Goal: Task Accomplishment & Management: Manage account settings

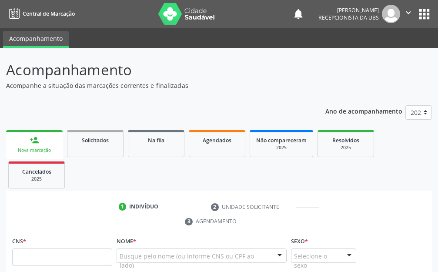
click at [55, 249] on input "text" at bounding box center [62, 257] width 100 height 17
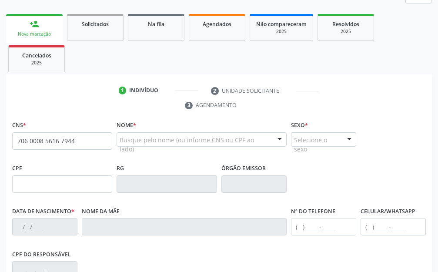
type input "706 0008 5616 7944"
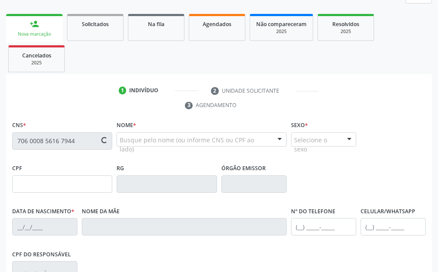
type input "901.526.624-72"
type input "07/04/1956"
type input "Antonia Gomes de Souza"
type input "(87) 99929-4684"
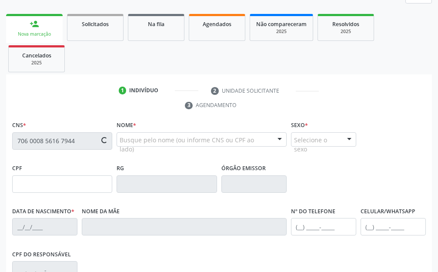
type input "417"
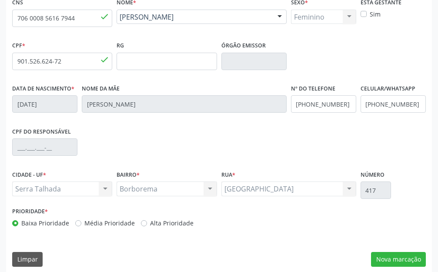
scroll to position [246, 0]
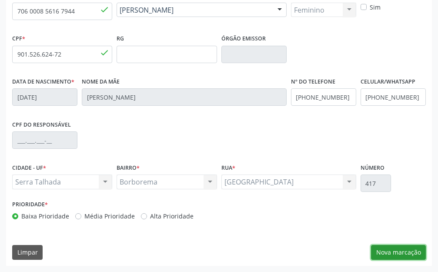
click at [388, 250] on button "Nova marcação" at bounding box center [398, 252] width 55 height 15
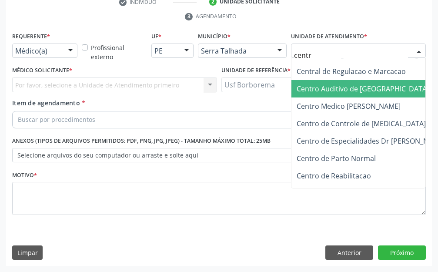
scroll to position [58, 0]
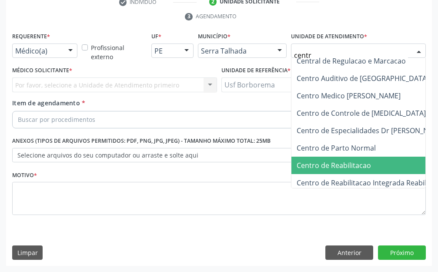
click at [366, 164] on span "Centro de Reabilitacao" at bounding box center [334, 166] width 74 height 10
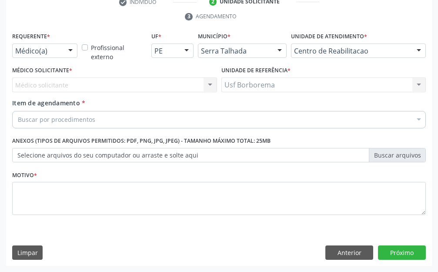
click at [80, 83] on div "Médico solicitante Nenhum resultado encontrado para: " " Não há nenhuma opção p…" at bounding box center [114, 84] width 205 height 15
click at [103, 87] on div "Médico solicitante Nenhum resultado encontrado para: " " Não há nenhuma opção p…" at bounding box center [114, 84] width 205 height 15
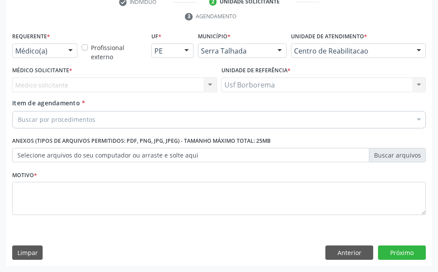
click at [190, 81] on div "Médico solicitante Nenhum resultado encontrado para: " " Não há nenhuma opção p…" at bounding box center [114, 84] width 205 height 15
click at [110, 91] on div "Médico solicitante Nenhum resultado encontrado para: " " Não há nenhuma opção p…" at bounding box center [114, 84] width 205 height 15
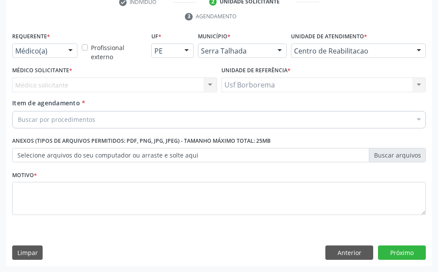
click at [111, 88] on div "Médico solicitante Nenhum resultado encontrado para: " " Não há nenhuma opção p…" at bounding box center [114, 84] width 205 height 15
click at [111, 87] on div "Médico solicitante Nenhum resultado encontrado para: " " Não há nenhuma opção p…" at bounding box center [114, 84] width 205 height 15
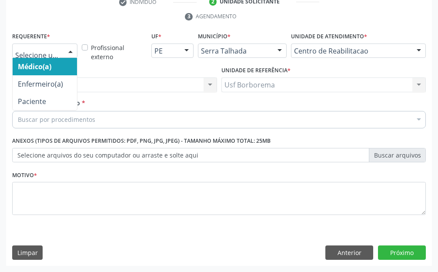
click at [63, 51] on div "Médico(a) Enfermeiro(a) Paciente Nenhum resultado encontrado para: " " Não há n…" at bounding box center [44, 51] width 65 height 15
click at [68, 44] on div "Médico(a) Enfermeiro(a) Paciente Nenhum resultado encontrado para: " " Não há n…" at bounding box center [44, 51] width 65 height 15
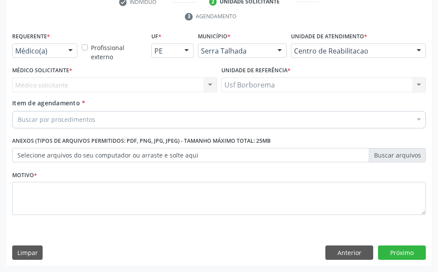
click at [174, 90] on div "Médico solicitante Nenhum resultado encontrado para: " " Não há nenhuma opção p…" at bounding box center [114, 84] width 205 height 15
click at [172, 90] on div "Médico solicitante Nenhum resultado encontrado para: " " Não há nenhuma opção p…" at bounding box center [114, 84] width 205 height 15
click at [161, 118] on div "Buscar por procedimentos" at bounding box center [219, 119] width 414 height 17
click at [18, 118] on input "Item de agendamento *" at bounding box center [18, 119] width 0 height 17
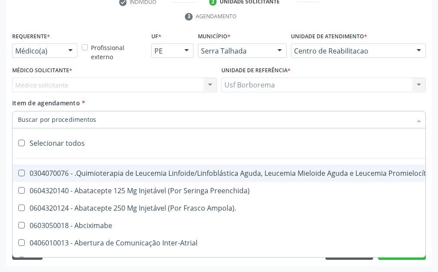
click at [92, 87] on div "Médico solicitante Nenhum resultado encontrado para: " " Não há nenhuma opção p…" at bounding box center [114, 84] width 205 height 15
click at [91, 88] on div "Médico solicitante Nenhum resultado encontrado para: " " Não há nenhuma opção p…" at bounding box center [114, 84] width 205 height 15
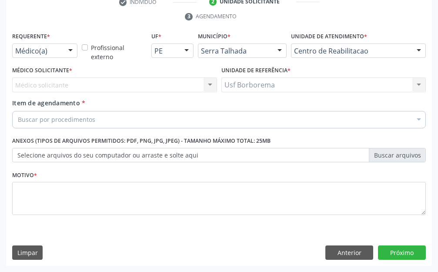
click at [199, 82] on div "Médico solicitante Nenhum resultado encontrado para: " " Não há nenhuma opção p…" at bounding box center [114, 84] width 205 height 15
click at [212, 82] on div "Médico solicitante Nenhum resultado encontrado para: " " Não há nenhuma opção p…" at bounding box center [114, 84] width 205 height 15
click at [209, 84] on div "Médico solicitante Nenhum resultado encontrado para: " " Não há nenhuma opção p…" at bounding box center [114, 84] width 205 height 15
drag, startPoint x: 206, startPoint y: 85, endPoint x: 188, endPoint y: 85, distance: 18.7
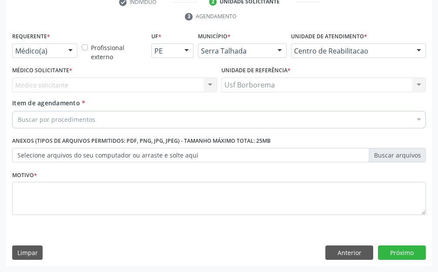
click at [188, 85] on div "Médico solicitante Nenhum resultado encontrado para: " " Não há nenhuma opção p…" at bounding box center [114, 84] width 205 height 15
click at [180, 85] on div "Médico solicitante Nenhum resultado encontrado para: " " Não há nenhuma opção p…" at bounding box center [114, 84] width 205 height 15
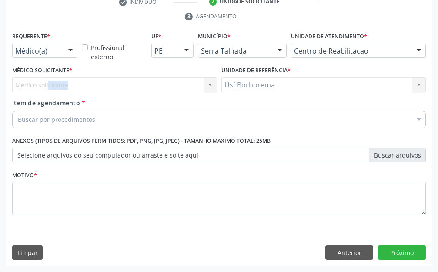
click at [180, 85] on div "Médico solicitante Nenhum resultado encontrado para: " " Não há nenhuma opção p…" at bounding box center [114, 84] width 205 height 15
click at [84, 85] on div "Médico solicitante Nenhum resultado encontrado para: " " Não há nenhuma opção p…" at bounding box center [114, 84] width 205 height 15
drag, startPoint x: 84, startPoint y: 85, endPoint x: 59, endPoint y: 88, distance: 25.4
click at [59, 88] on div "Médico solicitante Nenhum resultado encontrado para: " " Não há nenhuma opção p…" at bounding box center [114, 84] width 205 height 15
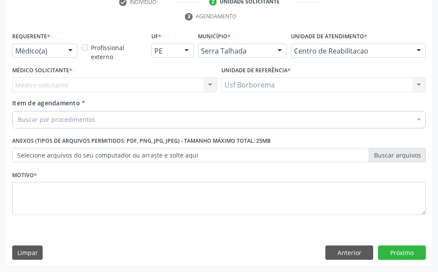
click at [59, 88] on div "Médico solicitante Nenhum resultado encontrado para: " " Não há nenhuma opção p…" at bounding box center [114, 84] width 205 height 15
click at [71, 85] on div "Médico solicitante Nenhum resultado encontrado para: " " Não há nenhuma opção p…" at bounding box center [114, 84] width 205 height 15
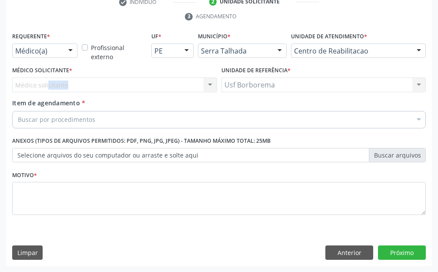
click at [73, 85] on div "Médico solicitante Nenhum resultado encontrado para: " " Não há nenhuma opção p…" at bounding box center [114, 84] width 205 height 15
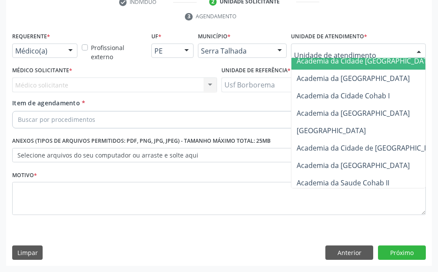
click at [385, 55] on input "text" at bounding box center [351, 55] width 114 height 17
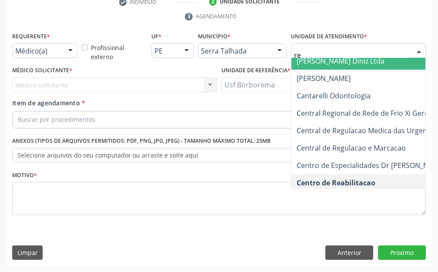
type input "rea"
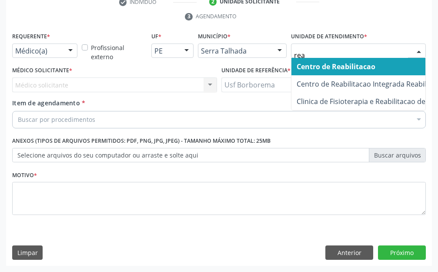
click at [374, 63] on span "Centro de Reabilitacao" at bounding box center [336, 67] width 79 height 10
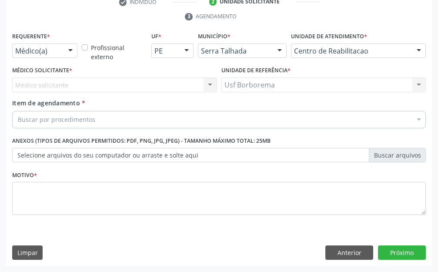
click at [86, 86] on div "Médico solicitante Nenhum resultado encontrado para: " " Não há nenhuma opção p…" at bounding box center [114, 84] width 205 height 15
drag, startPoint x: 86, startPoint y: 86, endPoint x: 84, endPoint y: 46, distance: 40.5
click at [91, 46] on label "Profissional externo" at bounding box center [119, 52] width 56 height 18
click at [84, 46] on input "Profissional externo" at bounding box center [85, 47] width 6 height 8
click at [86, 51] on div "Profissional externo" at bounding box center [114, 52] width 65 height 18
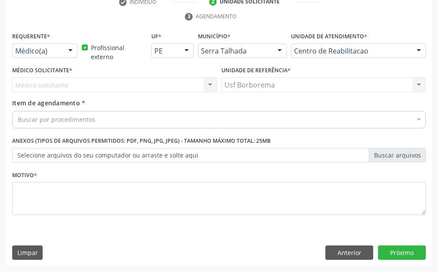
click at [91, 47] on label "Profissional externo" at bounding box center [119, 52] width 56 height 18
click at [86, 47] on input "Profissional externo" at bounding box center [85, 47] width 6 height 8
checkbox input "false"
click at [93, 86] on div "Médico solicitante Nenhum resultado encontrado para: " " Não há nenhuma opção p…" at bounding box center [114, 84] width 205 height 15
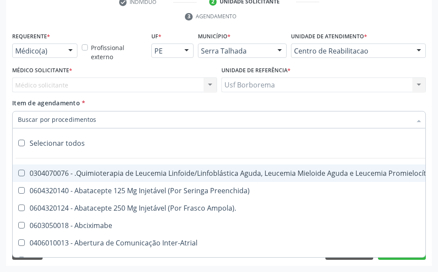
click at [63, 121] on input "Item de agendamento *" at bounding box center [215, 119] width 394 height 17
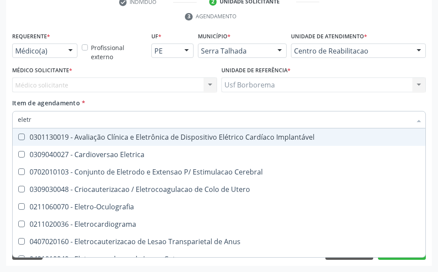
type input "eletro"
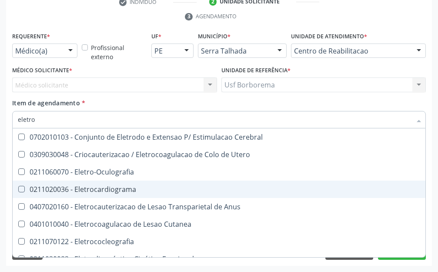
click at [76, 183] on span "0211020036 - Eletrocardiograma" at bounding box center [329, 189] width 633 height 17
checkbox Eletrocardiograma "true"
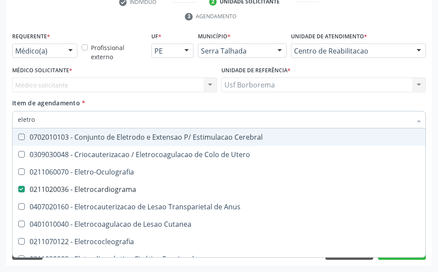
click at [54, 78] on div "Médico solicitante Nenhum resultado encontrado para: " " Não há nenhuma opção p…" at bounding box center [114, 84] width 205 height 15
click at [55, 78] on div "Médico solicitante Nenhum resultado encontrado para: " " Não há nenhuma opção p…" at bounding box center [114, 84] width 205 height 15
click at [57, 79] on div "Médico solicitante Nenhum resultado encontrado para: " " Não há nenhuma opção p…" at bounding box center [114, 84] width 205 height 15
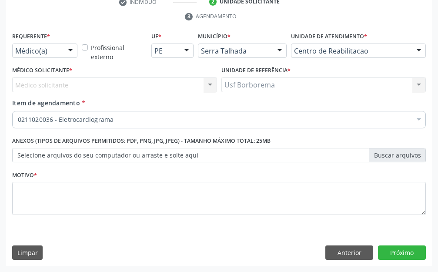
drag, startPoint x: 62, startPoint y: 80, endPoint x: 15, endPoint y: 81, distance: 47.0
click at [15, 81] on div "Médico solicitante Nenhum resultado encontrado para: " " Não há nenhuma opção p…" at bounding box center [114, 84] width 205 height 15
click at [21, 81] on div "Médico solicitante Nenhum resultado encontrado para: " " Não há nenhuma opção p…" at bounding box center [114, 84] width 205 height 15
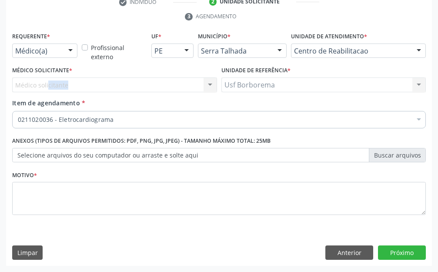
click at [21, 81] on div "Médico solicitante Nenhum resultado encontrado para: " " Não há nenhuma opção p…" at bounding box center [114, 84] width 205 height 15
click at [22, 81] on div "Médico solicitante Nenhum resultado encontrado para: " " Não há nenhuma opção p…" at bounding box center [114, 84] width 205 height 15
click at [52, 84] on div "Médico solicitante Nenhum resultado encontrado para: " " Não há nenhuma opção p…" at bounding box center [114, 84] width 205 height 15
click at [51, 84] on div "Médico solicitante Nenhum resultado encontrado para: " " Não há nenhuma opção p…" at bounding box center [114, 84] width 205 height 15
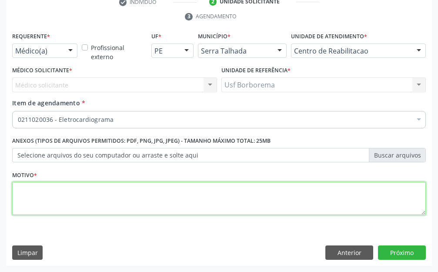
click at [151, 196] on textarea at bounding box center [219, 198] width 414 height 33
type textarea "rotina"
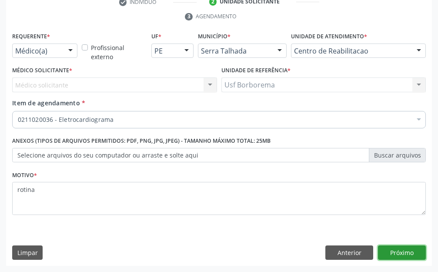
click at [399, 254] on button "Próximo" at bounding box center [402, 253] width 48 height 15
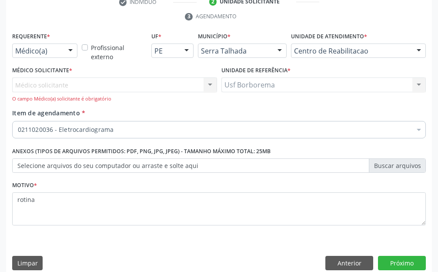
click at [151, 83] on div "Médico solicitante Nenhum resultado encontrado para: " " Não há nenhuma opção p…" at bounding box center [114, 89] width 205 height 25
drag, startPoint x: 146, startPoint y: 85, endPoint x: 74, endPoint y: 83, distance: 71.9
click at [74, 83] on div "Médico solicitante Nenhum resultado encontrado para: " " Não há nenhuma opção p…" at bounding box center [114, 89] width 205 height 25
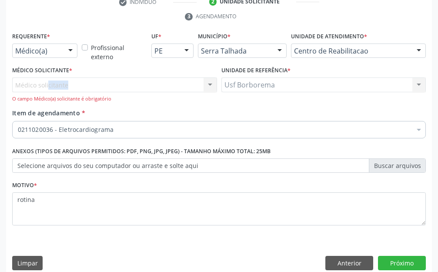
click at [74, 83] on div "Médico solicitante Nenhum resultado encontrado para: " " Não há nenhuma opção p…" at bounding box center [114, 89] width 205 height 25
click at [88, 85] on div "Médico solicitante Nenhum resultado encontrado para: " " Não há nenhuma opção p…" at bounding box center [114, 89] width 205 height 25
click at [88, 86] on div "Médico solicitante Nenhum resultado encontrado para: " " Não há nenhuma opção p…" at bounding box center [114, 89] width 205 height 25
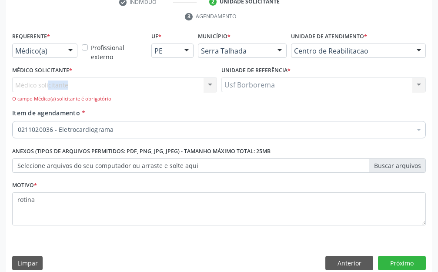
click at [88, 86] on div "Médico solicitante Nenhum resultado encontrado para: " " Não há nenhuma opção p…" at bounding box center [114, 89] width 205 height 25
click at [93, 88] on div "Médico solicitante Nenhum resultado encontrado para: " " Não há nenhuma opção p…" at bounding box center [114, 89] width 205 height 25
click at [343, 262] on button "Anterior" at bounding box center [350, 263] width 48 height 15
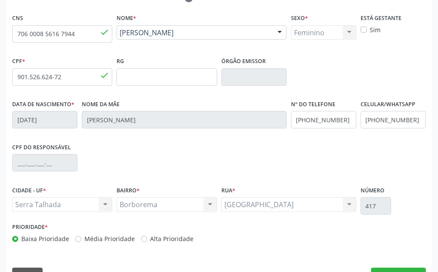
scroll to position [246, 0]
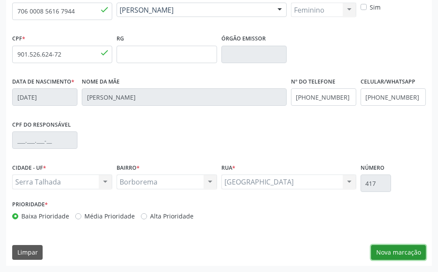
click at [393, 249] on button "Nova marcação" at bounding box center [398, 252] width 55 height 15
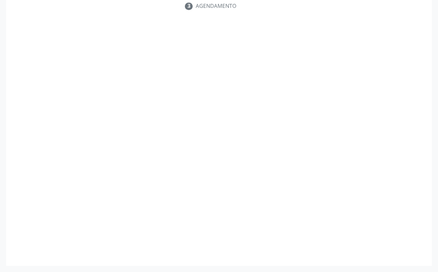
scroll to position [215, 0]
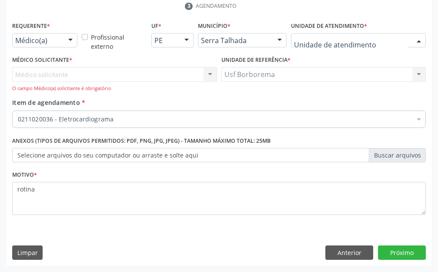
click at [408, 36] on div at bounding box center [358, 40] width 135 height 15
click at [422, 41] on div at bounding box center [419, 41] width 13 height 15
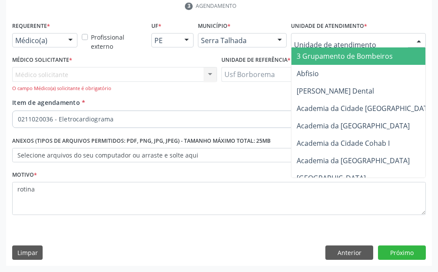
click at [410, 36] on div at bounding box center [358, 40] width 135 height 15
click at [59, 71] on div "Médico solicitante Nenhum resultado encontrado para: " " Não há nenhuma opção p…" at bounding box center [114, 79] width 205 height 25
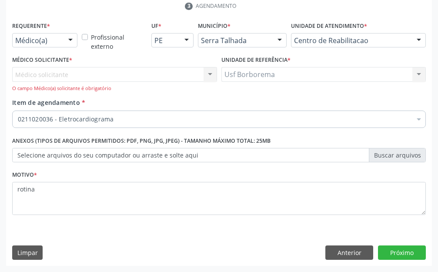
drag, startPoint x: 59, startPoint y: 71, endPoint x: 15, endPoint y: 77, distance: 44.4
click at [15, 77] on div "Médico solicitante Nenhum resultado encontrado para: " " Não há nenhuma opção p…" at bounding box center [114, 79] width 205 height 25
drag, startPoint x: 15, startPoint y: 77, endPoint x: 57, endPoint y: 71, distance: 43.0
click at [26, 76] on div "Médico solicitante Nenhum resultado encontrado para: " " Não há nenhuma opção p…" at bounding box center [114, 79] width 205 height 25
click at [58, 71] on div "Médico solicitante Nenhum resultado encontrado para: " " Não há nenhuma opção p…" at bounding box center [114, 79] width 205 height 25
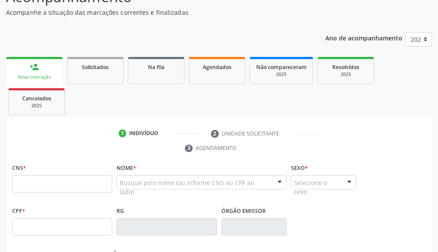
scroll to position [100, 0]
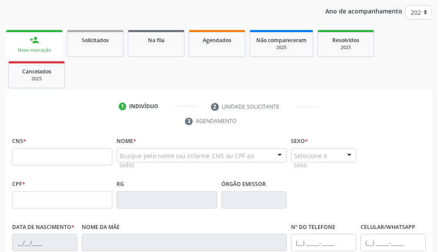
click at [96, 162] on input "text" at bounding box center [62, 156] width 100 height 17
type input "706 0008 5616 7944"
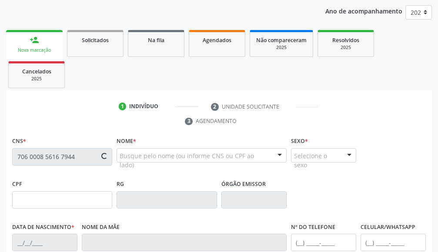
type input "901.526.624-72"
type input "[DATE]"
type input "[PERSON_NAME]"
type input "(87) 99929-4684"
type input "[PHONE_NUMBER]"
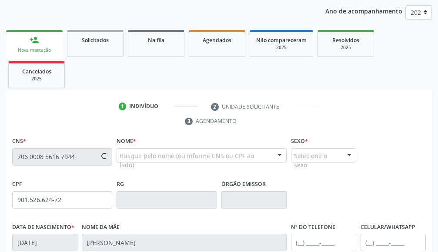
type input "417"
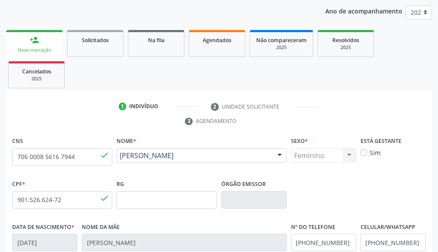
scroll to position [266, 0]
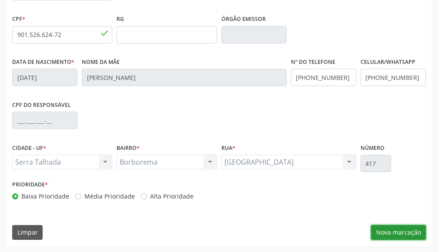
click at [413, 232] on button "Nova marcação" at bounding box center [398, 233] width 55 height 15
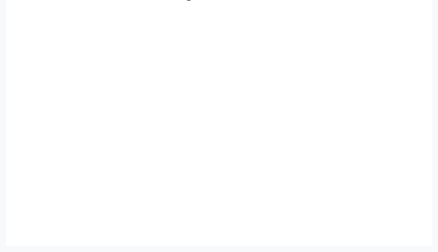
scroll to position [225, 0]
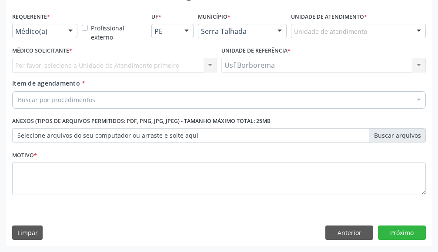
click at [105, 63] on div "Por favor, selecione a Unidade de Atendimento primeiro Nenhum resultado encontr…" at bounding box center [114, 65] width 205 height 15
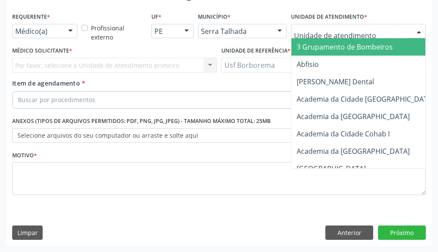
drag, startPoint x: 105, startPoint y: 63, endPoint x: 319, endPoint y: 28, distance: 216.6
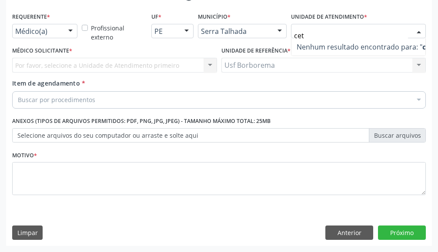
type input "ce"
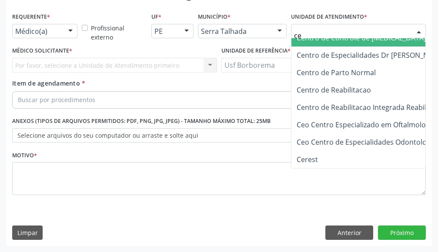
scroll to position [174, 0]
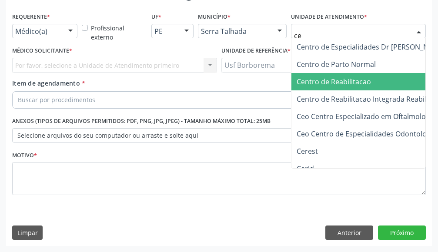
click at [315, 81] on span "Centro de Reabilitacao" at bounding box center [334, 82] width 74 height 10
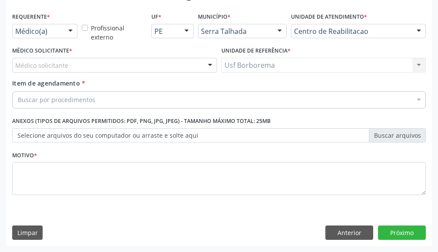
click at [200, 65] on div "Médico solicitante" at bounding box center [114, 65] width 205 height 15
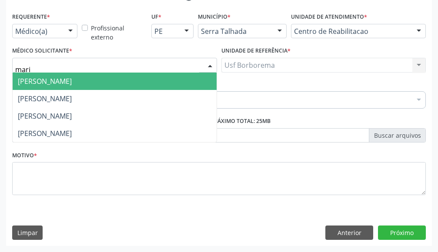
type input "maria"
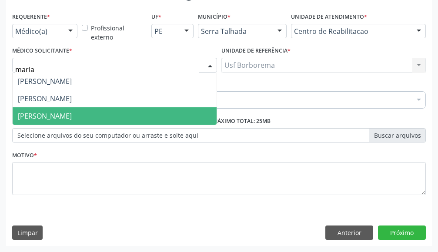
click at [191, 113] on span "[PERSON_NAME]" at bounding box center [115, 116] width 204 height 17
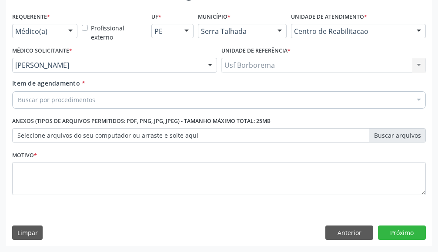
click at [198, 103] on div "Buscar por procedimentos" at bounding box center [219, 99] width 414 height 17
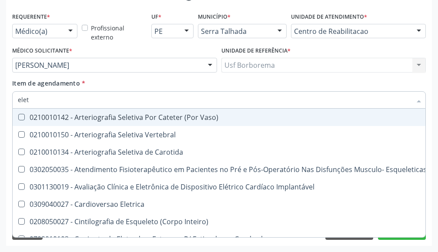
type input "eletr"
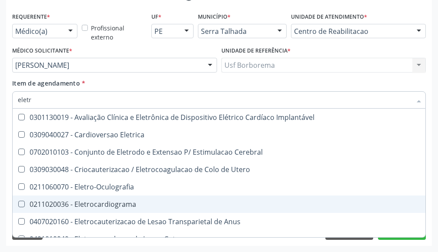
click at [171, 202] on div "0211020036 - Eletrocardiograma" at bounding box center [329, 204] width 623 height 7
checkbox Eletrocardiograma "true"
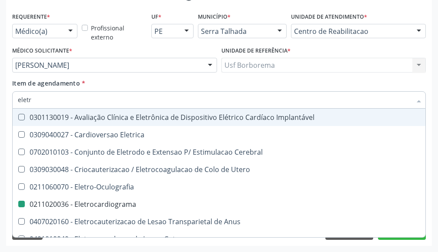
click at [375, 87] on div "Item de agendamento * eletr Desfazer seleção 0301130019 - Avaliação Clínica e E…" at bounding box center [219, 92] width 414 height 27
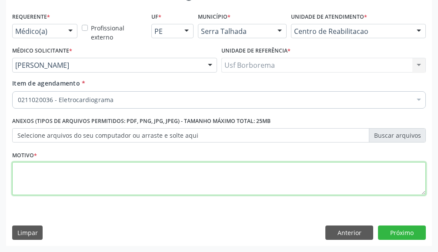
click at [222, 185] on textarea at bounding box center [219, 178] width 414 height 33
type textarea "rotina"
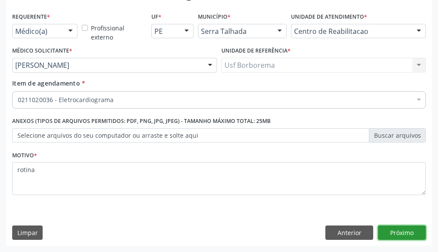
click at [409, 229] on button "Próximo" at bounding box center [402, 233] width 48 height 15
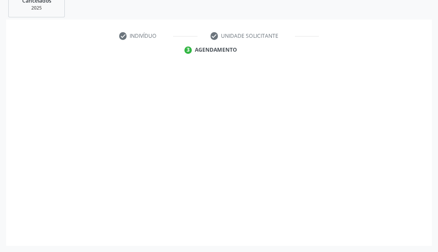
scroll to position [171, 0]
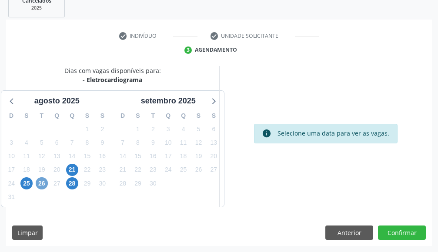
click at [41, 180] on span "26" at bounding box center [42, 184] width 12 height 12
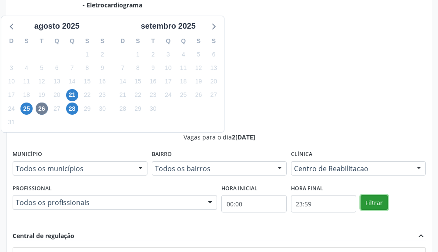
scroll to position [258, 0]
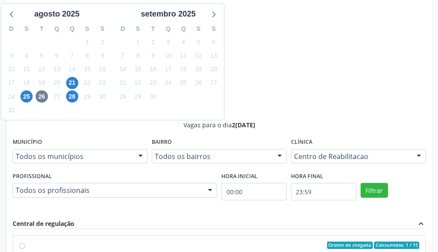
click at [25, 242] on input "Ordem de chegada Consumidos: 1 / 15 Horário: 10:00 Clínica: Centro de Reabilita…" at bounding box center [22, 246] width 6 height 8
radio input "true"
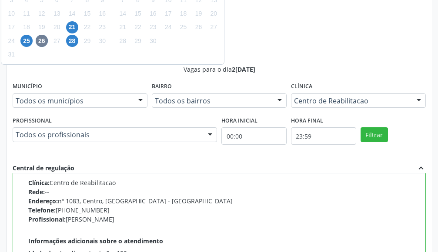
scroll to position [317, 0]
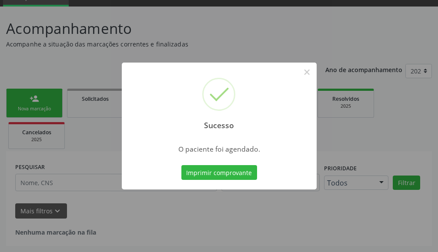
scroll to position [41, 0]
click at [206, 170] on button "Imprimir comprovante" at bounding box center [220, 172] width 76 height 15
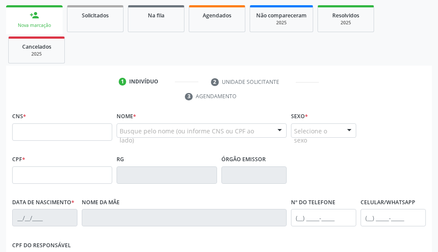
scroll to position [125, 0]
click at [40, 135] on input "text" at bounding box center [62, 132] width 100 height 17
type input "700 1009 4404 3414"
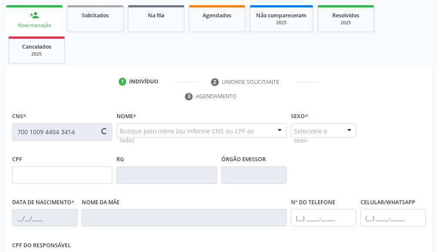
type input "728.906.144-68"
type input "[DATE]"
type input "Alexandrina Candida"
type input "[PHONE_NUMBER]"
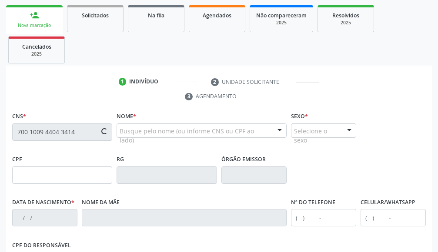
type input "839"
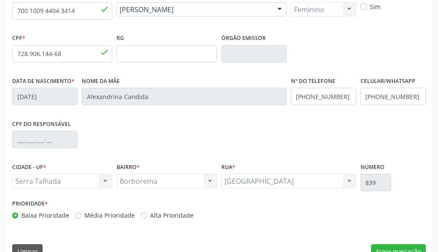
scroll to position [266, 0]
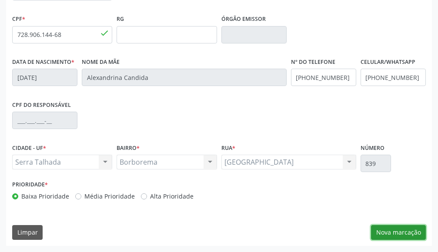
click at [390, 232] on button "Nova marcação" at bounding box center [398, 233] width 55 height 15
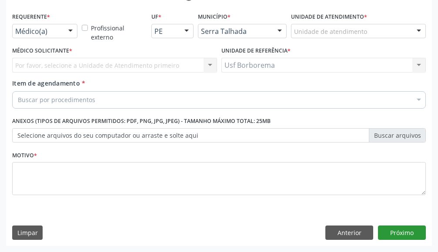
scroll to position [225, 0]
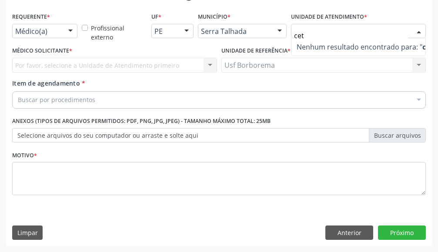
type input "ce"
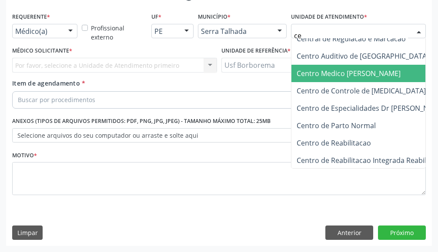
scroll to position [116, 0]
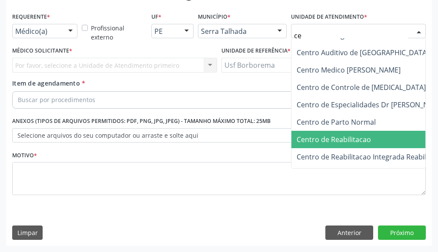
click at [335, 134] on span "Centro de Reabilitacao" at bounding box center [397, 139] width 211 height 17
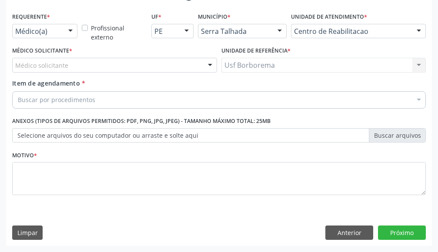
click at [138, 66] on div "Médico solicitante" at bounding box center [114, 65] width 205 height 15
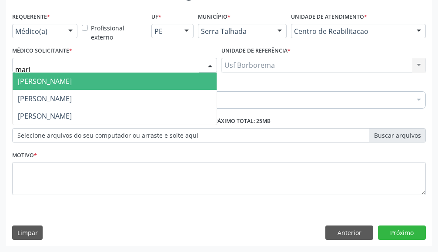
type input "maria"
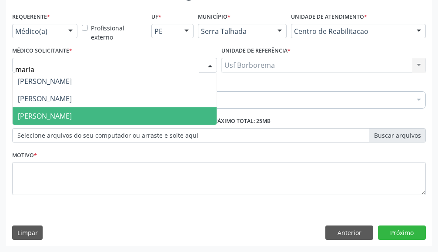
click at [145, 110] on span "Maria do Carmo Silva" at bounding box center [115, 116] width 204 height 17
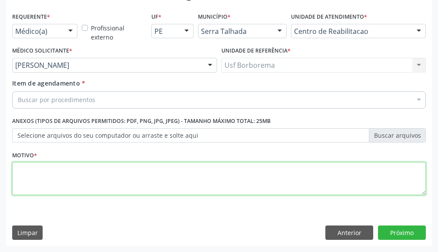
click at [293, 178] on textarea at bounding box center [219, 178] width 414 height 33
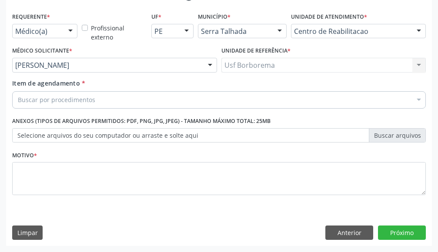
click at [161, 96] on div "Buscar por procedimentos" at bounding box center [219, 99] width 414 height 17
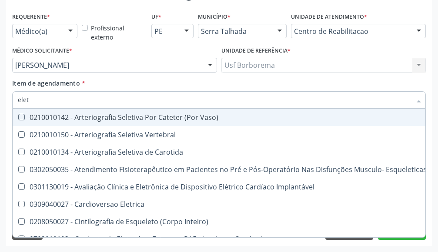
type input "eletr"
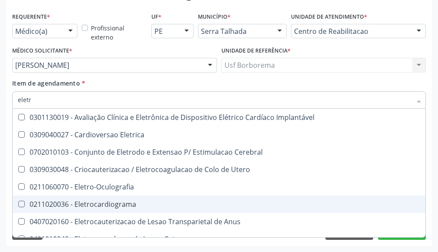
click at [155, 201] on div "0211020036 - Eletrocardiograma" at bounding box center [329, 204] width 623 height 7
checkbox Eletrocardiograma "true"
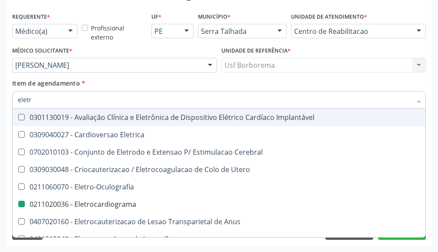
click at [199, 79] on div "Item de agendamento * eletr Desfazer seleção 0301130019 - Avaliação Clínica e E…" at bounding box center [219, 92] width 414 height 27
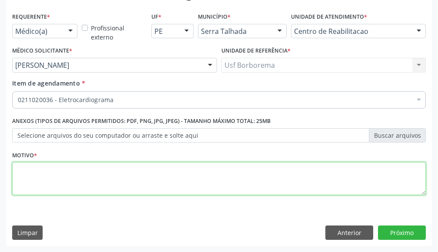
click at [246, 183] on textarea at bounding box center [219, 178] width 414 height 33
type textarea "rotina"
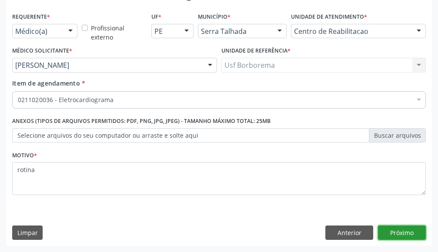
click at [389, 228] on button "Próximo" at bounding box center [402, 233] width 48 height 15
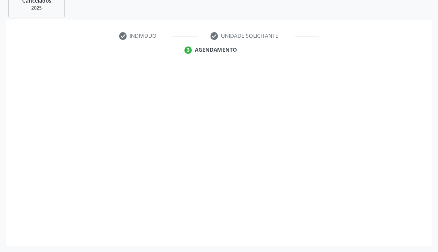
scroll to position [171, 0]
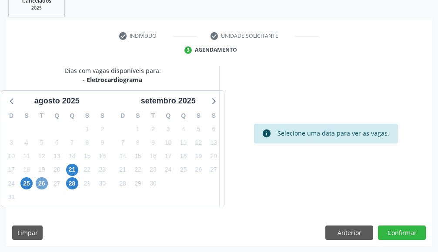
click at [43, 181] on span "26" at bounding box center [42, 184] width 12 height 12
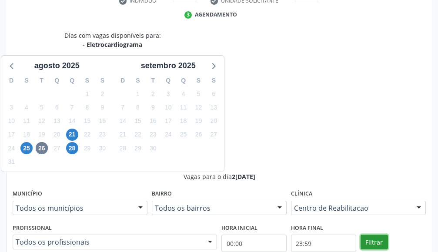
scroll to position [229, 0]
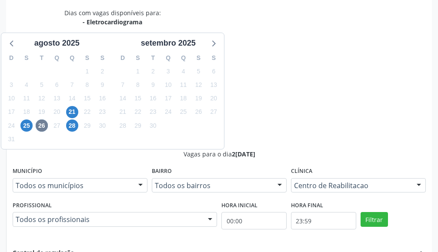
radio input "true"
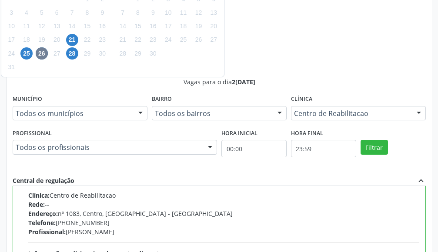
scroll to position [317, 0]
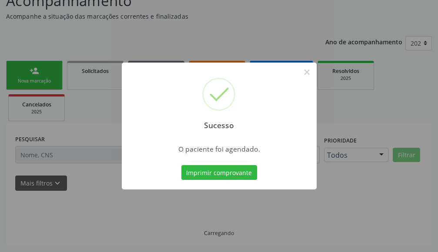
scroll to position [41, 0]
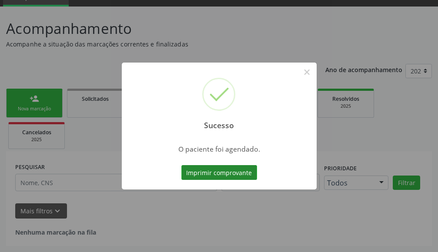
click at [210, 168] on button "Imprimir comprovante" at bounding box center [220, 172] width 76 height 15
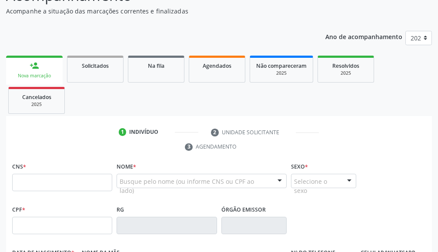
scroll to position [100, 0]
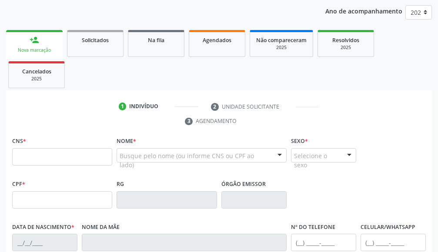
click at [83, 152] on input "text" at bounding box center [62, 156] width 100 height 17
type input "704 8030 9148 2146"
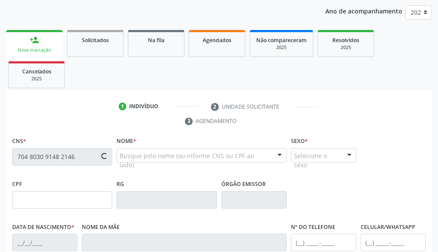
type input "530.871.988-89"
type input "25/12/2008"
type input "Francisneth Sousa Lima"
type input "(13) 95541-2662"
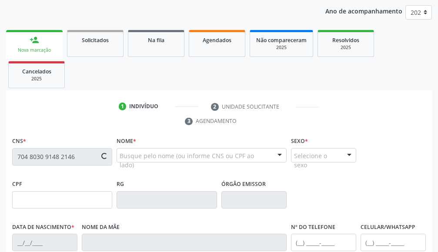
type input "376.619.628-61"
type input "455"
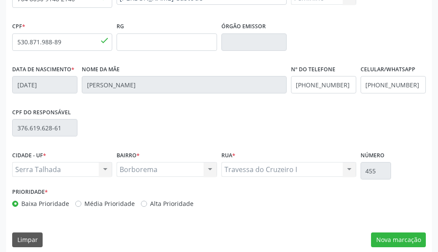
scroll to position [266, 0]
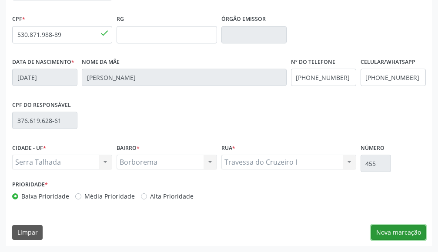
click at [382, 232] on button "Nova marcação" at bounding box center [398, 233] width 55 height 15
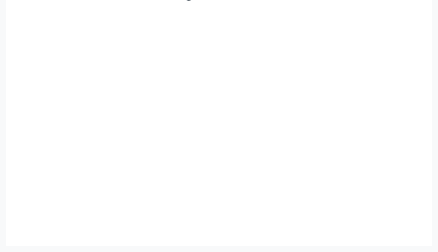
scroll to position [225, 0]
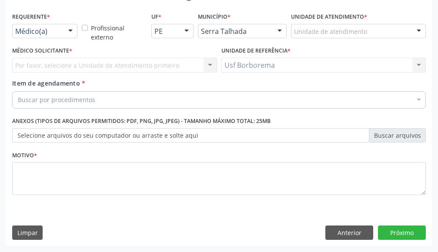
click at [293, 30] on div "Unidade de atendimento" at bounding box center [358, 31] width 135 height 15
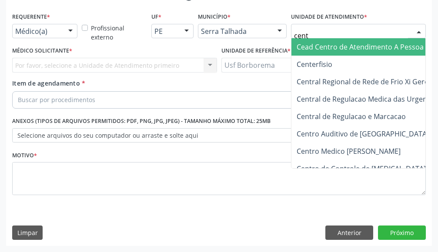
type input "centr"
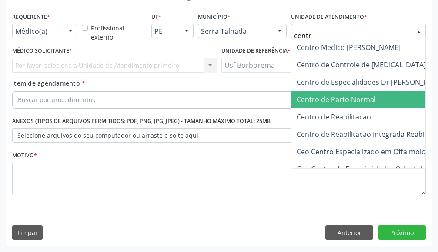
scroll to position [87, 0]
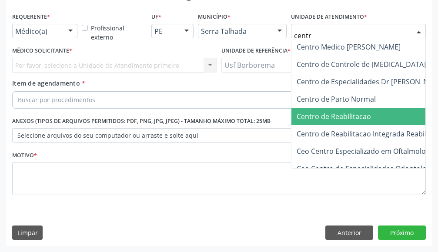
click at [312, 119] on span "Centro de Reabilitacao" at bounding box center [334, 117] width 74 height 10
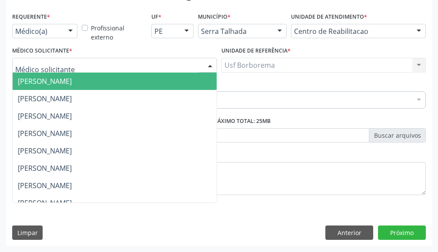
click at [100, 58] on div at bounding box center [114, 65] width 205 height 15
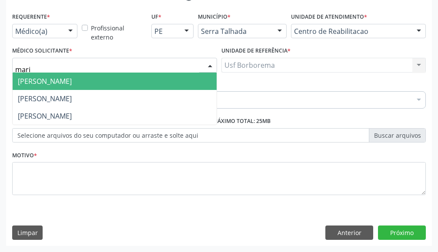
type input "maria"
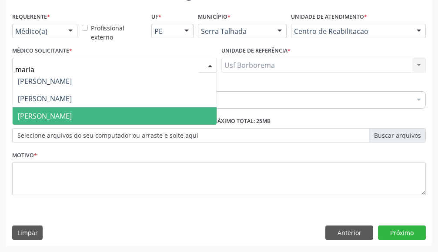
click at [72, 112] on span "Maria do Carmo Silva" at bounding box center [45, 116] width 54 height 10
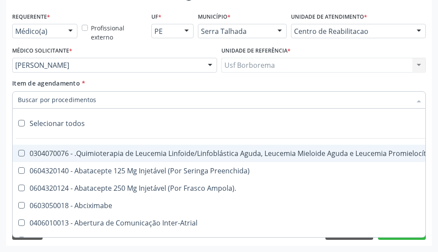
click at [81, 102] on input "Item de agendamento *" at bounding box center [215, 99] width 394 height 17
type input "eletr"
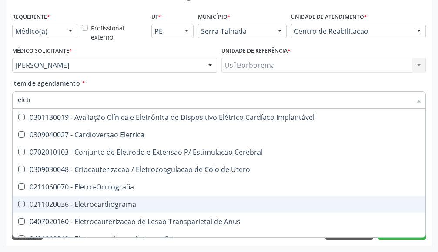
click at [96, 201] on div "0211020036 - Eletrocardiograma" at bounding box center [329, 204] width 623 height 7
checkbox Eletrocardiograma "true"
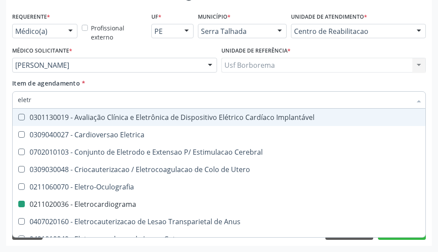
click at [232, 80] on div "Item de agendamento * eletr Desfazer seleção 0301130019 - Avaliação Clínica e E…" at bounding box center [219, 92] width 414 height 27
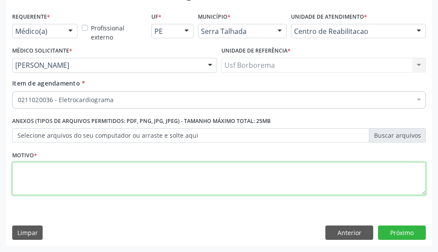
click at [74, 177] on textarea at bounding box center [219, 178] width 414 height 33
type textarea "rotina"
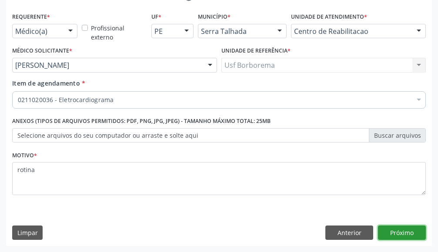
click at [400, 231] on button "Próximo" at bounding box center [402, 233] width 48 height 15
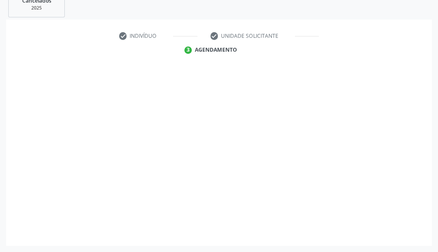
scroll to position [171, 0]
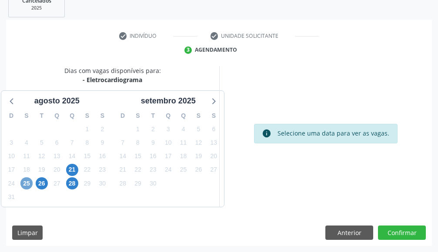
click at [21, 187] on span "25" at bounding box center [26, 184] width 12 height 12
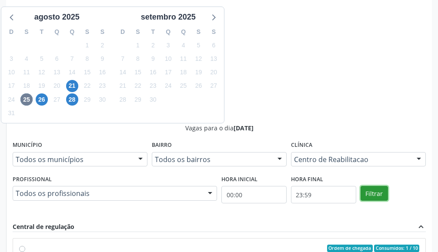
scroll to position [258, 0]
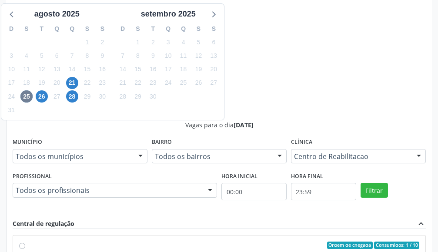
click at [25, 242] on input "Ordem de chegada Consumidos: 1 / 10 Horário: 10:00 Clínica: Centro de Reabilita…" at bounding box center [22, 246] width 6 height 8
radio input "true"
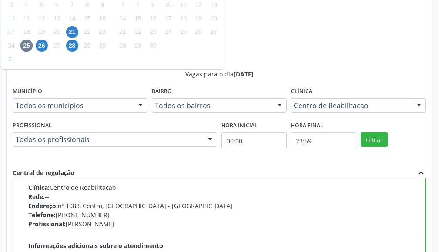
scroll to position [317, 0]
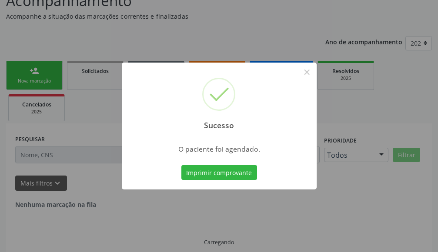
scroll to position [41, 0]
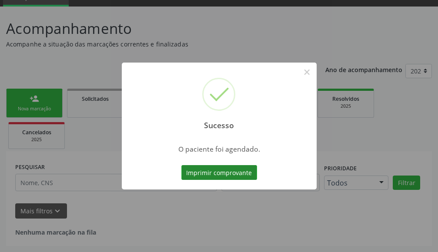
click at [238, 174] on button "Imprimir comprovante" at bounding box center [220, 172] width 76 height 15
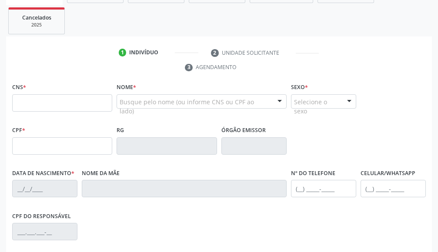
scroll to position [154, 0]
click at [46, 99] on input "text" at bounding box center [62, 102] width 100 height 17
click at [49, 100] on input "text" at bounding box center [62, 102] width 100 height 17
drag, startPoint x: 49, startPoint y: 107, endPoint x: 49, endPoint y: 96, distance: 10.9
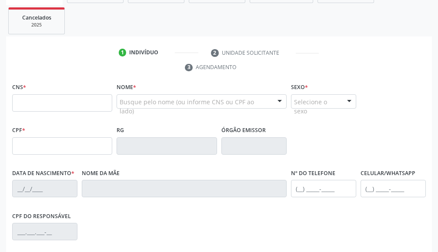
click at [47, 97] on input "text" at bounding box center [62, 102] width 100 height 17
click at [61, 81] on div "CNS *" at bounding box center [62, 96] width 100 height 31
drag, startPoint x: 61, startPoint y: 81, endPoint x: 30, endPoint y: 107, distance: 40.1
click at [30, 107] on input "text" at bounding box center [62, 102] width 100 height 17
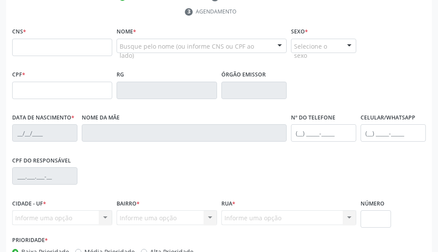
scroll to position [212, 0]
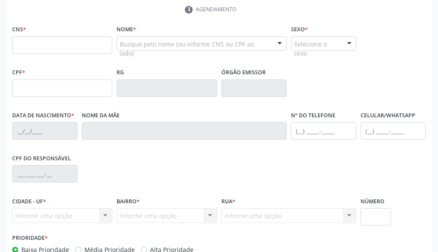
click at [39, 42] on input "text" at bounding box center [62, 45] width 100 height 17
click at [141, 45] on div "Busque pelo nome (ou informe CNS ou CPF ao lado)" at bounding box center [202, 44] width 170 height 15
click at [141, 46] on input "text" at bounding box center [194, 48] width 149 height 17
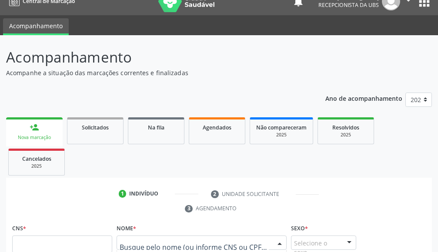
scroll to position [0, 0]
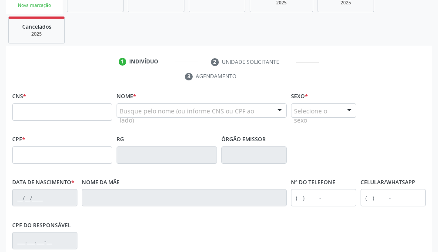
scroll to position [145, 0]
click at [74, 116] on input "text" at bounding box center [62, 112] width 100 height 17
click at [81, 118] on input "text" at bounding box center [62, 112] width 100 height 17
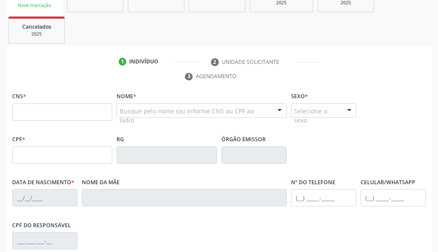
click at [81, 118] on input "text" at bounding box center [62, 112] width 100 height 17
click at [149, 111] on input "text" at bounding box center [194, 115] width 149 height 17
click at [93, 108] on input "text" at bounding box center [62, 112] width 100 height 17
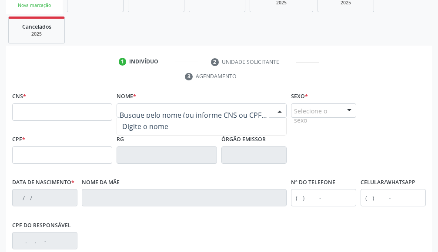
click at [93, 108] on input "text" at bounding box center [62, 112] width 100 height 17
click at [88, 112] on input "text" at bounding box center [62, 112] width 100 height 17
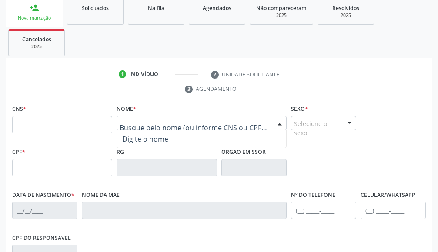
scroll to position [87, 0]
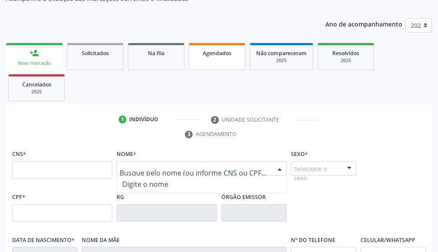
click at [197, 58] on link "Agendados" at bounding box center [217, 56] width 57 height 27
click at [197, 58] on div "Ano de acompanhamento 2025 2024 person_add Nova marcação Solicitados Na fila Ag…" at bounding box center [219, 218] width 426 height 413
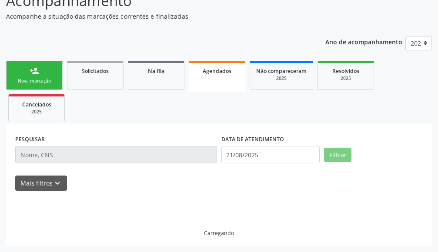
click at [197, 58] on div "Ano de acompanhamento 2025 2024 person_add Nova marcação Solicitados Na fila Ag…" at bounding box center [219, 138] width 426 height 216
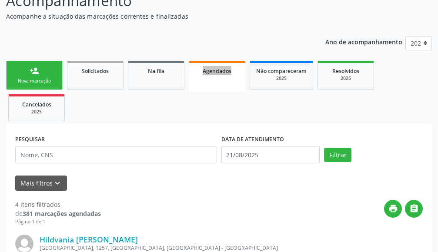
click at [44, 77] on link "person_add Nova marcação" at bounding box center [34, 75] width 57 height 29
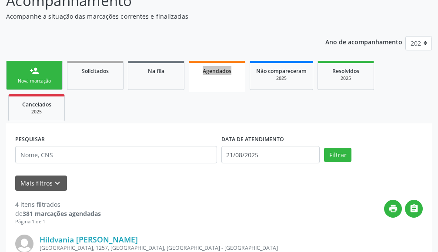
click at [44, 77] on link "person_add Nova marcação" at bounding box center [34, 75] width 57 height 29
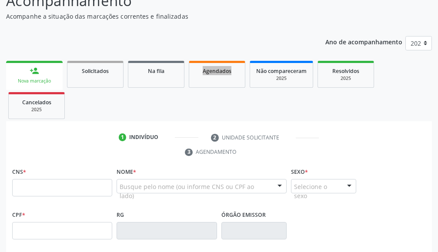
click at [44, 78] on div "Nova marcação" at bounding box center [34, 81] width 44 height 7
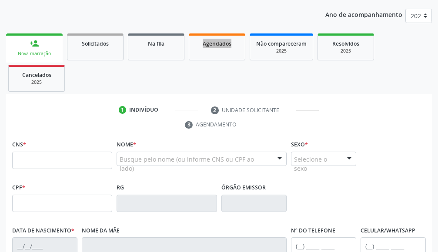
scroll to position [98, 0]
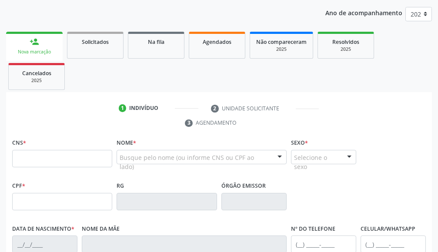
click at [47, 155] on input "text" at bounding box center [62, 158] width 100 height 17
click at [48, 155] on input "text" at bounding box center [62, 158] width 100 height 17
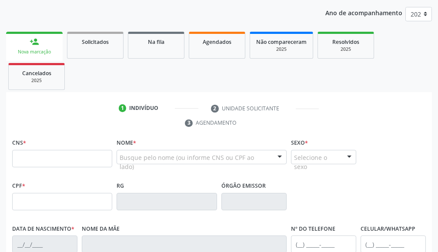
click at [51, 156] on input "text" at bounding box center [62, 158] width 100 height 17
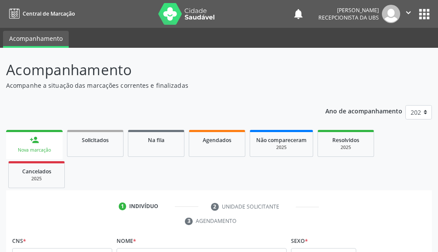
click at [45, 249] on input "text" at bounding box center [62, 257] width 100 height 17
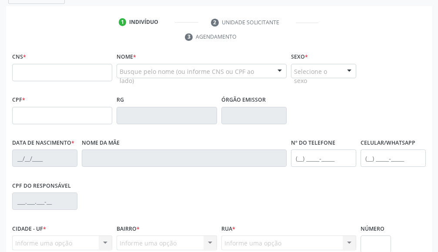
click at [45, 74] on input "text" at bounding box center [62, 72] width 100 height 17
drag, startPoint x: 0, startPoint y: 0, endPoint x: 44, endPoint y: 73, distance: 85.3
click at [44, 73] on input "text" at bounding box center [62, 72] width 100 height 17
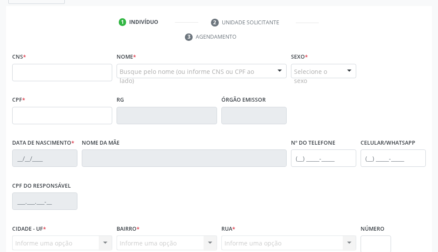
click at [179, 64] on div "Nome * Busque pelo nome (ou informe CNS ou CPF ao lado) Nenhum resultado encont…" at bounding box center [202, 67] width 170 height 34
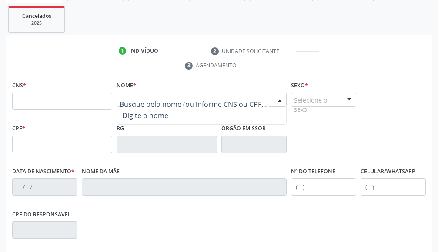
scroll to position [155, 0]
click at [163, 101] on input "text" at bounding box center [194, 104] width 149 height 17
click at [150, 107] on input "text" at bounding box center [194, 104] width 149 height 17
click at [148, 108] on div "Nenhum resultado encontrado para: " " Digite o nome" at bounding box center [202, 100] width 170 height 15
click at [143, 118] on span "Digite o nome" at bounding box center [145, 116] width 46 height 10
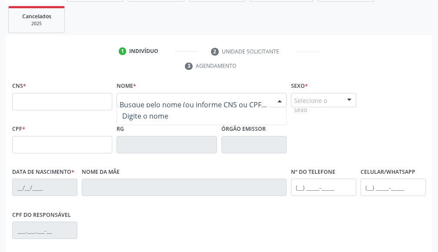
click at [141, 101] on input "text" at bounding box center [194, 104] width 149 height 17
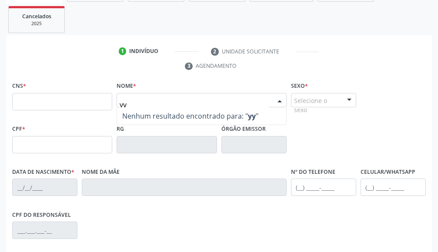
type input "y"
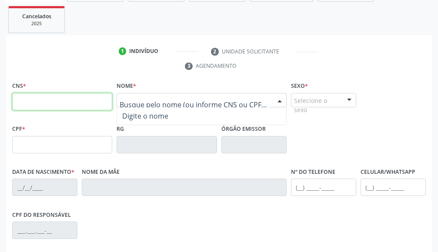
click at [64, 104] on input "text" at bounding box center [62, 101] width 100 height 17
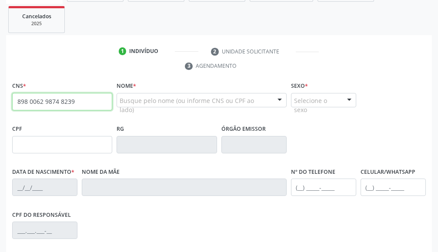
type input "898 0062 9874 8239"
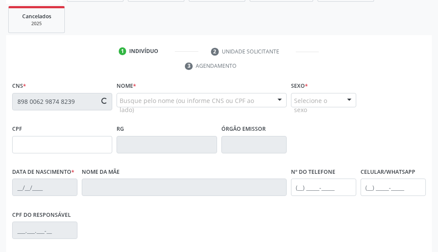
type input "182.475.094-31"
type input "[DATE]"
type input "[PERSON_NAME]"
type input "[PHONE_NUMBER]"
type input "079.164.823-04"
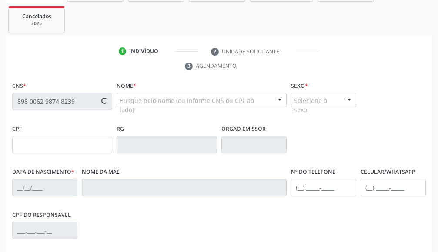
type input "340"
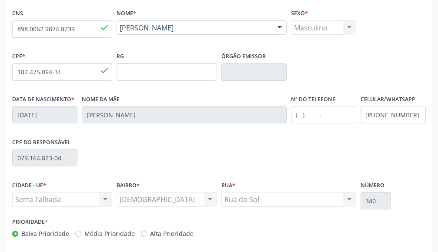
scroll to position [266, 0]
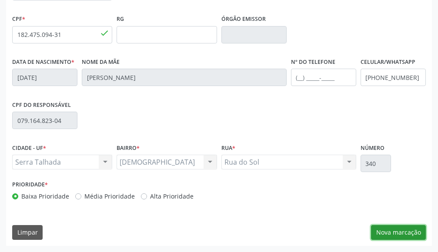
click at [404, 230] on button "Nova marcação" at bounding box center [398, 233] width 55 height 15
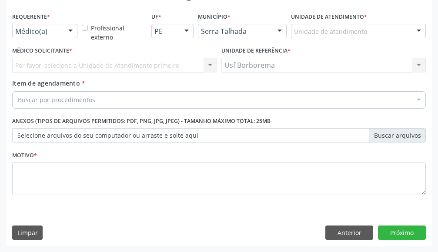
scroll to position [225, 0]
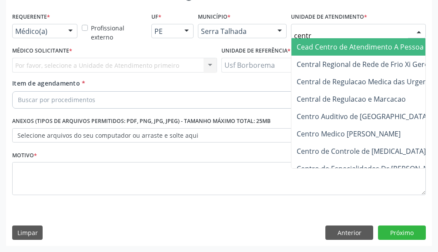
type input "centro"
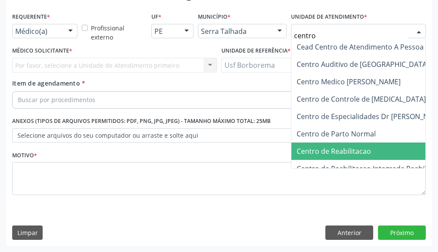
click at [318, 153] on span "Centro de Reabilitacao" at bounding box center [334, 152] width 74 height 10
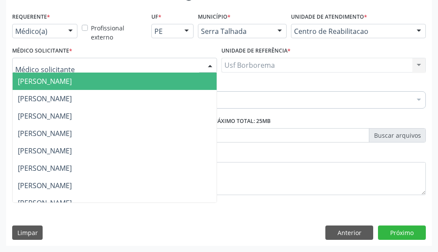
click at [68, 66] on div at bounding box center [114, 65] width 205 height 15
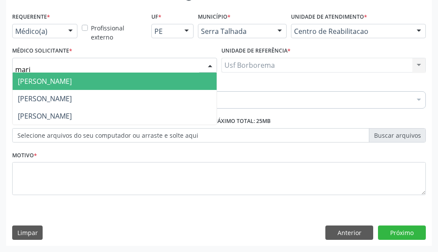
type input "maria"
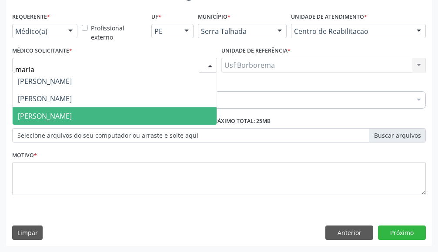
click at [72, 114] on span "[PERSON_NAME]" at bounding box center [45, 116] width 54 height 10
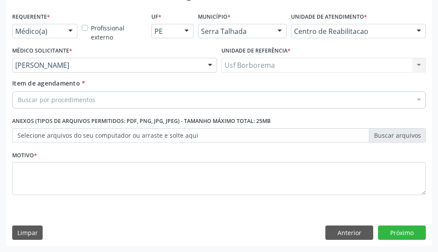
click at [116, 101] on div "Buscar por procedimentos" at bounding box center [219, 99] width 414 height 17
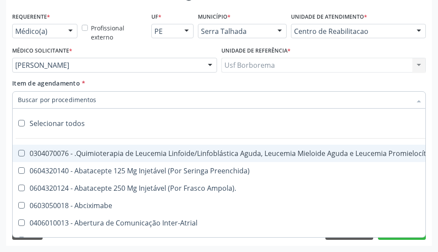
click at [106, 98] on input "Item de agendamento *" at bounding box center [215, 99] width 394 height 17
type input "0211020036"
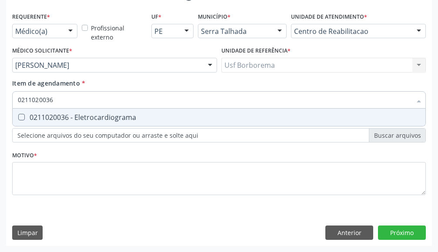
click at [101, 115] on div "0211020036 - Eletrocardiograma" at bounding box center [219, 117] width 403 height 7
checkbox Eletrocardiograma "true"
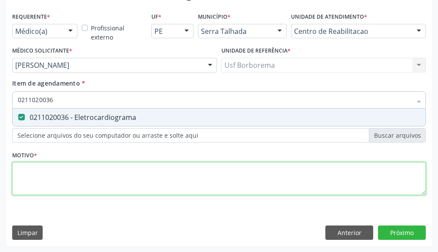
click at [99, 181] on div "Requerente * Médico(a) Médico(a) Enfermeiro(a) Paciente Nenhum resultado encont…" at bounding box center [219, 108] width 414 height 197
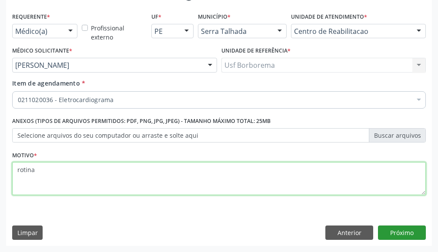
type textarea "rotina"
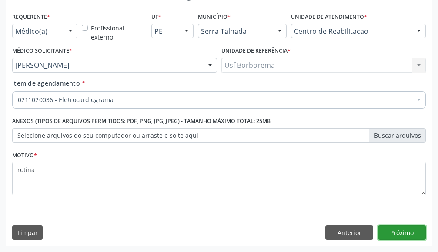
click at [401, 234] on button "Próximo" at bounding box center [402, 233] width 48 height 15
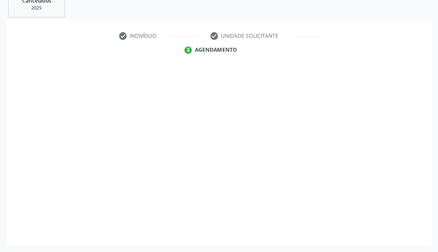
scroll to position [171, 0]
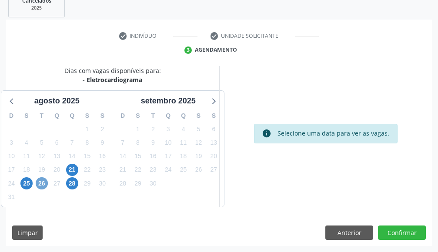
click at [39, 183] on span "26" at bounding box center [42, 184] width 12 height 12
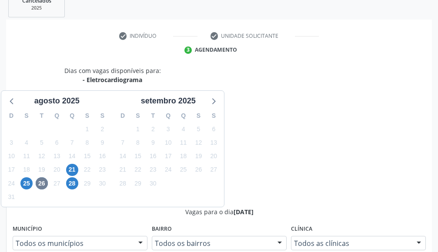
click at [403, 236] on div "Todos as clínicas" at bounding box center [358, 243] width 135 height 15
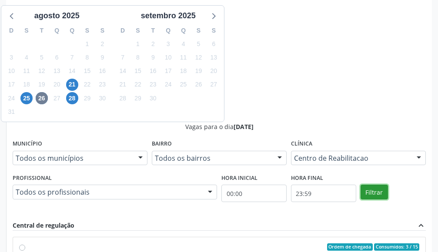
scroll to position [258, 0]
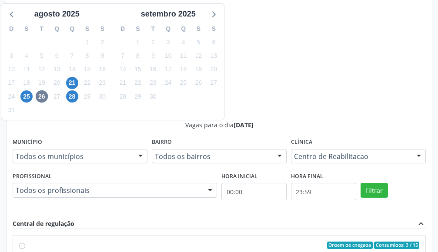
click at [25, 242] on input "Ordem de chegada Consumidos: 3 / 15 Horário: 10:00 Clínica: Centro de Reabilita…" at bounding box center [22, 246] width 6 height 8
radio input "true"
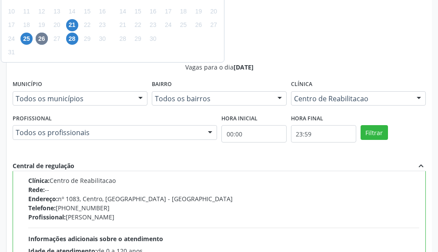
scroll to position [317, 0]
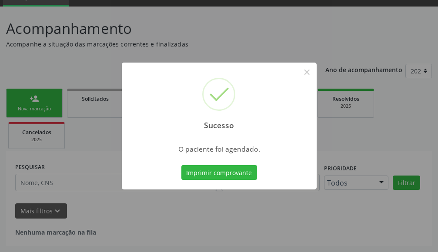
scroll to position [41, 0]
click at [232, 172] on button "Imprimir comprovante" at bounding box center [220, 172] width 76 height 15
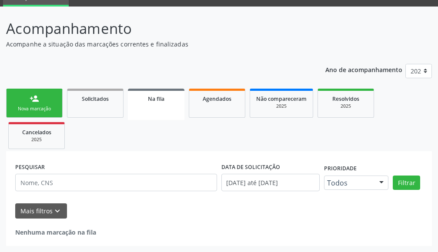
click at [54, 97] on link "person_add Nova marcação" at bounding box center [34, 103] width 57 height 29
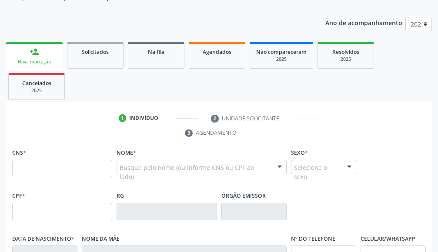
scroll to position [99, 0]
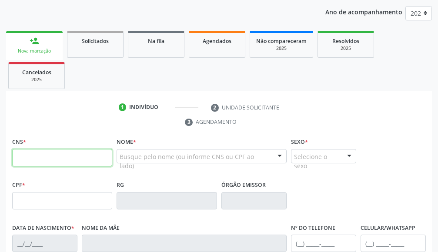
click at [66, 158] on input "text" at bounding box center [62, 157] width 100 height 17
type input "700 0051 4808 4809"
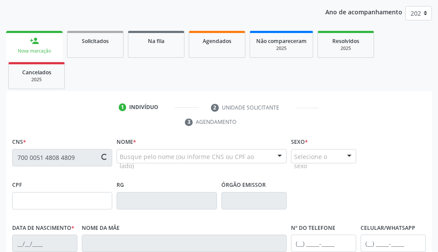
type input "036.076.384-70"
type input "16/06/1953"
type input "Luzia Joaquina da Silva"
type input "(87) 99622-5295"
type input "041.156.314-90"
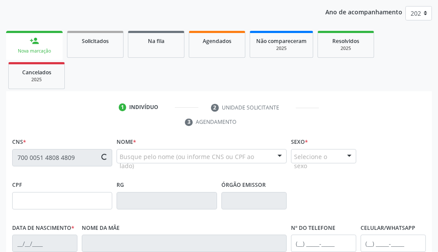
type input "26"
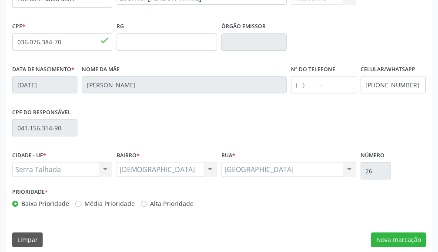
scroll to position [266, 0]
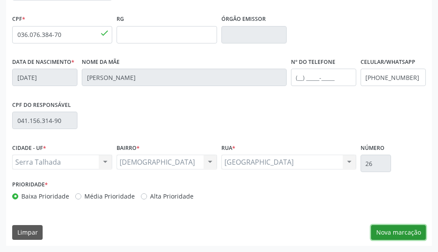
click at [403, 231] on button "Nova marcação" at bounding box center [398, 233] width 55 height 15
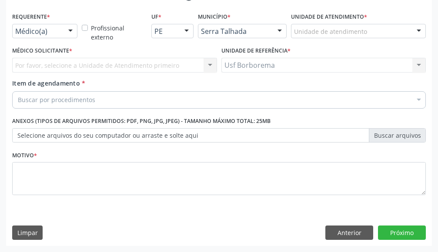
click at [333, 40] on div "Unidade de atendimento * Unidade de atendimento 3 Grupamento de Bombeiros Abfis…" at bounding box center [358, 27] width 139 height 34
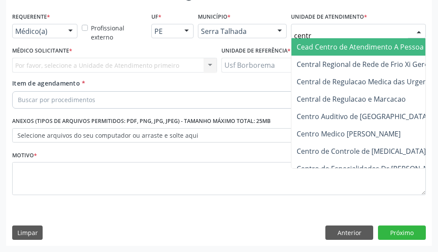
type input "centro"
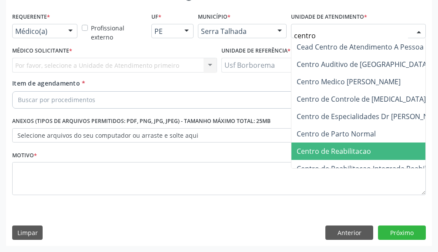
click at [345, 152] on span "Centro de Reabilitacao" at bounding box center [334, 152] width 74 height 10
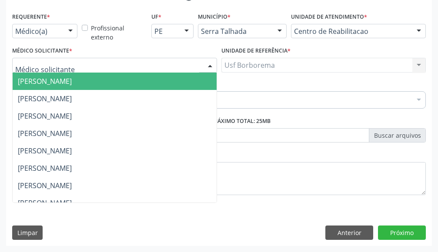
click at [137, 64] on div at bounding box center [114, 65] width 205 height 15
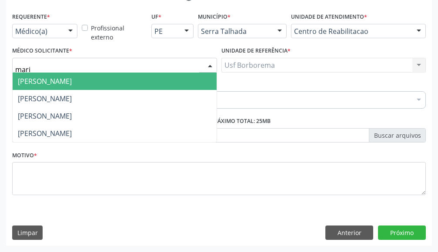
type input "maria"
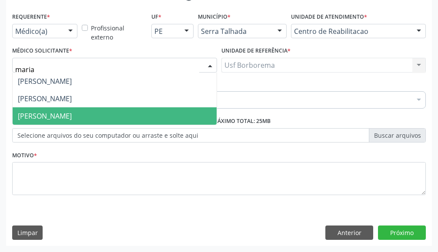
click at [103, 109] on span "[PERSON_NAME]" at bounding box center [115, 116] width 204 height 17
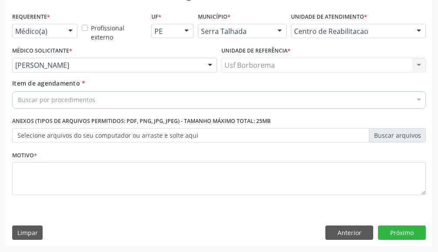
click at [107, 99] on div "Buscar por procedimentos" at bounding box center [219, 99] width 414 height 17
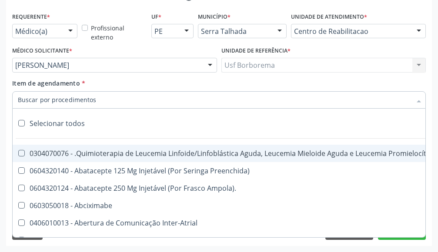
click at [107, 99] on input "Item de agendamento *" at bounding box center [215, 99] width 394 height 17
type input "0211020036"
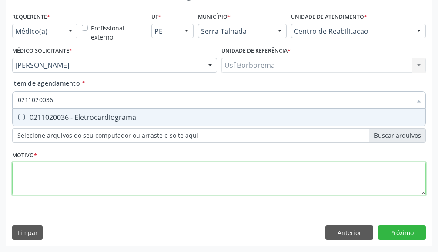
click at [83, 179] on div "Requerente * Médico(a) Médico(a) Enfermeiro(a) Paciente Nenhum resultado encont…" at bounding box center [219, 108] width 414 height 197
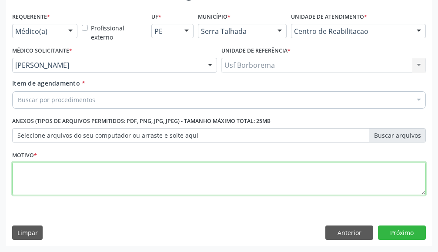
click at [84, 178] on span "0604320140 - Abatacepte 125 Mg Injetável (Por Seringa Preenchida)" at bounding box center [357, 170] width 688 height 17
type textarea "rotina"
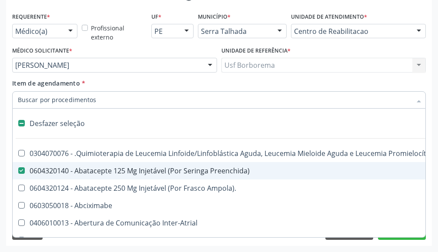
click at [48, 165] on span "0604320140 - Abatacepte 125 Mg Injetável (Por Seringa Preenchida)" at bounding box center [357, 170] width 688 height 17
checkbox Preenchida\) "false"
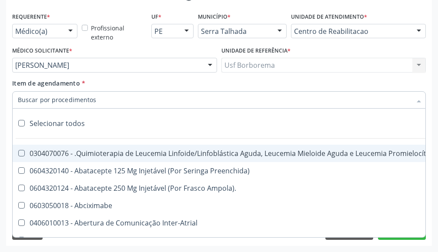
click at [80, 93] on input "Item de agendamento *" at bounding box center [215, 99] width 394 height 17
type input "0211020036"
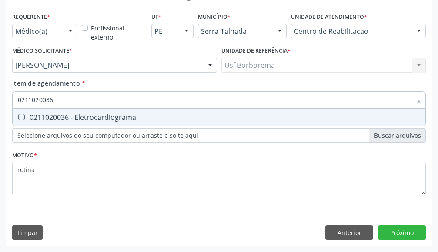
click at [25, 115] on div "0211020036 - Eletrocardiograma" at bounding box center [219, 117] width 403 height 7
checkbox Eletrocardiograma "true"
click at [387, 235] on div "Requerente * Médico(a) Médico(a) Enfermeiro(a) Paciente Nenhum resultado encont…" at bounding box center [219, 128] width 426 height 236
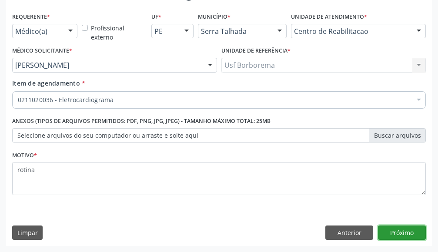
click at [392, 234] on button "Próximo" at bounding box center [402, 233] width 48 height 15
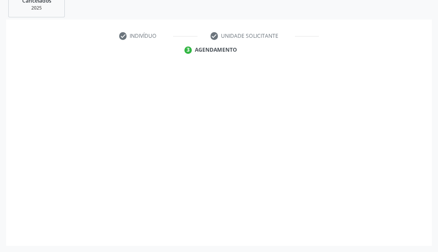
scroll to position [171, 0]
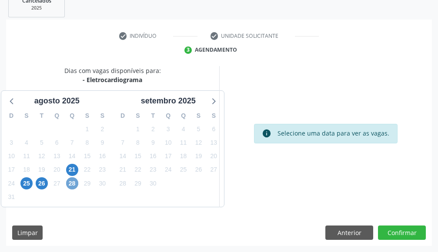
click at [71, 184] on span "28" at bounding box center [72, 184] width 12 height 12
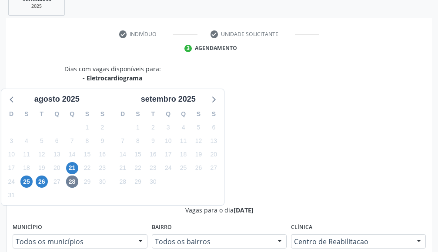
scroll to position [229, 0]
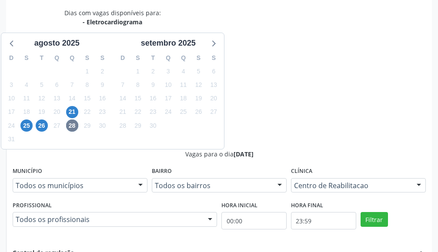
radio input "true"
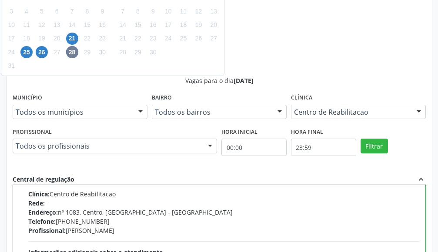
scroll to position [317, 0]
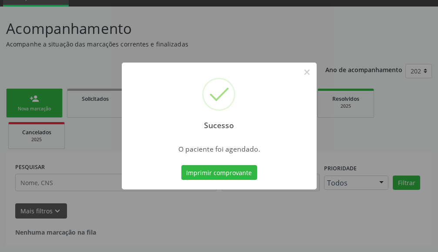
scroll to position [41, 0]
click at [307, 70] on button "×" at bounding box center [307, 72] width 15 height 15
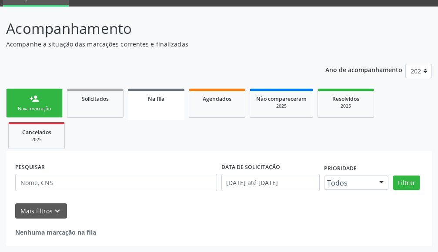
click at [38, 99] on div "person_add" at bounding box center [35, 99] width 10 height 10
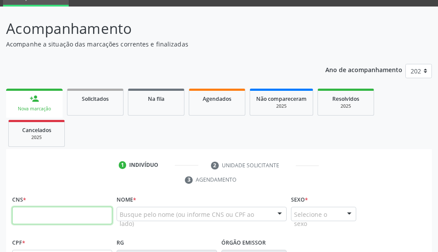
click at [52, 223] on input "text" at bounding box center [62, 215] width 100 height 17
type input "702 6077 1861 7349"
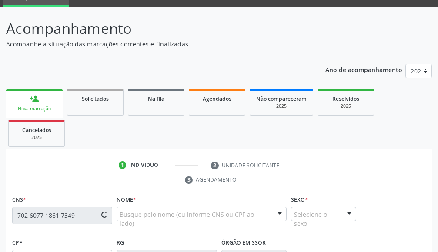
type input "599.136.814-72"
type input "09/01/1966"
type input "Sabina Francisca da Conceicao"
type input "(87) 99991-4356"
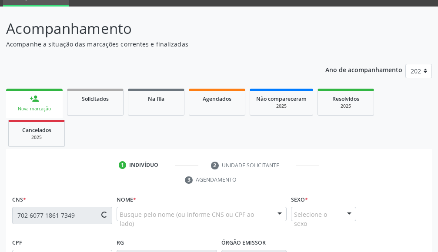
type input "051.141.834-51"
type input "390"
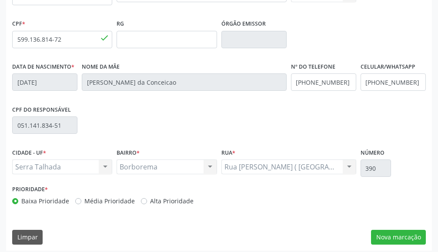
scroll to position [266, 0]
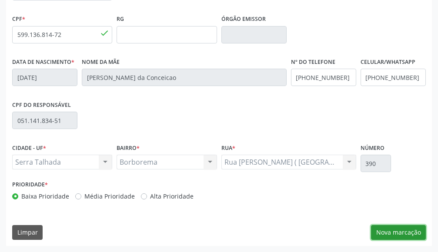
click at [401, 230] on button "Nova marcação" at bounding box center [398, 233] width 55 height 15
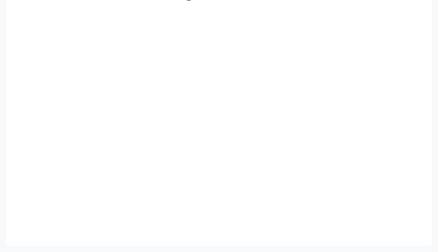
scroll to position [225, 0]
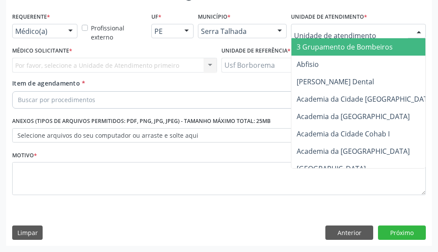
click at [350, 24] on div at bounding box center [358, 31] width 135 height 15
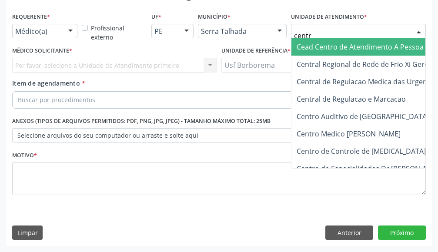
type input "centro"
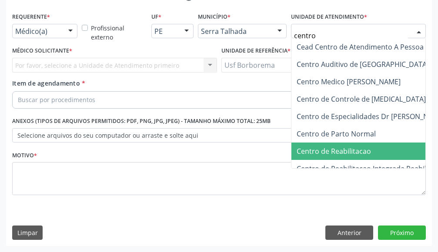
click at [362, 151] on span "Centro de Reabilitacao" at bounding box center [334, 152] width 74 height 10
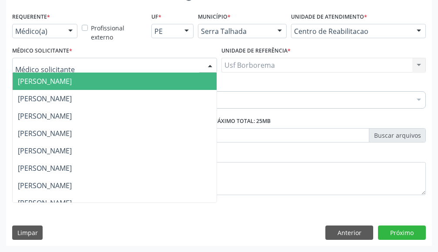
click at [130, 68] on div at bounding box center [114, 65] width 205 height 15
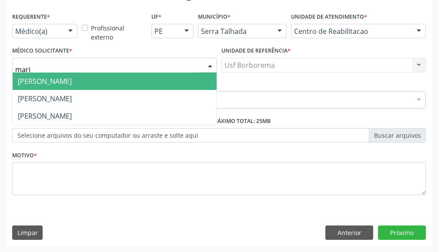
type input "maria"
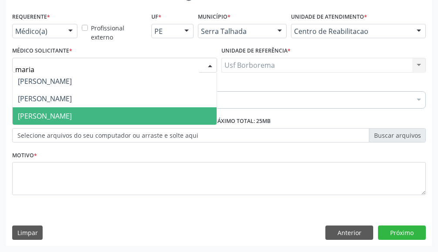
click at [134, 115] on span "[PERSON_NAME]" at bounding box center [115, 116] width 204 height 17
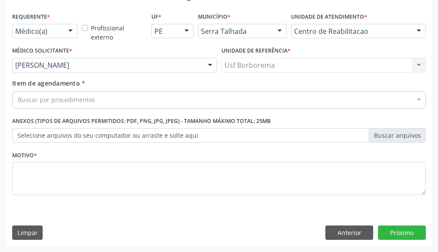
click at [101, 93] on div "Buscar por procedimentos" at bounding box center [219, 99] width 414 height 17
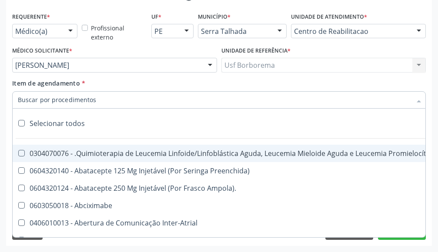
click at [103, 95] on input "Item de agendamento *" at bounding box center [215, 99] width 394 height 17
type input "0211020036"
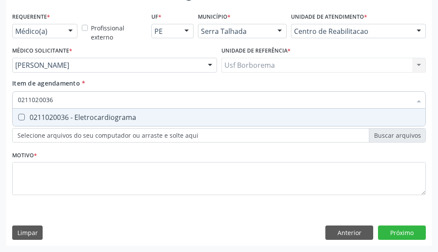
click at [87, 115] on div "0211020036 - Eletrocardiograma" at bounding box center [219, 117] width 403 height 7
checkbox Eletrocardiograma "true"
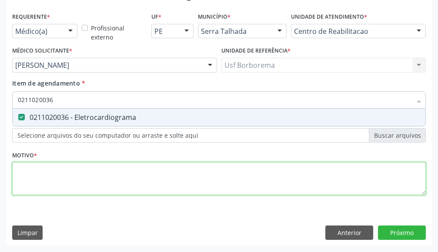
click at [57, 189] on div "Requerente * Médico(a) Médico(a) Enfermeiro(a) Paciente Nenhum resultado encont…" at bounding box center [219, 108] width 414 height 197
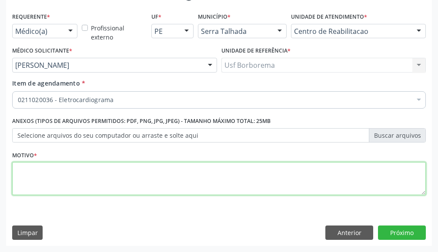
click at [59, 186] on textarea at bounding box center [219, 178] width 414 height 33
type textarea "rotina"
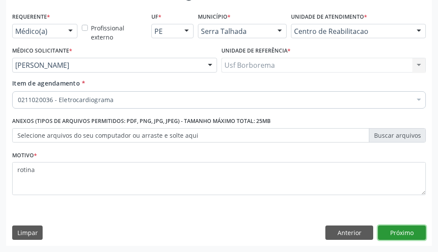
click at [380, 232] on button "Próximo" at bounding box center [402, 233] width 48 height 15
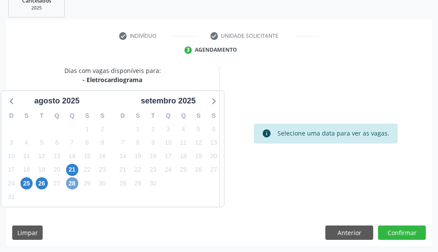
click at [70, 186] on span "28" at bounding box center [72, 184] width 12 height 12
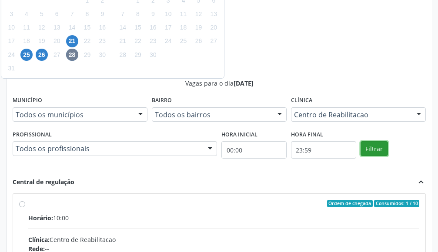
scroll to position [302, 0]
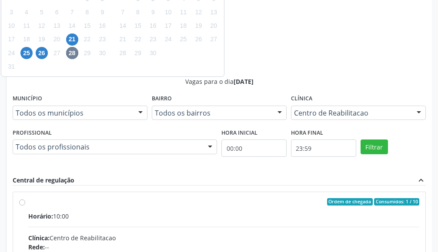
click at [25, 199] on input "Ordem de chegada Consumidos: 1 / 10 Horário: 10:00 Clínica: Centro de Reabilita…" at bounding box center [22, 203] width 6 height 8
radio input "true"
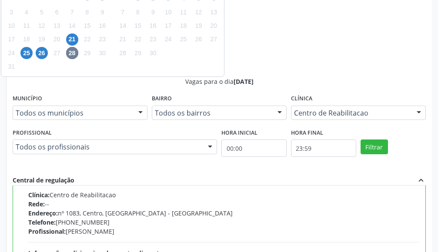
scroll to position [317, 0]
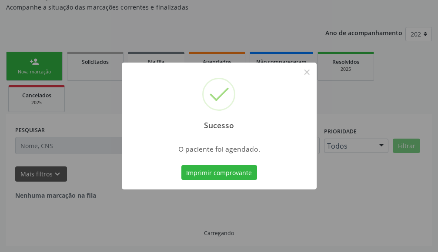
scroll to position [41, 0]
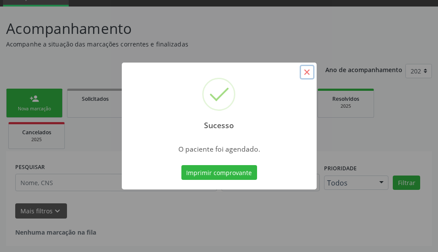
click at [306, 72] on button "×" at bounding box center [307, 72] width 15 height 15
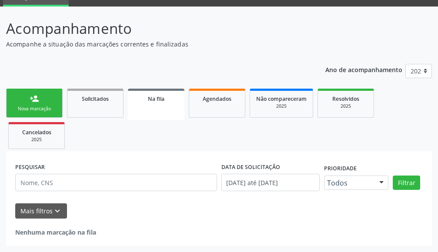
click at [44, 92] on link "person_add Nova marcação" at bounding box center [34, 103] width 57 height 29
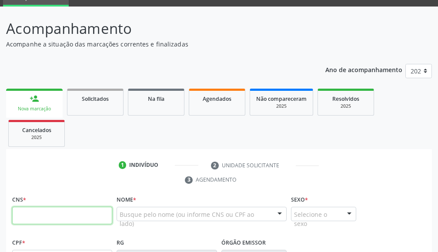
click at [82, 216] on input "text" at bounding box center [62, 215] width 100 height 17
type input "898 0037 0303 0854"
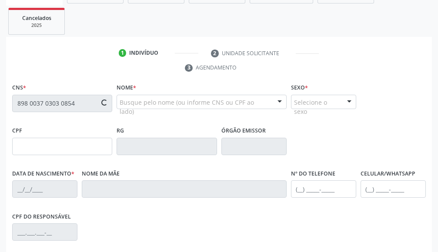
type input "680.230.904-10"
type input "15/06/1953"
type input "Generosa Pereira Brasil"
type input "[PHONE_NUMBER]"
type input "S/N"
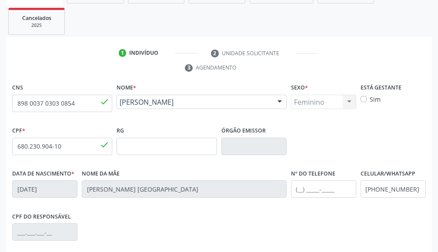
scroll to position [245, 0]
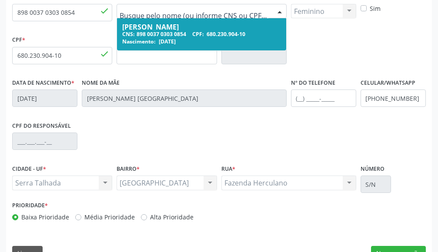
click at [148, 29] on div "Maria Ducarmo Pereira" at bounding box center [201, 27] width 158 height 7
click at [166, 27] on div "Maria Ducarmo Pereira" at bounding box center [201, 27] width 158 height 7
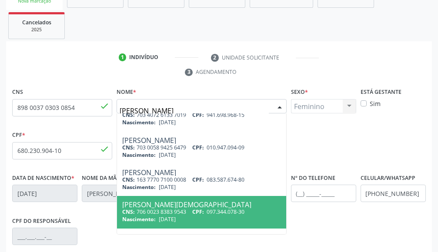
scroll to position [348, 0]
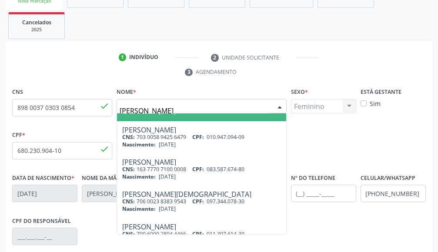
type input "maria do carmo pereira"
click at [267, 101] on div "maria do carmo pereira" at bounding box center [202, 106] width 170 height 15
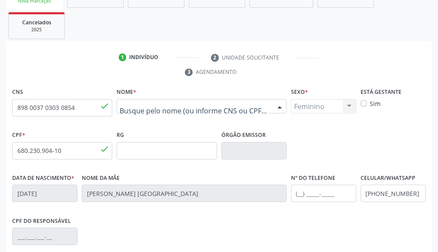
scroll to position [0, 0]
click at [262, 108] on input "text" at bounding box center [194, 110] width 149 height 17
click at [218, 123] on span "Digite o nome" at bounding box center [201, 122] width 169 height 17
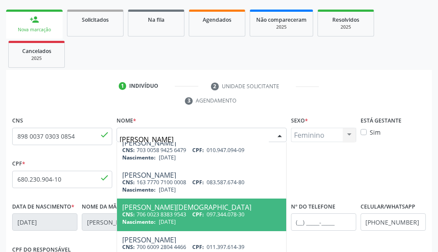
scroll to position [149, 0]
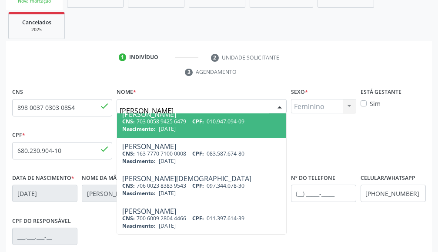
click at [251, 103] on input "maria do carmo pereira" at bounding box center [194, 110] width 149 height 17
type input "maria do carmo pereira"
click at [240, 93] on div "Nome * Maria do Carmo Pereira CNS: 709 7070 3113 5690 CPF: 073.732.034-69 Nasci…" at bounding box center [202, 103] width 170 height 34
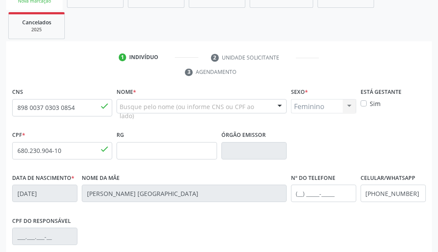
scroll to position [0, 0]
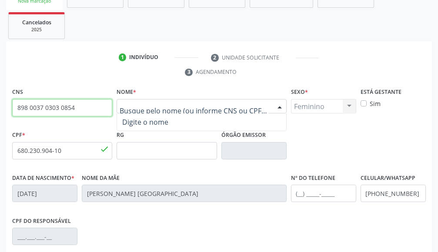
click at [91, 108] on input "898 0037 0303 0854" at bounding box center [62, 107] width 100 height 17
click at [94, 108] on input "898 0037 0303 0854" at bounding box center [62, 107] width 100 height 17
click at [97, 108] on input "898 0037 0303 0854" at bounding box center [62, 107] width 100 height 17
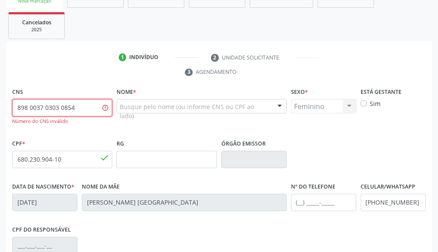
click at [80, 108] on input "898 0037 0303 0854" at bounding box center [62, 107] width 100 height 17
type input "8"
type input "898"
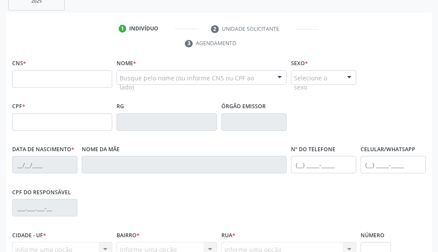
scroll to position [178, 0]
click at [42, 75] on input "text" at bounding box center [62, 79] width 100 height 17
type input "898 0037 0303 0854"
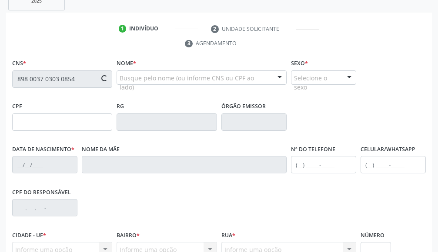
type input "680.230.904-10"
type input "[DATE]"
type input "[PERSON_NAME] [GEOGRAPHIC_DATA]"
type input "[PHONE_NUMBER]"
type input "S/N"
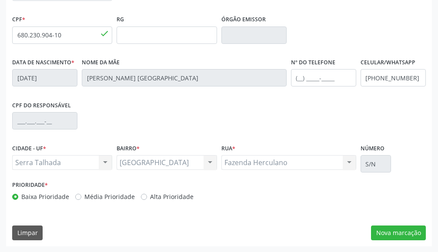
scroll to position [266, 0]
click at [391, 232] on button "Nova marcação" at bounding box center [398, 233] width 55 height 15
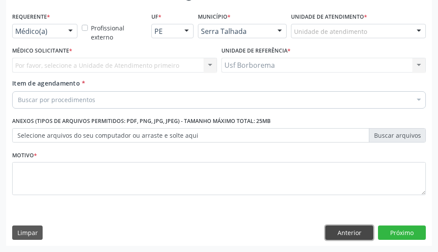
click at [344, 235] on button "Anterior" at bounding box center [350, 233] width 48 height 15
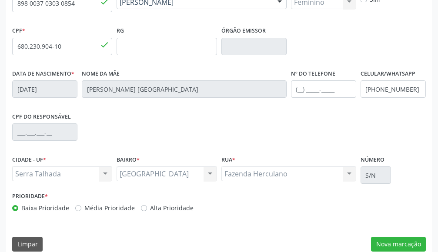
scroll to position [266, 0]
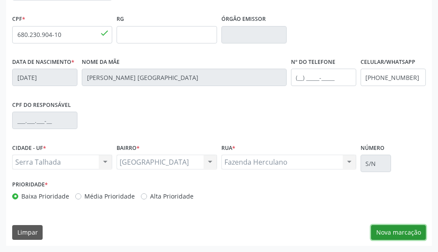
click at [404, 226] on button "Nova marcação" at bounding box center [398, 233] width 55 height 15
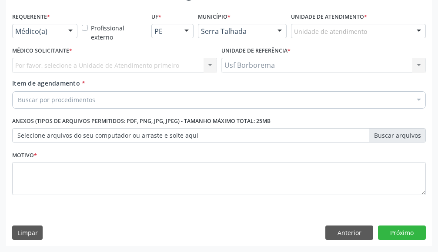
scroll to position [225, 0]
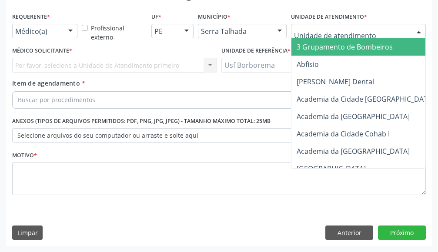
click at [307, 26] on div at bounding box center [358, 31] width 135 height 15
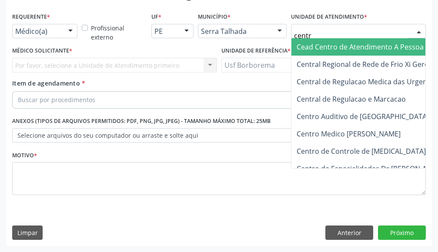
type input "centro"
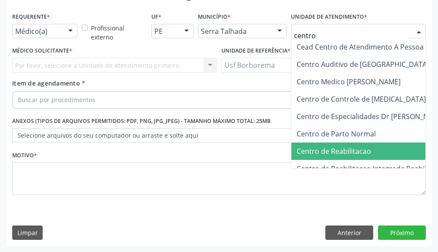
click at [321, 157] on span "Centro de Reabilitacao" at bounding box center [397, 151] width 210 height 17
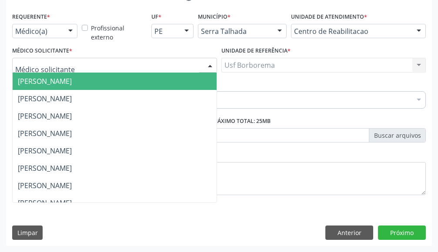
click at [91, 66] on div at bounding box center [114, 65] width 205 height 15
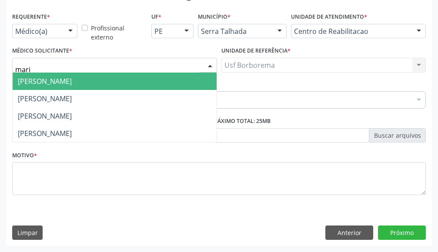
type input "maria"
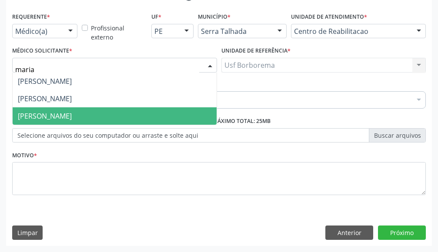
click at [72, 113] on span "[PERSON_NAME]" at bounding box center [45, 116] width 54 height 10
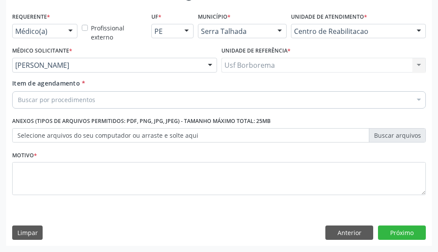
click at [145, 101] on div "Buscar por procedimentos" at bounding box center [219, 99] width 414 height 17
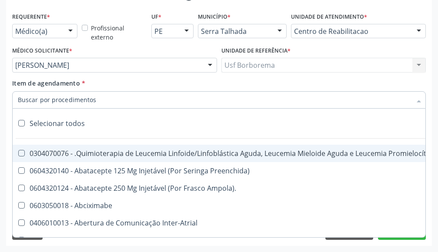
click at [145, 101] on input "Item de agendamento *" at bounding box center [215, 99] width 394 height 17
type input "0211020036"
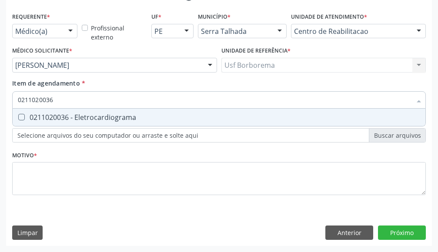
click at [71, 115] on div "0211020036 - Eletrocardiograma" at bounding box center [219, 117] width 403 height 7
checkbox Eletrocardiograma "true"
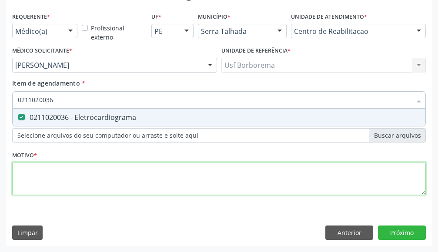
click at [70, 175] on div "Requerente * Médico(a) Médico(a) Enfermeiro(a) Paciente Nenhum resultado encont…" at bounding box center [219, 108] width 414 height 197
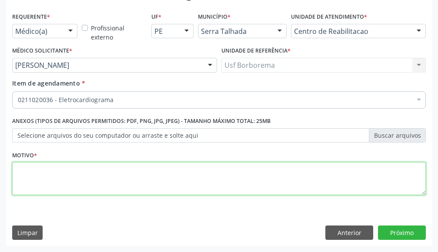
click at [70, 175] on li "Não selecionados" at bounding box center [357, 184] width 688 height 23
click at [70, 175] on textarea at bounding box center [219, 178] width 414 height 33
type textarea "rotina"
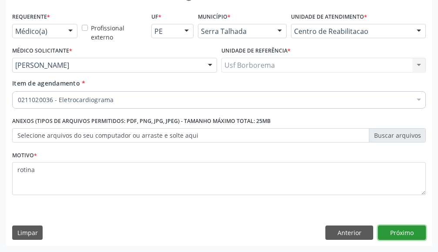
click at [381, 234] on button "Próximo" at bounding box center [402, 233] width 48 height 15
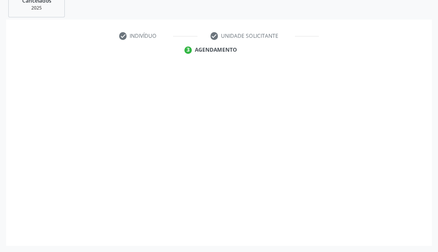
scroll to position [171, 0]
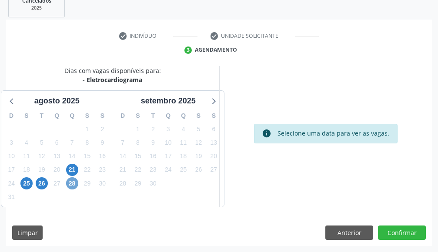
click at [74, 182] on span "28" at bounding box center [72, 184] width 12 height 12
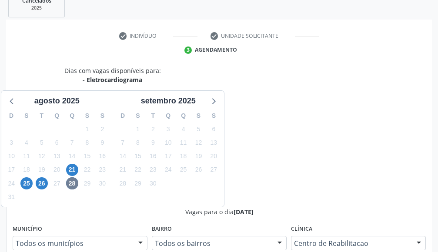
radio input "true"
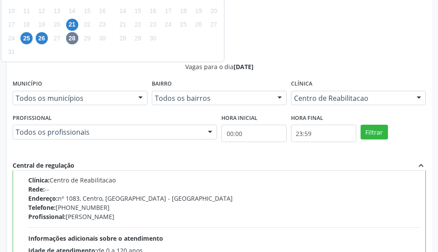
scroll to position [317, 0]
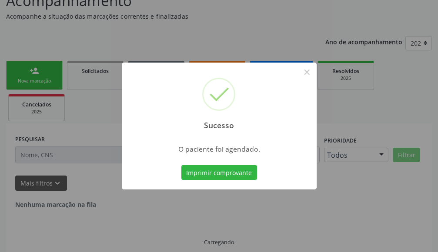
scroll to position [41, 0]
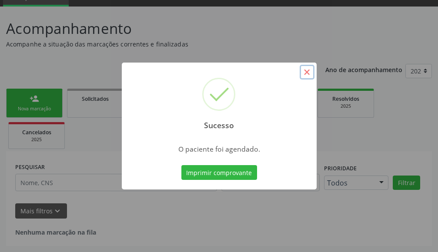
click at [304, 74] on button "×" at bounding box center [307, 72] width 15 height 15
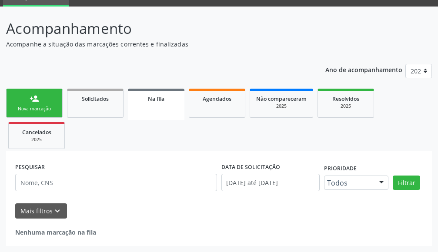
click at [39, 104] on link "person_add Nova marcação" at bounding box center [34, 103] width 57 height 29
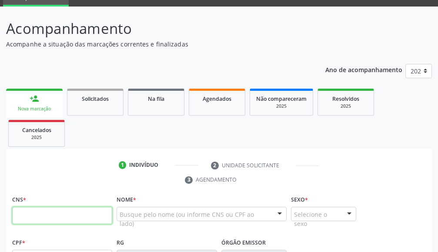
click at [44, 215] on input "text" at bounding box center [62, 215] width 100 height 17
type input "898 0500 9367 5951"
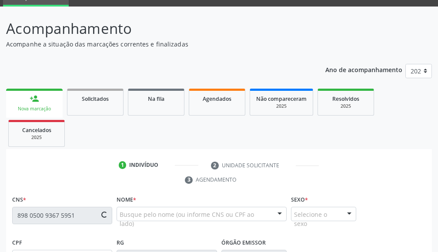
type input "044.122.704-08"
type input "24/05/1946"
type input "Querumbina Maria da Conceiçao"
type input "[PHONE_NUMBER]"
type input "701.636.034-21"
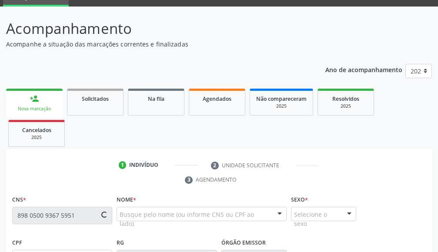
type input "22"
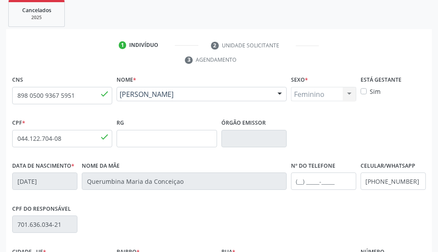
scroll to position [266, 0]
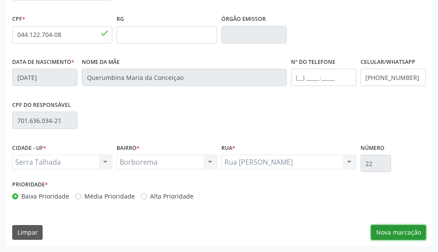
click at [416, 230] on button "Nova marcação" at bounding box center [398, 233] width 55 height 15
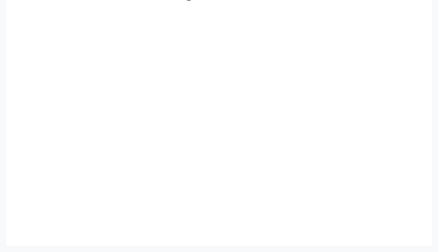
scroll to position [225, 0]
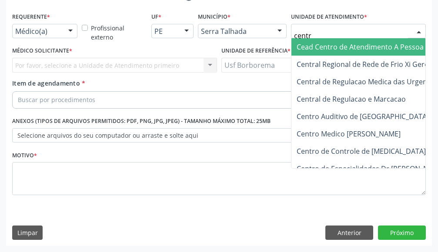
type input "centro"
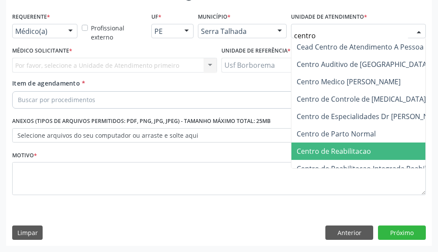
click at [306, 148] on span "Centro de Reabilitacao" at bounding box center [334, 152] width 74 height 10
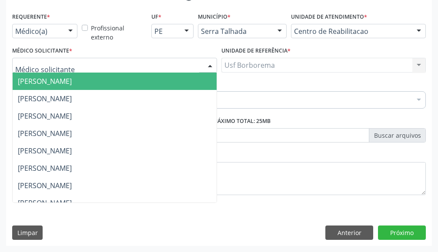
click at [120, 66] on div at bounding box center [114, 65] width 205 height 15
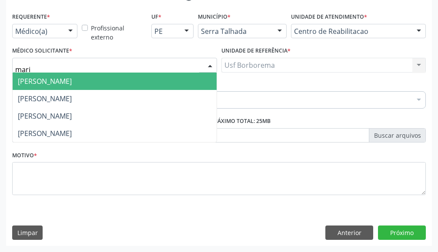
type input "maria"
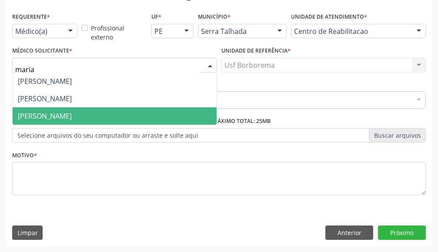
click at [135, 109] on span "[PERSON_NAME]" at bounding box center [115, 116] width 204 height 17
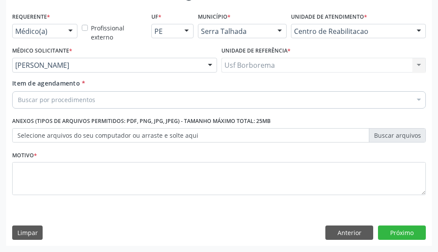
click at [138, 111] on div "Item de agendamento * Buscar por procedimentos Selecionar todos 0304070076 - .Q…" at bounding box center [219, 96] width 418 height 34
click at [140, 101] on div "Buscar por procedimentos" at bounding box center [219, 99] width 414 height 17
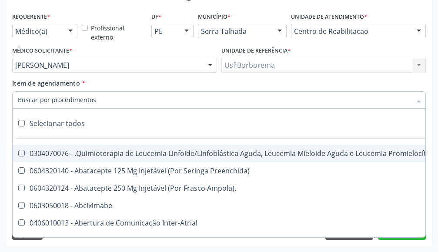
click at [119, 100] on input "Item de agendamento *" at bounding box center [215, 99] width 394 height 17
type input "0211020036"
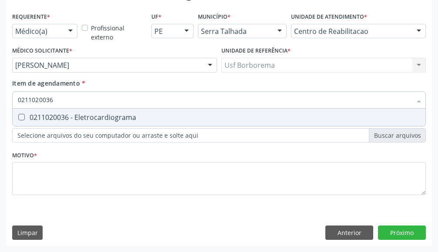
click at [71, 114] on div "0211020036 - Eletrocardiograma" at bounding box center [219, 117] width 403 height 7
checkbox Eletrocardiograma "true"
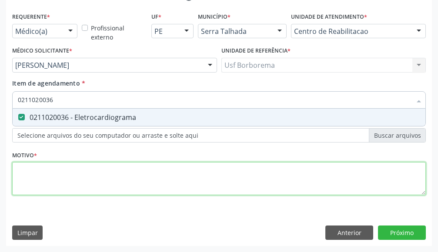
click at [70, 172] on div "Requerente * Médico(a) Médico(a) Enfermeiro(a) Paciente Nenhum resultado encont…" at bounding box center [219, 108] width 414 height 197
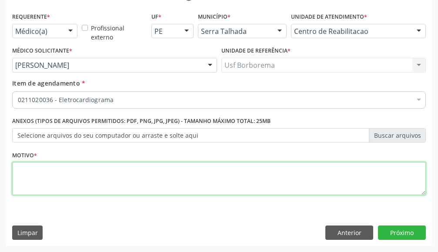
drag, startPoint x: 69, startPoint y: 172, endPoint x: 67, endPoint y: 179, distance: 8.3
click at [72, 175] on li "Não selecionados" at bounding box center [357, 184] width 688 height 23
click at [65, 180] on textarea at bounding box center [219, 178] width 414 height 33
type textarea "rotina"
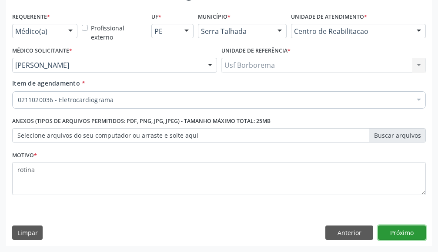
click at [383, 234] on button "Próximo" at bounding box center [402, 233] width 48 height 15
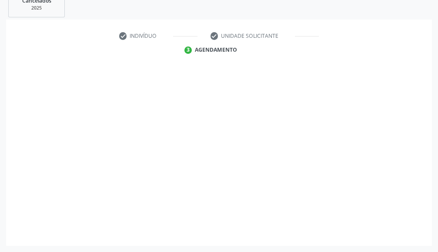
scroll to position [171, 0]
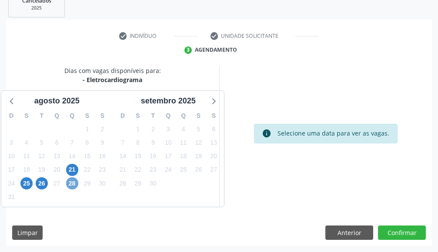
click at [71, 185] on span "28" at bounding box center [72, 184] width 12 height 12
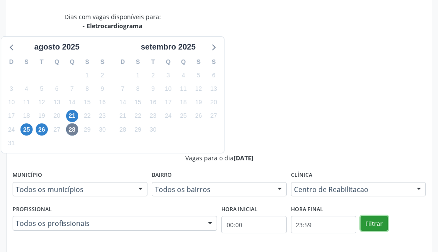
scroll to position [229, 0]
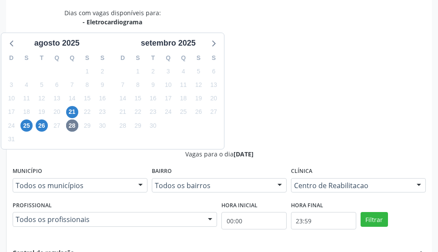
radio input "true"
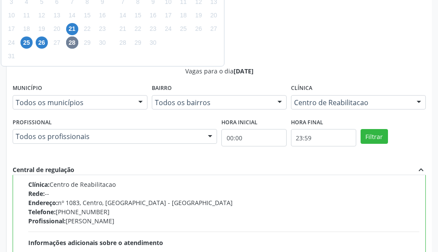
scroll to position [316, 0]
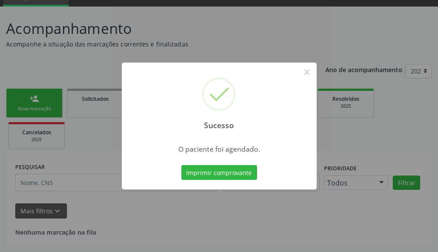
scroll to position [41, 0]
click at [306, 72] on button "×" at bounding box center [307, 72] width 15 height 15
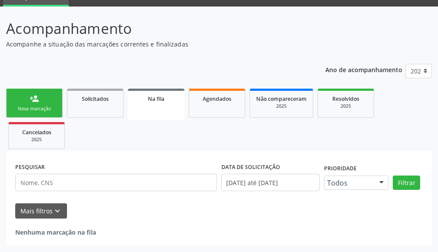
click at [20, 100] on link "person_add Nova marcação" at bounding box center [34, 103] width 57 height 29
click at [13, 99] on link "person_add Nova marcação" at bounding box center [34, 103] width 57 height 29
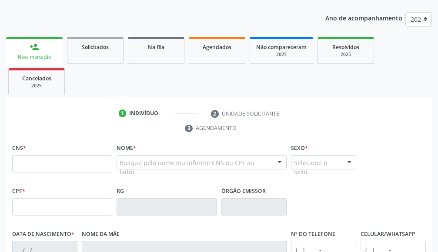
scroll to position [99, 0]
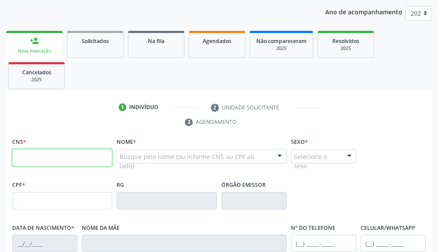
click at [43, 158] on input "text" at bounding box center [62, 157] width 100 height 17
type input "700 7009 3077 7873"
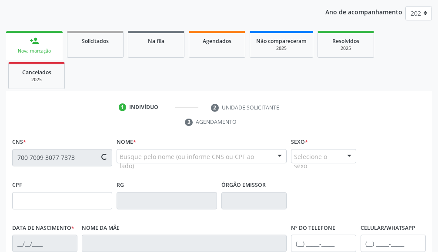
type input "728.875.674-20"
type input "20/01/1953"
type input "Maria Pereira de Oliveira"
type input "[PHONE_NUMBER]"
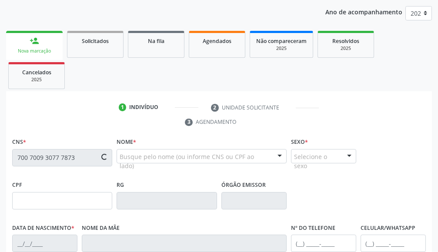
type input "630"
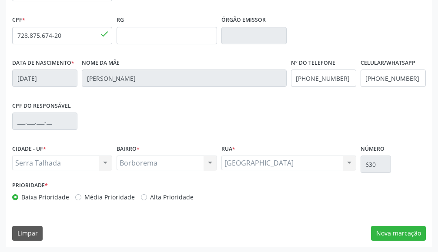
scroll to position [266, 0]
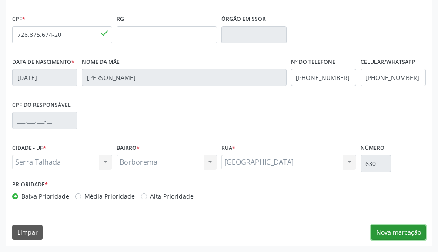
click at [394, 229] on button "Nova marcação" at bounding box center [398, 233] width 55 height 15
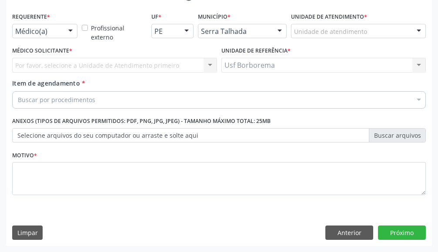
click at [361, 23] on label "Unidade de atendimento *" at bounding box center [329, 16] width 76 height 13
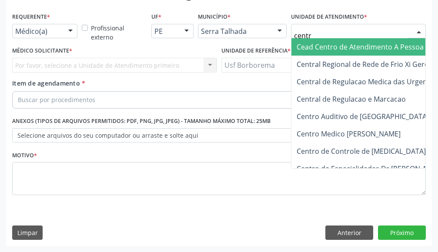
type input "centro"
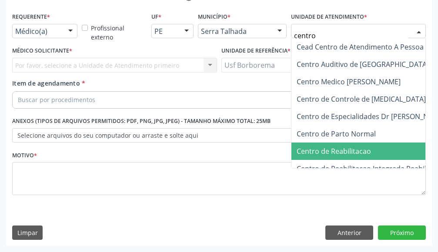
click at [361, 151] on span "Centro de Reabilitacao" at bounding box center [334, 152] width 74 height 10
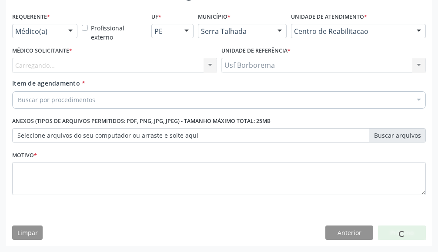
click at [172, 65] on div "Carregando..." at bounding box center [114, 65] width 205 height 15
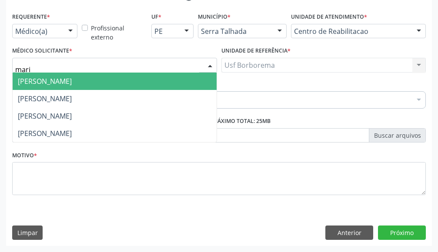
type input "maria"
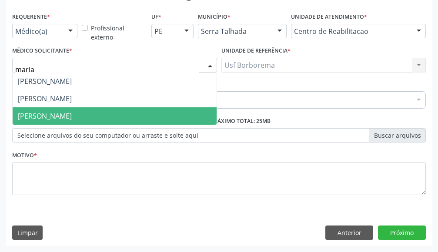
click at [155, 109] on span "[PERSON_NAME]" at bounding box center [115, 116] width 204 height 17
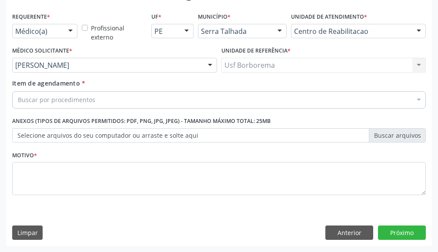
click at [165, 98] on div "Buscar por procedimentos" at bounding box center [219, 99] width 414 height 17
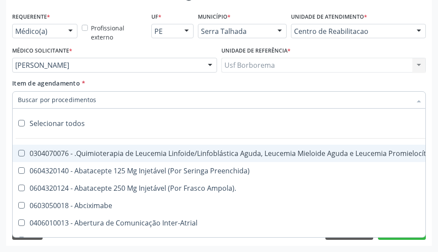
click at [165, 98] on input "Item de agendamento *" at bounding box center [215, 99] width 394 height 17
type input "0211020036"
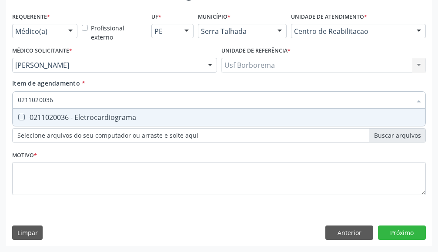
click at [55, 117] on div "0211020036 - Eletrocardiograma" at bounding box center [219, 117] width 403 height 7
checkbox Eletrocardiograma "true"
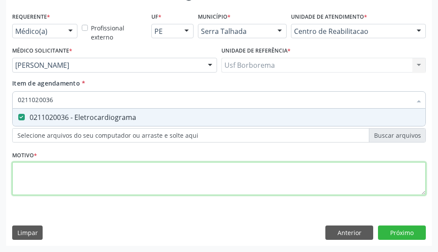
click at [54, 177] on div "Requerente * Médico(a) Médico(a) Enfermeiro(a) Paciente Nenhum resultado encont…" at bounding box center [219, 108] width 414 height 197
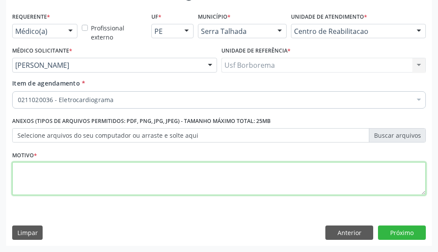
click at [54, 177] on textarea at bounding box center [219, 178] width 414 height 33
type textarea "rotina"
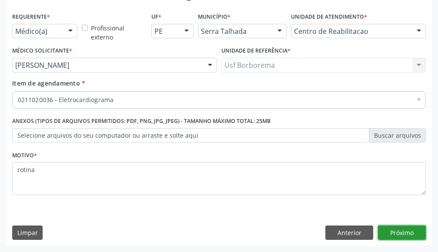
click at [383, 227] on button "Próximo" at bounding box center [402, 233] width 48 height 15
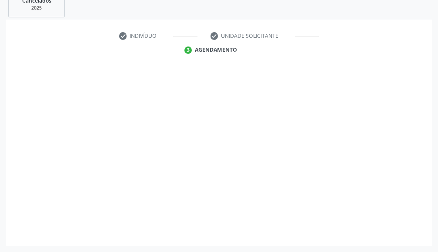
scroll to position [171, 0]
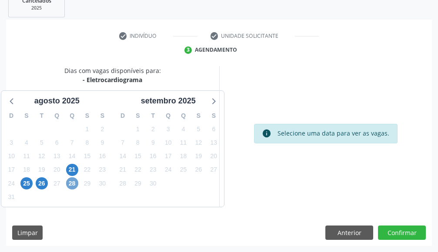
click at [67, 187] on span "28" at bounding box center [72, 184] width 12 height 12
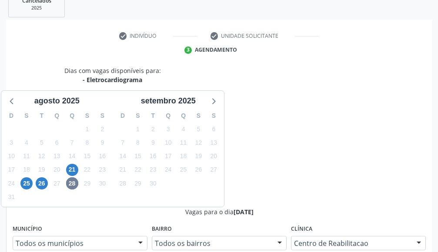
radio input "true"
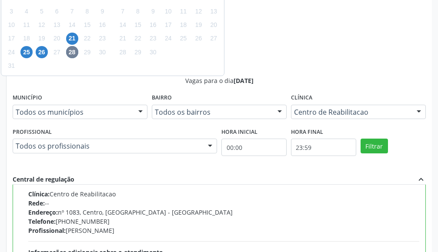
scroll to position [317, 0]
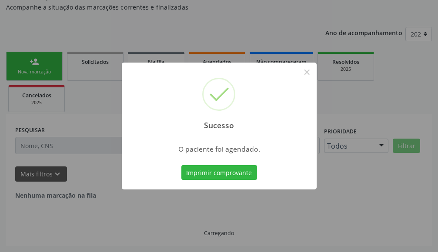
scroll to position [41, 0]
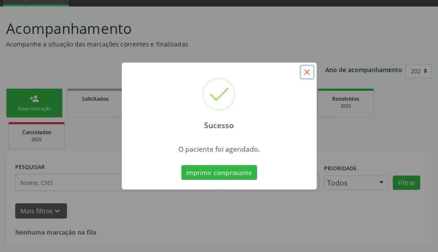
click at [307, 71] on button "×" at bounding box center [307, 72] width 15 height 15
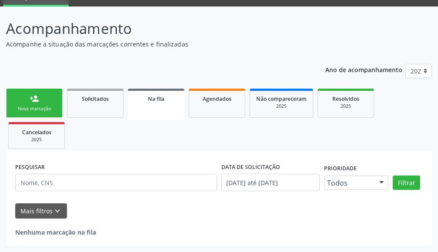
click at [32, 104] on link "person_add Nova marcação" at bounding box center [34, 103] width 57 height 29
click at [33, 104] on link "person_add Nova marcação" at bounding box center [34, 103] width 57 height 29
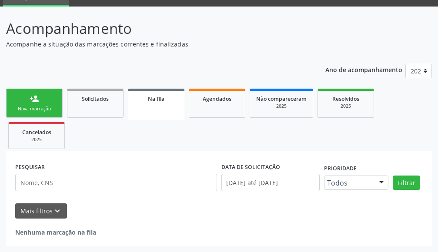
click at [33, 104] on link "person_add Nova marcação" at bounding box center [34, 103] width 57 height 29
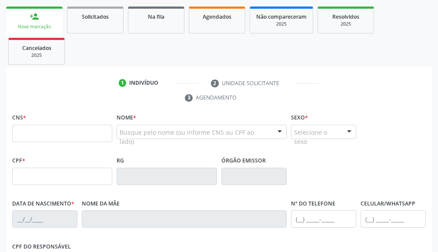
scroll to position [128, 0]
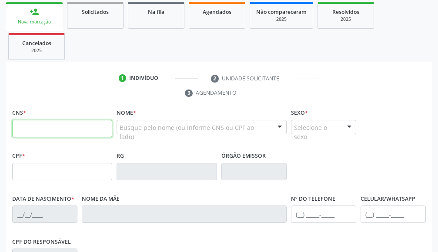
click at [55, 127] on input "text" at bounding box center [62, 128] width 100 height 17
type input "700 4029 4727 4343"
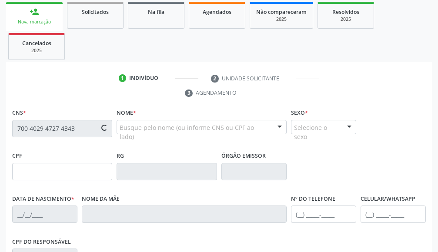
type input "349.167.228-76"
type input "21/06/1957"
type input "[PERSON_NAME]"
type input "(87) 2156-0527"
type input "426"
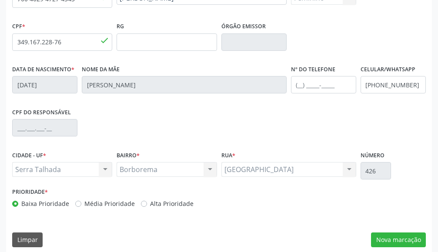
scroll to position [266, 0]
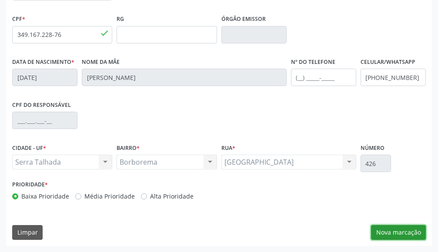
click at [377, 235] on button "Nova marcação" at bounding box center [398, 233] width 55 height 15
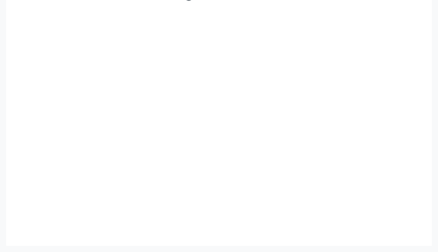
scroll to position [225, 0]
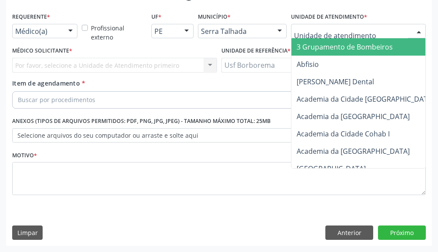
click at [325, 37] on div at bounding box center [358, 31] width 135 height 15
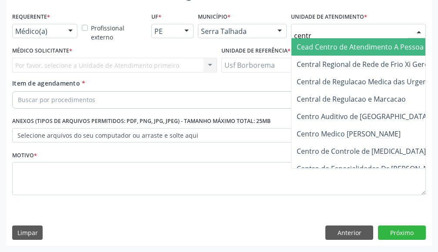
type input "centro"
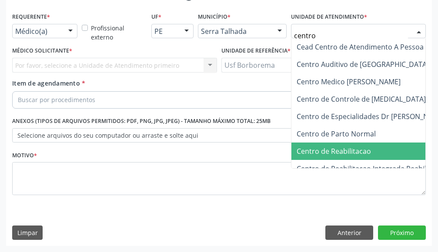
click at [345, 153] on span "Centro de Reabilitacao" at bounding box center [334, 152] width 74 height 10
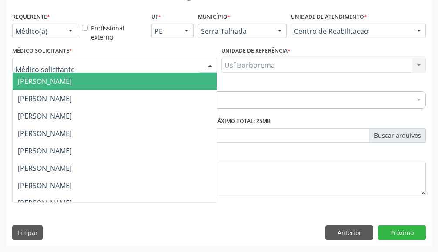
click at [93, 69] on div at bounding box center [114, 65] width 205 height 15
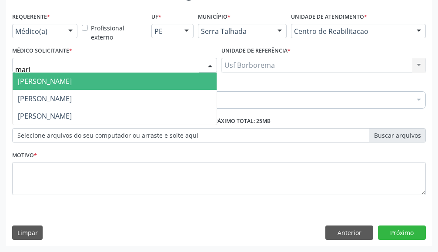
type input "maria"
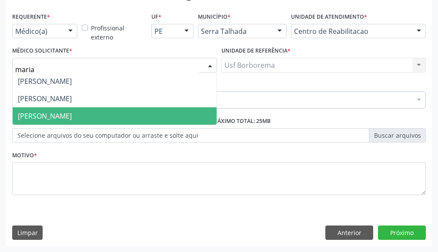
click at [72, 113] on span "[PERSON_NAME]" at bounding box center [45, 116] width 54 height 10
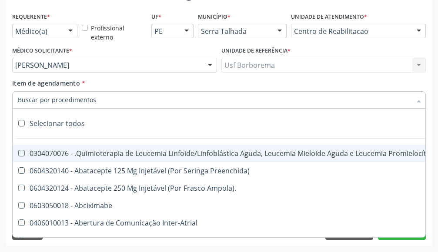
click at [90, 102] on input "Item de agendamento *" at bounding box center [215, 99] width 394 height 17
type input "0211020036"
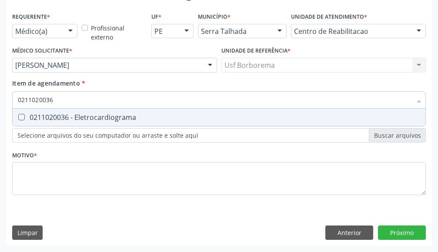
click at [51, 118] on div "0211020036 - Eletrocardiograma" at bounding box center [219, 117] width 403 height 7
checkbox Eletrocardiograma "true"
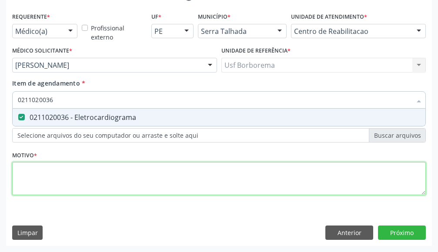
click at [59, 175] on div "Requerente * Médico(a) Médico(a) Enfermeiro(a) Paciente Nenhum resultado encont…" at bounding box center [219, 108] width 414 height 197
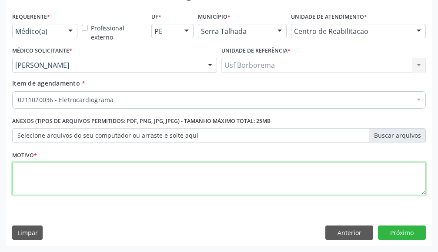
click at [59, 175] on li "Não selecionados" at bounding box center [357, 184] width 688 height 23
type textarea "rotina"
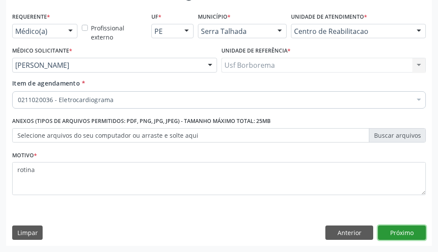
click at [382, 237] on button "Próximo" at bounding box center [402, 233] width 48 height 15
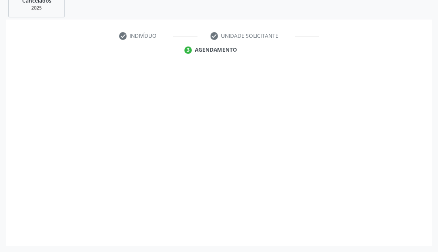
scroll to position [171, 0]
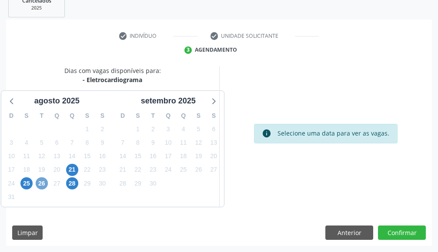
click at [46, 185] on span "26" at bounding box center [42, 184] width 12 height 12
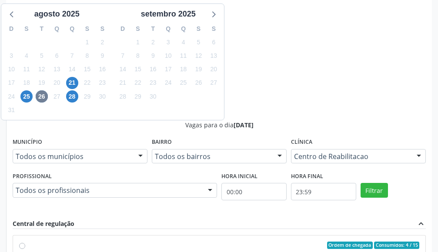
click at [25, 242] on input "Ordem de chegada Consumidos: 4 / 15 Horário: 10:00 Clínica: Centro de Reabilita…" at bounding box center [22, 246] width 6 height 8
radio input "true"
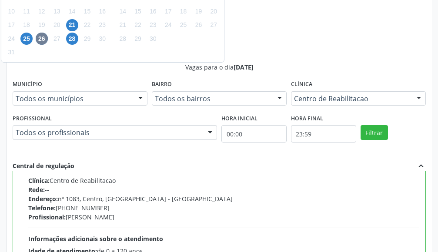
scroll to position [317, 0]
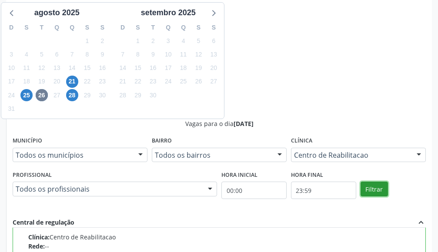
click at [388, 182] on button "Filtrar" at bounding box center [374, 189] width 27 height 15
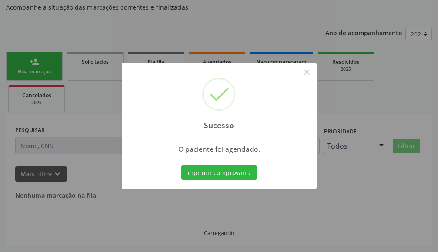
scroll to position [41, 0]
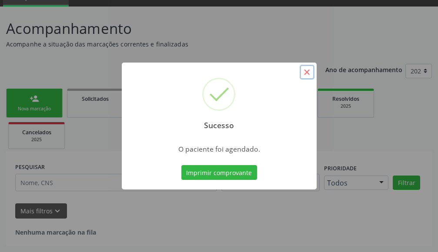
click at [306, 73] on button "×" at bounding box center [307, 72] width 15 height 15
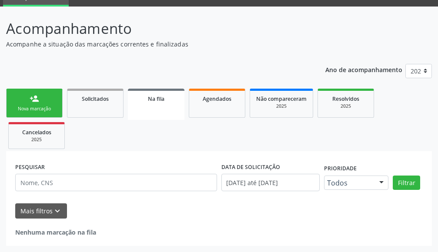
click at [36, 100] on div "person_add" at bounding box center [35, 99] width 10 height 10
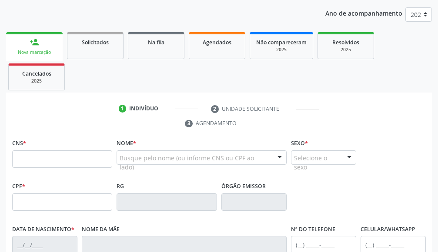
scroll to position [99, 0]
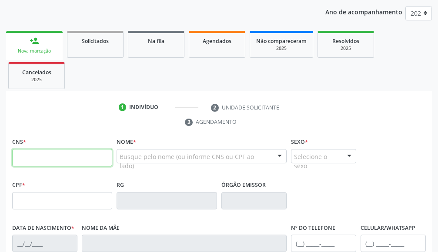
click at [37, 154] on input "text" at bounding box center [62, 157] width 100 height 17
type input "703 0048 5907 4377"
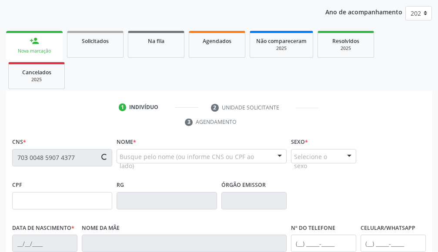
type input "097.760.974-05"
type input "08/03/1989"
type input "Maria do Socorro Ferreira da Silva"
type input "(87) 99629-2645"
type input "125"
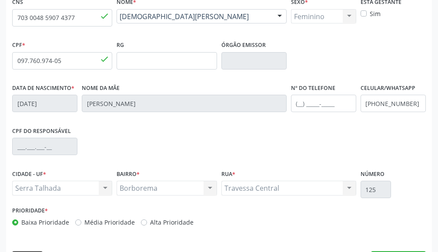
scroll to position [266, 0]
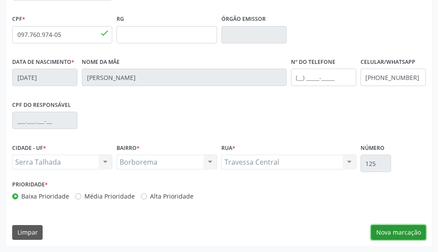
click at [400, 228] on button "Nova marcação" at bounding box center [398, 233] width 55 height 15
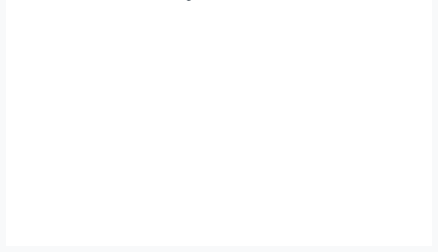
scroll to position [225, 0]
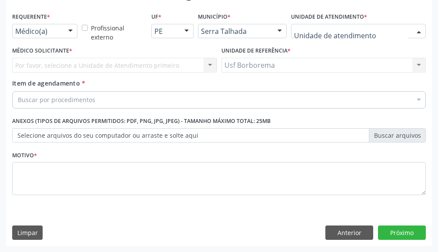
click at [333, 26] on div at bounding box center [358, 31] width 135 height 15
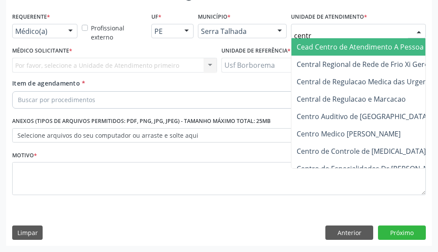
type input "centro"
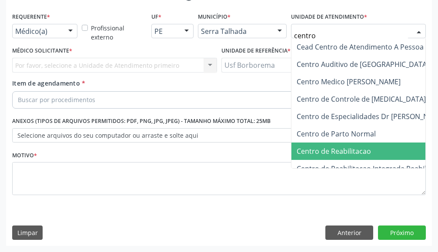
click at [329, 150] on span "Centro de Reabilitacao" at bounding box center [334, 152] width 74 height 10
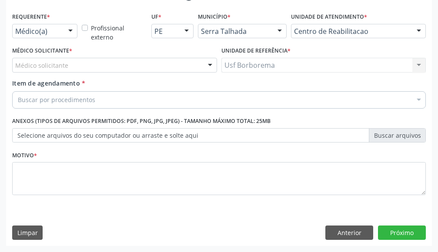
click at [69, 62] on div "Médico solicitante" at bounding box center [114, 65] width 205 height 15
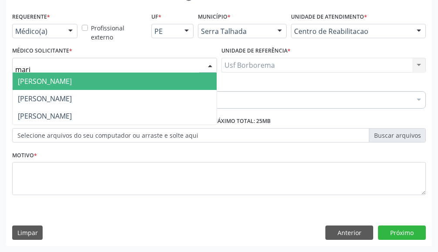
type input "maria"
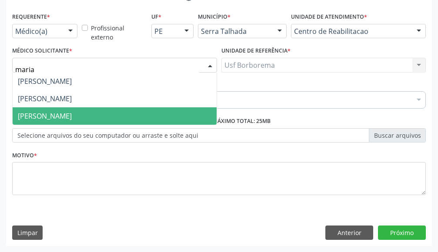
click at [96, 108] on span "[PERSON_NAME]" at bounding box center [115, 116] width 204 height 17
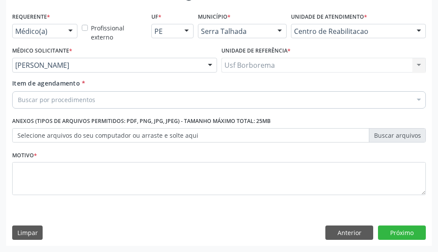
click at [112, 103] on div "Buscar por procedimentos" at bounding box center [219, 99] width 414 height 17
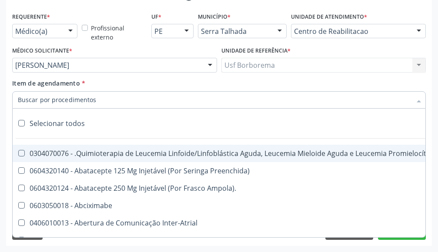
click at [111, 101] on input "Item de agendamento *" at bounding box center [215, 99] width 394 height 17
type input "0211020036"
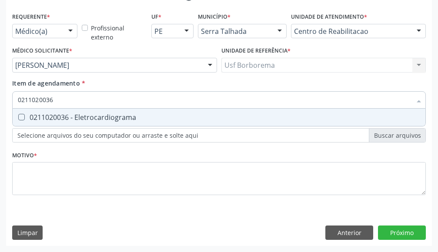
click at [21, 116] on Eletrocardiograma at bounding box center [21, 117] width 7 height 7
click at [18, 116] on Eletrocardiograma "checkbox" at bounding box center [16, 117] width 6 height 6
checkbox Eletrocardiograma "true"
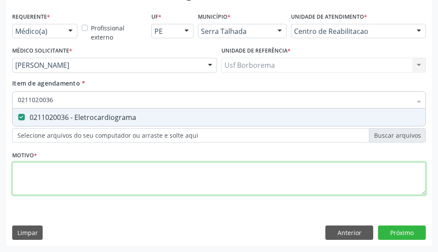
click at [67, 182] on div "Requerente * Médico(a) Médico(a) Enfermeiro(a) Paciente Nenhum resultado encont…" at bounding box center [219, 108] width 414 height 197
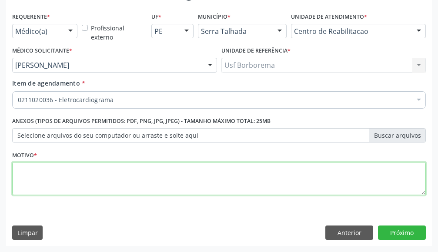
click at [60, 182] on li "Não selecionados" at bounding box center [357, 184] width 688 height 23
click at [60, 182] on textarea at bounding box center [219, 178] width 414 height 33
type textarea "rotina"
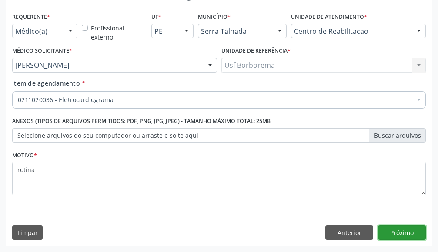
click at [391, 235] on button "Próximo" at bounding box center [402, 233] width 48 height 15
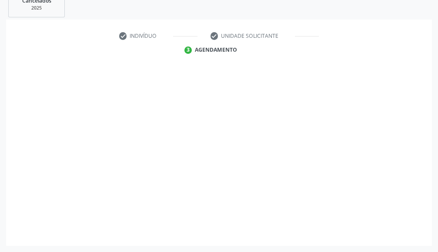
scroll to position [171, 0]
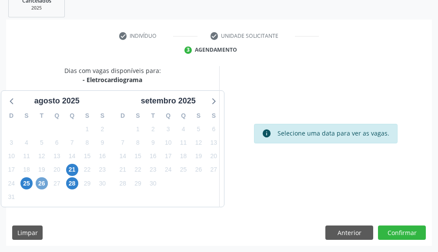
click at [43, 183] on span "26" at bounding box center [42, 184] width 12 height 12
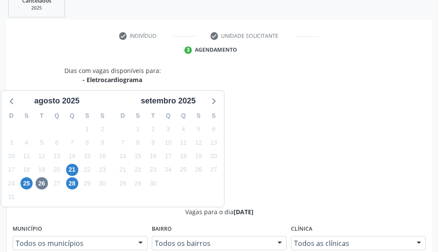
click at [398, 236] on div "Todos as clínicas" at bounding box center [358, 243] width 135 height 15
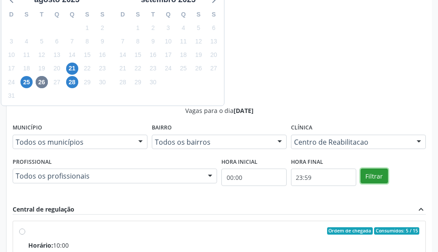
scroll to position [287, 0]
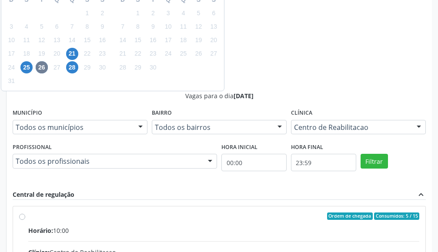
click at [25, 213] on input "Ordem de chegada Consumidos: 5 / 15 Horário: 10:00 Clínica: Centro de Reabilita…" at bounding box center [22, 217] width 6 height 8
radio input "true"
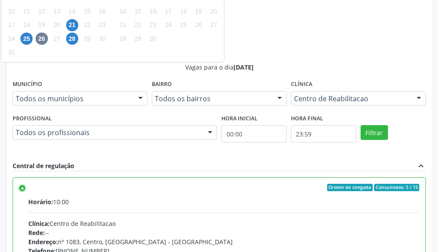
scroll to position [317, 0]
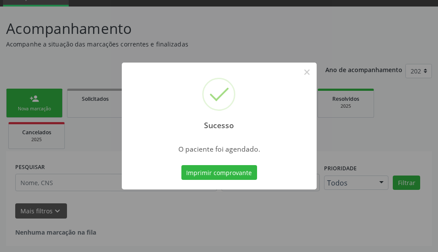
scroll to position [41, 0]
click at [308, 73] on button "×" at bounding box center [307, 72] width 15 height 15
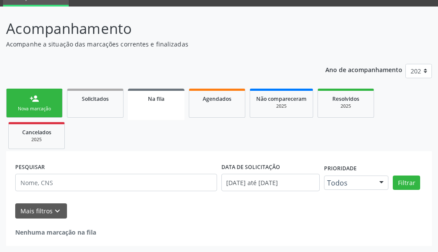
click at [38, 96] on div "person_add" at bounding box center [35, 99] width 10 height 10
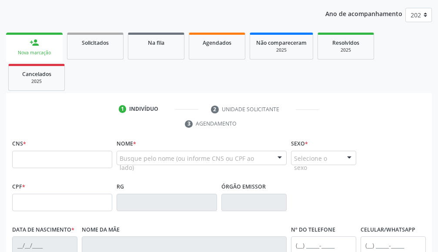
scroll to position [99, 0]
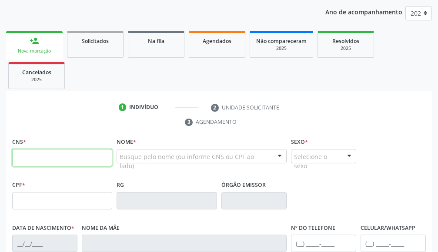
click at [36, 154] on input "text" at bounding box center [62, 157] width 100 height 17
type input "705 0026 4575 4959"
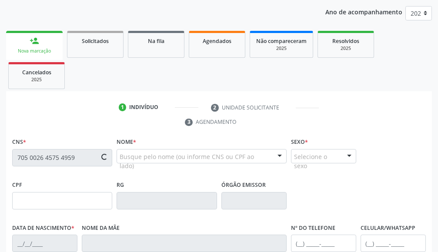
type input "741.447.669-34"
type input "23/10/1957"
type input "Francisca Domingos Ferreira"
type input "(87) 99658-8234"
type input "1511"
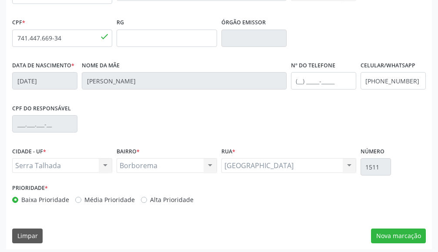
scroll to position [266, 0]
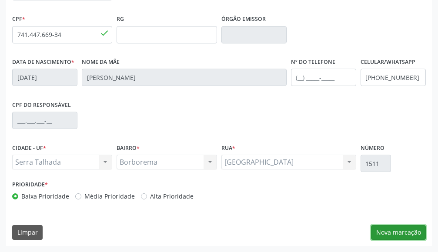
click at [390, 231] on button "Nova marcação" at bounding box center [398, 233] width 55 height 15
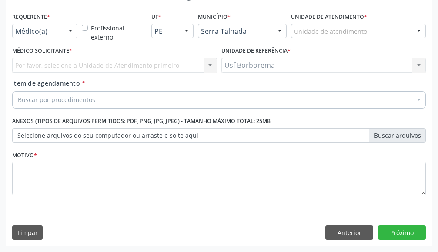
scroll to position [225, 0]
click at [293, 28] on div "Unidade de atendimento" at bounding box center [358, 31] width 135 height 15
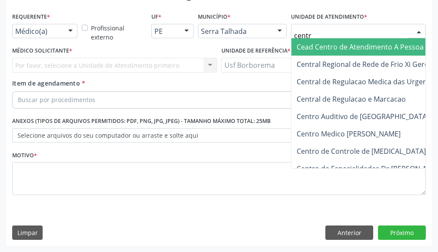
type input "centro"
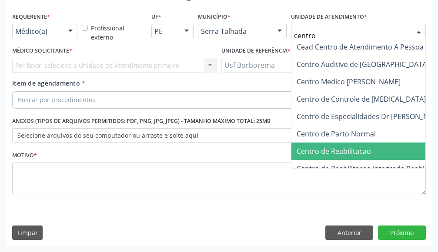
click at [359, 152] on span "Centro de Reabilitacao" at bounding box center [334, 152] width 74 height 10
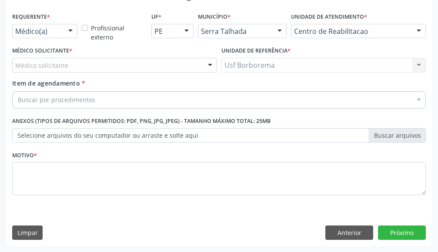
click at [126, 66] on div "Médico solicitante" at bounding box center [114, 65] width 205 height 15
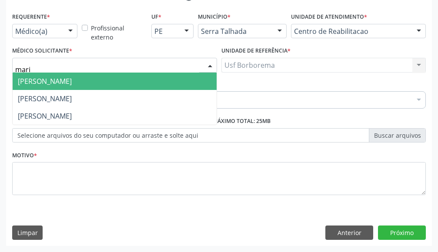
type input "maria"
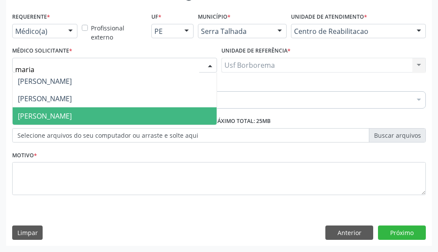
click at [114, 121] on span "[PERSON_NAME]" at bounding box center [115, 116] width 204 height 17
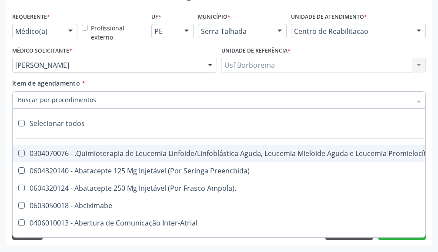
click at [90, 98] on input "Item de agendamento *" at bounding box center [215, 99] width 394 height 17
type input "0211020036"
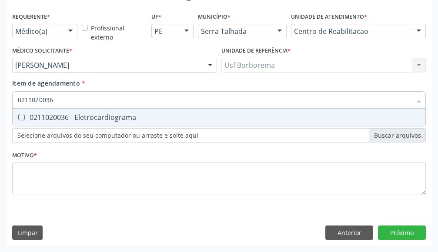
click at [80, 116] on div "0211020036 - Eletrocardiograma" at bounding box center [219, 117] width 403 height 7
checkbox Eletrocardiograma "true"
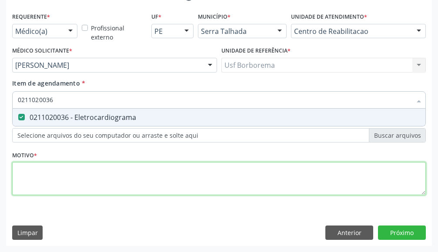
click at [95, 173] on div "Requerente * Médico(a) Médico(a) Enfermeiro(a) Paciente Nenhum resultado encont…" at bounding box center [219, 108] width 414 height 197
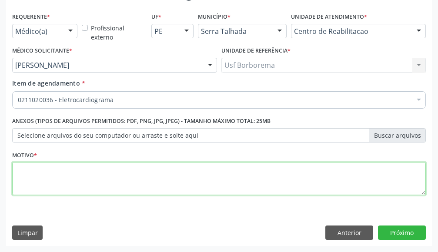
click at [93, 173] on li "Não selecionados" at bounding box center [357, 184] width 688 height 23
type textarea "rotina"
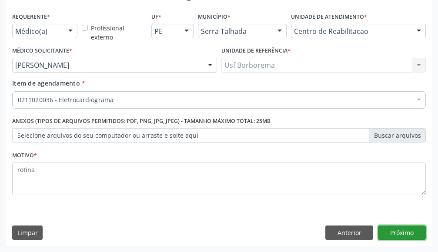
click at [389, 232] on button "Próximo" at bounding box center [402, 233] width 48 height 15
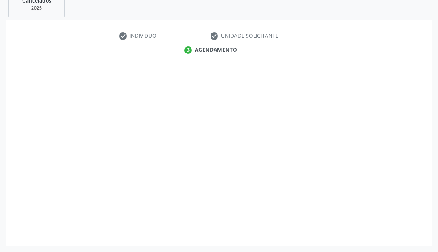
scroll to position [171, 0]
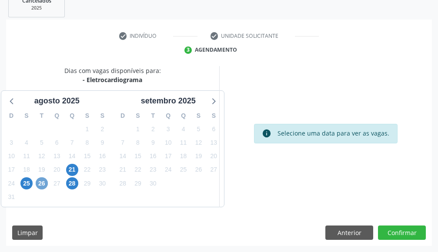
click at [40, 182] on span "26" at bounding box center [42, 184] width 12 height 12
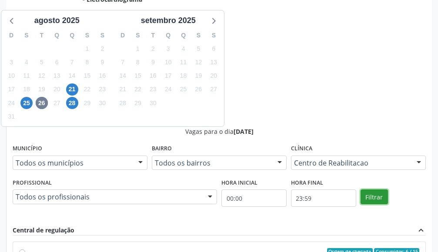
scroll to position [258, 0]
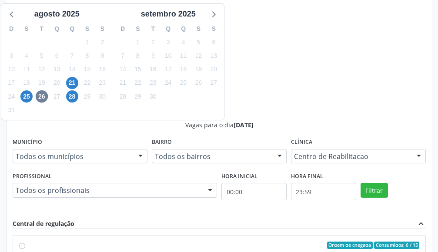
radio input "true"
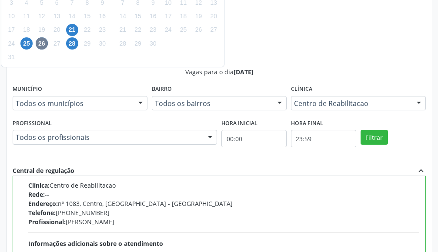
scroll to position [317, 0]
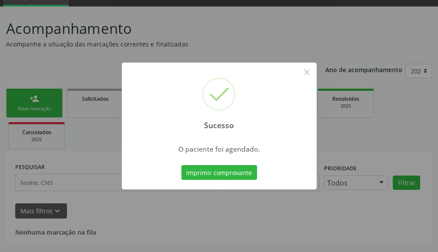
scroll to position [41, 0]
click at [309, 71] on button "×" at bounding box center [307, 72] width 15 height 15
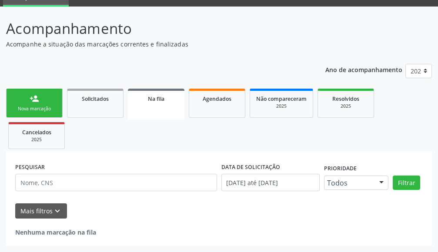
click at [27, 106] on div "Nova marcação" at bounding box center [35, 109] width 44 height 7
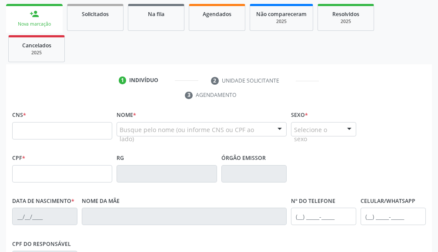
scroll to position [128, 0]
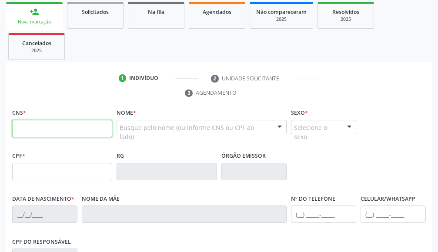
click at [23, 135] on input "text" at bounding box center [62, 128] width 100 height 17
type input "704 8010 9563 2140"
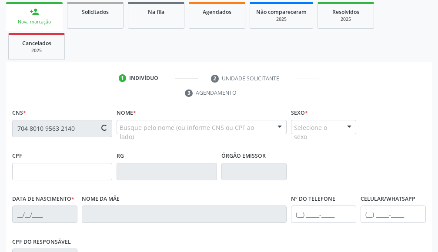
type input "140.960.934-08"
type input "03/12/2002"
type input "Fabiana Pereira de Lima Batista"
type input "(87) 98111-9410"
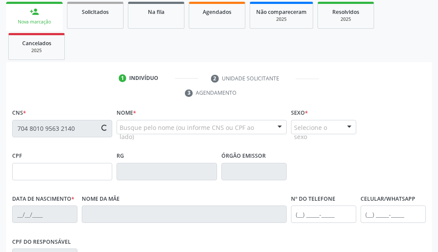
type input "907.170.744-04"
type input "164"
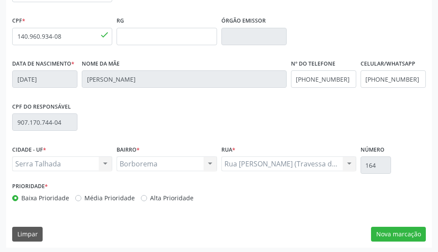
scroll to position [266, 0]
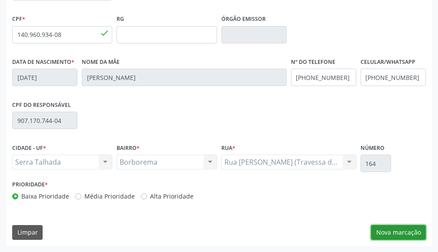
click at [389, 232] on button "Nova marcação" at bounding box center [398, 233] width 55 height 15
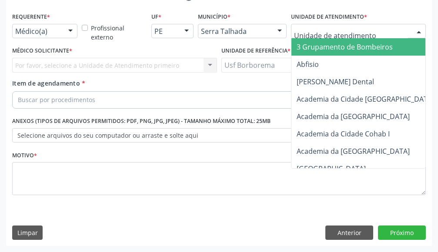
click at [304, 36] on div at bounding box center [358, 31] width 135 height 15
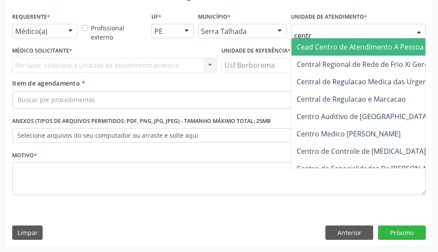
type input "centro"
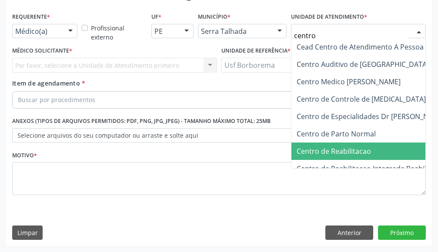
click at [372, 156] on span "Centro de Reabilitacao" at bounding box center [397, 151] width 210 height 17
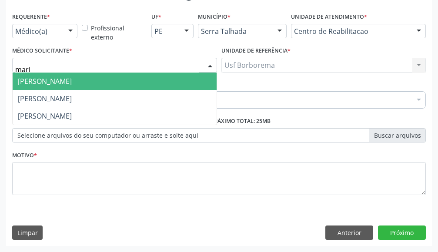
type input "maria"
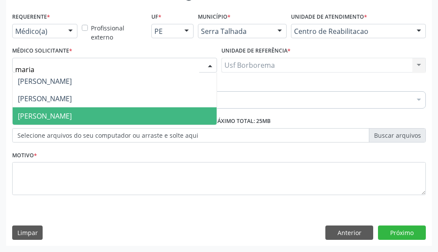
click at [29, 123] on span "[PERSON_NAME]" at bounding box center [115, 116] width 204 height 17
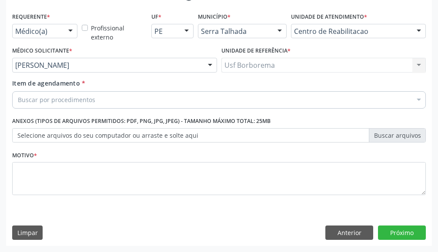
click at [95, 100] on div "Buscar por procedimentos" at bounding box center [219, 99] width 414 height 17
click at [95, 100] on input "Item de agendamento *" at bounding box center [215, 99] width 394 height 17
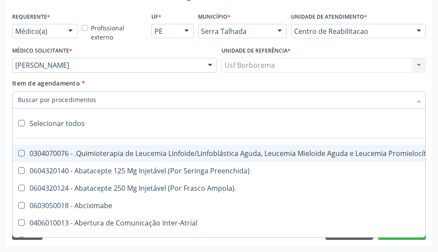
type input "0211020036"
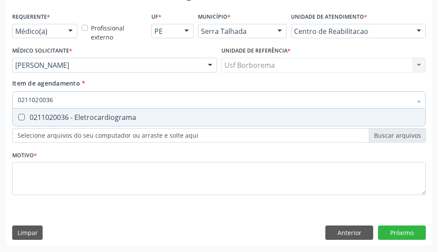
click at [37, 115] on div "0211020036 - Eletrocardiograma" at bounding box center [219, 117] width 403 height 7
checkbox Eletrocardiograma "true"
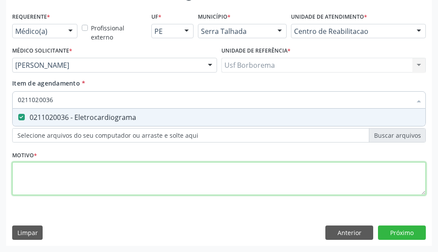
click at [50, 179] on div "Requerente * Médico(a) Médico(a) Enfermeiro(a) Paciente Nenhum resultado encont…" at bounding box center [219, 108] width 414 height 197
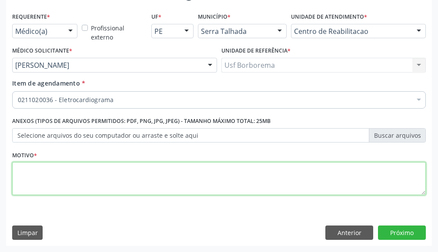
click at [50, 179] on li "Não selecionados" at bounding box center [357, 184] width 688 height 23
type textarea "rotina"
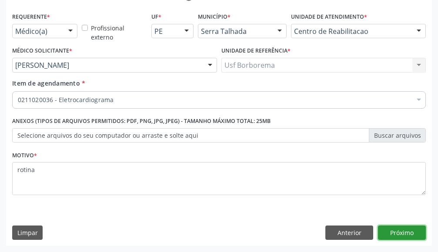
click at [388, 232] on button "Próximo" at bounding box center [402, 233] width 48 height 15
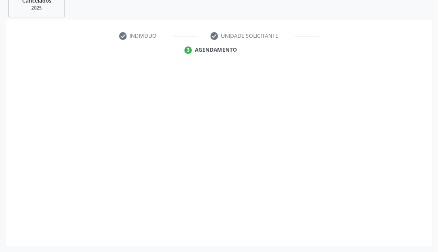
scroll to position [171, 0]
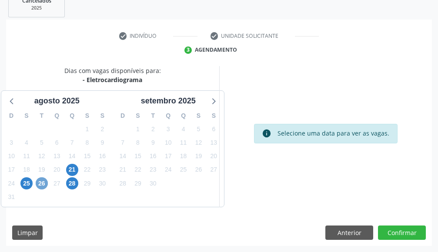
click at [42, 184] on span "26" at bounding box center [42, 184] width 12 height 12
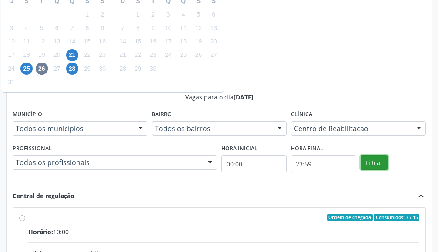
scroll to position [287, 0]
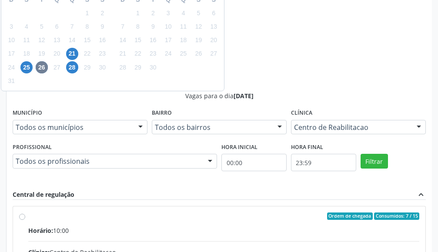
click at [25, 213] on input "Ordem de chegada Consumidos: 7 / 15 Horário: 10:00 Clínica: Centro de Reabilita…" at bounding box center [22, 217] width 6 height 8
radio input "true"
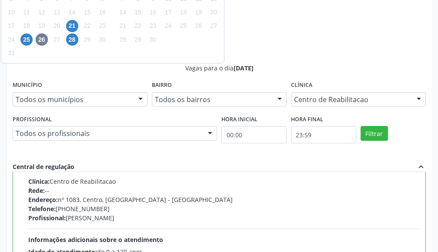
scroll to position [317, 0]
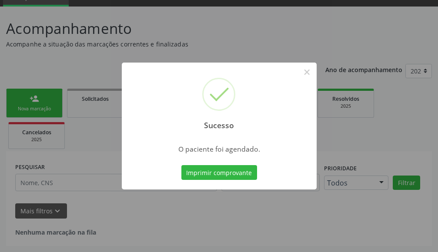
scroll to position [41, 0]
click at [306, 75] on button "×" at bounding box center [307, 72] width 15 height 15
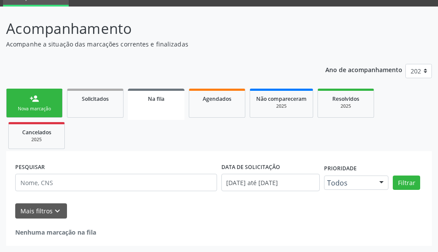
click at [28, 100] on link "person_add Nova marcação" at bounding box center [34, 103] width 57 height 29
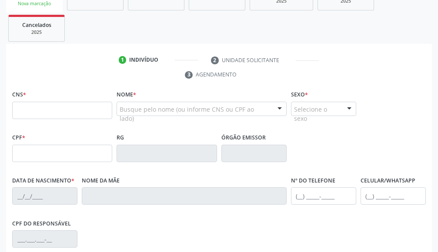
scroll to position [215, 0]
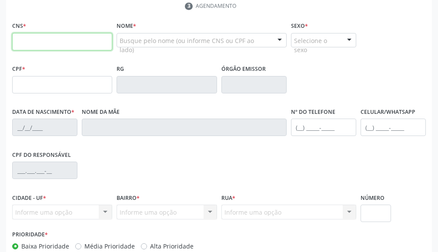
click at [24, 44] on input "text" at bounding box center [62, 41] width 100 height 17
click at [82, 41] on input "702 4040 3757 24" at bounding box center [62, 41] width 100 height 17
type input "702 4040 3711 5724"
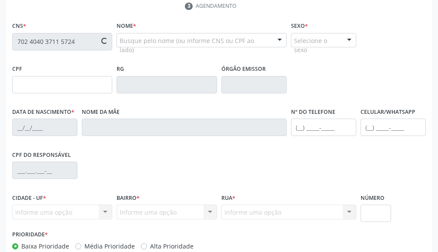
type input "127.350.974-98"
type input "17/05/1999"
type input "[PERSON_NAME]"
type input "(87) 99927-2043"
type input "995"
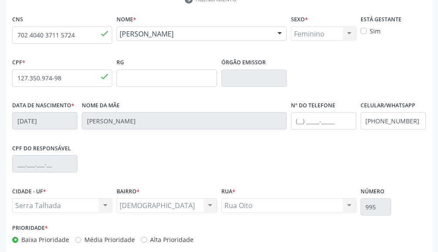
scroll to position [208, 0]
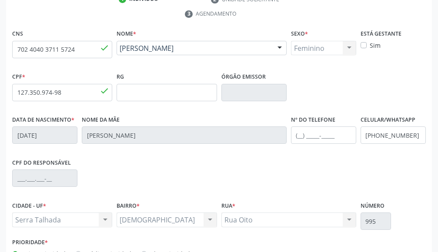
click at [102, 52] on span "done" at bounding box center [105, 48] width 10 height 10
drag, startPoint x: 102, startPoint y: 52, endPoint x: 85, endPoint y: 52, distance: 17.4
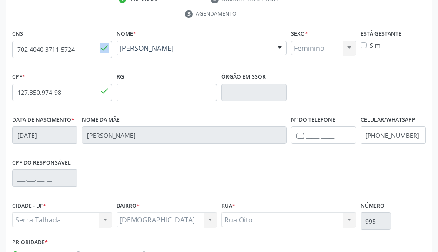
click at [98, 52] on div "702 4040 3711 5724 done" at bounding box center [62, 49] width 100 height 17
click at [84, 51] on input "702 4040 3711 5724" at bounding box center [62, 49] width 100 height 17
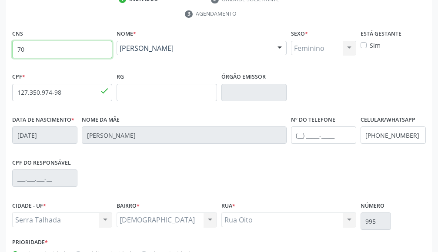
type input "7"
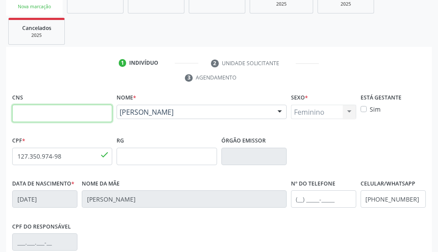
scroll to position [121, 0]
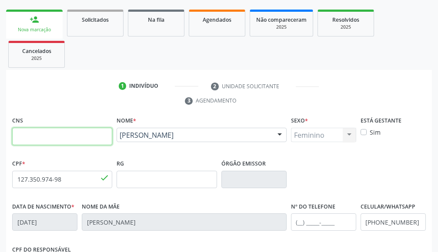
click at [51, 138] on input "text" at bounding box center [62, 136] width 100 height 17
click at [243, 128] on div "Maria Vanessa Soares Mariz Maria Vanessa Soares Mariz CNS: 702 4040 3711 5724 C…" at bounding box center [202, 135] width 170 height 15
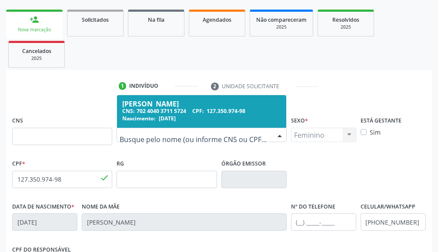
click at [243, 130] on div at bounding box center [202, 135] width 170 height 15
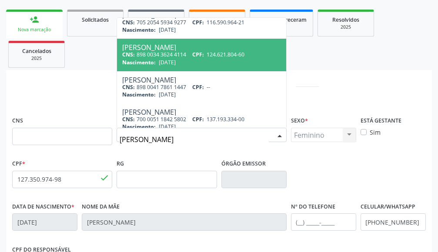
scroll to position [0, 0]
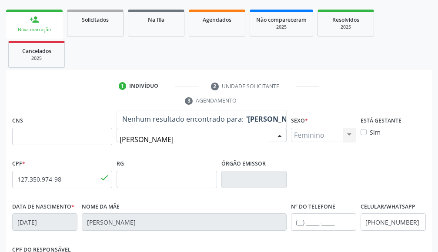
click at [239, 136] on input "gustavo henrique soares" at bounding box center [194, 139] width 149 height 17
click at [179, 139] on input "gustavo henrique soares" at bounding box center [194, 139] width 149 height 17
click at [180, 137] on input "gustavo henrique soares" at bounding box center [194, 139] width 149 height 17
type input "gustavo henrique soares"
click at [201, 139] on input "gustavo henrique soares" at bounding box center [194, 139] width 149 height 17
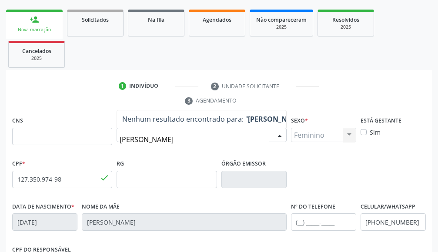
click at [201, 139] on input "gustavo henrique soares" at bounding box center [194, 139] width 149 height 17
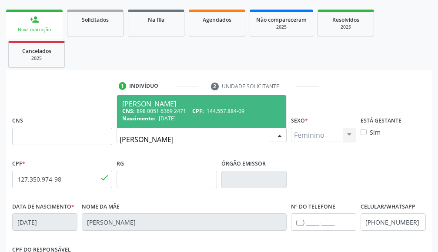
click at [217, 115] on div "Nascimento: 20/01/2017" at bounding box center [201, 118] width 158 height 7
type input "898 0051 6369 2471"
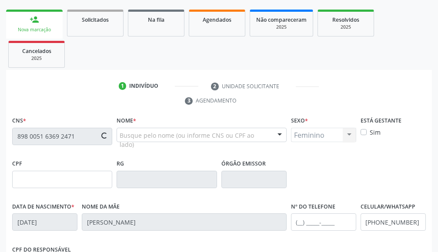
scroll to position [208, 0]
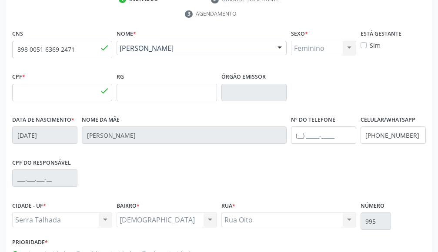
type input "144.557.884-09"
type input "20/01/2017"
type input "Maria Vanessa Soares Mariz"
type input "(87) 99999-9999"
type input "127.350.974-98"
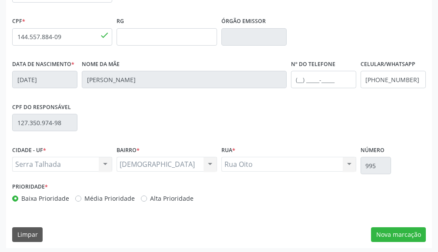
scroll to position [266, 0]
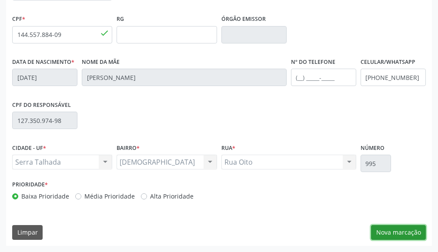
click at [400, 229] on button "Nova marcação" at bounding box center [398, 233] width 55 height 15
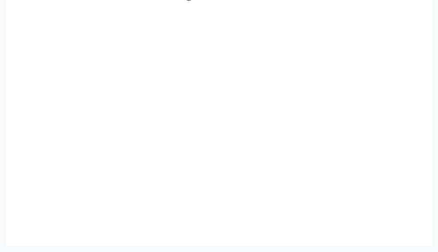
scroll to position [225, 0]
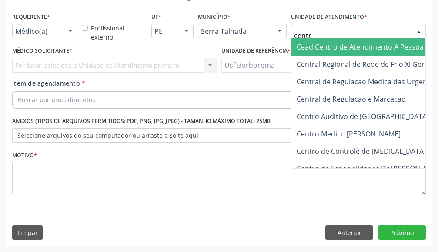
type input "centro"
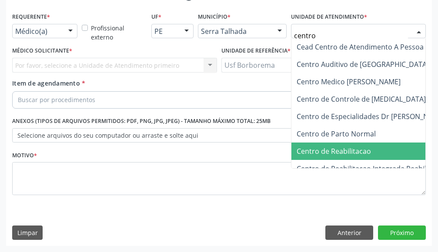
click at [313, 151] on span "Centro de Reabilitacao" at bounding box center [334, 152] width 74 height 10
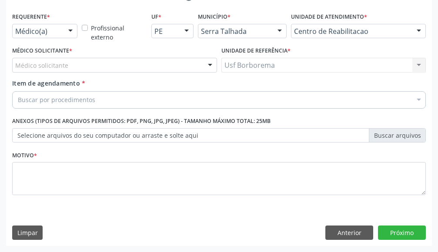
click at [119, 67] on div "Médico solicitante" at bounding box center [114, 65] width 205 height 15
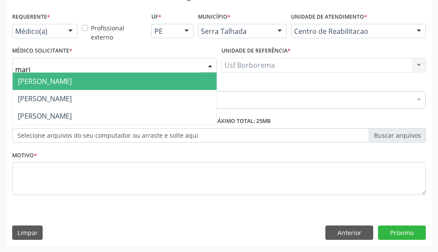
type input "maria"
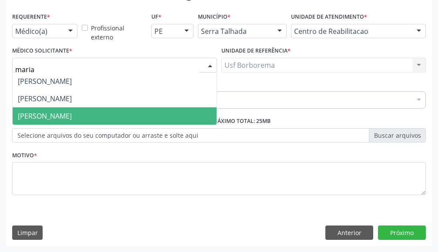
click at [72, 112] on span "[PERSON_NAME]" at bounding box center [45, 116] width 54 height 10
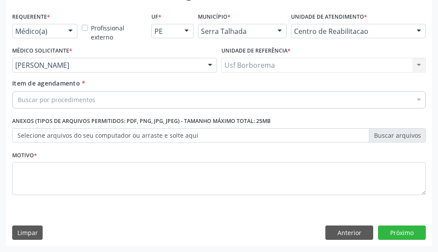
click at [73, 94] on div "Buscar por procedimentos" at bounding box center [219, 99] width 414 height 17
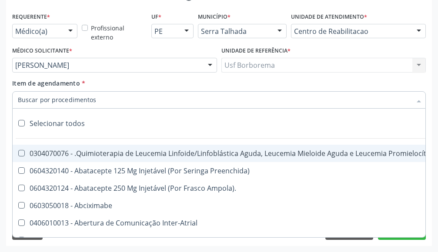
click at [75, 95] on input "Item de agendamento *" at bounding box center [215, 99] width 394 height 17
type input "0211020036"
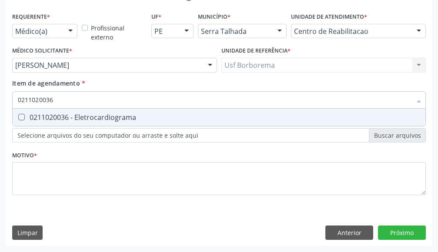
click at [20, 114] on Eletrocardiograma at bounding box center [21, 117] width 7 height 7
click at [18, 114] on Eletrocardiograma "checkbox" at bounding box center [16, 117] width 6 height 6
checkbox Eletrocardiograma "true"
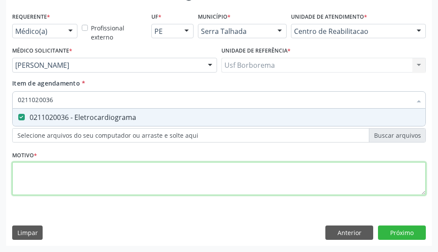
click at [44, 185] on div "Requerente * Médico(a) Médico(a) Enfermeiro(a) Paciente Nenhum resultado encont…" at bounding box center [219, 108] width 414 height 197
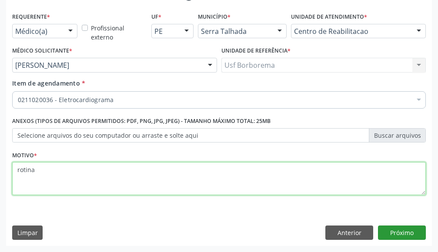
type textarea "rotina"
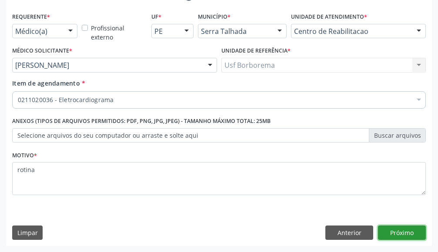
click at [400, 234] on button "Próximo" at bounding box center [402, 233] width 48 height 15
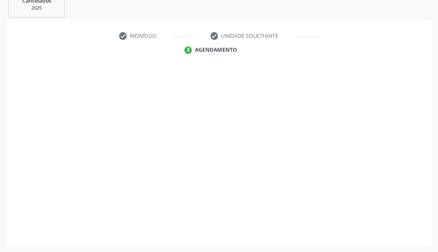
scroll to position [171, 0]
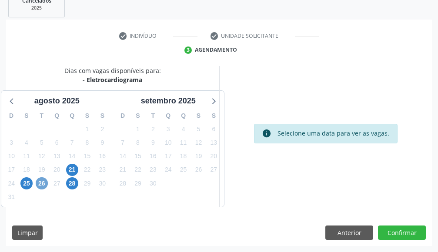
click at [40, 182] on span "26" at bounding box center [42, 184] width 12 height 12
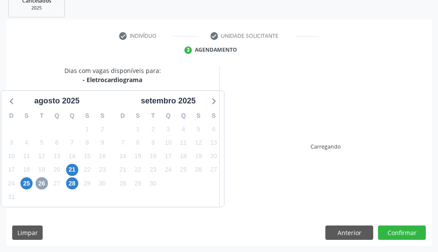
click at [39, 182] on span "26" at bounding box center [42, 184] width 12 height 12
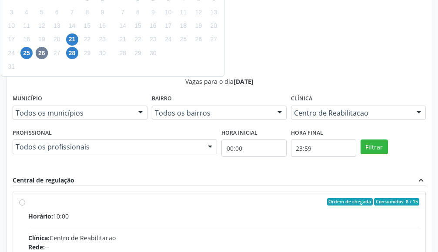
click at [25, 199] on input "Ordem de chegada Consumidos: 8 / 15 Horário: 10:00 Clínica: Centro de Reabilita…" at bounding box center [22, 203] width 6 height 8
radio input "true"
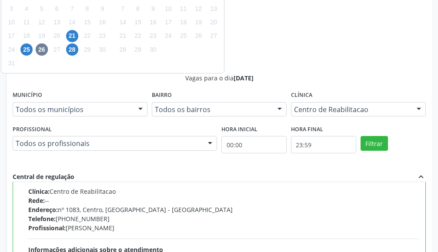
scroll to position [317, 0]
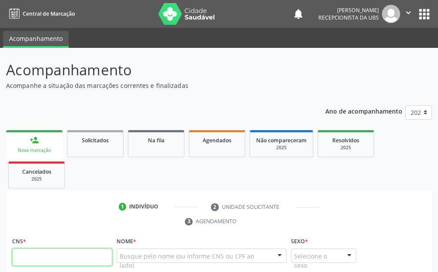
click at [23, 249] on input "text" at bounding box center [62, 257] width 100 height 17
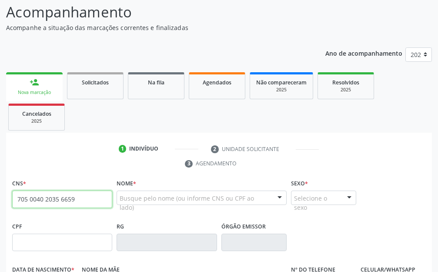
type input "705 0040 2035 6659"
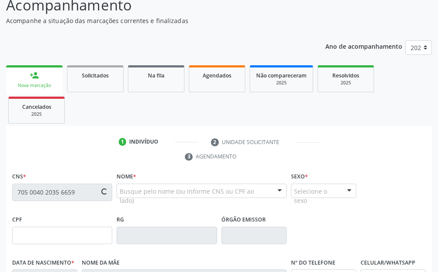
type input "014.940.624-02"
type input "[DATE]"
type input "[PERSON_NAME] da Conceiçao"
type input "[PHONE_NUMBER]"
type input "121"
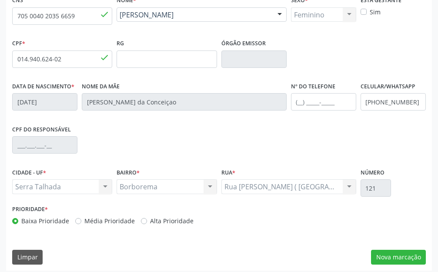
scroll to position [246, 0]
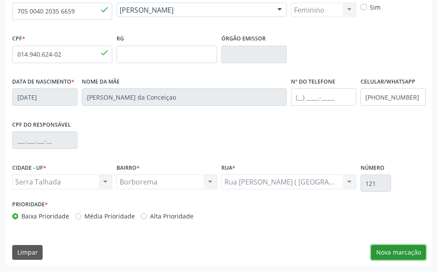
click at [388, 252] on button "Nova marcação" at bounding box center [398, 252] width 55 height 15
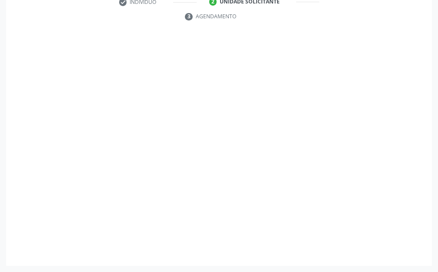
scroll to position [205, 0]
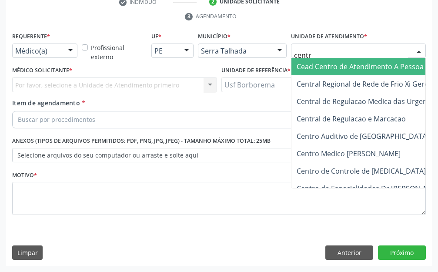
type input "centro"
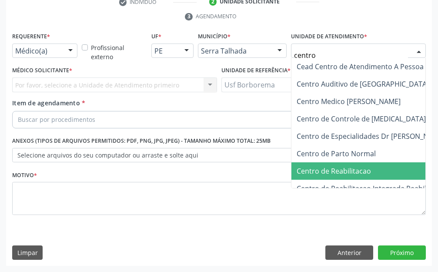
click at [340, 167] on span "Centro de Reabilitacao" at bounding box center [334, 171] width 74 height 10
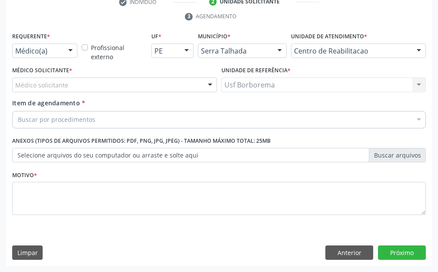
click at [173, 85] on div "Médico solicitante" at bounding box center [114, 84] width 205 height 15
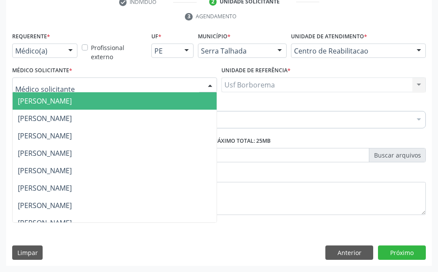
type input ","
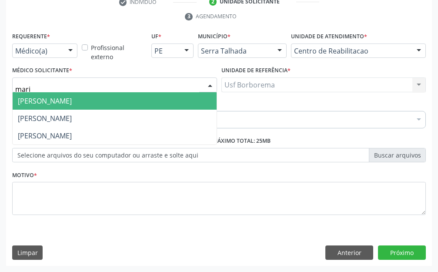
type input "maria"
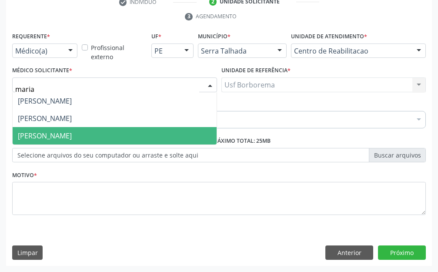
click at [138, 128] on span "[PERSON_NAME]" at bounding box center [115, 135] width 204 height 17
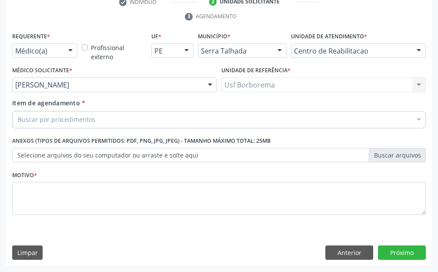
click at [140, 123] on div "Buscar por procedimentos" at bounding box center [219, 119] width 414 height 17
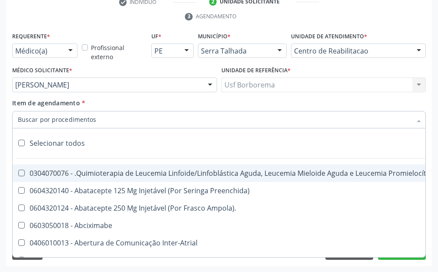
click at [140, 123] on input "Item de agendamento *" at bounding box center [215, 119] width 394 height 17
type input "0211020036"
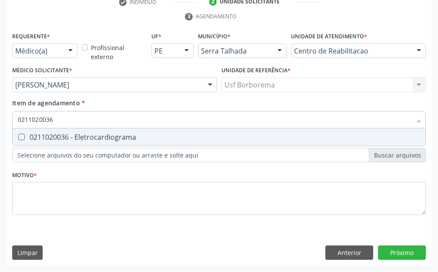
click at [78, 139] on div "0211020036 - Eletrocardiograma" at bounding box center [219, 137] width 403 height 7
checkbox Eletrocardiograma "true"
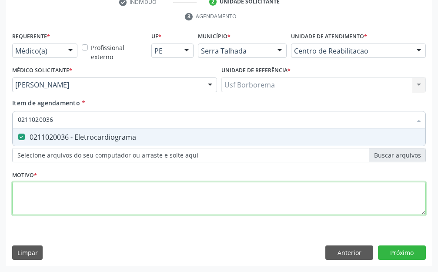
click at [84, 193] on div "Requerente * Médico(a) Médico(a) Enfermeiro(a) Paciente Nenhum resultado encont…" at bounding box center [219, 128] width 414 height 197
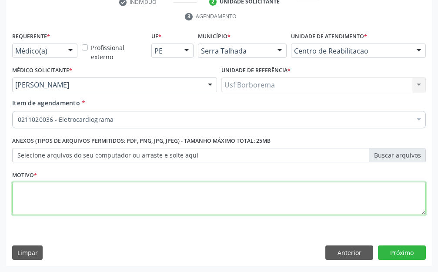
click at [80, 193] on li "Não selecionados" at bounding box center [357, 203] width 688 height 23
type textarea "rotina"
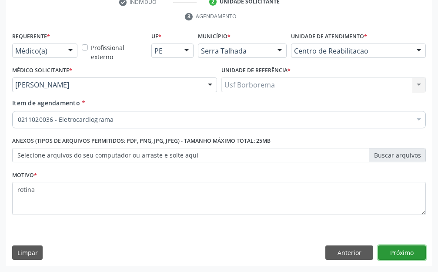
click at [385, 251] on button "Próximo" at bounding box center [402, 253] width 48 height 15
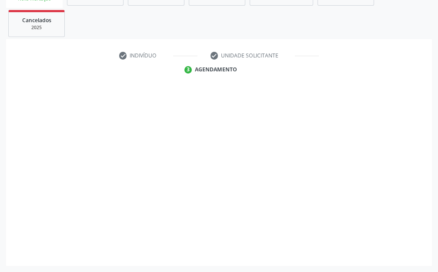
scroll to position [151, 0]
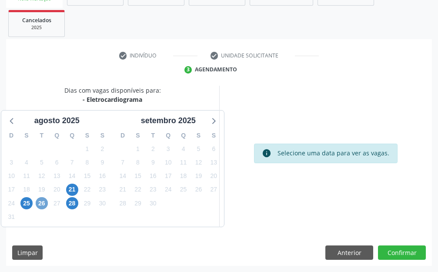
click at [45, 203] on span "26" at bounding box center [42, 203] width 12 height 12
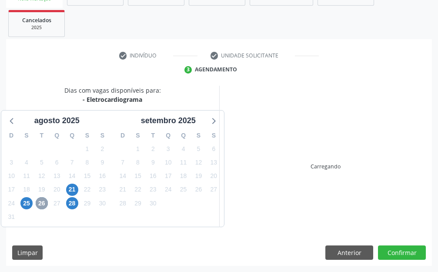
click at [45, 203] on span "26" at bounding box center [42, 203] width 12 height 12
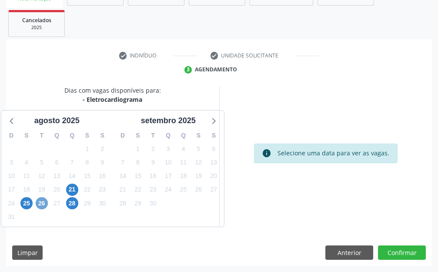
click at [38, 204] on span "26" at bounding box center [42, 203] width 12 height 12
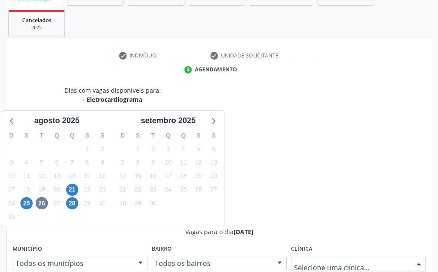
drag, startPoint x: 405, startPoint y: 150, endPoint x: 398, endPoint y: 151, distance: 7.0
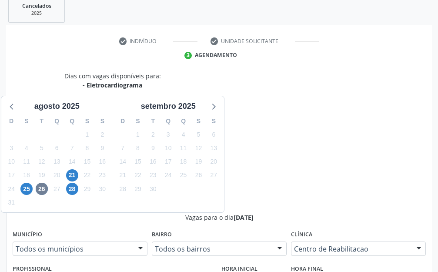
scroll to position [181, 0]
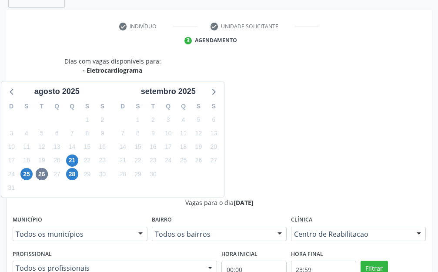
radio input "true"
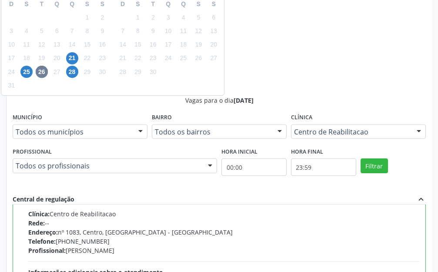
scroll to position [298, 0]
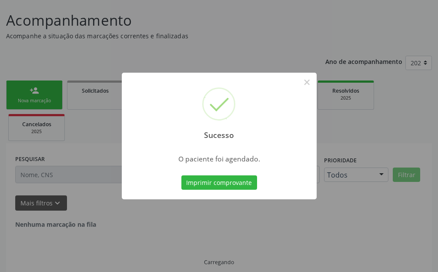
scroll to position [22, 0]
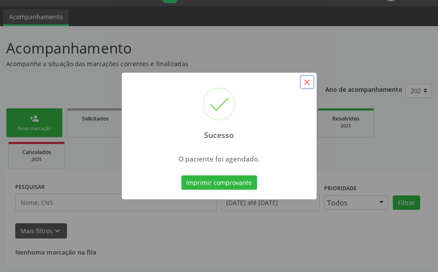
click at [309, 82] on button "×" at bounding box center [307, 82] width 15 height 15
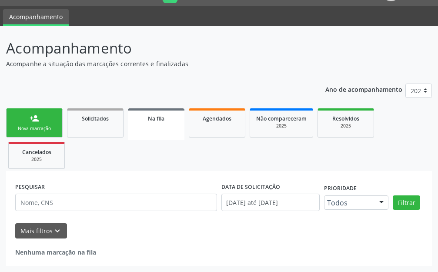
click at [43, 120] on link "person_add Nova marcação" at bounding box center [34, 122] width 57 height 29
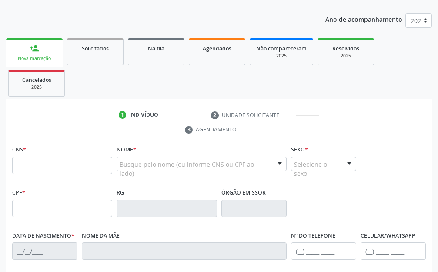
scroll to position [109, 0]
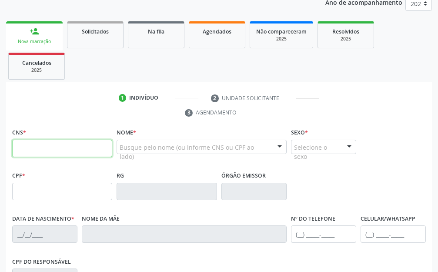
click at [85, 145] on input "text" at bounding box center [62, 148] width 100 height 17
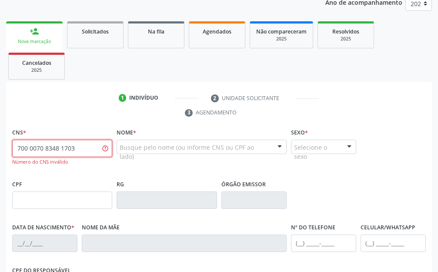
type input "700 0070 8348 1703"
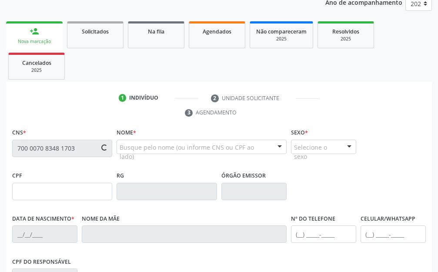
type input "611.644.294-34"
type input "[DATE]"
type input "[PERSON_NAME]"
type input "[PHONE_NUMBER]"
type input "025.875.314-54"
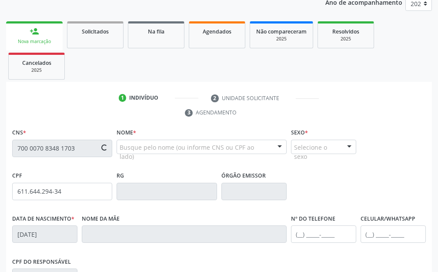
type input "69"
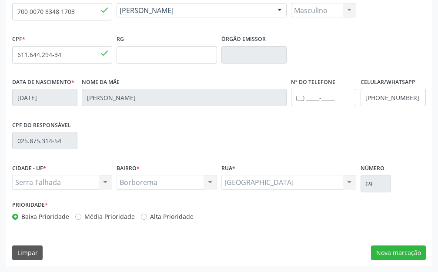
scroll to position [246, 0]
click at [398, 249] on button "Nova marcação" at bounding box center [398, 252] width 55 height 15
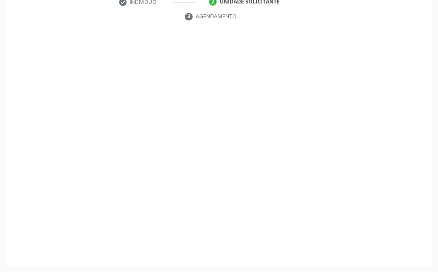
scroll to position [205, 0]
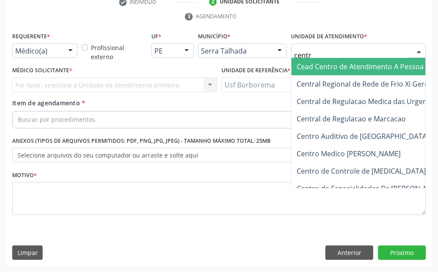
type input "centro"
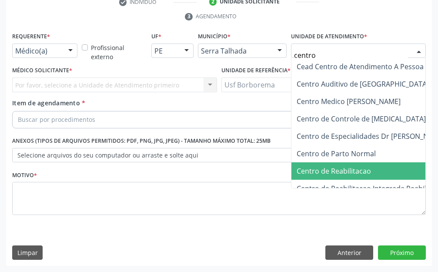
click at [309, 168] on span "Centro de Reabilitacao" at bounding box center [334, 171] width 74 height 10
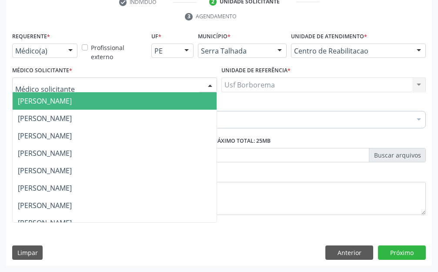
click at [67, 84] on div at bounding box center [114, 84] width 205 height 15
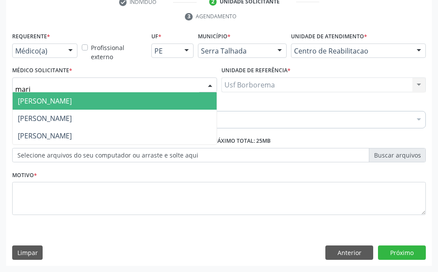
type input "maria"
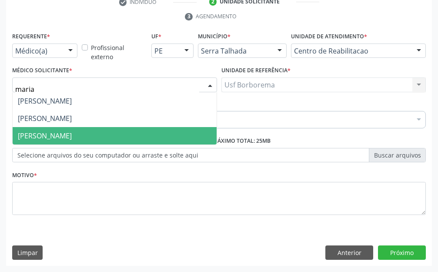
click at [69, 141] on span "[PERSON_NAME]" at bounding box center [115, 135] width 204 height 17
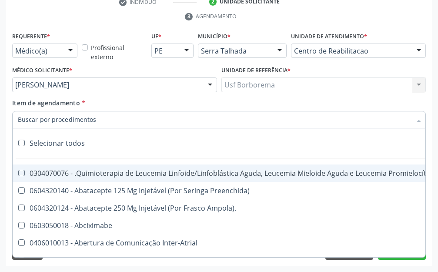
click at [69, 121] on input "Item de agendamento *" at bounding box center [215, 119] width 394 height 17
type input "0211020036"
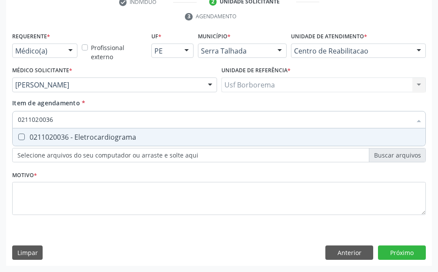
click at [67, 138] on div "0211020036 - Eletrocardiograma" at bounding box center [219, 137] width 403 height 7
checkbox Eletrocardiograma "true"
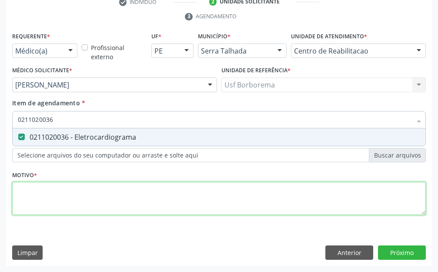
click at [85, 188] on div "Requerente * Médico(a) Médico(a) Enfermeiro(a) Paciente Nenhum resultado encont…" at bounding box center [219, 128] width 414 height 197
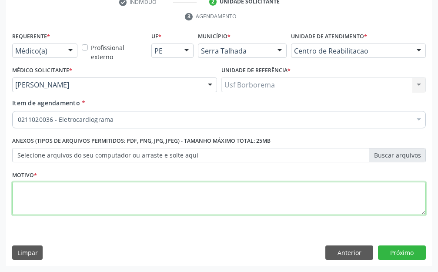
click at [163, 201] on textarea at bounding box center [219, 198] width 414 height 33
type textarea "rotina"
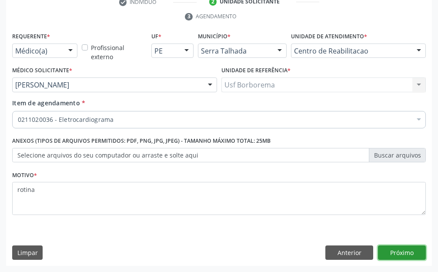
click at [394, 253] on button "Próximo" at bounding box center [402, 253] width 48 height 15
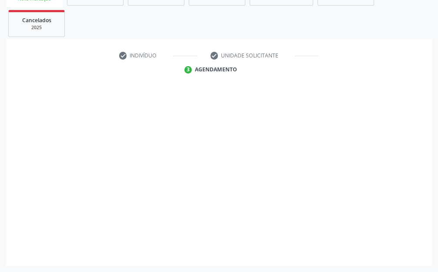
scroll to position [151, 0]
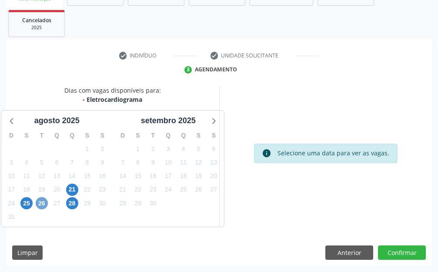
click at [46, 205] on span "26" at bounding box center [42, 203] width 12 height 12
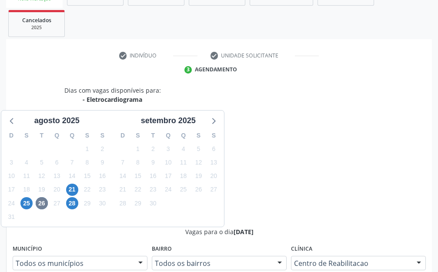
drag, startPoint x: 410, startPoint y: 152, endPoint x: 403, endPoint y: 152, distance: 7.0
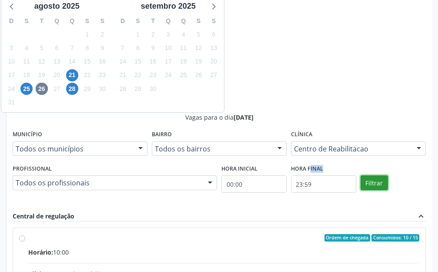
scroll to position [282, 0]
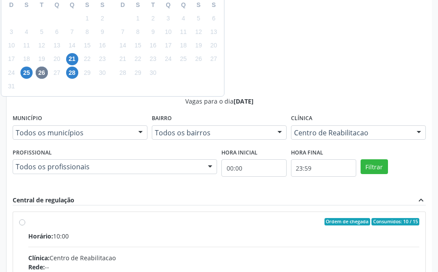
click at [241, 218] on div "Ordem de chegada Consumidos: 10 / 15" at bounding box center [223, 222] width 391 height 8
click at [25, 218] on input "Ordem de chegada Consumidos: 10 / 15 Horário: 10:00 Clínica: Centro de Reabilit…" at bounding box center [22, 222] width 6 height 8
radio input "true"
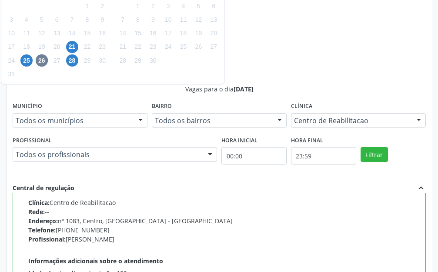
scroll to position [298, 0]
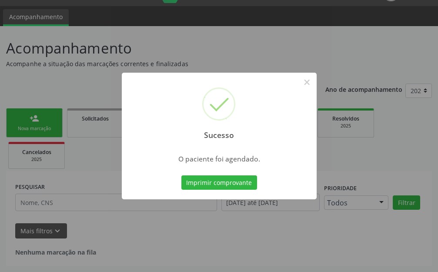
scroll to position [22, 0]
click at [308, 87] on button "×" at bounding box center [307, 82] width 15 height 15
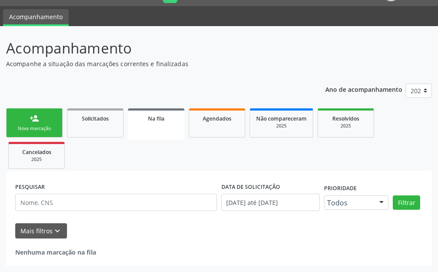
click at [33, 120] on div "person_add" at bounding box center [35, 119] width 10 height 10
click at [33, 121] on div "person_add" at bounding box center [35, 119] width 10 height 10
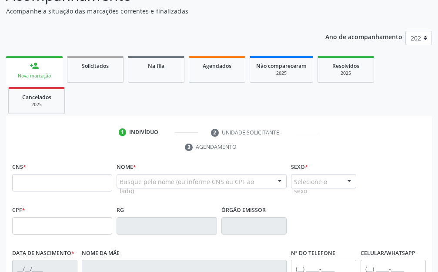
scroll to position [109, 0]
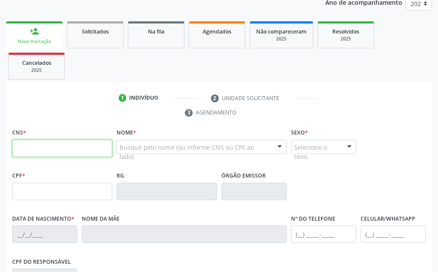
click at [83, 151] on input "text" at bounding box center [62, 148] width 100 height 17
click at [78, 146] on input "text" at bounding box center [62, 148] width 100 height 17
type input "706 4066 4771 1686"
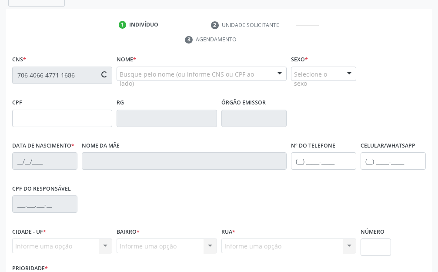
scroll to position [196, 0]
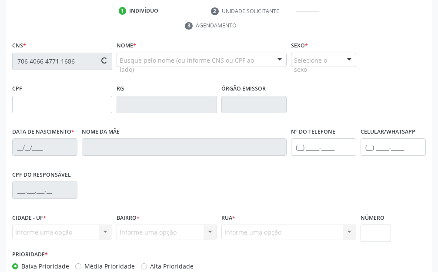
type input "764.258.604-30"
type input "09/01/1971"
type input "Belizaria Pedro do Nascimento"
type input "(87) 99996-8025"
type input "123"
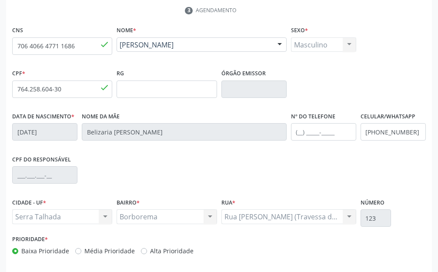
scroll to position [246, 0]
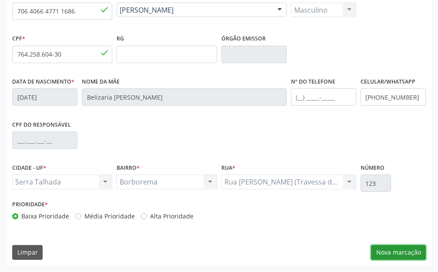
click at [378, 254] on button "Nova marcação" at bounding box center [398, 252] width 55 height 15
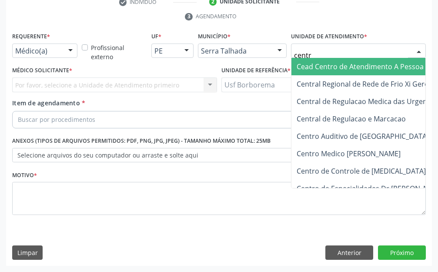
type input "centro"
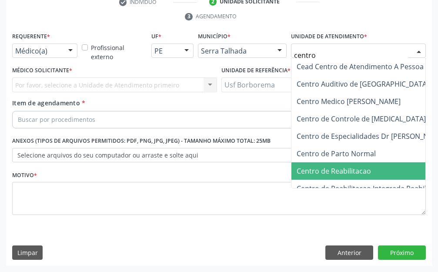
click at [355, 175] on span "Centro de Reabilitacao" at bounding box center [334, 171] width 74 height 10
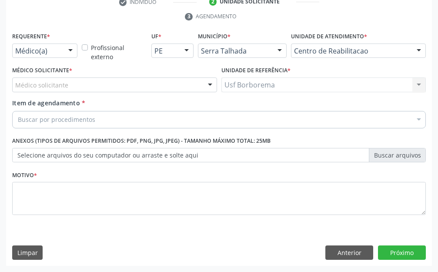
click at [74, 83] on div "Médico solicitante" at bounding box center [114, 84] width 205 height 15
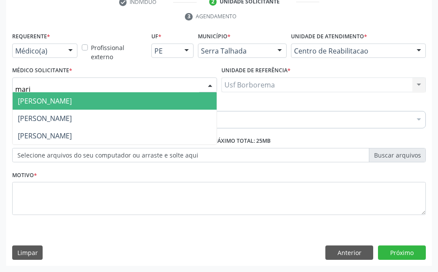
type input "maria"
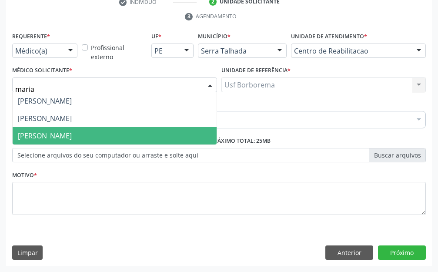
click at [122, 135] on span "[PERSON_NAME]" at bounding box center [115, 135] width 204 height 17
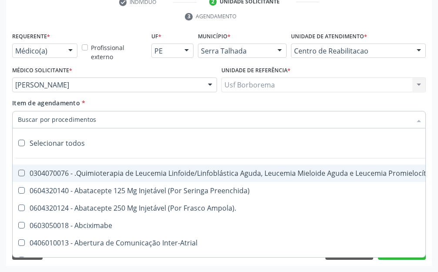
click at [82, 120] on input "Item de agendamento *" at bounding box center [215, 119] width 394 height 17
type input "0211020036"
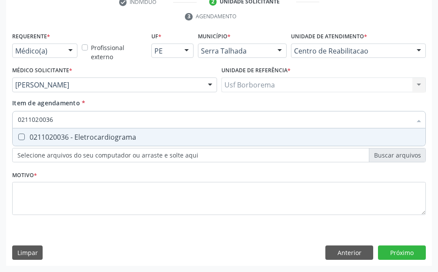
click at [78, 136] on div "0211020036 - Eletrocardiograma" at bounding box center [219, 137] width 403 height 7
checkbox Eletrocardiograma "true"
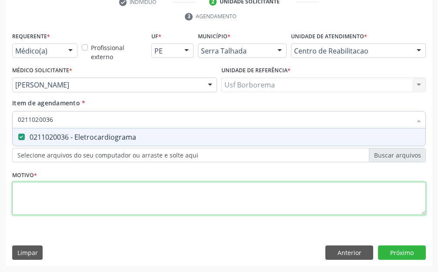
click at [94, 199] on div "Requerente * Médico(a) Médico(a) Enfermeiro(a) Paciente Nenhum resultado encont…" at bounding box center [219, 128] width 414 height 197
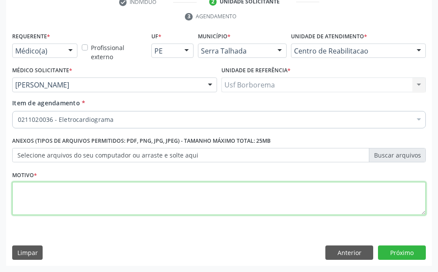
click at [91, 198] on div "Requerente * Médico(a) Médico(a) Enfermeiro(a) Paciente Nenhum resultado encont…" at bounding box center [219, 128] width 414 height 197
type textarea "rotina"
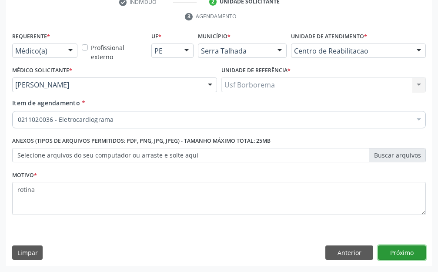
click at [411, 249] on button "Próximo" at bounding box center [402, 253] width 48 height 15
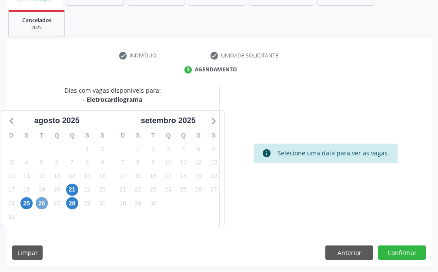
click at [39, 205] on span "26" at bounding box center [42, 203] width 12 height 12
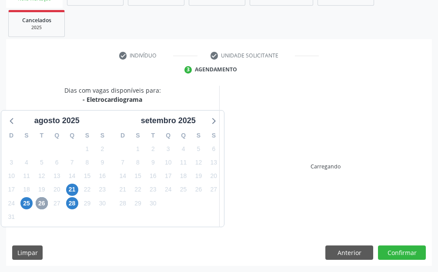
click at [39, 205] on span "26" at bounding box center [42, 203] width 12 height 12
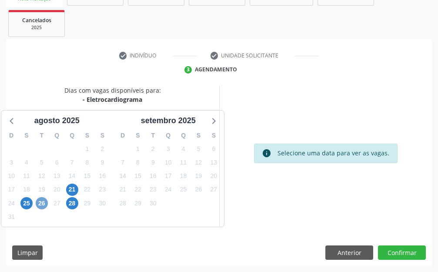
click at [39, 205] on span "26" at bounding box center [42, 203] width 12 height 12
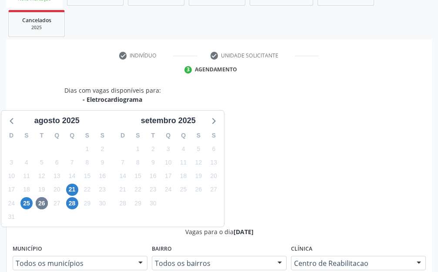
radio input "true"
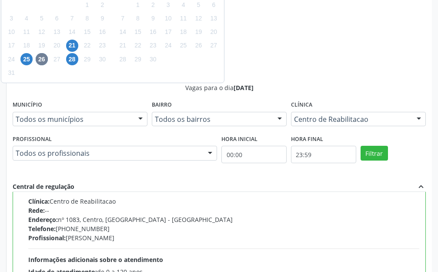
scroll to position [296, 0]
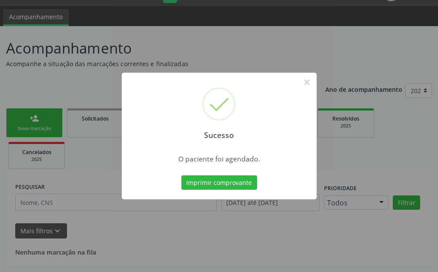
scroll to position [22, 0]
click at [212, 183] on button "Imprimir comprovante" at bounding box center [220, 182] width 76 height 15
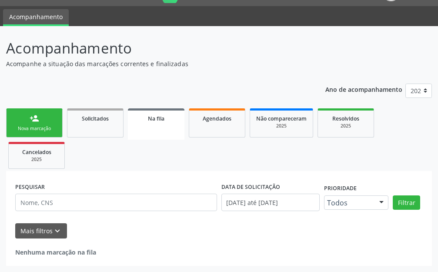
click at [47, 118] on link "person_add Nova marcação" at bounding box center [34, 122] width 57 height 29
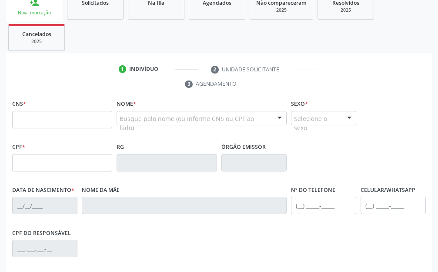
scroll to position [138, 0]
click at [43, 122] on input "text" at bounding box center [62, 119] width 100 height 17
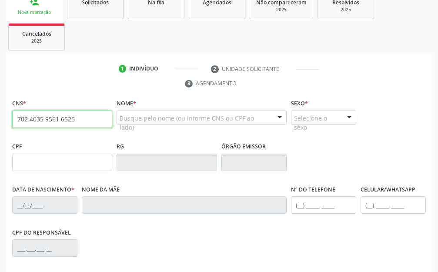
type input "702 4035 9561 6526"
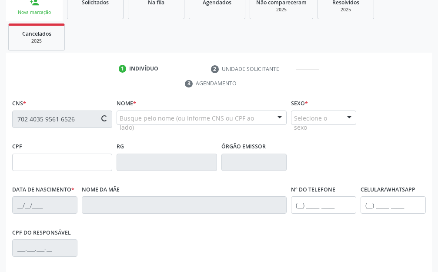
type input "562.566.044-15"
type input "05/09/1952"
type input "Precilia Isabel da Conceicao"
type input "(87) 99902-0303"
type input "641.117.334-68"
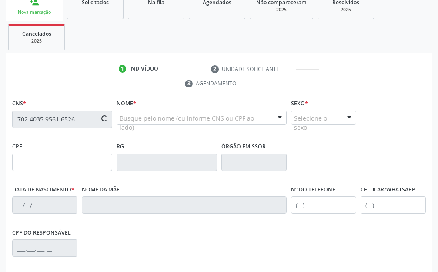
type input "111"
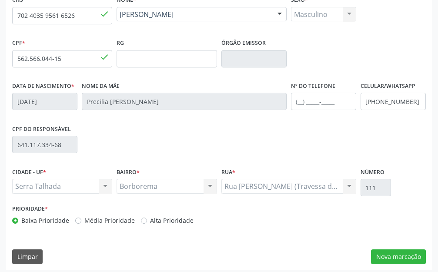
scroll to position [246, 0]
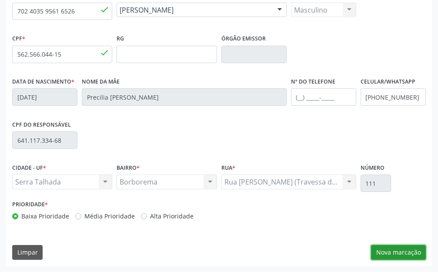
click at [401, 254] on button "Nova marcação" at bounding box center [398, 252] width 55 height 15
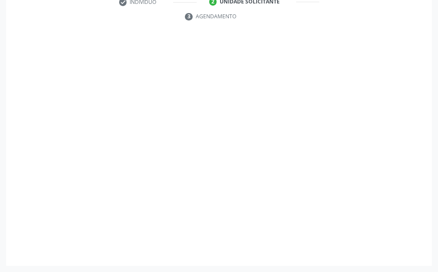
scroll to position [205, 0]
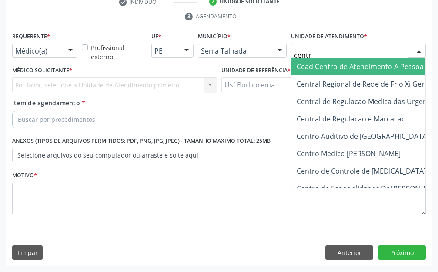
type input "centro"
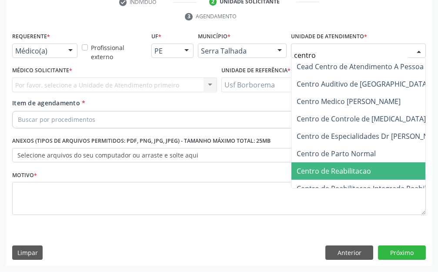
click at [364, 172] on span "Centro de Reabilitacao" at bounding box center [334, 171] width 74 height 10
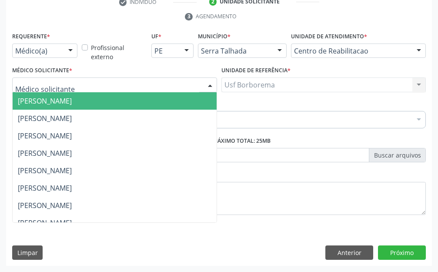
click at [89, 87] on div at bounding box center [114, 84] width 205 height 15
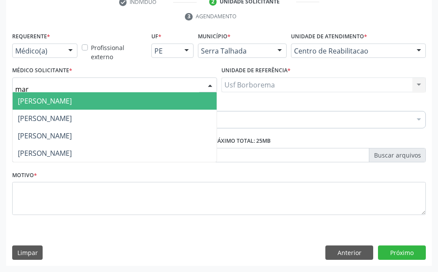
type input "mari"
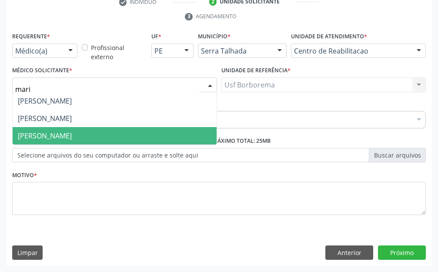
click at [102, 130] on span "[PERSON_NAME]" at bounding box center [115, 135] width 204 height 17
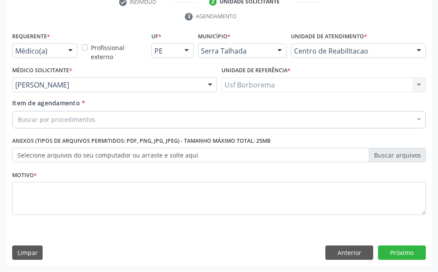
click at [97, 124] on div "Buscar por procedimentos" at bounding box center [219, 119] width 414 height 17
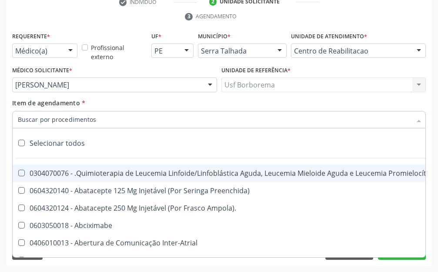
click at [92, 120] on input "Item de agendamento *" at bounding box center [215, 119] width 394 height 17
type input "0211020036"
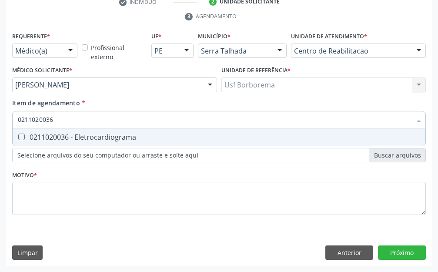
click at [80, 137] on div "0211020036 - Eletrocardiograma" at bounding box center [219, 137] width 403 height 7
checkbox Eletrocardiograma "true"
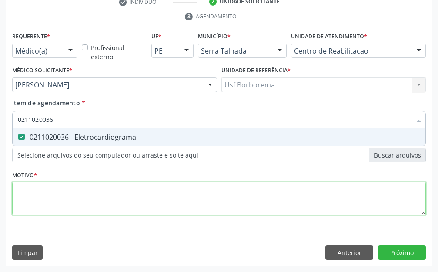
click at [114, 208] on div "Requerente * Médico(a) Médico(a) Enfermeiro(a) Paciente Nenhum resultado encont…" at bounding box center [219, 128] width 414 height 197
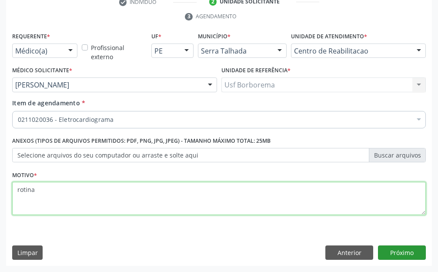
type textarea "rotina"
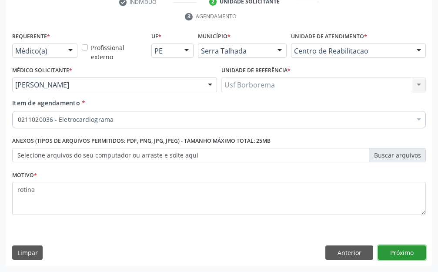
click at [405, 253] on button "Próximo" at bounding box center [402, 253] width 48 height 15
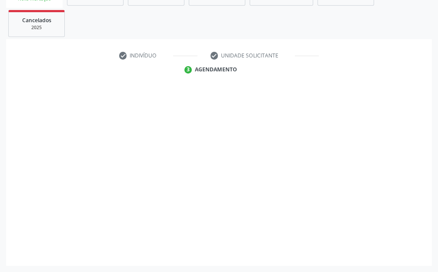
scroll to position [151, 0]
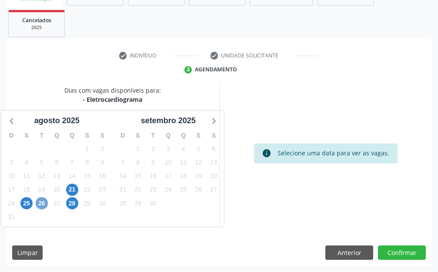
click at [39, 203] on span "26" at bounding box center [42, 203] width 12 height 12
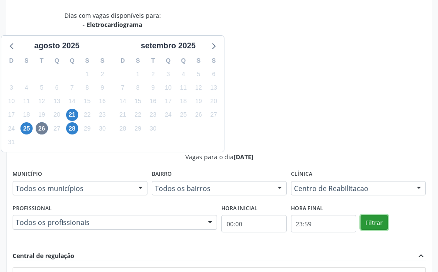
scroll to position [268, 0]
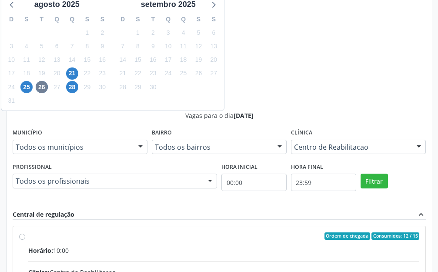
click at [25, 232] on input "Ordem de chegada Consumidos: 12 / 15 Horário: 10:00 Clínica: Centro de Reabilit…" at bounding box center [22, 236] width 6 height 8
radio input "true"
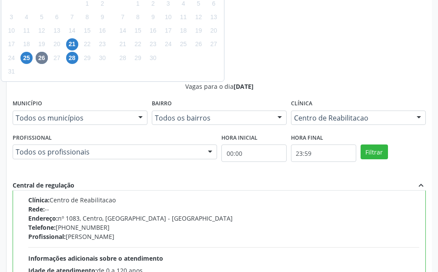
scroll to position [298, 0]
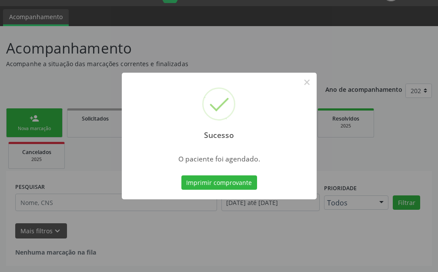
scroll to position [22, 0]
click at [309, 81] on button "×" at bounding box center [307, 82] width 15 height 15
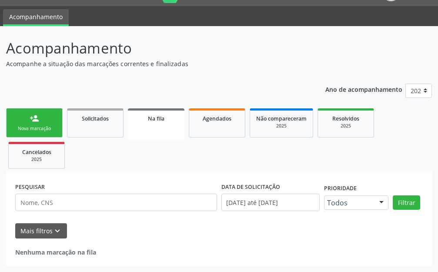
click at [30, 121] on div "person_add" at bounding box center [35, 119] width 10 height 10
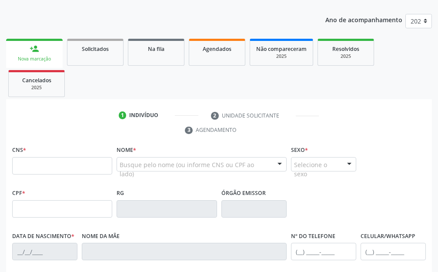
scroll to position [109, 0]
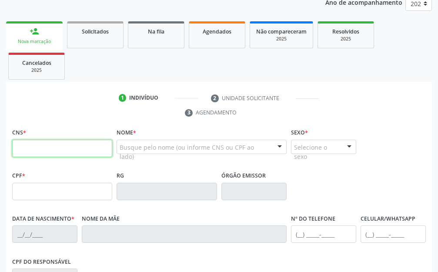
click at [43, 152] on input "text" at bounding box center [62, 148] width 100 height 17
type input "704 6056 0331 0121"
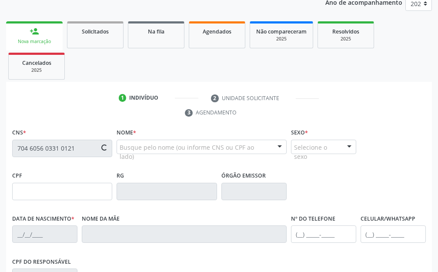
type input "06/08/1970"
type input "Maria Alice Almeida"
type input "(99) 99999-9999"
type input "1398"
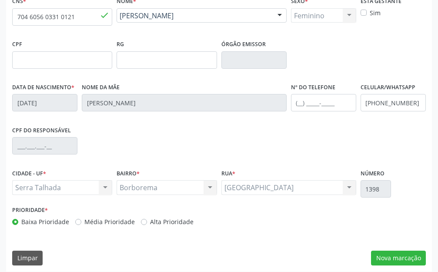
scroll to position [246, 0]
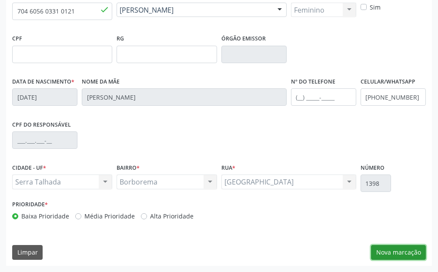
click at [413, 248] on button "Nova marcação" at bounding box center [398, 252] width 55 height 15
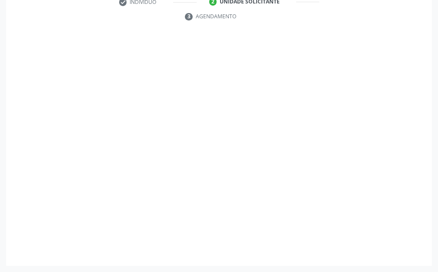
scroll to position [205, 0]
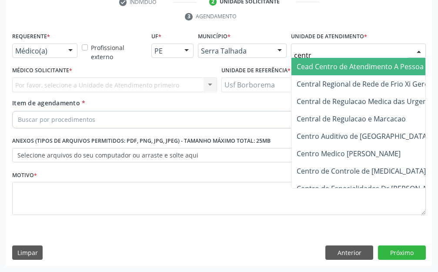
type input "centro"
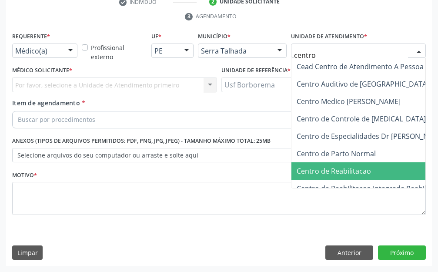
click at [320, 167] on span "Centro de Reabilitacao" at bounding box center [334, 171] width 74 height 10
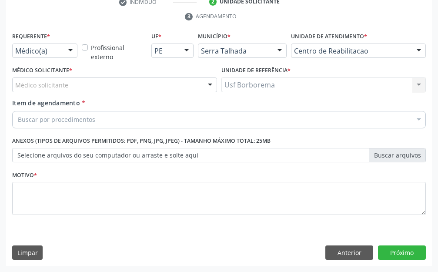
click at [103, 82] on div "Médico solicitante" at bounding box center [114, 84] width 205 height 15
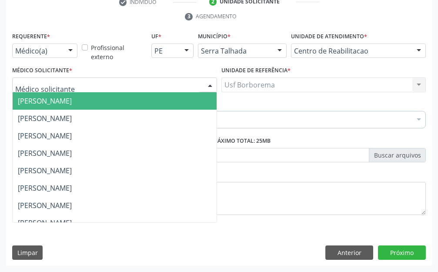
click at [93, 77] on div at bounding box center [114, 84] width 205 height 15
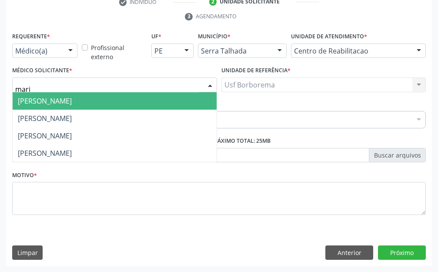
type input "maria"
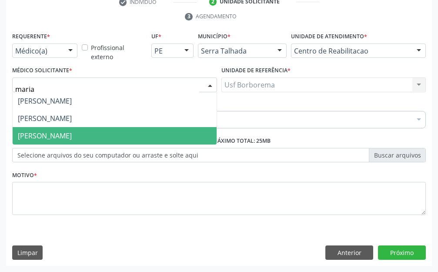
click at [72, 135] on span "[PERSON_NAME]" at bounding box center [45, 136] width 54 height 10
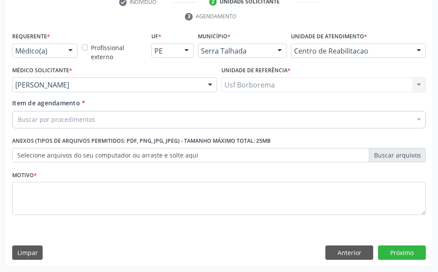
click at [114, 114] on div "Buscar por procedimentos" at bounding box center [219, 119] width 414 height 17
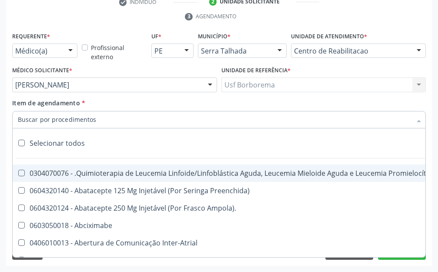
click at [100, 122] on input "Item de agendamento *" at bounding box center [215, 119] width 394 height 17
type input "0211020036"
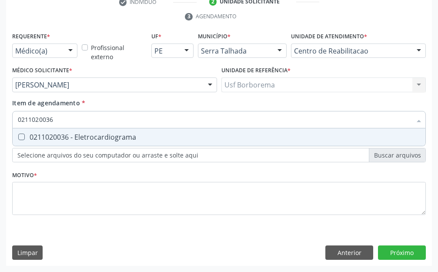
click at [92, 138] on div "0211020036 - Eletrocardiograma" at bounding box center [219, 137] width 403 height 7
checkbox Eletrocardiograma "true"
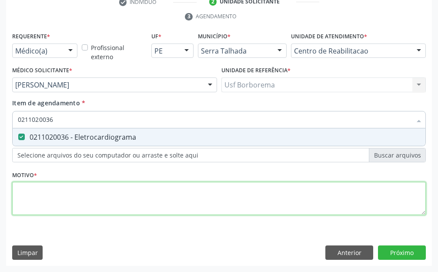
click at [100, 192] on div "Requerente * Médico(a) Médico(a) Enfermeiro(a) Paciente Nenhum resultado encont…" at bounding box center [219, 128] width 414 height 197
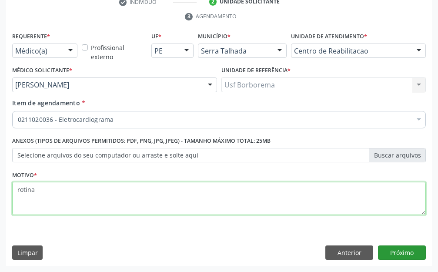
type textarea "rotina"
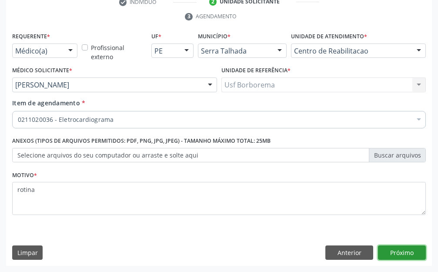
click at [397, 246] on button "Próximo" at bounding box center [402, 253] width 48 height 15
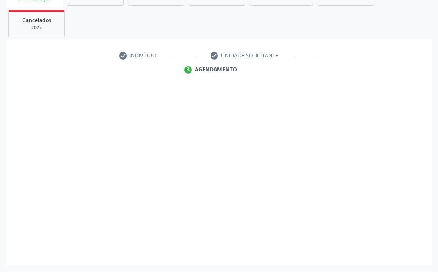
scroll to position [151, 0]
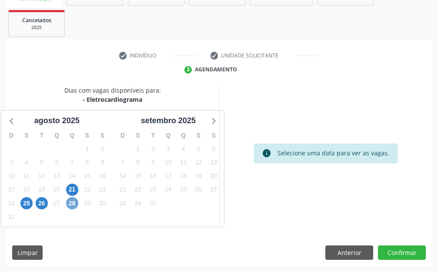
click at [71, 206] on span "28" at bounding box center [72, 203] width 12 height 12
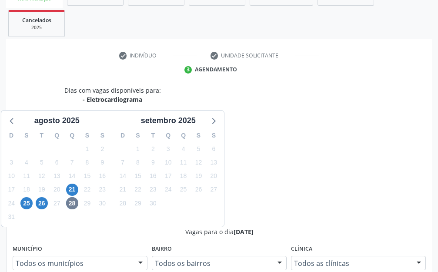
click at [375, 256] on div "Todos as clínicas" at bounding box center [358, 263] width 135 height 15
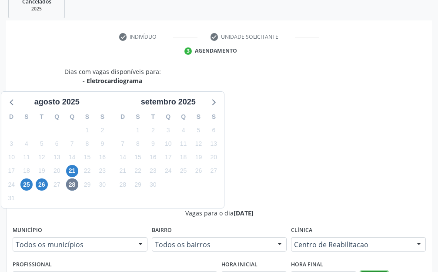
scroll to position [181, 0]
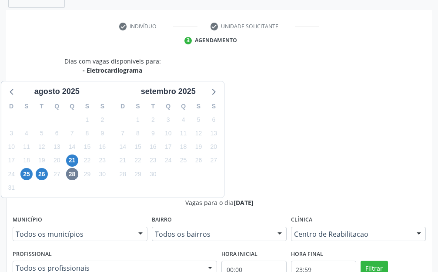
radio input "true"
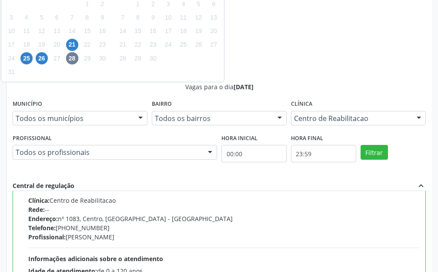
scroll to position [298, 0]
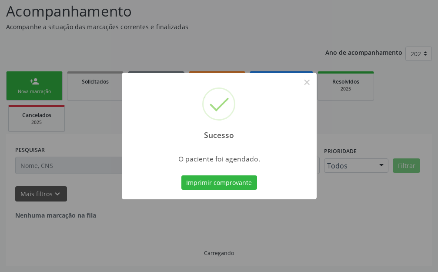
scroll to position [22, 0]
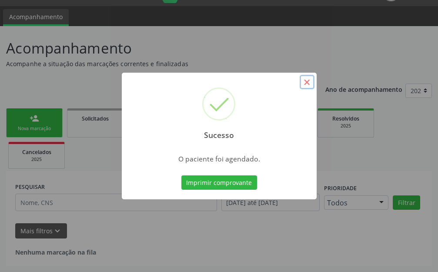
click at [306, 81] on button "×" at bounding box center [307, 82] width 15 height 15
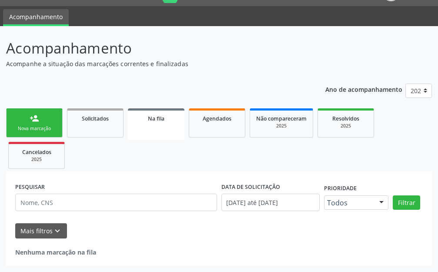
click at [43, 125] on div "Nova marcação" at bounding box center [35, 128] width 44 height 7
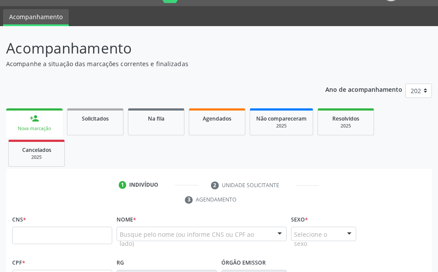
scroll to position [78, 0]
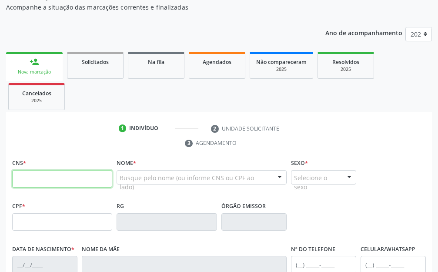
click at [37, 170] on input "text" at bounding box center [62, 178] width 100 height 17
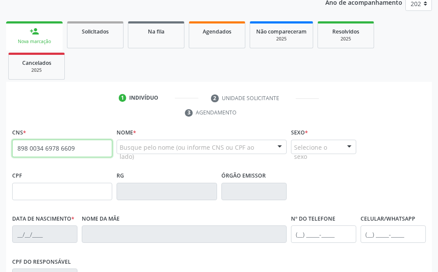
type input "898 0034 6978 6609"
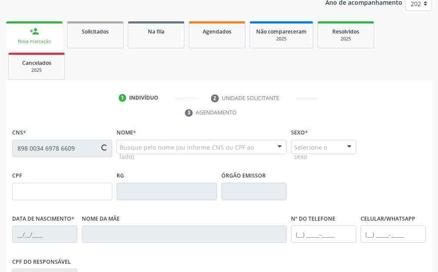
type input "594.165.214-34"
type input "30/01/1956"
type input "Geni Soares dos Santos"
type input "(99) 99999-9999"
type input "741.447.669-34"
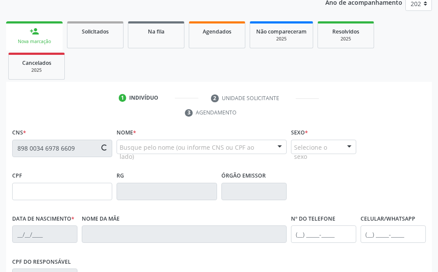
type input "1511"
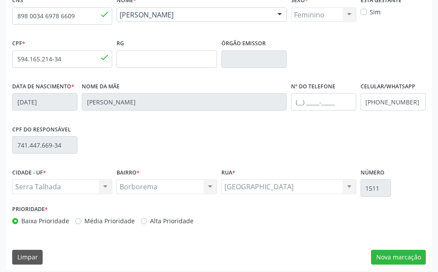
scroll to position [246, 0]
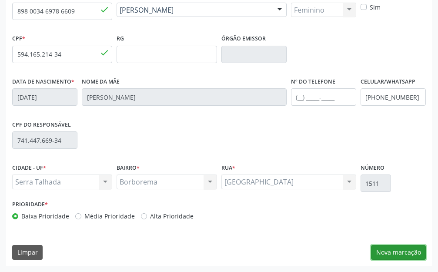
click at [414, 248] on button "Nova marcação" at bounding box center [398, 252] width 55 height 15
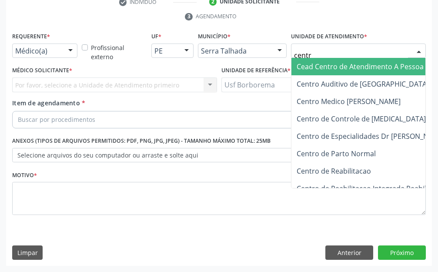
type input "centro"
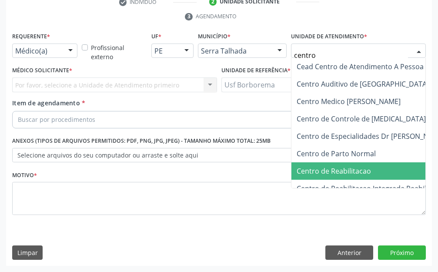
click at [337, 164] on span "Centro de Reabilitacao" at bounding box center [397, 170] width 210 height 17
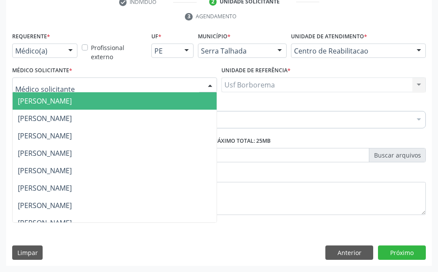
click at [148, 88] on div at bounding box center [114, 84] width 205 height 15
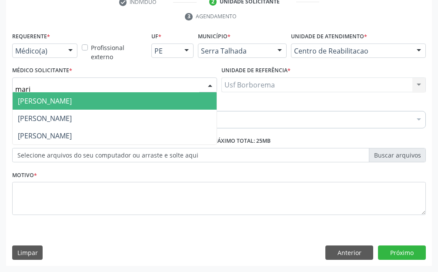
type input "maria"
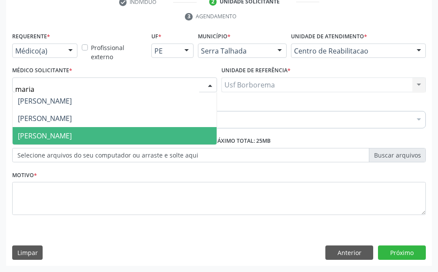
click at [127, 133] on span "[PERSON_NAME]" at bounding box center [115, 135] width 204 height 17
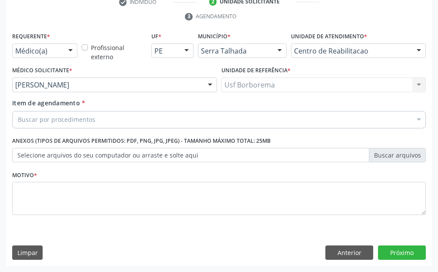
click at [179, 125] on div "Buscar por procedimentos" at bounding box center [219, 119] width 414 height 17
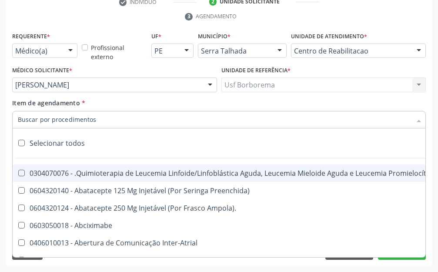
click at [161, 119] on input "Item de agendamento *" at bounding box center [215, 119] width 394 height 17
type input "0211020036"
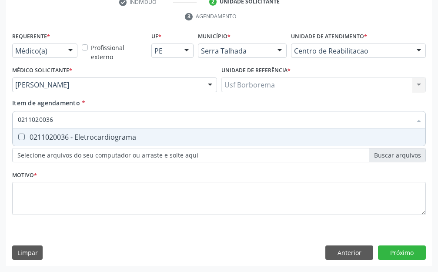
click at [88, 138] on div "0211020036 - Eletrocardiograma" at bounding box center [219, 137] width 403 height 7
checkbox Eletrocardiograma "true"
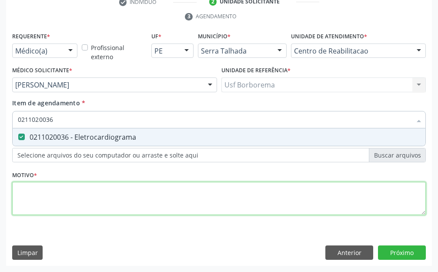
click at [86, 189] on div "Requerente * Médico(a) Médico(a) Enfermeiro(a) Paciente Nenhum resultado encont…" at bounding box center [219, 128] width 414 height 197
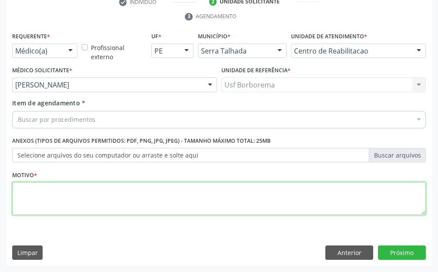
click at [87, 195] on textarea at bounding box center [219, 198] width 414 height 33
type textarea "rotina"
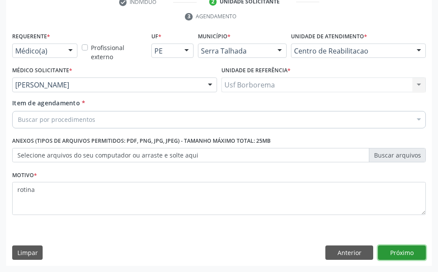
click at [390, 254] on button "Próximo" at bounding box center [402, 253] width 48 height 15
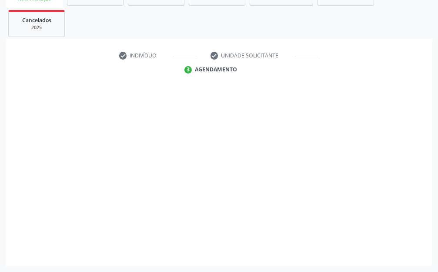
scroll to position [151, 0]
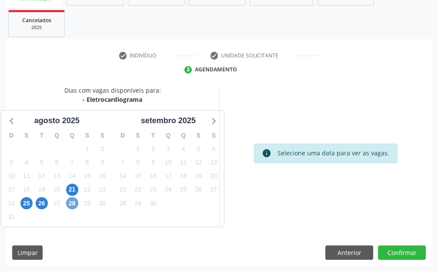
click at [75, 201] on span "28" at bounding box center [72, 203] width 12 height 12
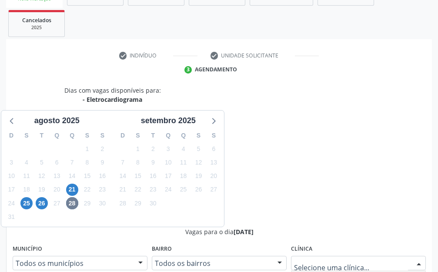
radio input "true"
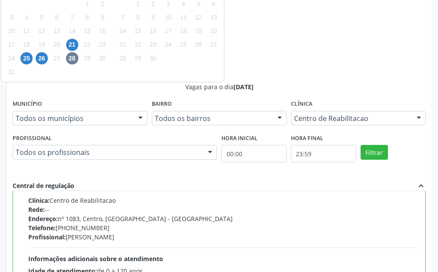
scroll to position [298, 0]
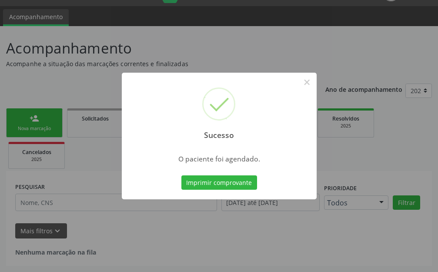
scroll to position [22, 0]
click at [303, 81] on button "×" at bounding box center [307, 82] width 15 height 15
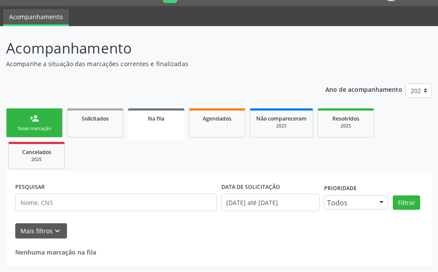
click at [26, 120] on link "person_add Nova marcação" at bounding box center [34, 122] width 57 height 29
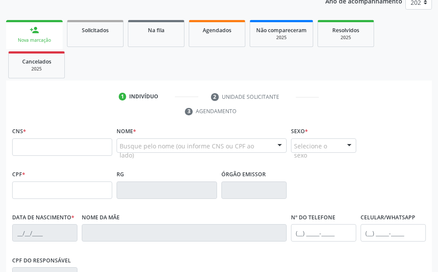
scroll to position [138, 0]
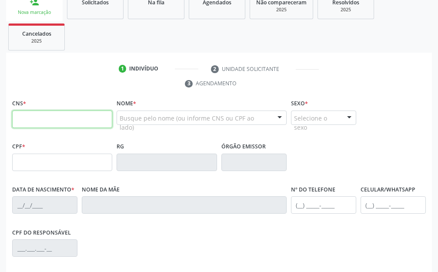
click at [36, 121] on input "text" at bounding box center [62, 119] width 100 height 17
type input "700 8019 3355 6185"
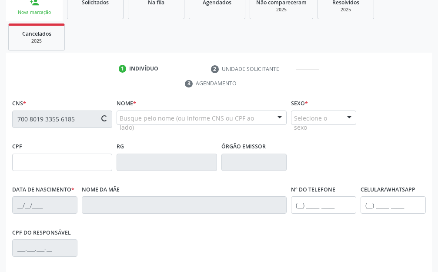
type input "899.127.214-20"
type input "18/11/1955"
type input "Maria Joaquina de Oliveira"
type input "(87) 99652-2824"
type input "87"
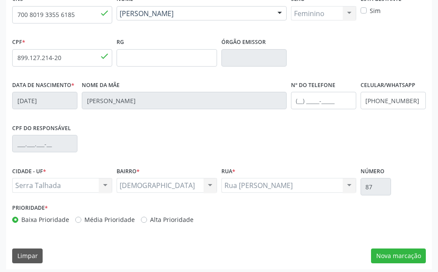
scroll to position [246, 0]
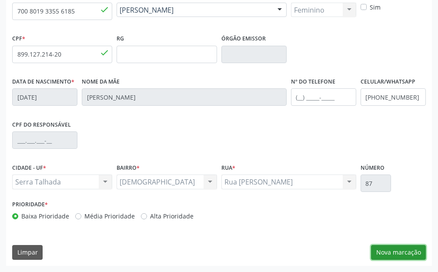
click at [384, 250] on button "Nova marcação" at bounding box center [398, 252] width 55 height 15
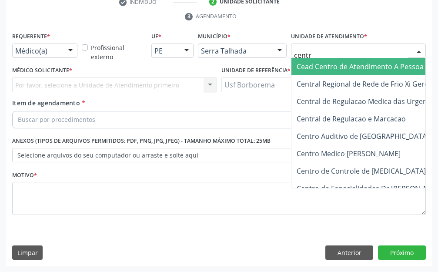
type input "centro"
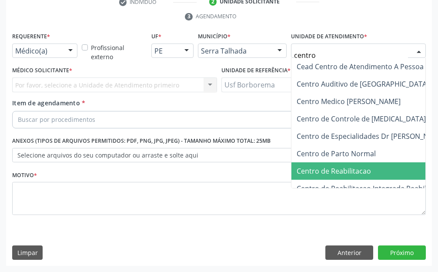
click at [359, 168] on span "Centro de Reabilitacao" at bounding box center [334, 171] width 74 height 10
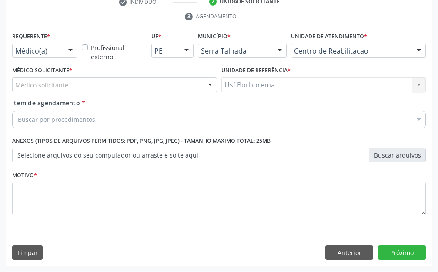
click at [107, 91] on div "Médico solicitante" at bounding box center [114, 84] width 205 height 15
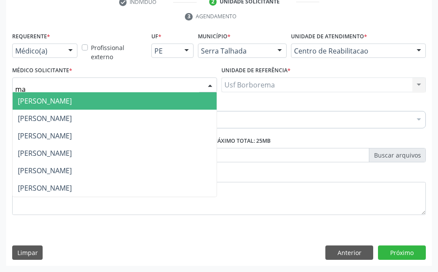
type input "mar"
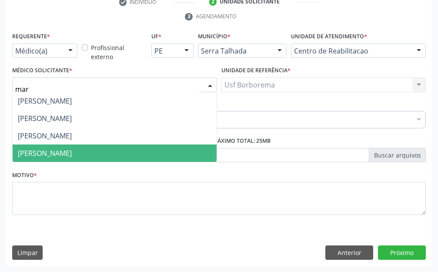
click at [72, 151] on span "[PERSON_NAME]" at bounding box center [45, 153] width 54 height 10
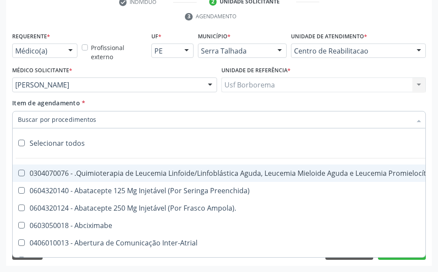
click at [93, 118] on input "Item de agendamento *" at bounding box center [215, 119] width 394 height 17
type input "0211020036"
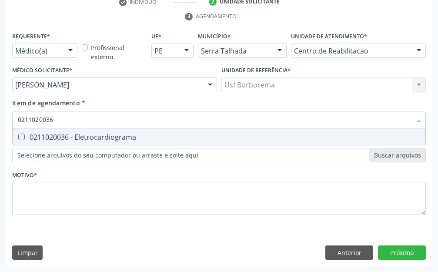
drag, startPoint x: 78, startPoint y: 135, endPoint x: 75, endPoint y: 141, distance: 5.8
click at [77, 137] on div "0211020036 - Eletrocardiograma" at bounding box center [219, 137] width 403 height 7
checkbox Eletrocardiograma "true"
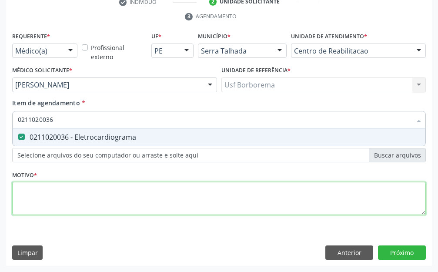
click at [86, 191] on div "Requerente * Médico(a) Médico(a) Enfermeiro(a) Paciente Nenhum resultado encont…" at bounding box center [219, 128] width 414 height 197
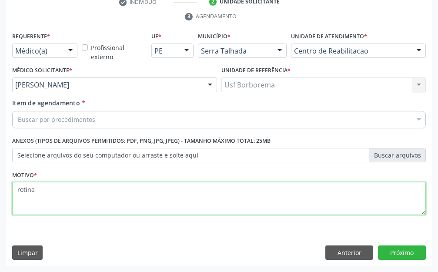
type textarea "rotina"
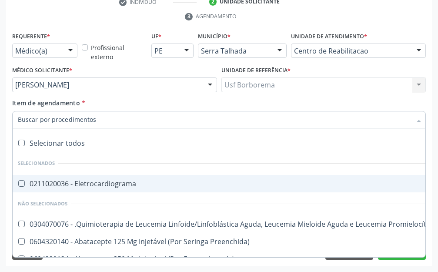
click at [64, 180] on div "0211020036 - Eletrocardiograma" at bounding box center [357, 183] width 678 height 7
checkbox Eletrocardiograma "true"
click at [102, 122] on input "Item de agendamento *" at bounding box center [215, 119] width 394 height 17
type input "0211020036"
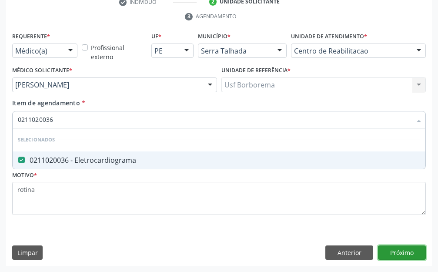
click at [397, 252] on div "Requerente * Médico(a) Médico(a) Enfermeiro(a) Paciente Nenhum resultado encont…" at bounding box center [219, 148] width 426 height 236
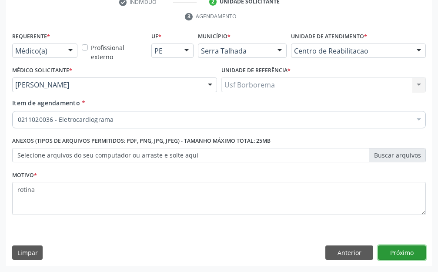
click at [394, 250] on button "Próximo" at bounding box center [402, 253] width 48 height 15
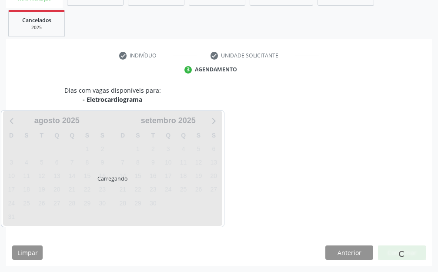
scroll to position [151, 0]
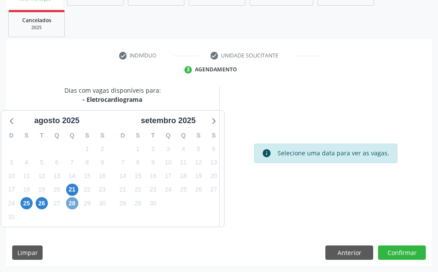
click at [72, 203] on span "28" at bounding box center [72, 203] width 12 height 12
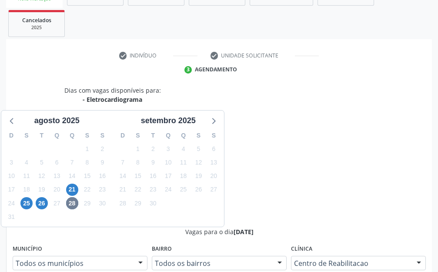
radio input "true"
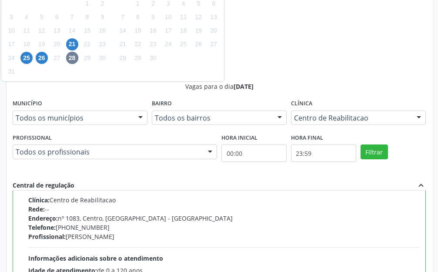
scroll to position [298, 0]
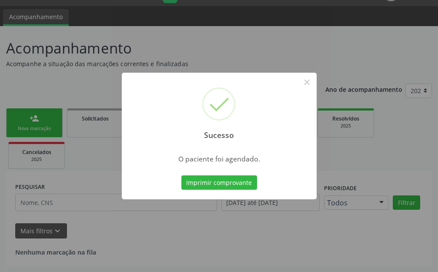
scroll to position [22, 0]
click at [303, 84] on button "×" at bounding box center [307, 82] width 15 height 15
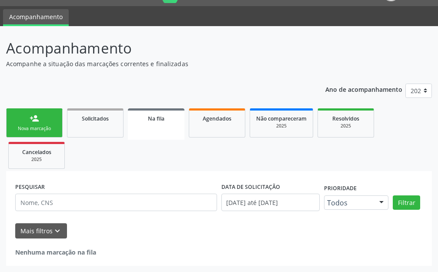
click at [50, 128] on div "Nova marcação" at bounding box center [35, 128] width 44 height 7
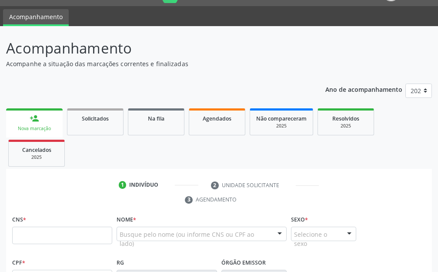
click at [24, 121] on link "person_add Nova marcação" at bounding box center [34, 122] width 57 height 29
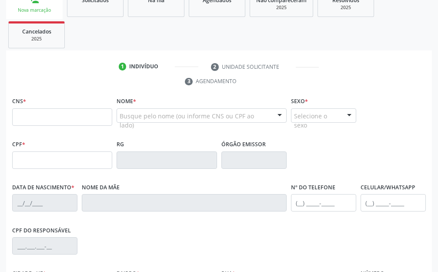
scroll to position [167, 0]
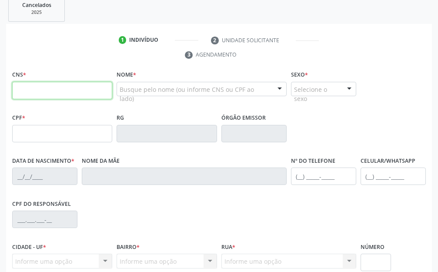
click at [25, 96] on input "text" at bounding box center [62, 90] width 100 height 17
type input "700 0013 1814 6407"
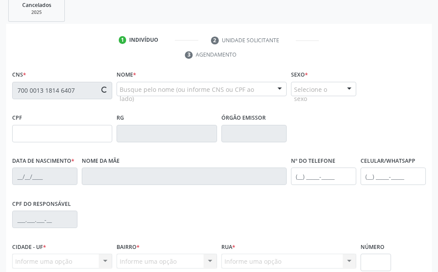
type input "780.605.084-15"
type input "23/11/1972"
type input "Nerci Lopes da Silva"
type input "(87) 99999-9999"
type input "(87) 99944-1097"
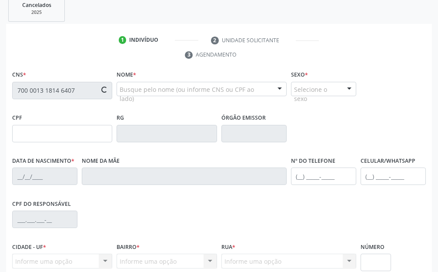
type input "881.985.294-20"
type input "454"
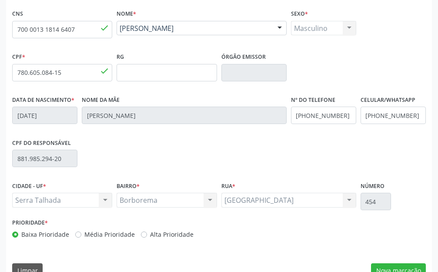
scroll to position [246, 0]
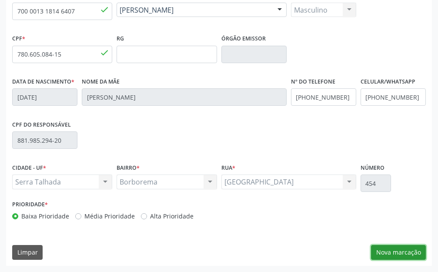
click at [388, 252] on button "Nova marcação" at bounding box center [398, 252] width 55 height 15
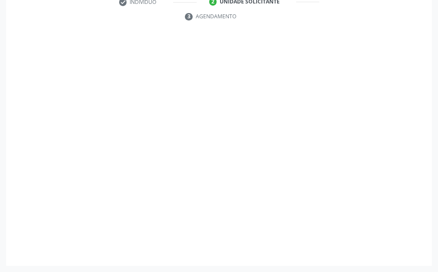
scroll to position [205, 0]
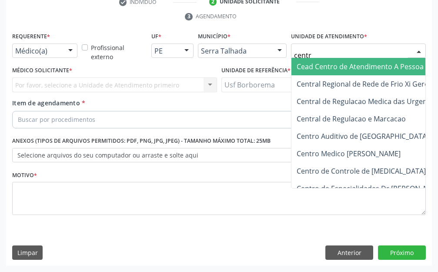
type input "centro"
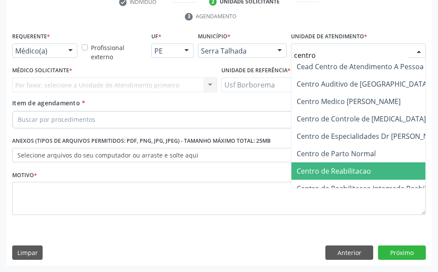
click at [313, 169] on span "Centro de Reabilitacao" at bounding box center [334, 171] width 74 height 10
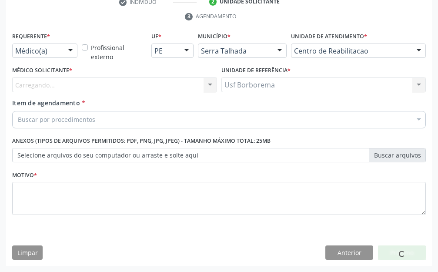
click at [123, 84] on div "Carregando... Nenhum resultado encontrado para: " " Não há nenhuma opção para s…" at bounding box center [114, 84] width 205 height 15
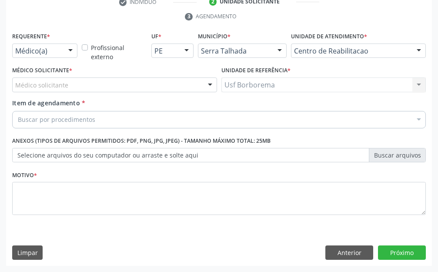
click at [123, 84] on div "Médico solicitante" at bounding box center [114, 84] width 205 height 15
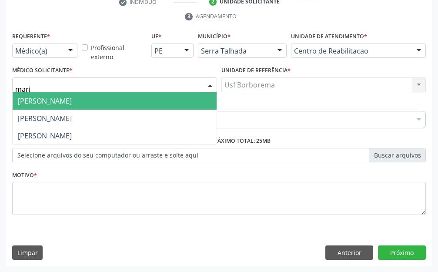
type input "maria"
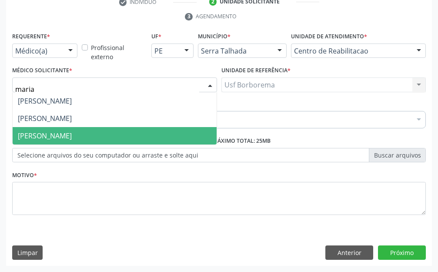
click at [127, 136] on span "[PERSON_NAME]" at bounding box center [115, 135] width 204 height 17
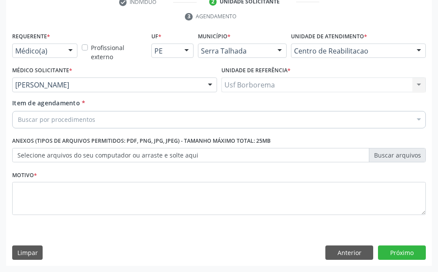
click at [149, 121] on div "Buscar por procedimentos" at bounding box center [219, 119] width 414 height 17
click at [18, 121] on input "Item de agendamento *" at bounding box center [18, 119] width 0 height 17
click at [149, 121] on input "Item de agendamento *" at bounding box center [215, 119] width 394 height 17
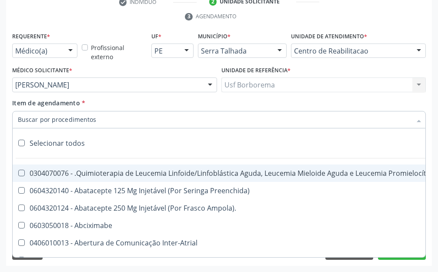
type input "0211020036"
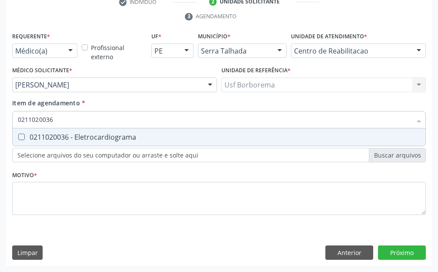
click at [83, 141] on div "0211020036 - Eletrocardiograma" at bounding box center [219, 137] width 403 height 7
checkbox Eletrocardiograma "true"
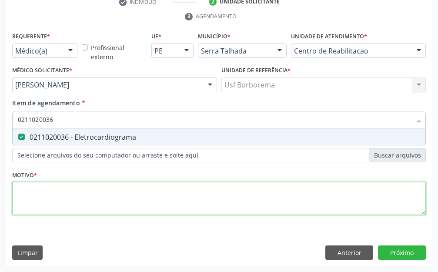
click at [84, 203] on div "Requerente * Médico(a) Médico(a) Enfermeiro(a) Paciente Nenhum resultado encont…" at bounding box center [219, 128] width 414 height 197
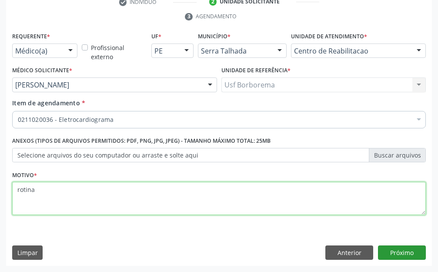
type textarea "rotina"
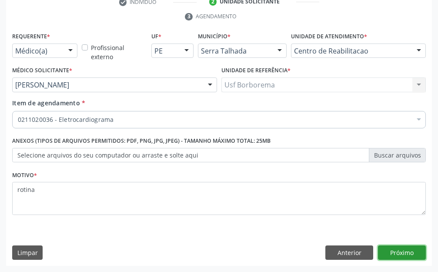
click at [387, 255] on button "Próximo" at bounding box center [402, 253] width 48 height 15
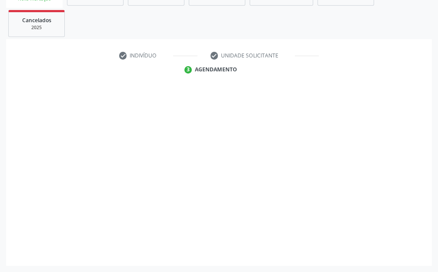
scroll to position [151, 0]
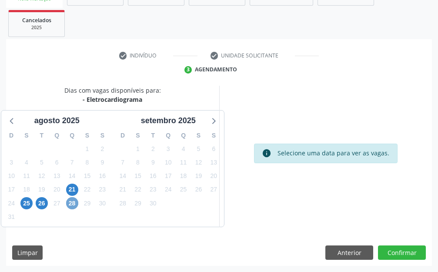
click at [73, 204] on span "28" at bounding box center [72, 203] width 12 height 12
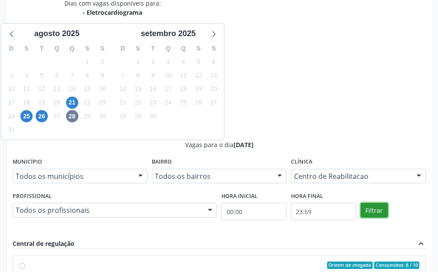
scroll to position [268, 0]
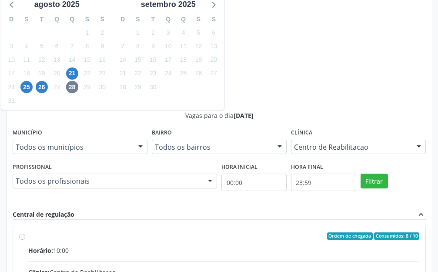
click at [25, 232] on input "Ordem de chegada Consumidos: 8 / 10 Horário: 10:00 Clínica: Centro de Reabilita…" at bounding box center [22, 236] width 6 height 8
radio input "true"
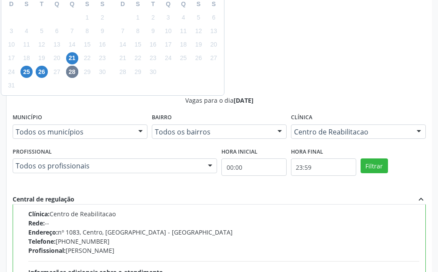
scroll to position [298, 0]
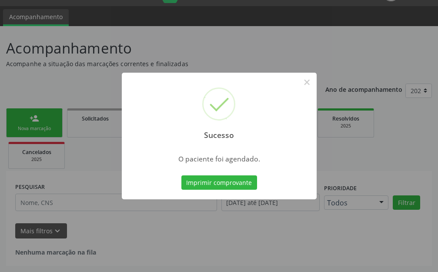
scroll to position [22, 0]
click at [310, 82] on button "×" at bounding box center [307, 82] width 15 height 15
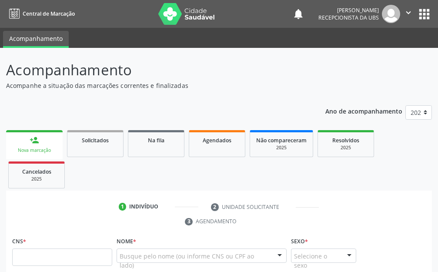
scroll to position [145, 0]
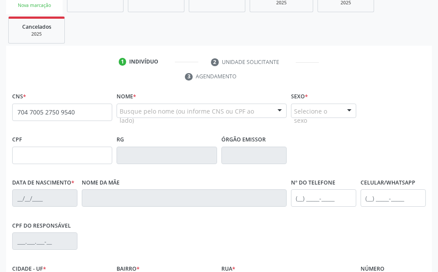
type input "704 7005 2750 9540"
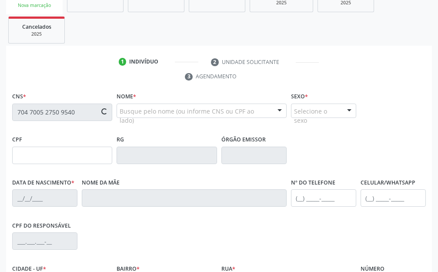
type input "471.269.814-49"
type input "[DATE]"
type input "[PERSON_NAME]"
type input "[PHONE_NUMBER]"
type input "022.281.064-53"
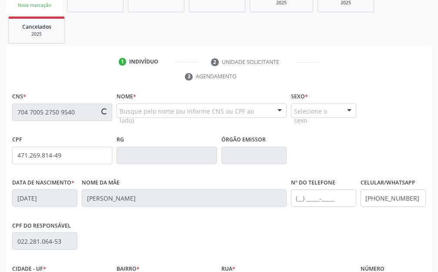
type input "53"
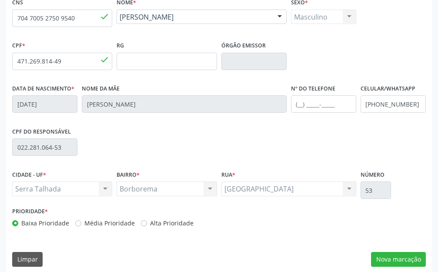
scroll to position [246, 0]
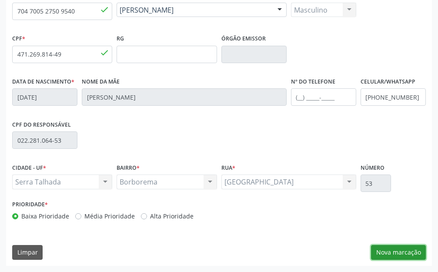
click at [407, 250] on button "Nova marcação" at bounding box center [398, 252] width 55 height 15
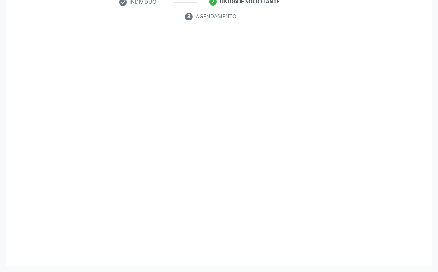
scroll to position [205, 0]
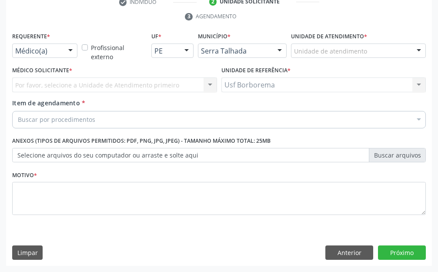
click at [43, 86] on div "Por favor, selecione a Unidade de Atendimento primeiro Nenhum resultado encontr…" at bounding box center [114, 84] width 205 height 15
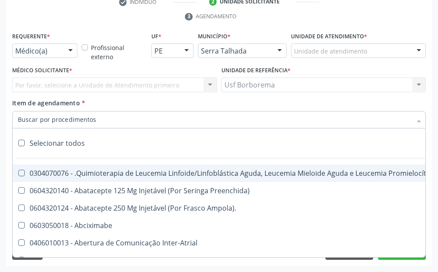
click at [58, 118] on input "Item de agendamento *" at bounding box center [215, 119] width 394 height 17
type input "0211020036"
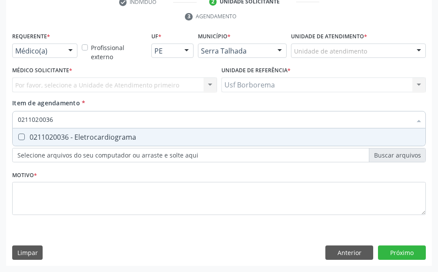
drag, startPoint x: 52, startPoint y: 131, endPoint x: 56, endPoint y: 139, distance: 8.6
click at [52, 131] on span "0211020036 - Eletrocardiograma" at bounding box center [219, 136] width 413 height 17
checkbox Eletrocardiograma "true"
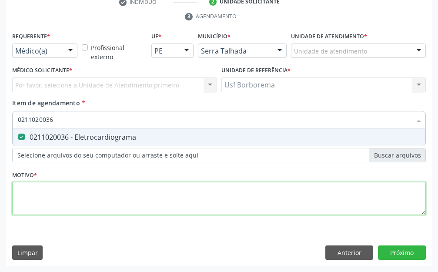
click at [78, 199] on div "Requerente * Médico(a) Médico(a) Enfermeiro(a) Paciente Nenhum resultado encont…" at bounding box center [219, 128] width 414 height 197
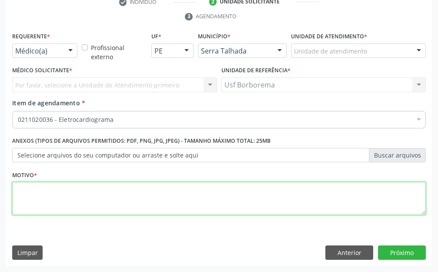
click at [78, 199] on textarea at bounding box center [219, 198] width 414 height 33
type textarea "rotina"
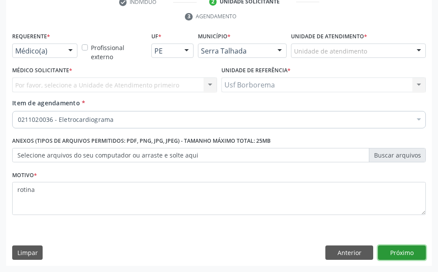
click at [396, 250] on button "Próximo" at bounding box center [402, 253] width 48 height 15
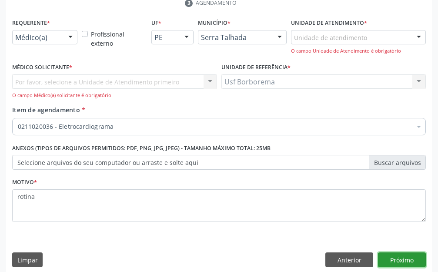
scroll to position [226, 0]
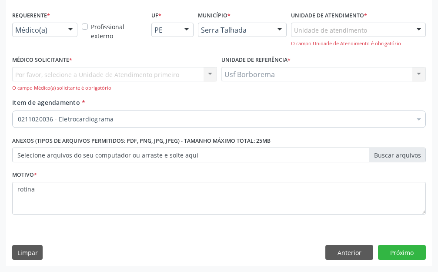
click at [82, 71] on div "Por favor, selecione a Unidade de Atendimento primeiro Nenhum resultado encontr…" at bounding box center [114, 79] width 205 height 25
drag, startPoint x: 82, startPoint y: 71, endPoint x: 88, endPoint y: 73, distance: 6.2
click at [84, 72] on div "Por favor, selecione a Unidade de Atendimento primeiro Nenhum resultado encontr…" at bounding box center [114, 79] width 205 height 25
click at [88, 73] on div "Por favor, selecione a Unidade de Atendimento primeiro Nenhum resultado encontr…" at bounding box center [114, 79] width 205 height 25
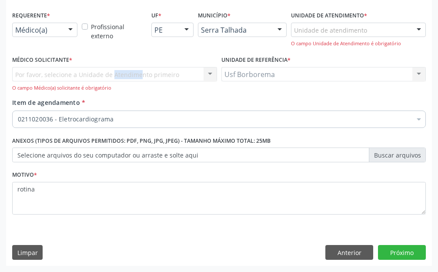
click at [377, 26] on div "Unidade de atendimento" at bounding box center [358, 30] width 135 height 15
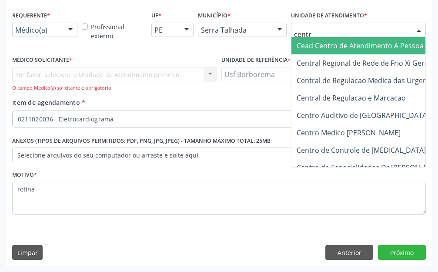
type input "centro"
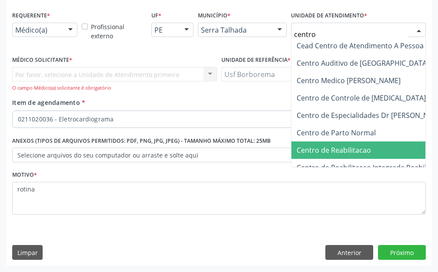
click at [393, 147] on span "Centro de Reabilitacao" at bounding box center [397, 149] width 210 height 17
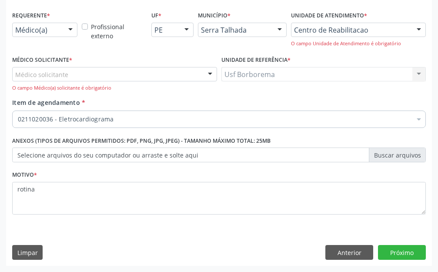
click at [164, 73] on div "Médico solicitante" at bounding box center [114, 74] width 205 height 15
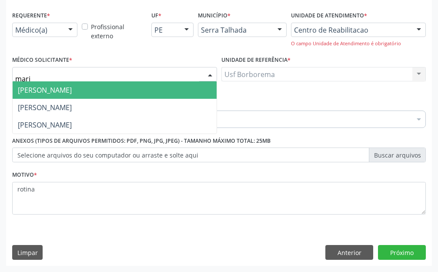
type input "maria"
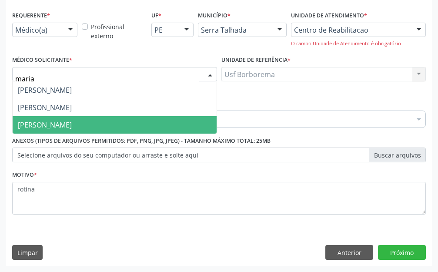
click at [132, 118] on span "[PERSON_NAME]" at bounding box center [115, 124] width 204 height 17
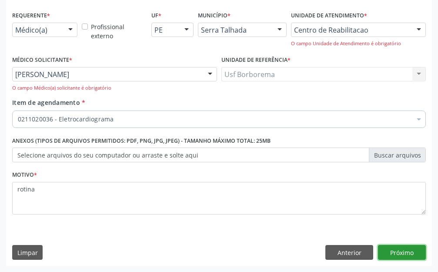
click at [400, 248] on button "Próximo" at bounding box center [402, 252] width 48 height 15
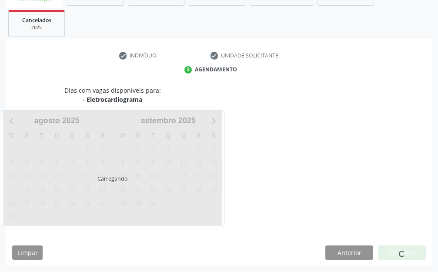
scroll to position [151, 0]
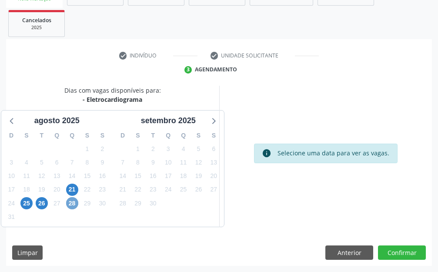
click at [72, 205] on span "28" at bounding box center [72, 203] width 12 height 12
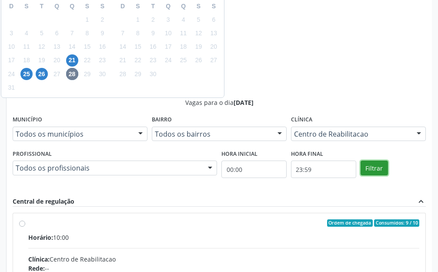
scroll to position [282, 0]
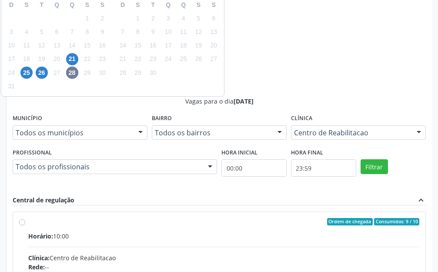
radio input "true"
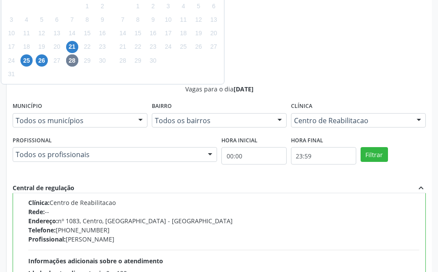
scroll to position [298, 0]
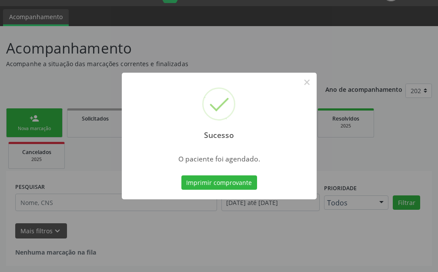
scroll to position [22, 0]
click at [310, 82] on button "×" at bounding box center [307, 82] width 15 height 15
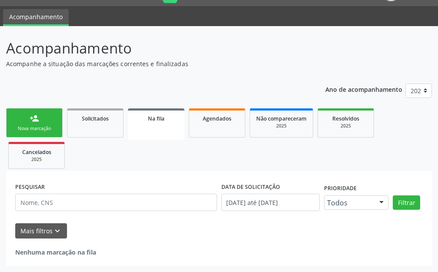
click at [46, 117] on link "person_add Nova marcação" at bounding box center [34, 122] width 57 height 29
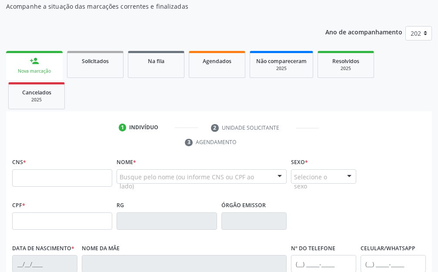
scroll to position [80, 0]
click at [75, 174] on input "text" at bounding box center [62, 177] width 100 height 17
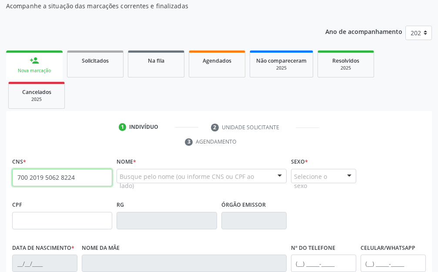
type input "700 2019 5062 8224"
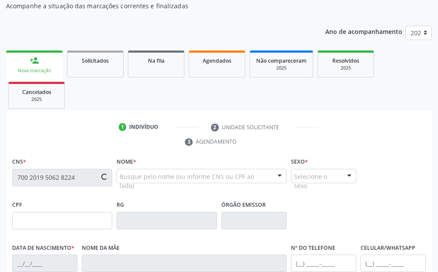
type input "899.120.474-00"
type input "[DATE]"
type input "[PERSON_NAME]"
type input "[PHONE_NUMBER]"
type input "963.520.604-63"
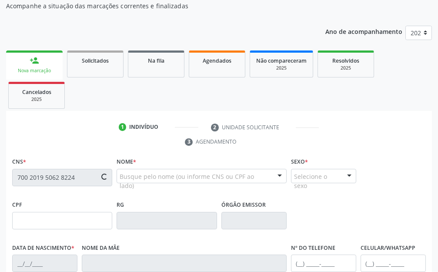
type input "491"
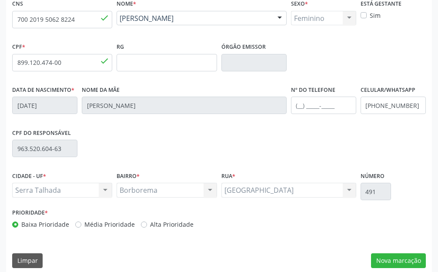
scroll to position [246, 0]
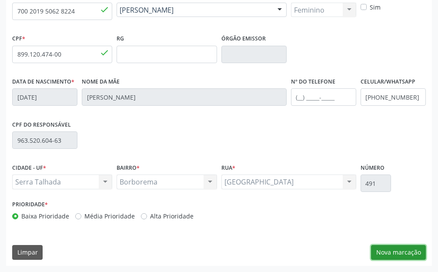
click at [381, 248] on button "Nova marcação" at bounding box center [398, 252] width 55 height 15
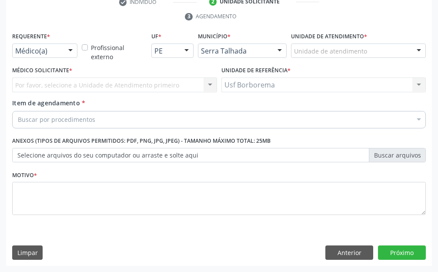
scroll to position [205, 0]
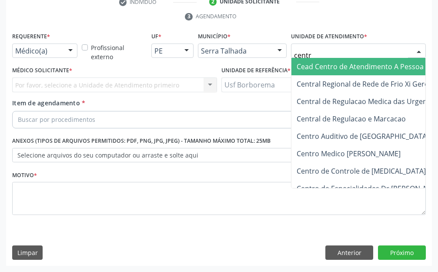
type input "centro"
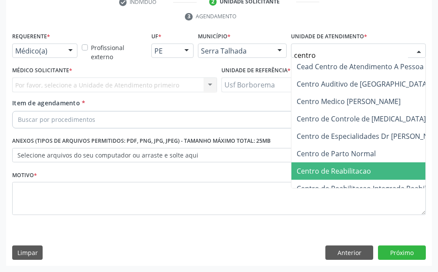
click at [321, 163] on span "Centro de Reabilitacao" at bounding box center [397, 170] width 210 height 17
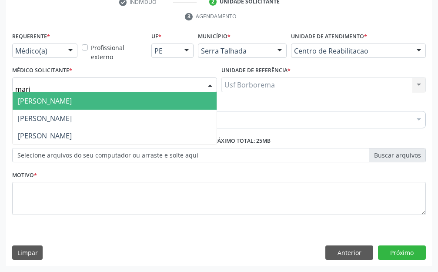
type input "maria"
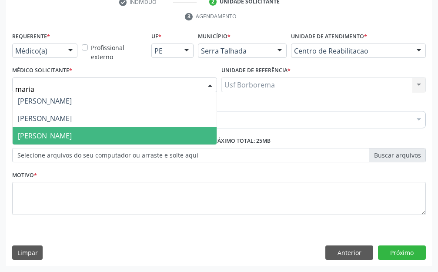
click at [55, 134] on span "[PERSON_NAME]" at bounding box center [45, 136] width 54 height 10
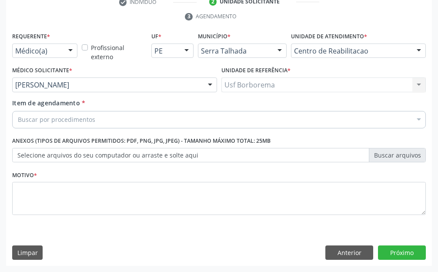
click at [131, 114] on div "Buscar por procedimentos" at bounding box center [219, 119] width 414 height 17
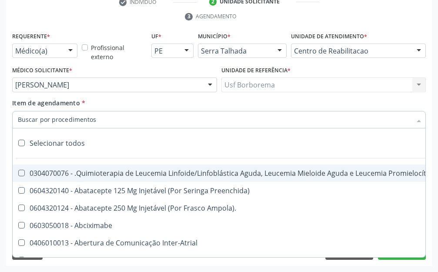
click at [131, 114] on input "Item de agendamento *" at bounding box center [215, 119] width 394 height 17
type input "0211020036"
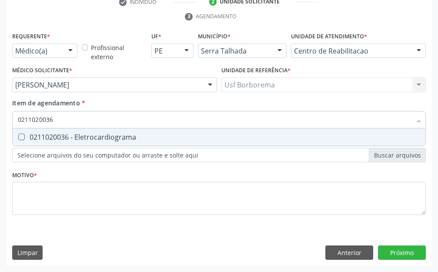
click at [76, 138] on div "0211020036 - Eletrocardiograma" at bounding box center [219, 137] width 403 height 7
checkbox Eletrocardiograma "true"
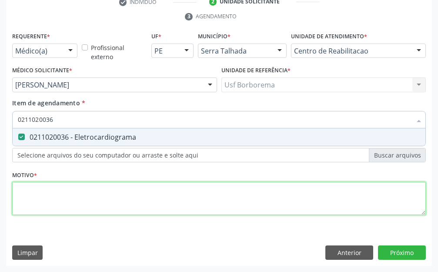
click at [71, 192] on div "Requerente * Médico(a) Médico(a) Enfermeiro(a) Paciente Nenhum resultado encont…" at bounding box center [219, 128] width 414 height 197
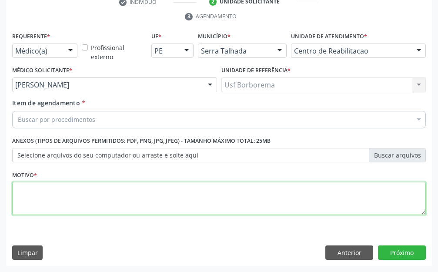
click at [71, 192] on li "Não selecionados" at bounding box center [357, 203] width 688 height 23
type textarea "rotina"
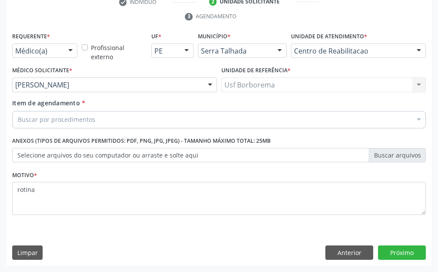
click at [132, 118] on div "Buscar por procedimentos" at bounding box center [219, 119] width 414 height 17
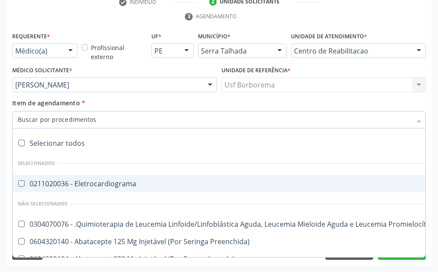
click at [115, 180] on div "0211020036 - Eletrocardiograma" at bounding box center [357, 183] width 678 height 7
checkbox Eletrocardiograma "true"
click at [183, 105] on div "Item de agendamento * Desfazer seleção Selecionados 0211020036 - Eletrocardiogr…" at bounding box center [219, 111] width 414 height 27
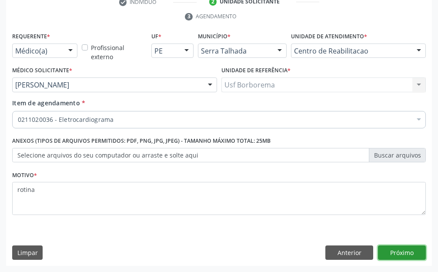
click at [397, 252] on button "Próximo" at bounding box center [402, 253] width 48 height 15
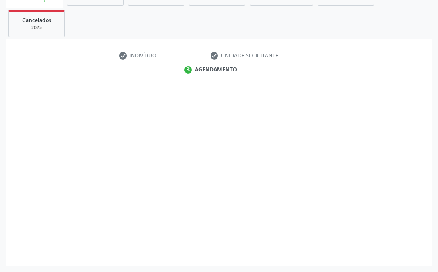
scroll to position [151, 0]
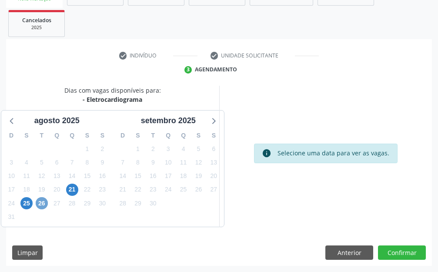
click at [45, 204] on span "26" at bounding box center [42, 203] width 12 height 12
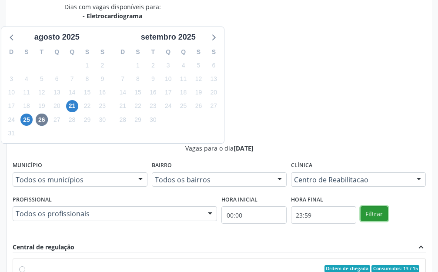
scroll to position [239, 0]
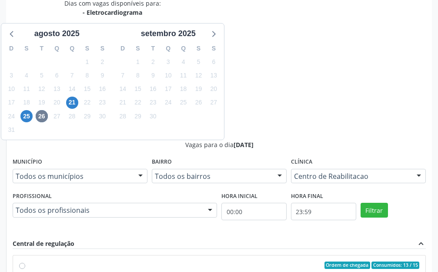
click at [25, 262] on input "Ordem de chegada Consumidos: 13 / 15 Horário: 10:00 Clínica: Centro de Reabilit…" at bounding box center [22, 266] width 6 height 8
radio input "true"
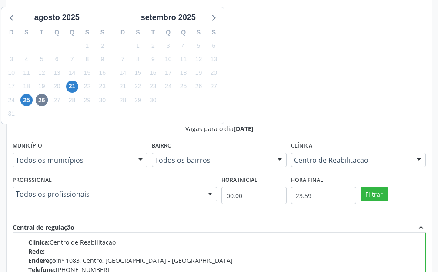
scroll to position [298, 0]
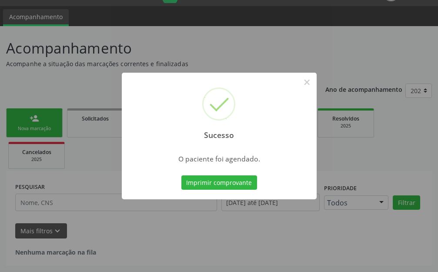
scroll to position [22, 0]
click at [304, 81] on button "×" at bounding box center [307, 82] width 15 height 15
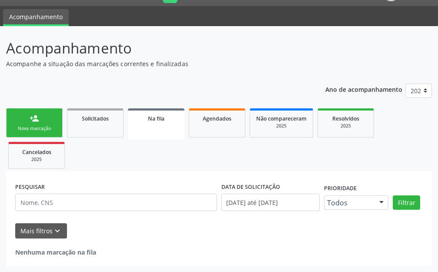
click at [40, 117] on link "person_add Nova marcação" at bounding box center [34, 122] width 57 height 29
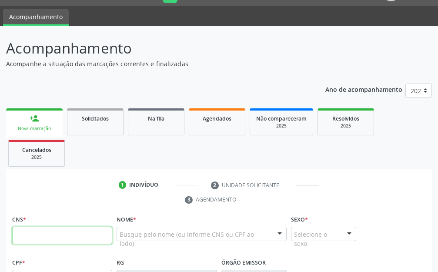
click at [77, 233] on input "text" at bounding box center [62, 235] width 100 height 17
type input "898 0037 1197 8128"
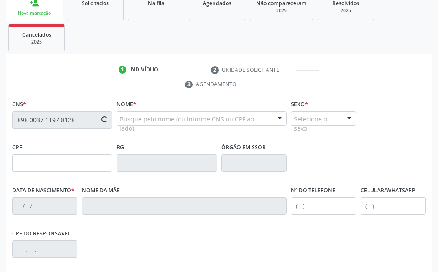
scroll to position [138, 0]
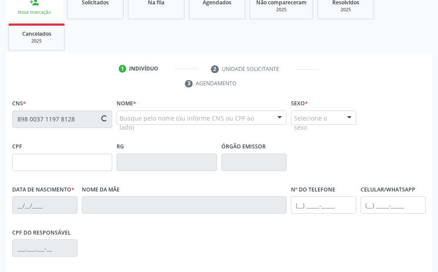
type input "[DATE]"
type input "[PERSON_NAME]"
type input "[PHONE_NUMBER]"
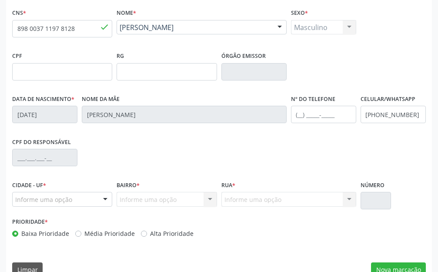
scroll to position [246, 0]
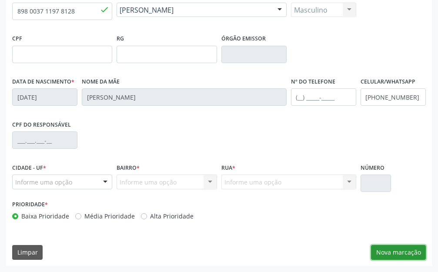
click at [393, 252] on button "Nova marcação" at bounding box center [398, 252] width 55 height 15
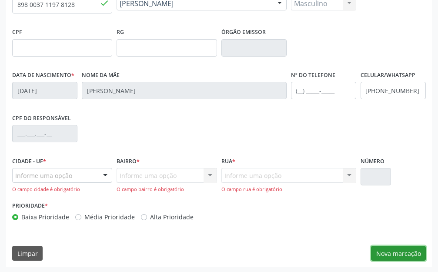
scroll to position [253, 0]
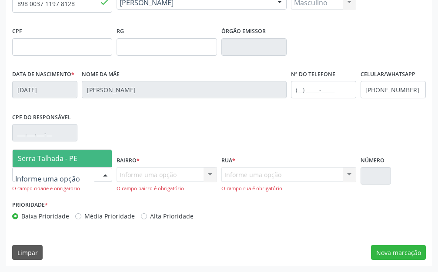
click at [78, 175] on div at bounding box center [62, 174] width 100 height 15
click at [69, 159] on span "Serra Talhada - PE" at bounding box center [48, 159] width 60 height 10
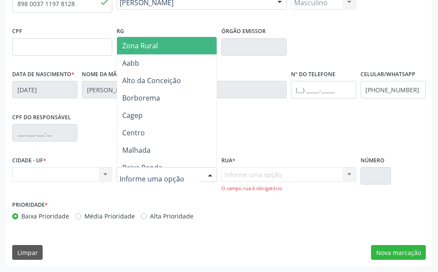
click at [184, 175] on div at bounding box center [167, 174] width 100 height 15
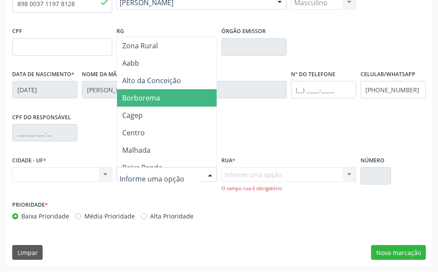
click at [161, 97] on span "Borborema" at bounding box center [187, 97] width 140 height 17
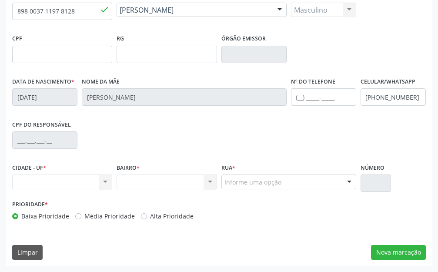
scroll to position [246, 0]
click at [71, 186] on div "Nenhum resultado encontrado para: " " Não há nenhuma opção para ser exibida." at bounding box center [62, 182] width 100 height 15
click at [57, 179] on div "Nenhum resultado encontrado para: " " Não há nenhuma opção para ser exibida." at bounding box center [62, 182] width 100 height 15
drag, startPoint x: 81, startPoint y: 175, endPoint x: 86, endPoint y: 176, distance: 4.4
click at [83, 175] on div "Nenhum resultado encontrado para: " " Não há nenhuma opção para ser exibida." at bounding box center [62, 182] width 100 height 15
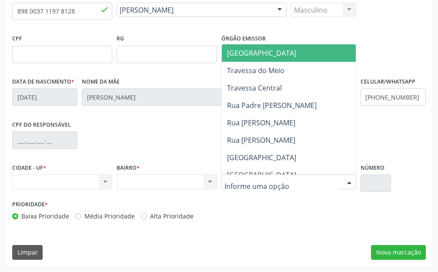
click at [252, 176] on div at bounding box center [289, 182] width 135 height 15
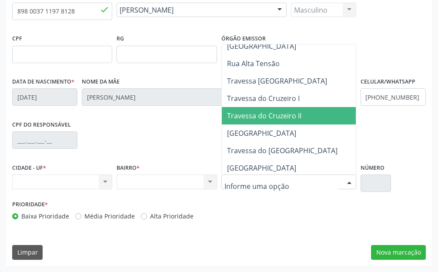
scroll to position [174, 0]
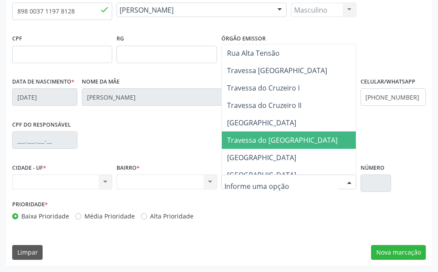
click at [310, 138] on span "Travessa do [GEOGRAPHIC_DATA]" at bounding box center [300, 139] width 156 height 17
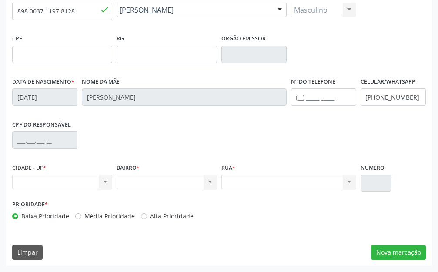
click at [367, 184] on input "text" at bounding box center [376, 183] width 30 height 17
click at [381, 178] on input "text" at bounding box center [376, 183] width 30 height 17
click at [401, 247] on button "Nova marcação" at bounding box center [398, 252] width 55 height 15
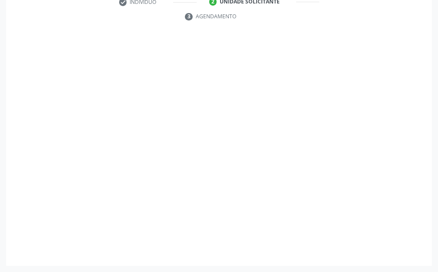
scroll to position [205, 0]
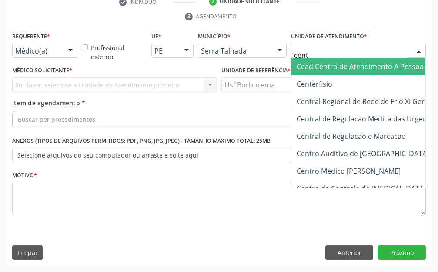
type input "centr"
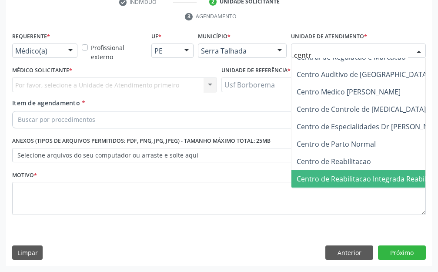
scroll to position [87, 0]
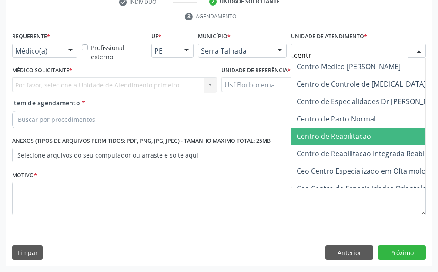
click at [353, 138] on span "Centro de Reabilitacao" at bounding box center [334, 136] width 74 height 10
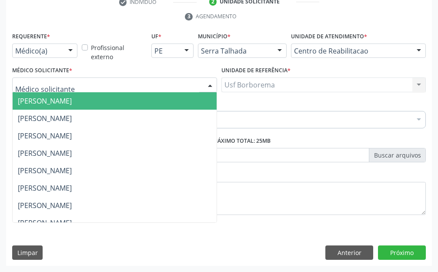
click at [83, 80] on div at bounding box center [114, 84] width 205 height 15
type input "ma"
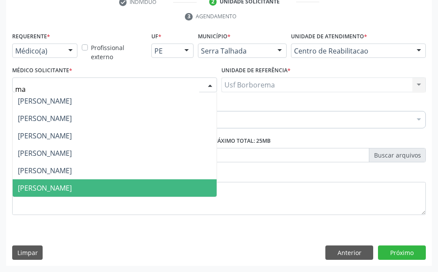
click at [125, 185] on span "[PERSON_NAME]" at bounding box center [115, 187] width 204 height 17
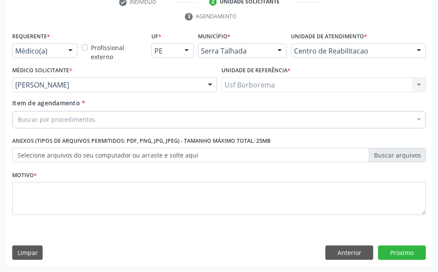
click at [70, 128] on div "Buscar por procedimentos" at bounding box center [219, 119] width 414 height 17
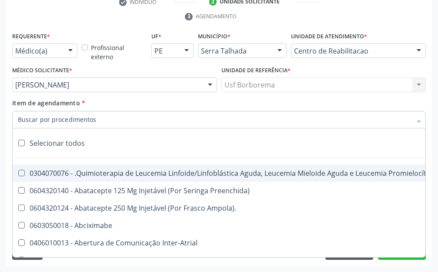
click at [69, 121] on input "Item de agendamento *" at bounding box center [215, 119] width 394 height 17
type input "0211020036"
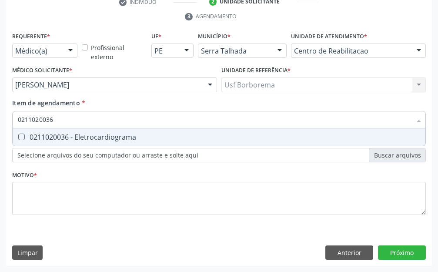
click at [78, 135] on div "0211020036 - Eletrocardiograma" at bounding box center [219, 137] width 403 height 7
checkbox Eletrocardiograma "true"
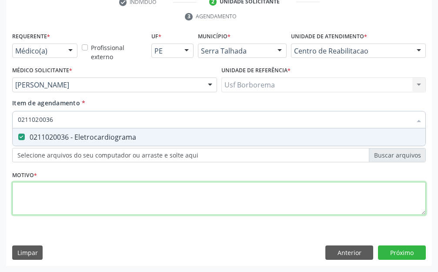
click at [84, 193] on div "Requerente * Médico(a) Médico(a) Enfermeiro(a) Paciente Nenhum resultado encont…" at bounding box center [219, 128] width 414 height 197
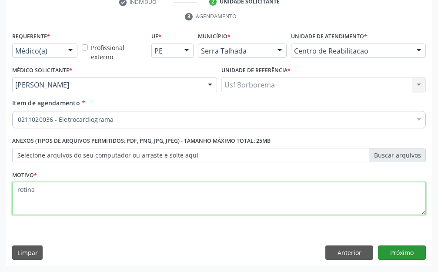
type textarea "rotina"
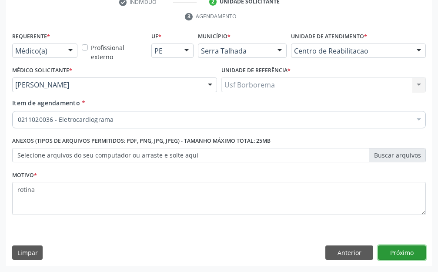
click at [403, 252] on button "Próximo" at bounding box center [402, 253] width 48 height 15
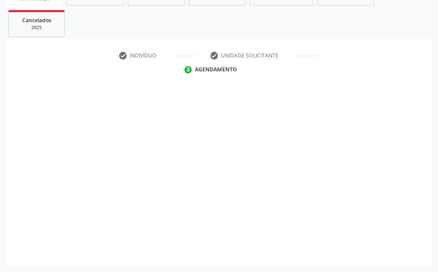
scroll to position [151, 0]
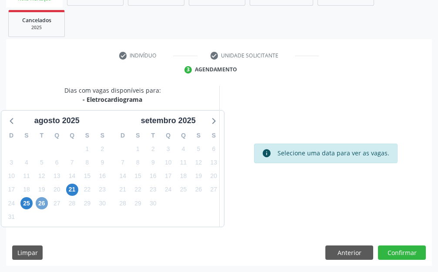
click at [43, 201] on span "26" at bounding box center [42, 203] width 12 height 12
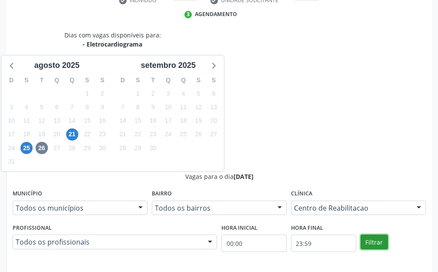
scroll to position [209, 0]
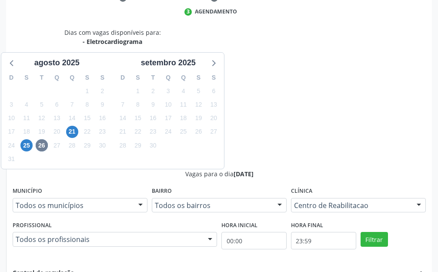
radio input "true"
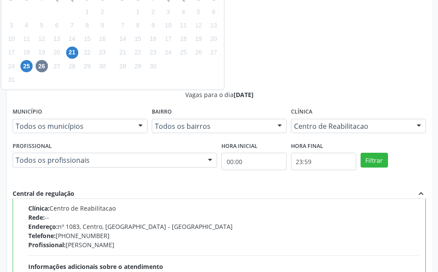
scroll to position [298, 0]
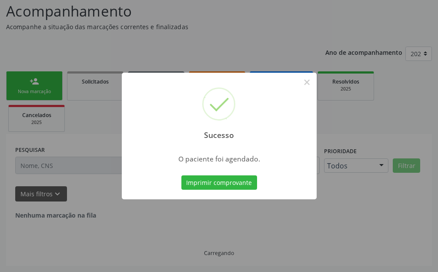
scroll to position [22, 0]
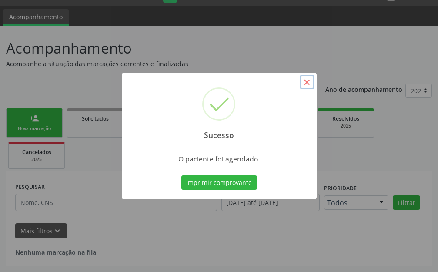
click at [308, 80] on button "×" at bounding box center [307, 82] width 15 height 15
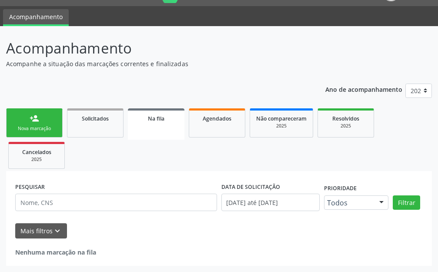
click at [47, 113] on link "person_add Nova marcação" at bounding box center [34, 122] width 57 height 29
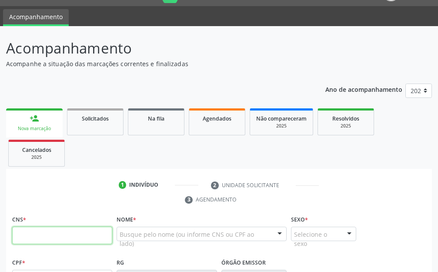
click at [41, 232] on input "text" at bounding box center [62, 235] width 100 height 17
type input "708 0053 2075 7522"
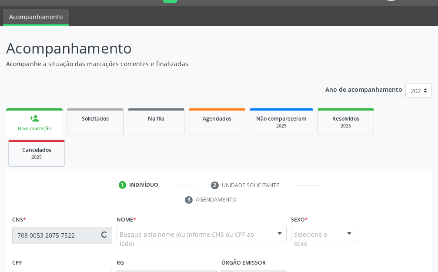
type input "641.117.334-68"
type input "[DATE]"
type input "[PERSON_NAME] da Conceicao"
type input "[PHONE_NUMBER]"
type input "111"
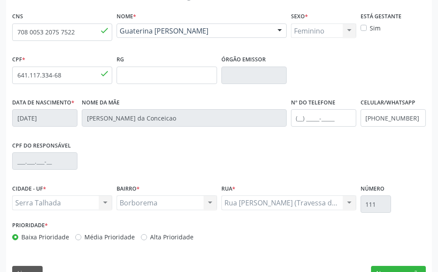
scroll to position [246, 0]
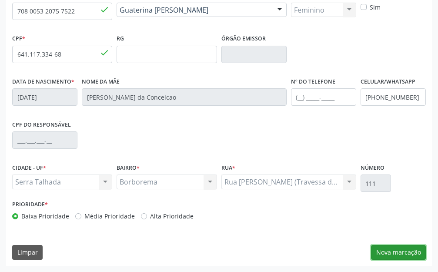
click at [387, 249] on button "Nova marcação" at bounding box center [398, 252] width 55 height 15
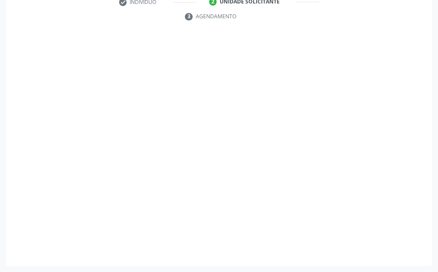
scroll to position [205, 0]
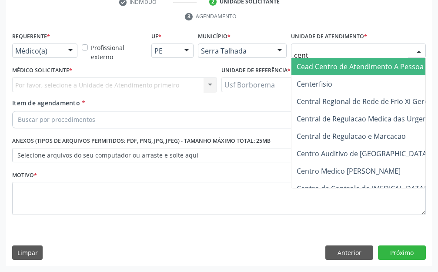
type input "centr"
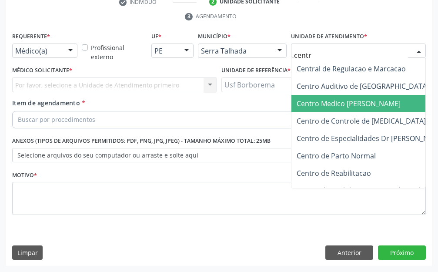
scroll to position [58, 0]
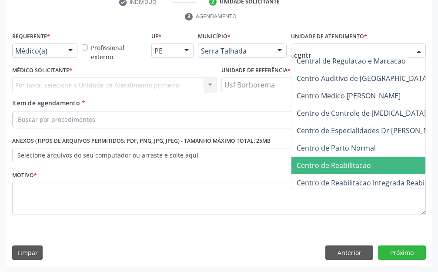
click at [339, 158] on span "Centro de Reabilitacao" at bounding box center [397, 165] width 211 height 17
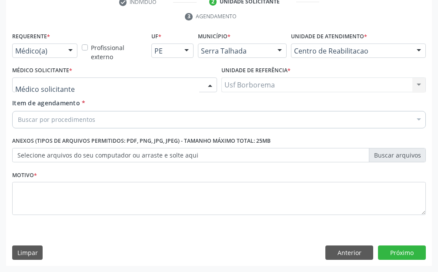
click at [140, 81] on div at bounding box center [114, 84] width 205 height 15
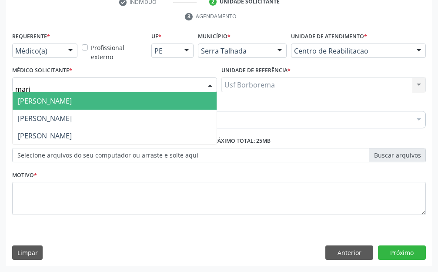
type input "maria"
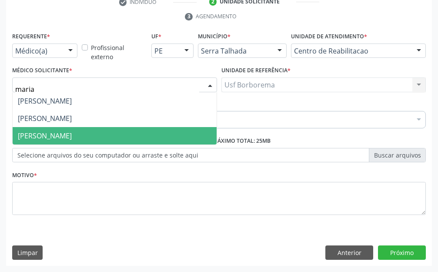
click at [107, 131] on span "[PERSON_NAME]" at bounding box center [115, 135] width 204 height 17
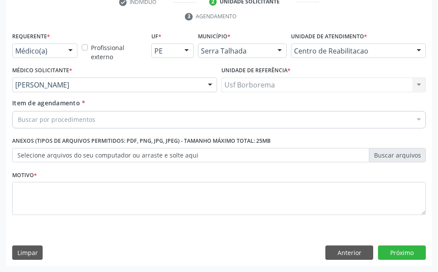
click at [95, 122] on div "Buscar por procedimentos" at bounding box center [219, 119] width 414 height 17
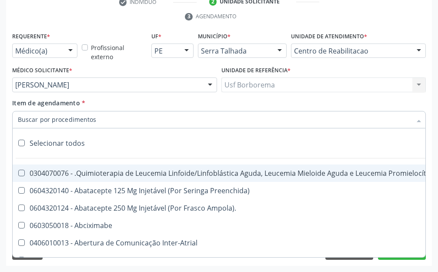
click at [92, 120] on input "Item de agendamento *" at bounding box center [215, 119] width 394 height 17
type input "0211020036"
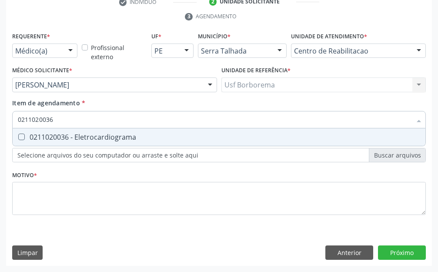
click at [67, 135] on div "0211020036 - Eletrocardiograma" at bounding box center [219, 137] width 403 height 7
checkbox Eletrocardiograma "true"
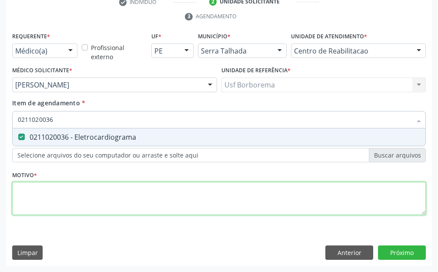
click at [87, 202] on div "Requerente * Médico(a) Médico(a) Enfermeiro(a) Paciente Nenhum resultado encont…" at bounding box center [219, 128] width 414 height 197
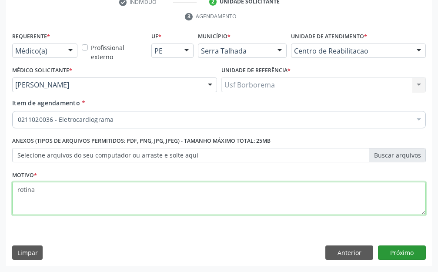
type textarea "rotina"
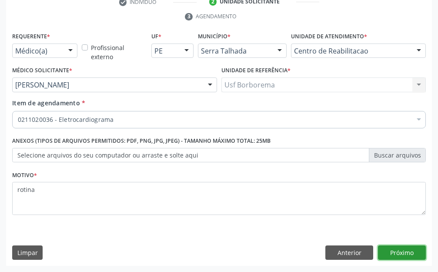
click at [398, 256] on button "Próximo" at bounding box center [402, 253] width 48 height 15
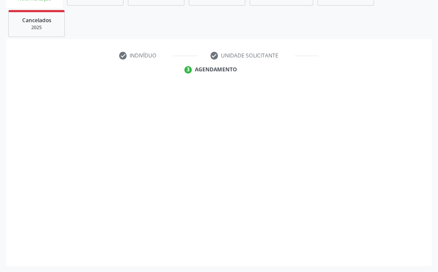
scroll to position [151, 0]
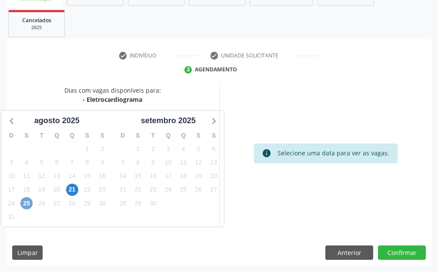
click at [27, 202] on span "25" at bounding box center [26, 203] width 12 height 12
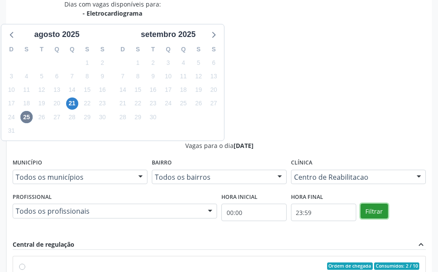
scroll to position [239, 0]
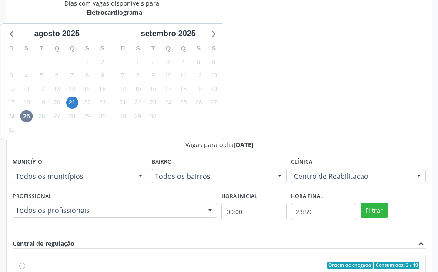
click at [25, 262] on input "Ordem de chegada Consumidos: 2 / 10 Horário: 10:00 Clínica: Centro de Reabilita…" at bounding box center [22, 266] width 6 height 8
radio input "true"
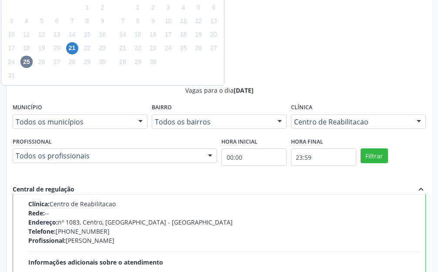
scroll to position [298, 0]
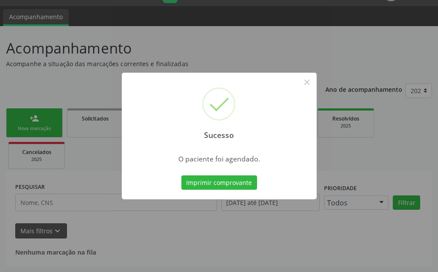
scroll to position [22, 0]
click at [309, 80] on button "×" at bounding box center [307, 82] width 15 height 15
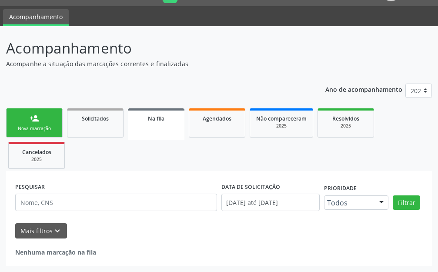
click at [30, 131] on div "Nova marcação" at bounding box center [35, 128] width 44 height 7
click at [31, 128] on div "Nova marcação" at bounding box center [35, 128] width 44 height 7
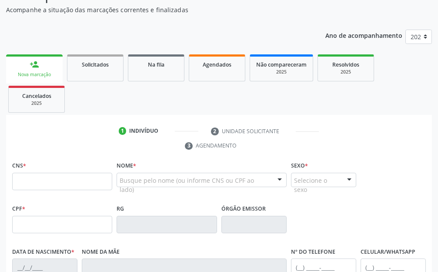
scroll to position [80, 0]
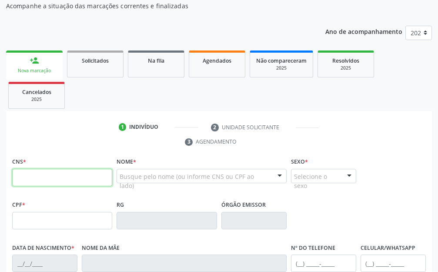
click at [57, 181] on input "text" at bounding box center [62, 177] width 100 height 17
type input "701 7012 1800 8470"
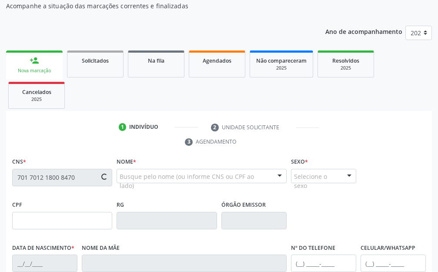
type input "076.127.124-40"
type input "[DATE]"
type input "[PERSON_NAME]"
type input "[PHONE_NUMBER]"
type input "058.478.544-55"
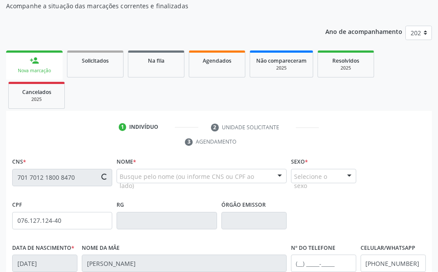
type input "584"
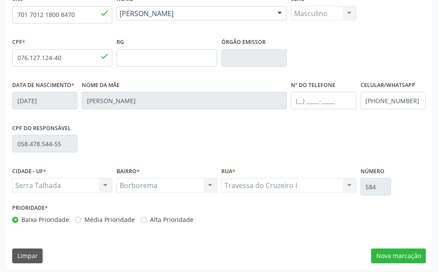
scroll to position [246, 0]
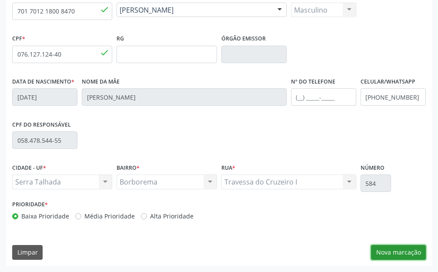
click at [390, 250] on button "Nova marcação" at bounding box center [398, 252] width 55 height 15
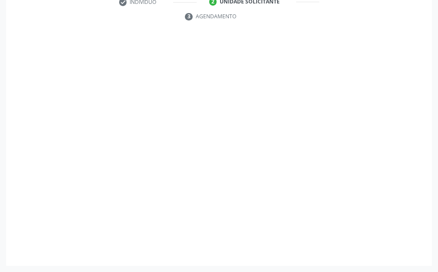
scroll to position [205, 0]
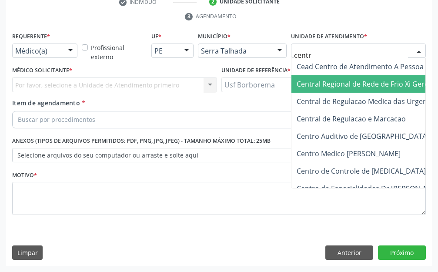
type input "centro"
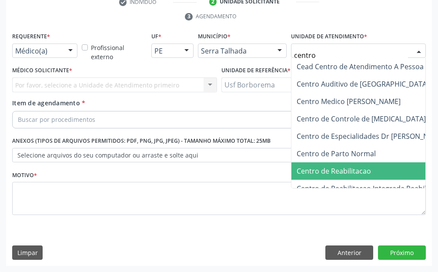
click at [330, 170] on span "Centro de Reabilitacao" at bounding box center [334, 171] width 74 height 10
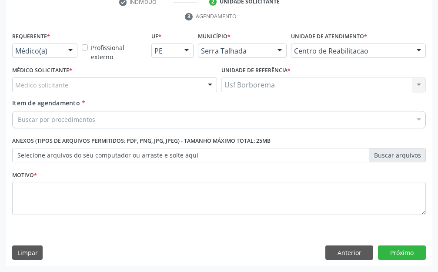
click at [153, 86] on div "Médico solicitante [PERSON_NAME] [PERSON_NAME] [PERSON_NAME] [PERSON_NAME] [PER…" at bounding box center [114, 84] width 205 height 15
click at [153, 86] on div "Médico solicitante" at bounding box center [114, 84] width 205 height 15
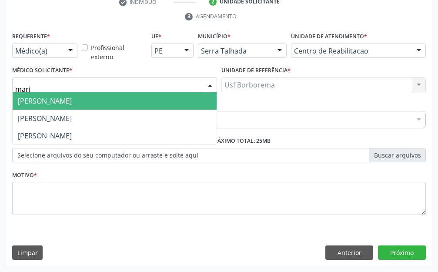
type input "maria"
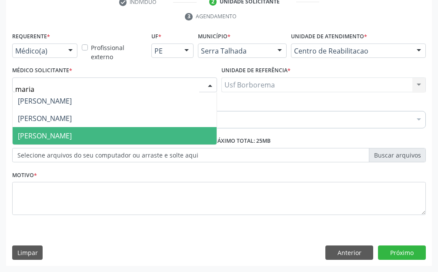
click at [158, 129] on span "[PERSON_NAME]" at bounding box center [115, 135] width 204 height 17
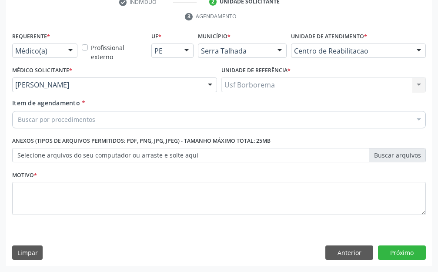
click at [149, 122] on div "Buscar por procedimentos" at bounding box center [219, 119] width 414 height 17
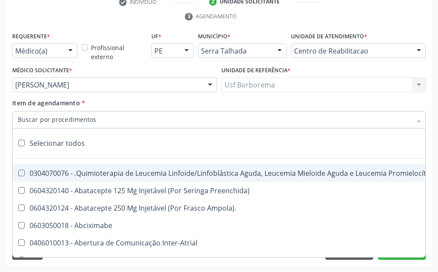
click at [144, 122] on input "Item de agendamento *" at bounding box center [215, 119] width 394 height 17
type input "0211020036"
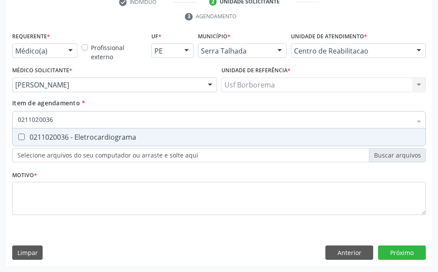
drag, startPoint x: 48, startPoint y: 135, endPoint x: 54, endPoint y: 147, distance: 12.7
click at [50, 138] on div "0211020036 - Eletrocardiograma" at bounding box center [219, 137] width 403 height 7
checkbox Eletrocardiograma "true"
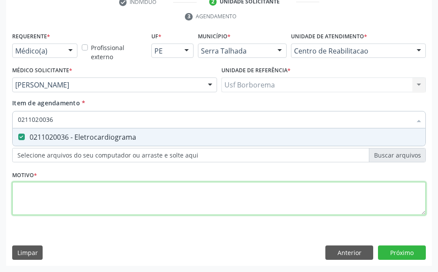
click at [69, 194] on div "Requerente * Médico(a) Médico(a) Enfermeiro(a) Paciente Nenhum resultado encont…" at bounding box center [219, 128] width 414 height 197
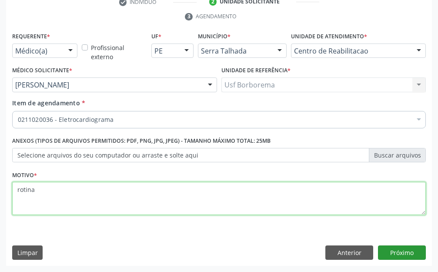
type textarea "rotina"
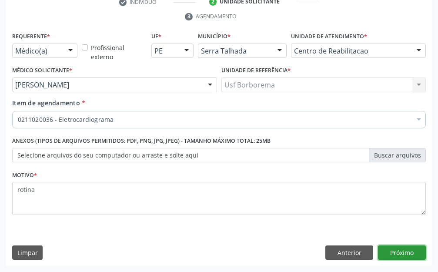
click at [388, 249] on button "Próximo" at bounding box center [402, 253] width 48 height 15
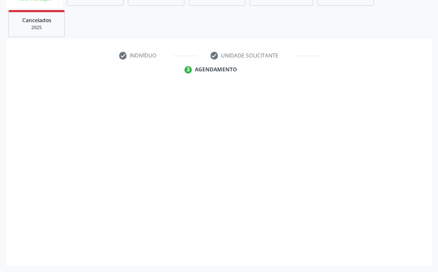
scroll to position [151, 0]
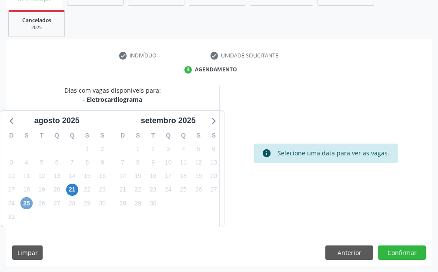
click at [28, 201] on span "25" at bounding box center [26, 203] width 12 height 12
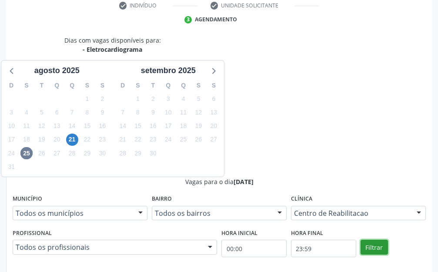
scroll to position [209, 0]
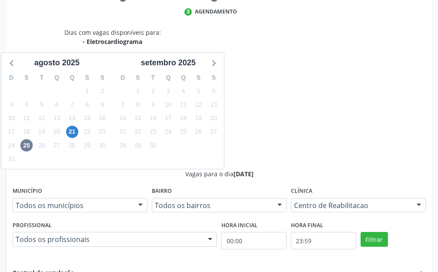
radio input "true"
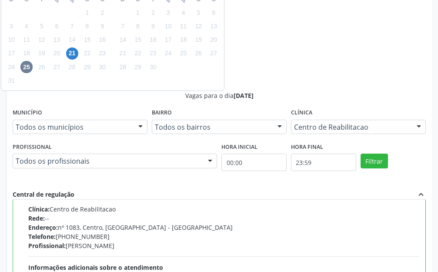
scroll to position [298, 0]
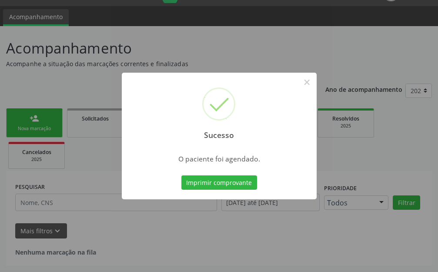
scroll to position [22, 0]
click at [309, 79] on button "×" at bounding box center [307, 82] width 15 height 15
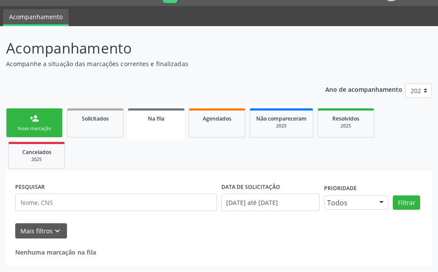
click at [35, 113] on link "person_add Nova marcação" at bounding box center [34, 122] width 57 height 29
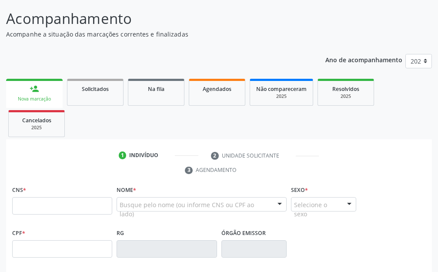
scroll to position [109, 0]
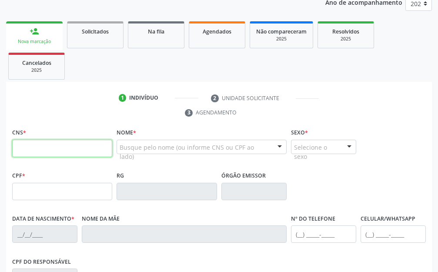
click at [41, 146] on input "text" at bounding box center [62, 148] width 100 height 17
type input "703 0048 5076 7779"
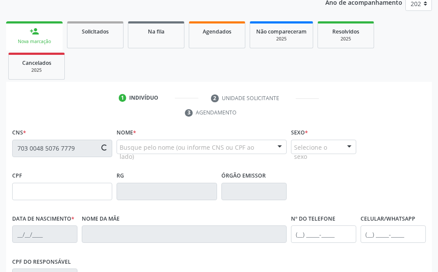
type input "187.676.724-34"
type input "[DATE]"
type input "Neusa Cavalcante da [PERSON_NAME]"
type input "[PHONE_NUMBER]"
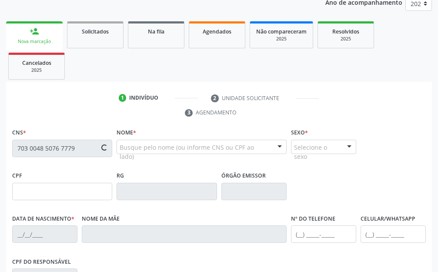
type input "008.723.444-01"
type input "322"
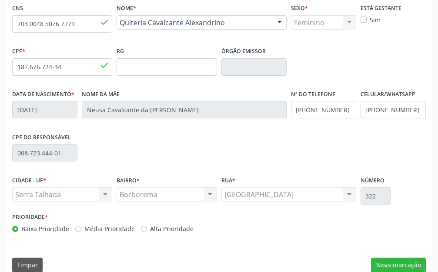
scroll to position [246, 0]
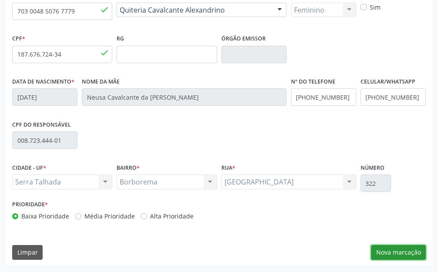
click at [375, 252] on button "Nova marcação" at bounding box center [398, 252] width 55 height 15
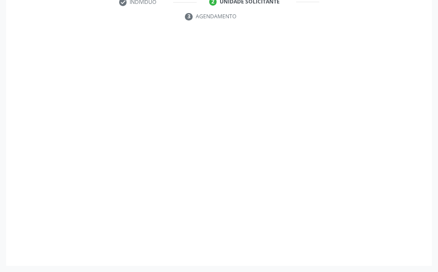
scroll to position [205, 0]
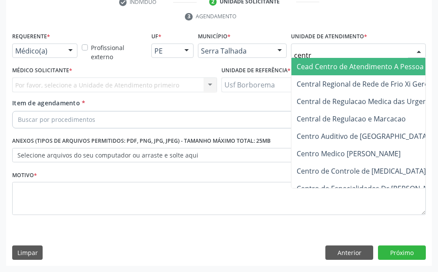
type input "centro"
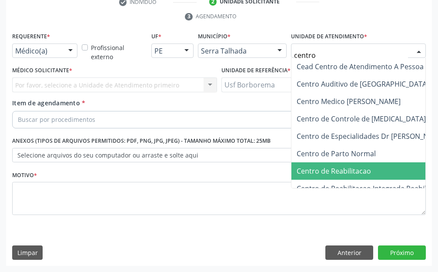
click at [308, 167] on span "Centro de Reabilitacao" at bounding box center [334, 171] width 74 height 10
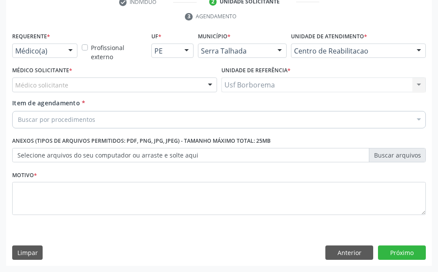
click at [78, 83] on div "Médico solicitante" at bounding box center [114, 84] width 205 height 15
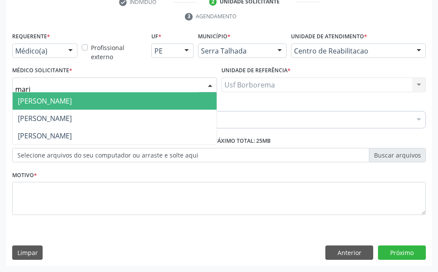
type input "maria"
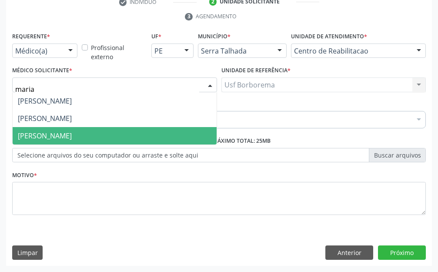
click at [52, 136] on span "[PERSON_NAME]" at bounding box center [45, 136] width 54 height 10
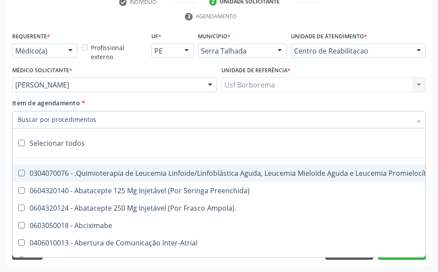
click at [41, 123] on input "Item de agendamento *" at bounding box center [215, 119] width 394 height 17
type input "0211020036"
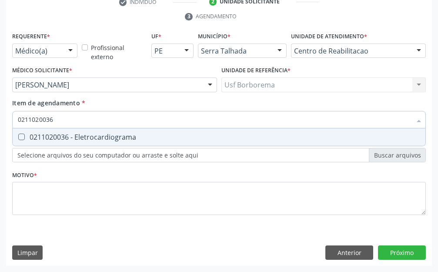
click at [58, 139] on div "0211020036 - Eletrocardiograma" at bounding box center [219, 137] width 403 height 7
checkbox Eletrocardiograma "true"
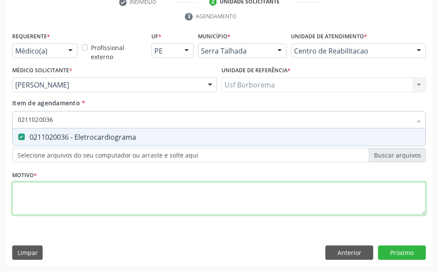
click at [62, 209] on div "Requerente * Médico(a) Médico(a) Enfermeiro(a) Paciente Nenhum resultado encont…" at bounding box center [219, 128] width 414 height 197
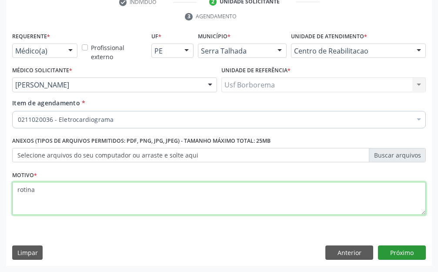
type textarea "rotina"
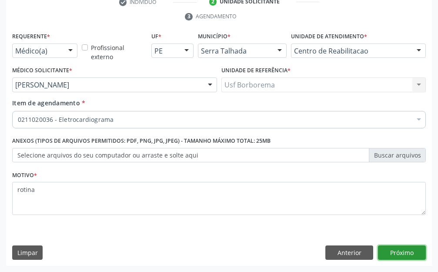
click at [397, 249] on button "Próximo" at bounding box center [402, 253] width 48 height 15
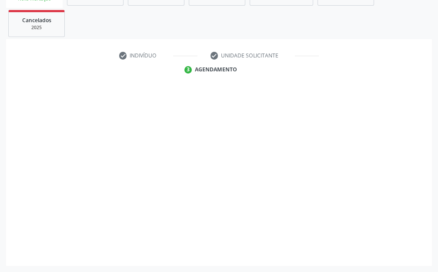
scroll to position [151, 0]
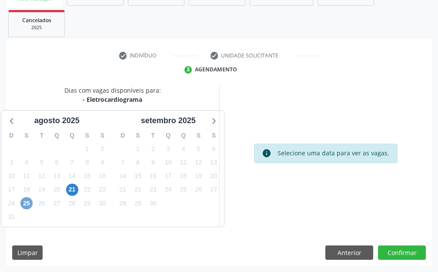
click at [20, 202] on span "25" at bounding box center [26, 203] width 12 height 12
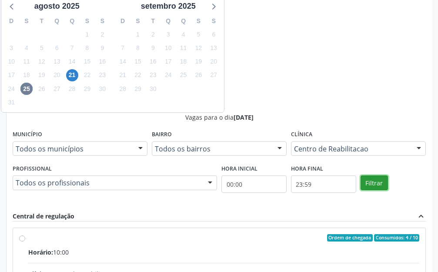
scroll to position [268, 0]
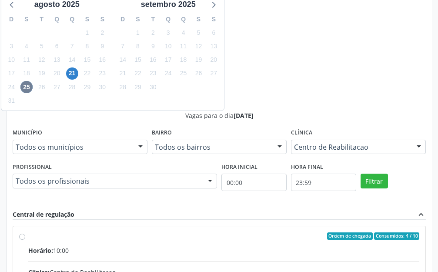
radio input "true"
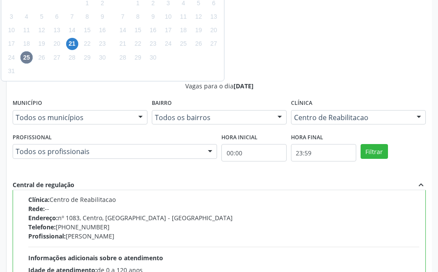
scroll to position [298, 0]
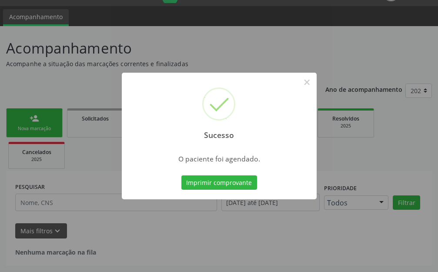
scroll to position [22, 0]
click at [310, 81] on button "×" at bounding box center [307, 82] width 15 height 15
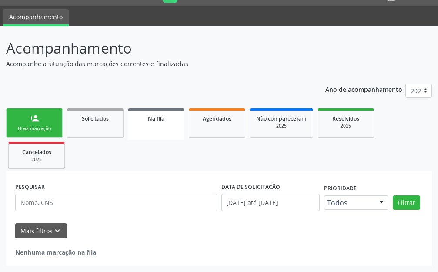
click at [42, 123] on link "person_add Nova marcação" at bounding box center [34, 122] width 57 height 29
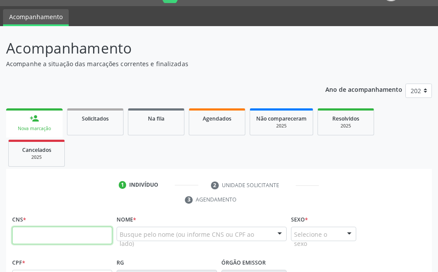
click at [48, 235] on input "text" at bounding box center [62, 235] width 100 height 17
type input "704 1010 4253 2350"
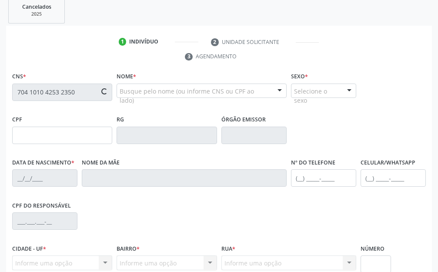
type input "085.154.474-60"
type input "[DATE]"
type input "[PERSON_NAME]"
type input "[PHONE_NUMBER]"
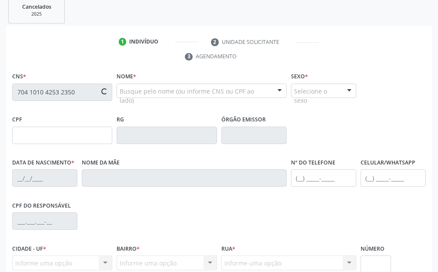
type input "459.540.624-04"
type input "1128"
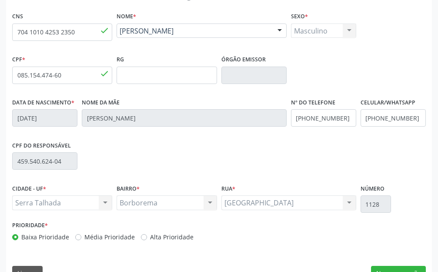
scroll to position [246, 0]
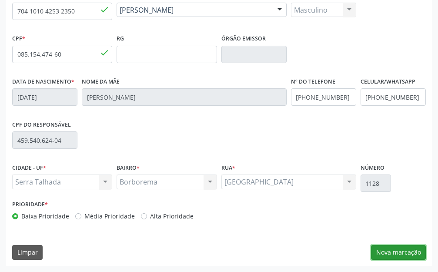
click at [385, 252] on button "Nova marcação" at bounding box center [398, 252] width 55 height 15
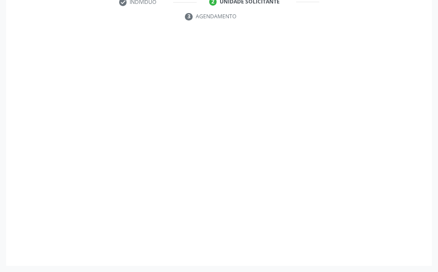
scroll to position [205, 0]
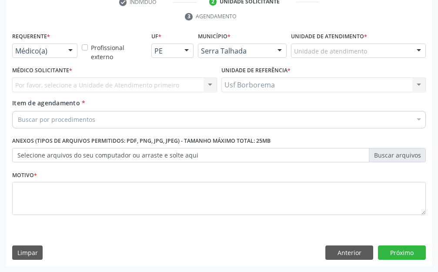
click at [320, 41] on label "Unidade de atendimento *" at bounding box center [329, 36] width 76 height 13
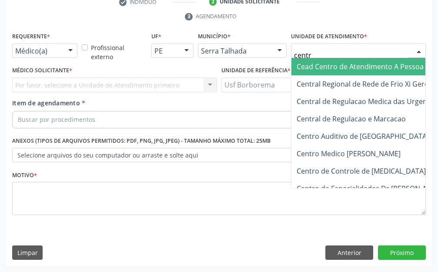
type input "centro"
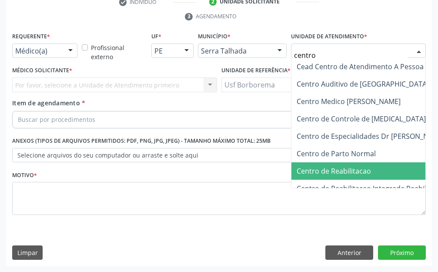
click at [300, 165] on span "Centro de Reabilitacao" at bounding box center [397, 170] width 210 height 17
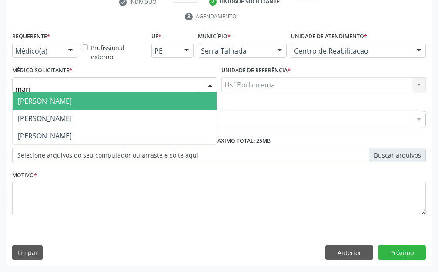
type input "maria"
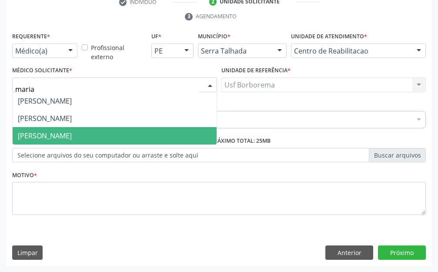
click at [57, 135] on span "[PERSON_NAME]" at bounding box center [45, 136] width 54 height 10
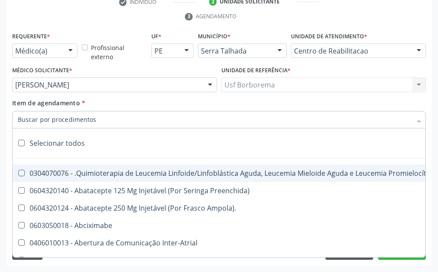
click at [57, 117] on input "Item de agendamento *" at bounding box center [215, 119] width 394 height 17
type input "0211020036"
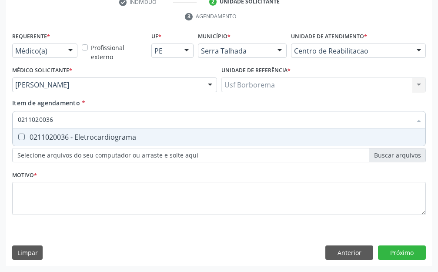
click at [53, 138] on div "0211020036 - Eletrocardiograma" at bounding box center [219, 137] width 403 height 7
checkbox Eletrocardiograma "true"
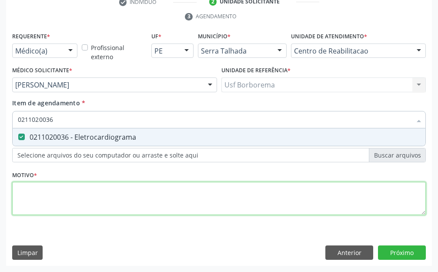
click at [60, 195] on div "Requerente * Médico(a) Médico(a) Enfermeiro(a) Paciente Nenhum resultado encont…" at bounding box center [219, 128] width 414 height 197
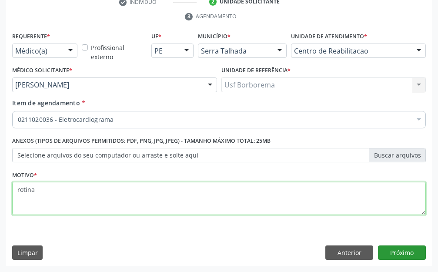
type textarea "rotina"
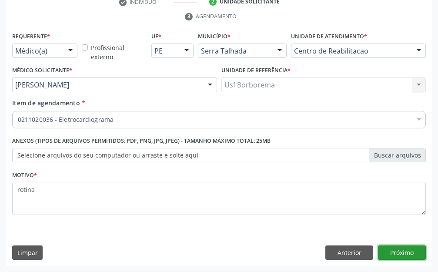
click at [398, 248] on button "Próximo" at bounding box center [402, 253] width 48 height 15
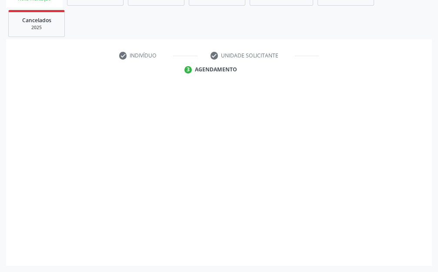
scroll to position [151, 0]
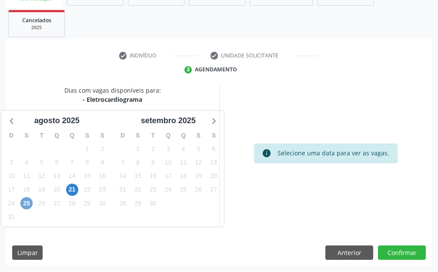
click at [30, 203] on span "25" at bounding box center [26, 203] width 12 height 12
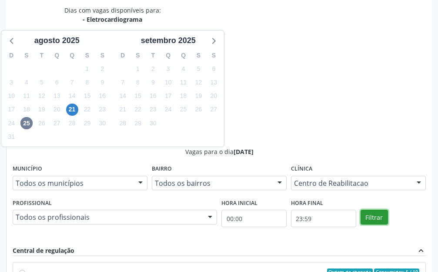
scroll to position [239, 0]
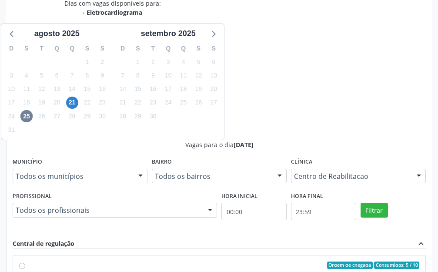
click at [25, 262] on input "Ordem de chegada Consumidos: 5 / 10 Horário: 10:00 Clínica: Centro de Reabilita…" at bounding box center [22, 266] width 6 height 8
radio input "true"
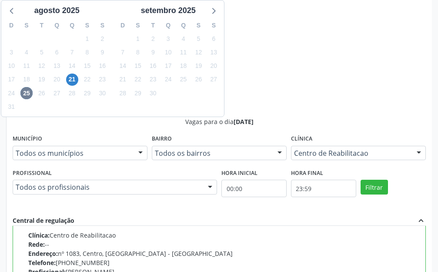
scroll to position [298, 0]
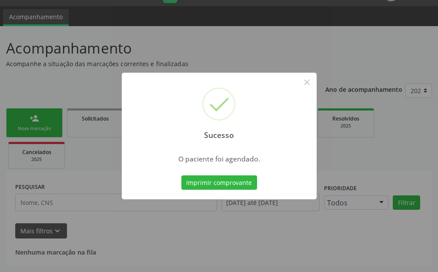
scroll to position [22, 0]
click at [306, 84] on button "×" at bounding box center [307, 82] width 15 height 15
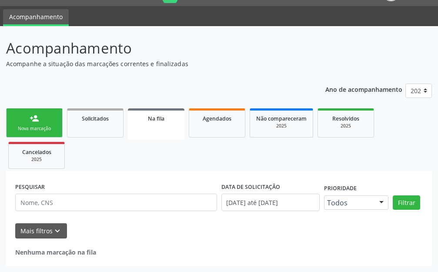
click at [24, 125] on link "person_add Nova marcação" at bounding box center [34, 122] width 57 height 29
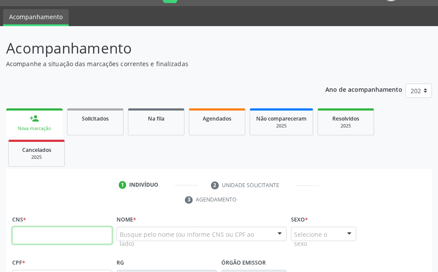
click at [49, 234] on input "text" at bounding box center [62, 235] width 100 height 17
type input "700 5075 7241 9054"
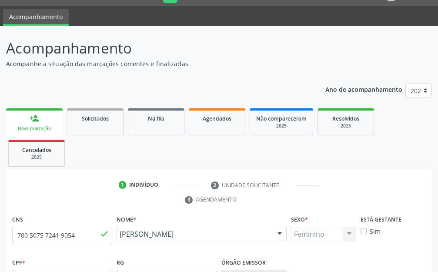
type input "066.064.624-28"
type input "[DATE]"
type input "[PERSON_NAME]"
type input "[PHONE_NUMBER]"
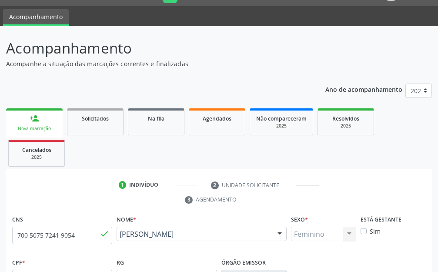
type input "052.863.294-97"
type input "537"
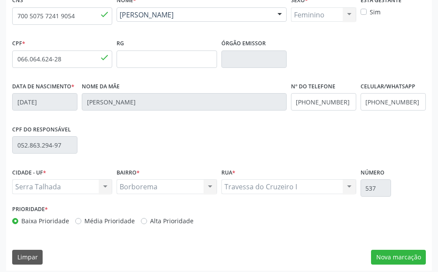
scroll to position [246, 0]
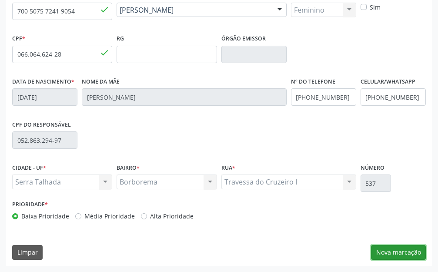
click at [399, 251] on button "Nova marcação" at bounding box center [398, 252] width 55 height 15
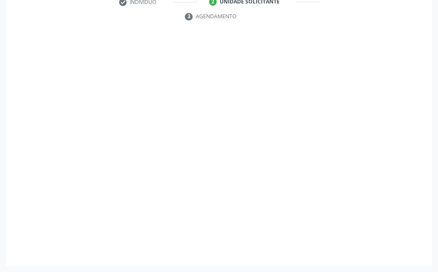
scroll to position [205, 0]
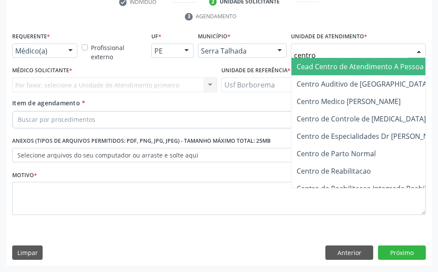
type input "centro"
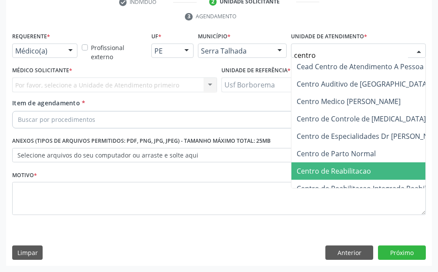
click at [343, 167] on span "Centro de Reabilitacao" at bounding box center [334, 171] width 74 height 10
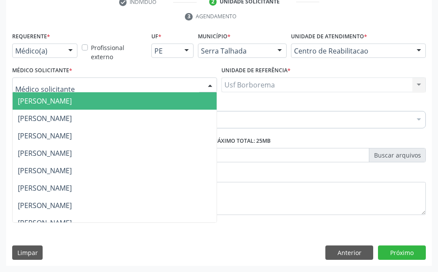
click at [163, 81] on div at bounding box center [114, 84] width 205 height 15
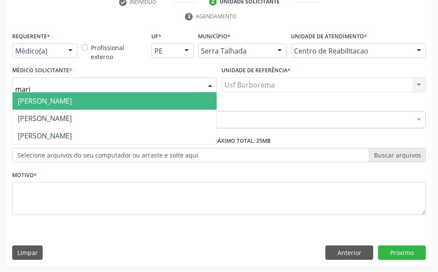
type input "maria"
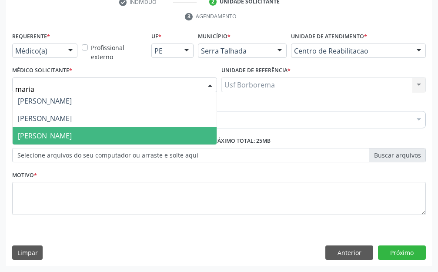
click at [111, 131] on span "[PERSON_NAME]" at bounding box center [115, 135] width 204 height 17
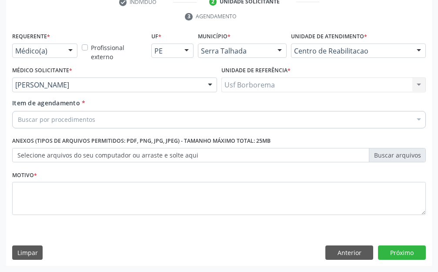
click at [98, 118] on div "Buscar por procedimentos" at bounding box center [219, 119] width 414 height 17
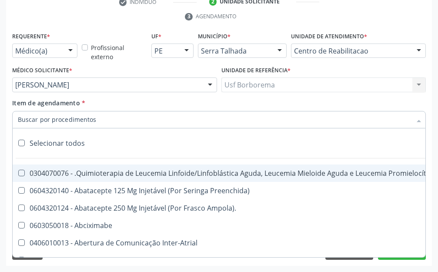
click at [98, 118] on input "Item de agendamento *" at bounding box center [215, 119] width 394 height 17
type input "0211020036"
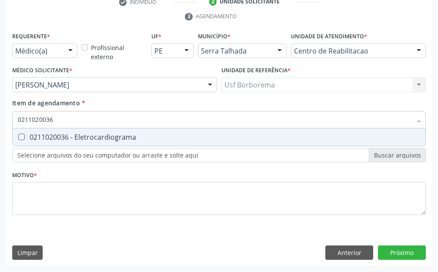
click at [78, 137] on div "0211020036 - Eletrocardiograma" at bounding box center [219, 137] width 403 height 7
checkbox Eletrocardiograma "true"
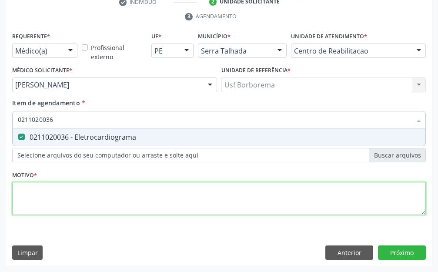
click at [79, 195] on div "Requerente * Médico(a) Médico(a) Enfermeiro(a) Paciente Nenhum resultado encont…" at bounding box center [219, 128] width 414 height 197
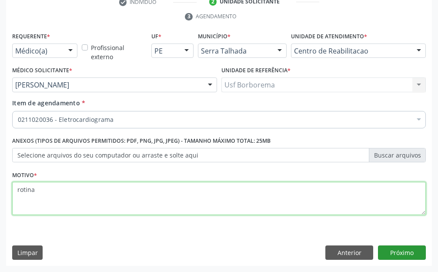
type textarea "rotina"
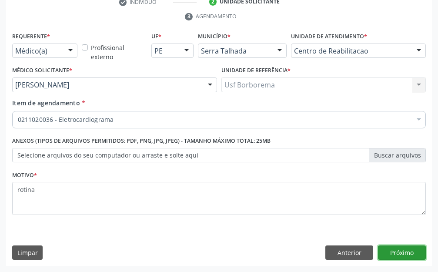
click at [404, 253] on button "Próximo" at bounding box center [402, 253] width 48 height 15
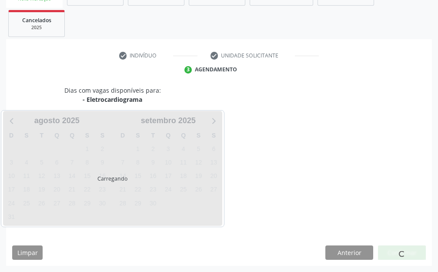
scroll to position [151, 0]
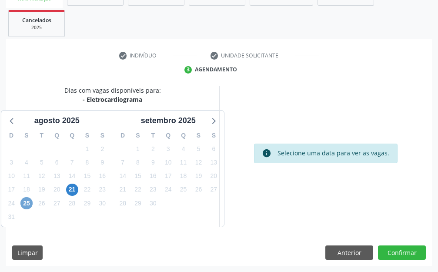
click at [24, 202] on span "25" at bounding box center [26, 203] width 12 height 12
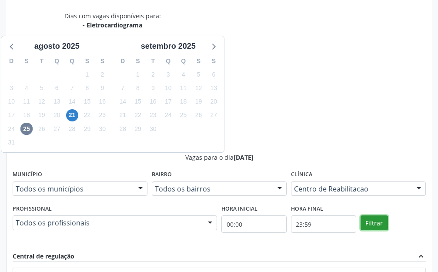
scroll to position [268, 0]
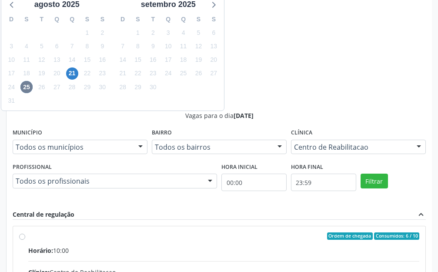
click at [25, 232] on input "Ordem de chegada Consumidos: 6 / 10 Horário: 10:00 Clínica: Centro de Reabilita…" at bounding box center [22, 236] width 6 height 8
radio input "true"
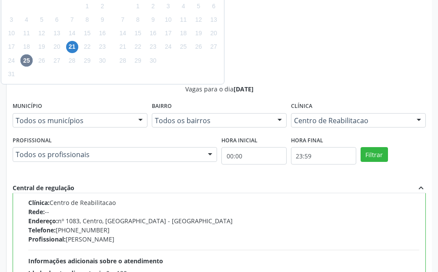
scroll to position [298, 0]
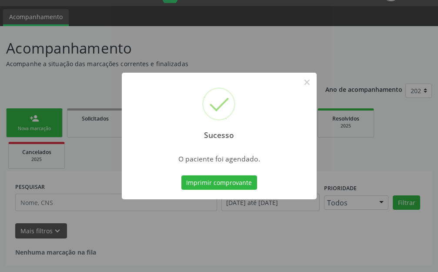
scroll to position [22, 0]
click at [307, 81] on button "×" at bounding box center [307, 82] width 15 height 15
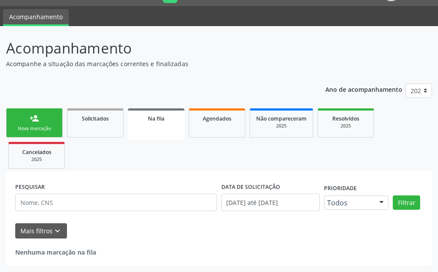
click at [34, 118] on div "person_add" at bounding box center [35, 119] width 10 height 10
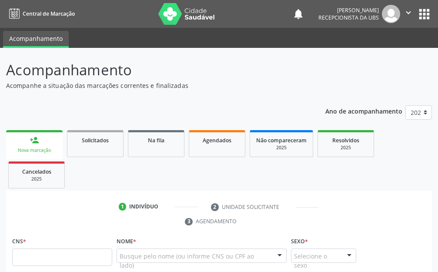
scroll to position [116, 0]
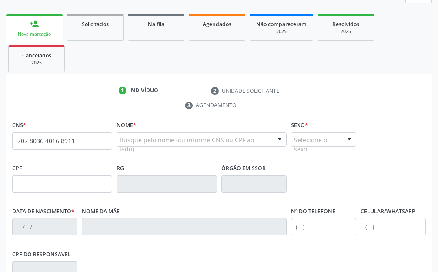
type input "707 8036 4016 8911"
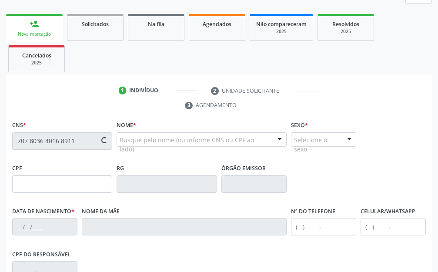
type input "029.699.144-92"
type input "[DATE]"
type input "[PERSON_NAME]"
type input "[PHONE_NUMBER]"
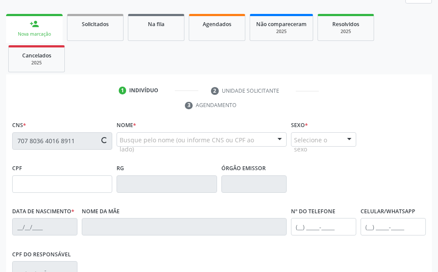
type input "011.060.334-69"
type input "471"
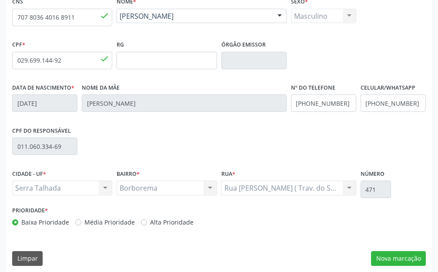
scroll to position [246, 0]
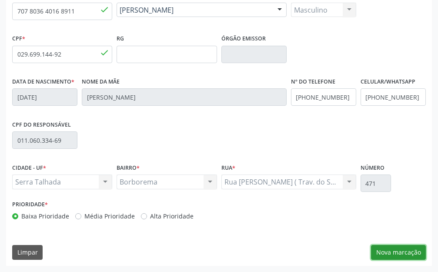
click at [406, 251] on button "Nova marcação" at bounding box center [398, 252] width 55 height 15
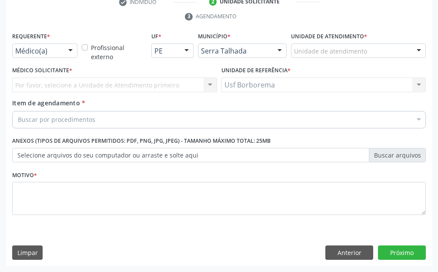
scroll to position [205, 0]
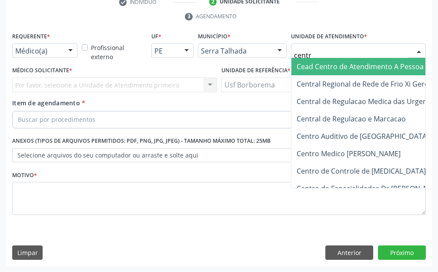
type input "centro"
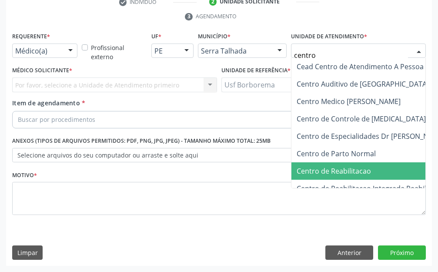
click at [327, 173] on span "Centro de Reabilitacao" at bounding box center [334, 171] width 74 height 10
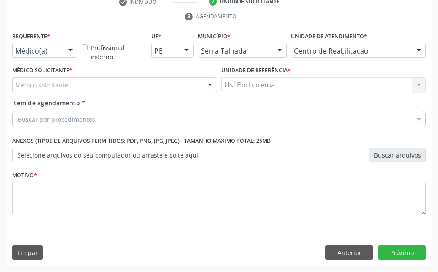
click at [118, 87] on div "Médico solicitante" at bounding box center [114, 84] width 205 height 15
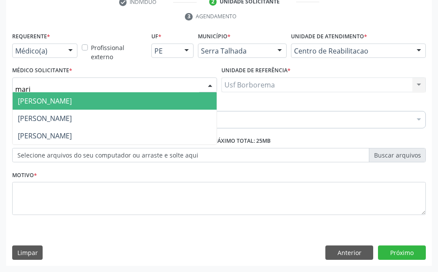
type input "maria"
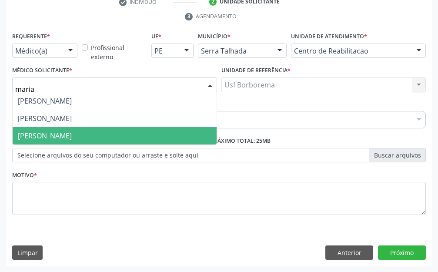
click at [103, 134] on span "[PERSON_NAME]" at bounding box center [115, 135] width 204 height 17
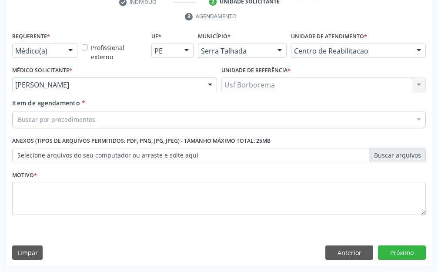
click at [97, 115] on div "Buscar por procedimentos" at bounding box center [219, 119] width 414 height 17
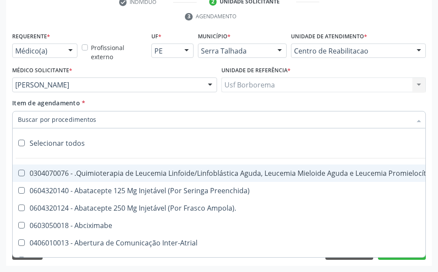
click at [98, 117] on input "Item de agendamento *" at bounding box center [215, 119] width 394 height 17
type input "0211020036"
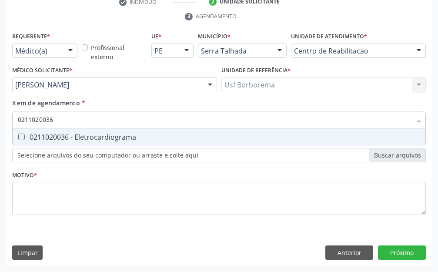
click at [61, 141] on div "0211020036 - Eletrocardiograma" at bounding box center [219, 137] width 403 height 7
checkbox Eletrocardiograma "true"
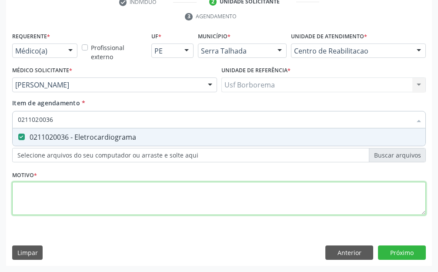
click at [58, 198] on div "Requerente * Médico(a) Médico(a) Enfermeiro(a) Paciente Nenhum resultado encont…" at bounding box center [219, 128] width 414 height 197
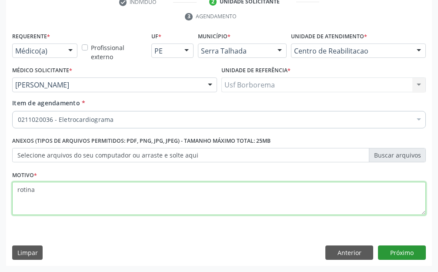
type textarea "rotina"
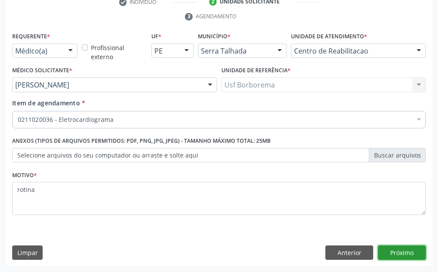
click at [394, 248] on button "Próximo" at bounding box center [402, 253] width 48 height 15
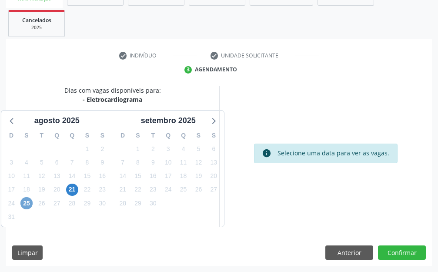
click at [29, 203] on span "25" at bounding box center [26, 203] width 12 height 12
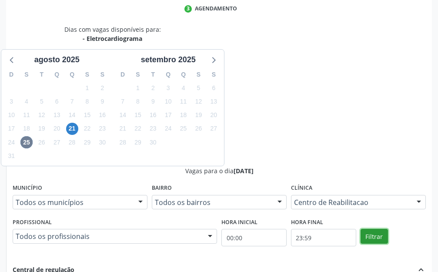
scroll to position [239, 0]
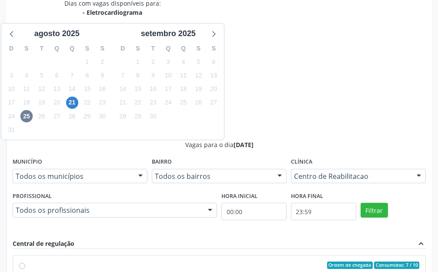
click at [25, 262] on input "Ordem de chegada Consumidos: 7 / 10 Horário: 10:00 Clínica: Centro de Reabilita…" at bounding box center [22, 266] width 6 height 8
radio input "true"
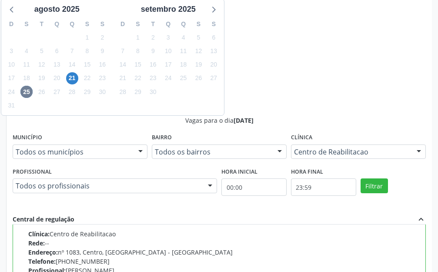
scroll to position [298, 0]
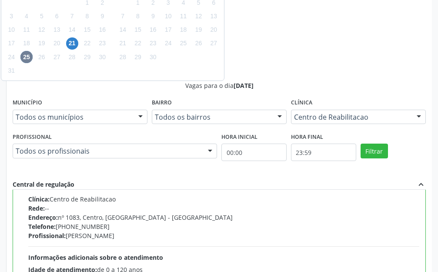
click at [402, 245] on div "Dias com vagas disponíveis para: - Eletrocardiograma [DATE] D S T Q Q S S 27 28…" at bounding box center [219, 170] width 426 height 463
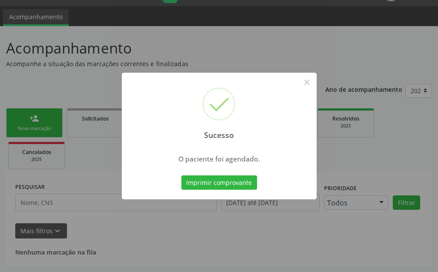
scroll to position [22, 0]
click at [310, 83] on button "×" at bounding box center [307, 82] width 15 height 15
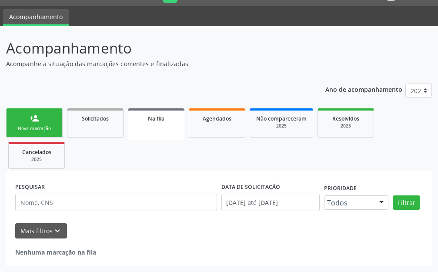
click at [40, 126] on div "Nova marcação" at bounding box center [35, 128] width 44 height 7
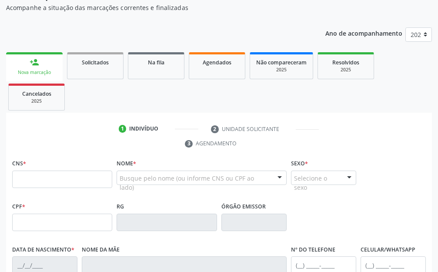
scroll to position [109, 0]
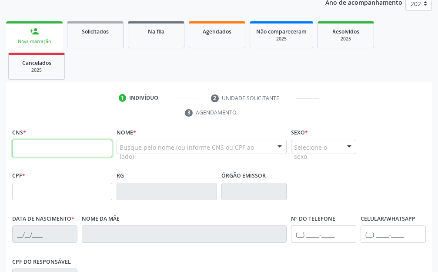
click at [35, 146] on input "text" at bounding box center [62, 148] width 100 height 17
type input "702 4025 5654 7321"
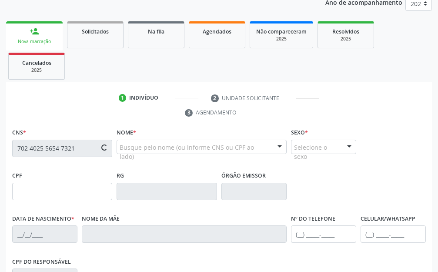
type input "050.364.684-90"
type input "[DATE]"
type input "[PERSON_NAME]"
type input "[PHONE_NUMBER]"
type input "081.260.304-45"
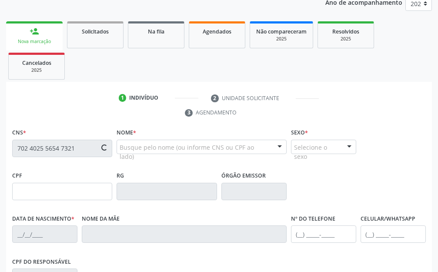
type input "220"
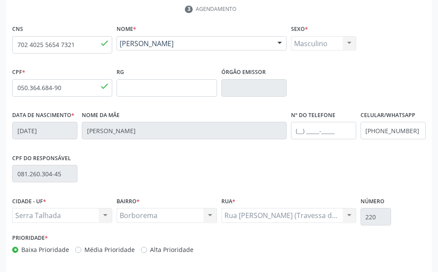
scroll to position [246, 0]
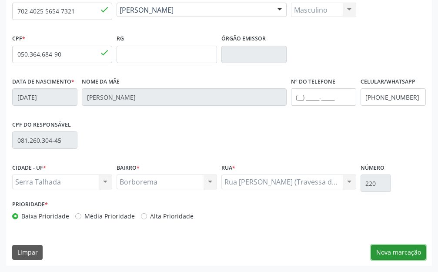
click at [379, 250] on button "Nova marcação" at bounding box center [398, 252] width 55 height 15
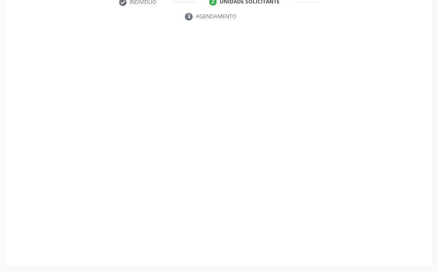
scroll to position [205, 0]
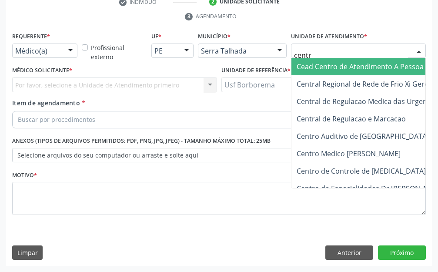
type input "centro"
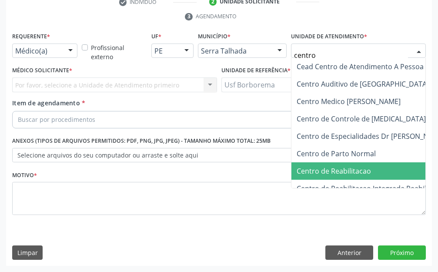
click at [331, 167] on span "Centro de Reabilitacao" at bounding box center [334, 171] width 74 height 10
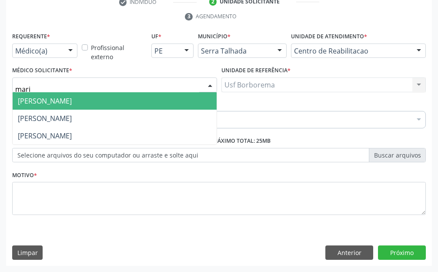
type input "maria"
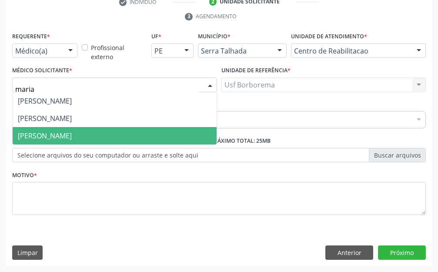
click at [57, 133] on span "[PERSON_NAME]" at bounding box center [45, 136] width 54 height 10
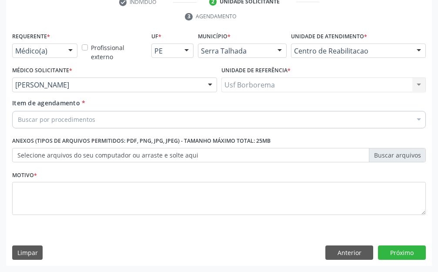
click at [27, 125] on div "Buscar por procedimentos" at bounding box center [219, 119] width 414 height 17
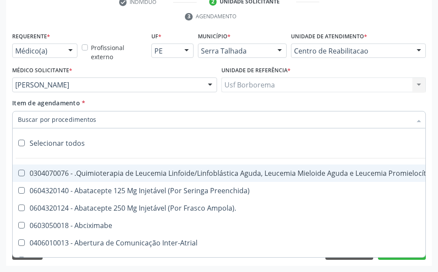
click at [51, 117] on input "Item de agendamento *" at bounding box center [215, 119] width 394 height 17
type input "0211020036"
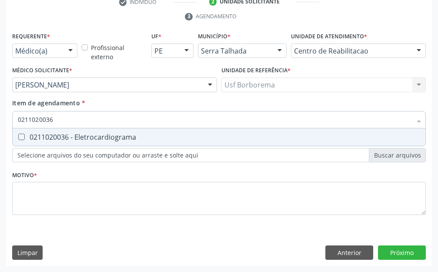
click at [56, 134] on div "0211020036 - Eletrocardiograma" at bounding box center [219, 137] width 403 height 7
checkbox Eletrocardiograma "true"
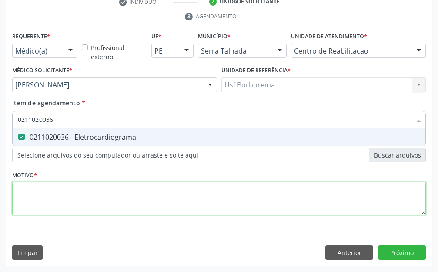
click at [74, 198] on div "Requerente * Médico(a) Médico(a) Enfermeiro(a) Paciente Nenhum resultado encont…" at bounding box center [219, 128] width 414 height 197
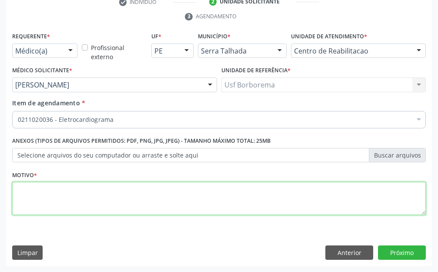
click at [74, 198] on li "Não selecionados" at bounding box center [357, 203] width 688 height 23
type textarea "rotina"
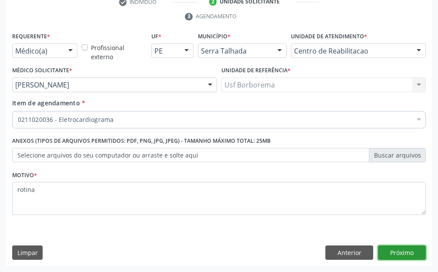
click at [394, 252] on button "Próximo" at bounding box center [402, 253] width 48 height 15
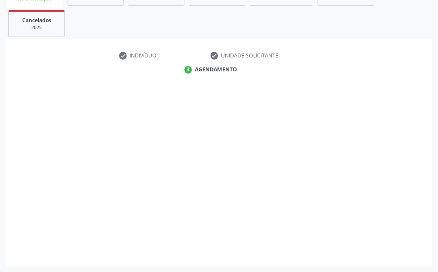
scroll to position [151, 0]
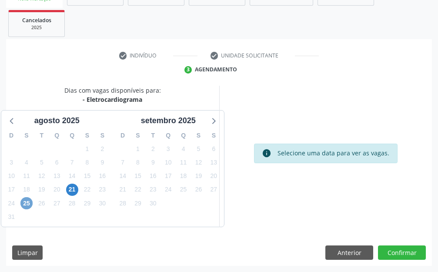
click at [27, 205] on span "25" at bounding box center [26, 203] width 12 height 12
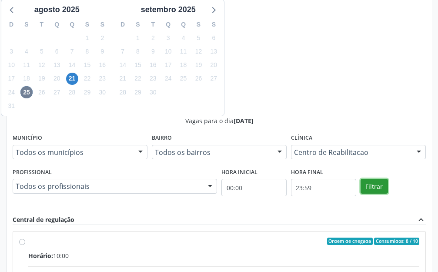
scroll to position [282, 0]
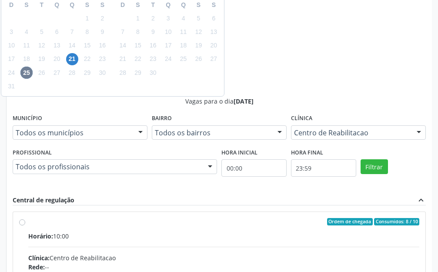
click at [25, 218] on input "Ordem de chegada Consumidos: 8 / 10 Horário: 10:00 Clínica: Centro de Reabilita…" at bounding box center [22, 222] width 6 height 8
radio input "true"
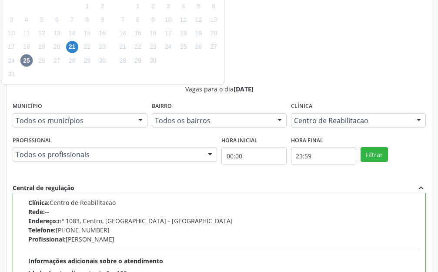
scroll to position [298, 0]
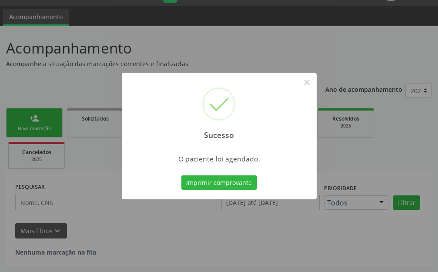
scroll to position [22, 0]
click at [306, 84] on button "×" at bounding box center [307, 82] width 15 height 15
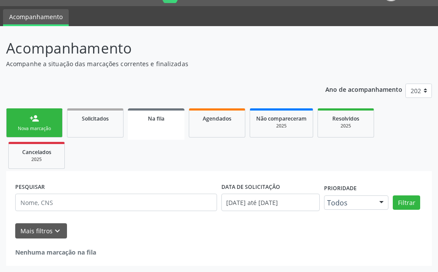
click at [45, 125] on link "person_add Nova marcação" at bounding box center [34, 122] width 57 height 29
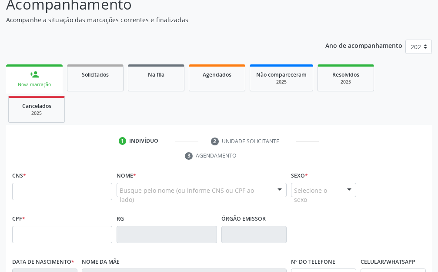
scroll to position [80, 0]
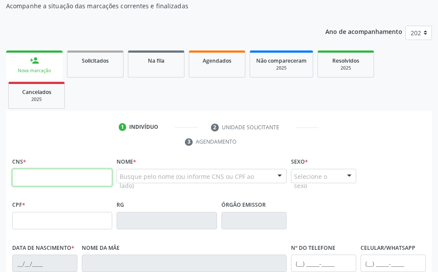
click at [37, 180] on input "text" at bounding box center [62, 177] width 100 height 17
click at [90, 177] on input "706 2008 9457 368" at bounding box center [62, 177] width 100 height 17
type input "7"
type input "706 2000 8945 7368"
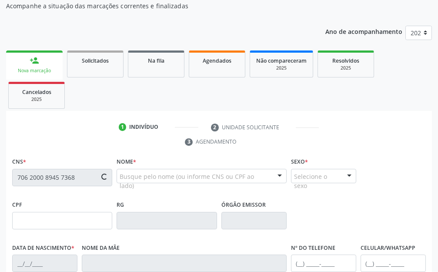
type input "063.413.784-08"
type input "09/10/1987"
type input "Maria do Rosario Souza Silva"
type input "(87) 99968-6967"
type input "021.827.734-28"
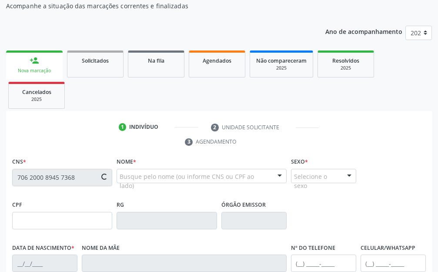
type input "513"
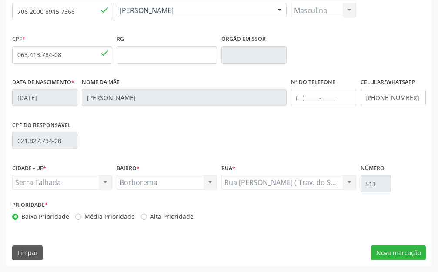
scroll to position [246, 0]
click at [386, 251] on button "Nova marcação" at bounding box center [398, 252] width 55 height 15
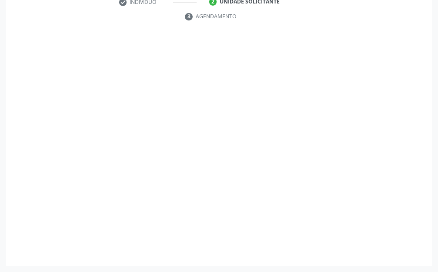
scroll to position [205, 0]
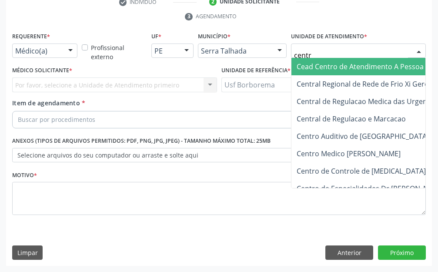
type input "centro"
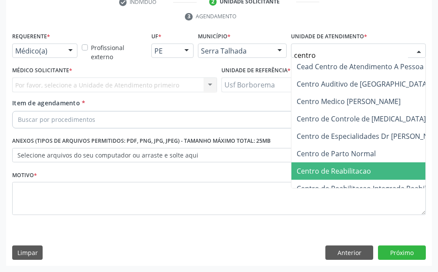
click at [352, 166] on span "Centro de Reabilitacao" at bounding box center [397, 170] width 210 height 17
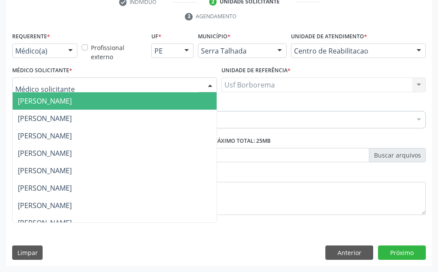
click at [110, 84] on div at bounding box center [114, 84] width 205 height 15
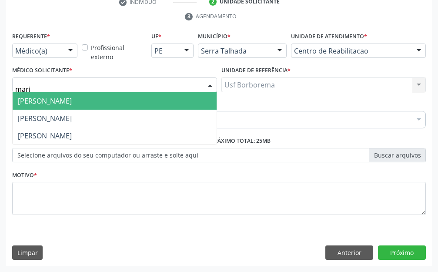
type input "maria"
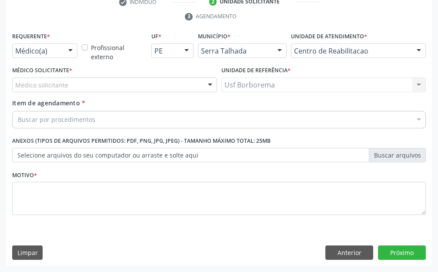
click at [108, 147] on div "Requerente * Médico(a) Médico(a) Enfermeiro(a) Paciente Nenhum resultado encont…" at bounding box center [219, 128] width 414 height 197
click at [76, 126] on div "Buscar por procedimentos" at bounding box center [219, 119] width 414 height 17
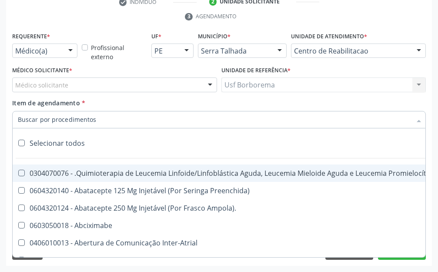
click at [65, 124] on input "Item de agendamento *" at bounding box center [215, 119] width 394 height 17
type input "0211020036"
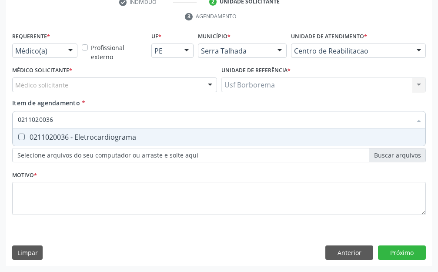
click at [74, 135] on div "0211020036 - Eletrocardiograma" at bounding box center [219, 137] width 403 height 7
checkbox Eletrocardiograma "true"
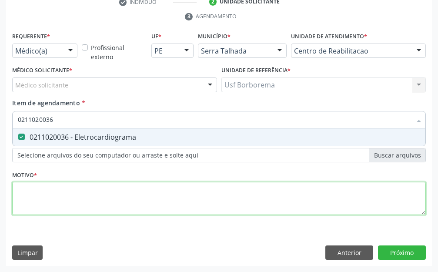
click at [80, 189] on div "Requerente * Médico(a) Médico(a) Enfermeiro(a) Paciente Nenhum resultado encont…" at bounding box center [219, 128] width 414 height 197
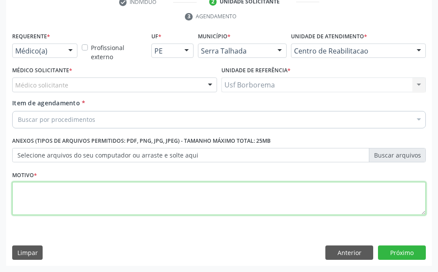
click at [84, 190] on div "Requerente * Médico(a) Médico(a) Enfermeiro(a) Paciente Nenhum resultado encont…" at bounding box center [219, 128] width 414 height 197
type textarea "rotina"
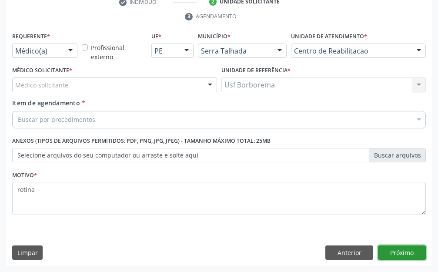
click at [387, 249] on button "Próximo" at bounding box center [402, 253] width 48 height 15
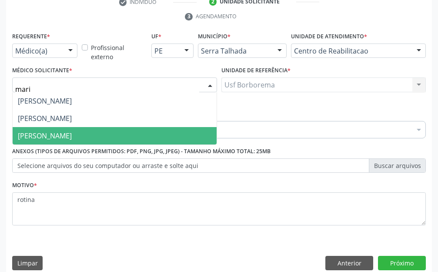
type input "maria"
click at [50, 136] on span "[PERSON_NAME]" at bounding box center [45, 136] width 54 height 10
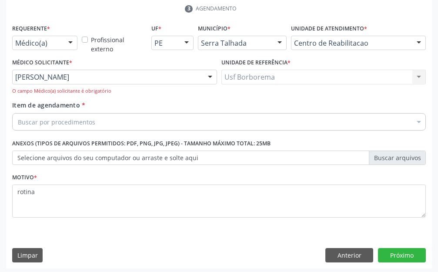
scroll to position [215, 0]
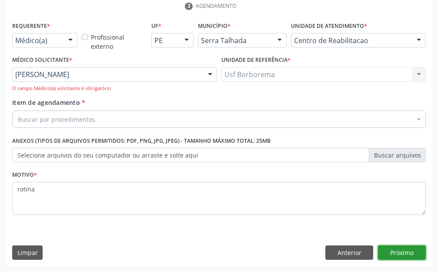
click at [405, 255] on button "Próximo" at bounding box center [402, 253] width 48 height 15
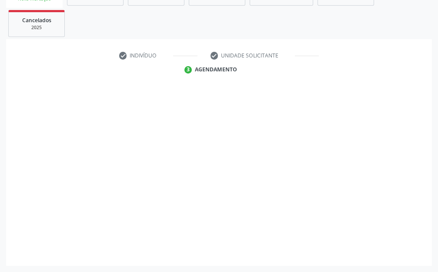
scroll to position [151, 0]
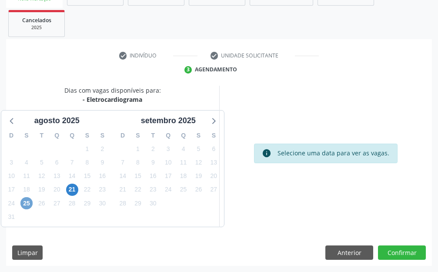
click at [25, 205] on span "25" at bounding box center [26, 203] width 12 height 12
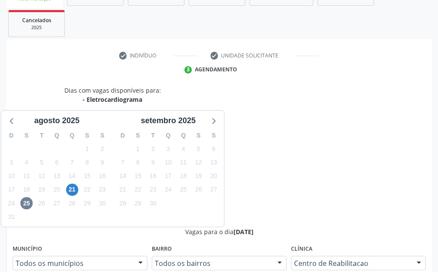
scroll to position [268, 0]
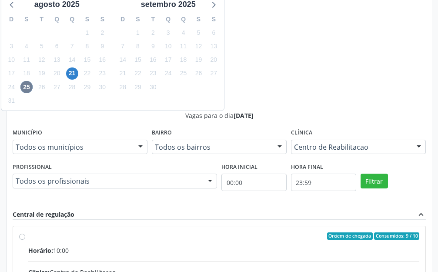
radio input "true"
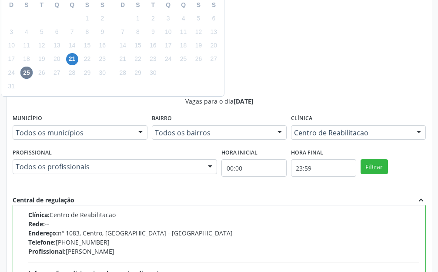
scroll to position [296, 0]
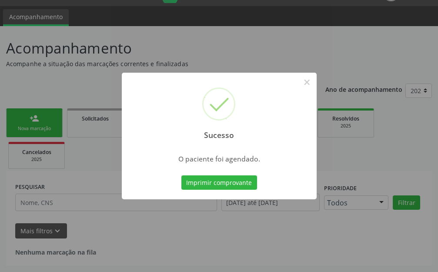
scroll to position [22, 0]
click at [305, 82] on button "×" at bounding box center [307, 82] width 15 height 15
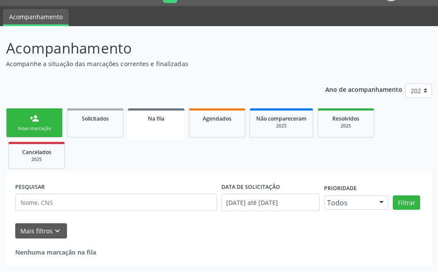
click at [34, 123] on div "person_add" at bounding box center [35, 119] width 10 height 10
click at [34, 123] on link "person_add Nova marcação" at bounding box center [34, 122] width 57 height 29
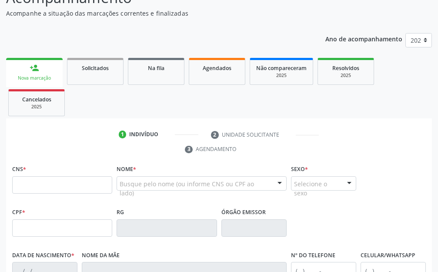
scroll to position [109, 0]
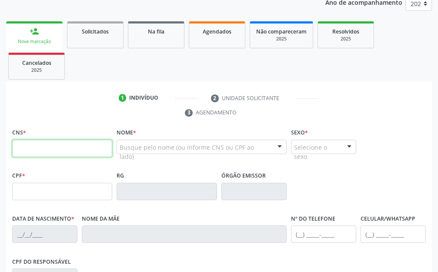
click at [57, 153] on input "text" at bounding box center [62, 148] width 100 height 17
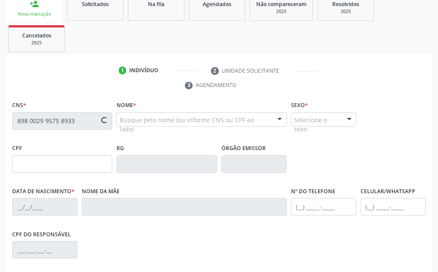
scroll to position [138, 0]
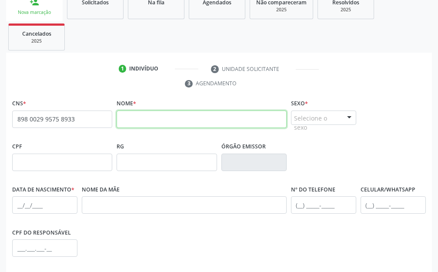
click at [134, 115] on input "text" at bounding box center [202, 119] width 170 height 17
drag, startPoint x: 137, startPoint y: 118, endPoint x: 129, endPoint y: 124, distance: 10.0
click at [137, 119] on input "text" at bounding box center [202, 119] width 170 height 17
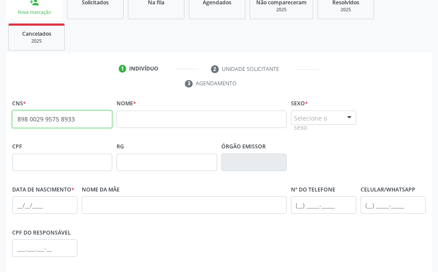
click at [84, 126] on input "898 0029 9575 8933" at bounding box center [62, 119] width 100 height 17
type input "8"
click at [184, 110] on div "Nome *" at bounding box center [202, 112] width 170 height 31
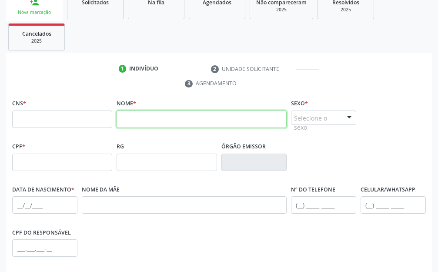
click at [184, 120] on input "text" at bounding box center [202, 119] width 170 height 17
type input "[PERSON_NAME]"
click at [248, 118] on input "[PERSON_NAME]" at bounding box center [202, 119] width 170 height 17
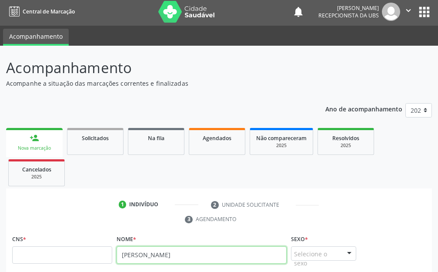
scroll to position [0, 0]
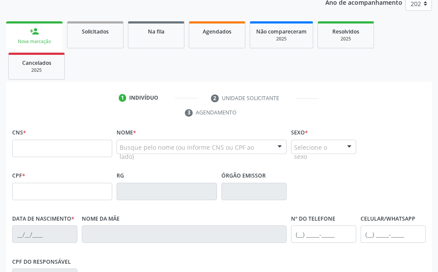
scroll to position [116, 0]
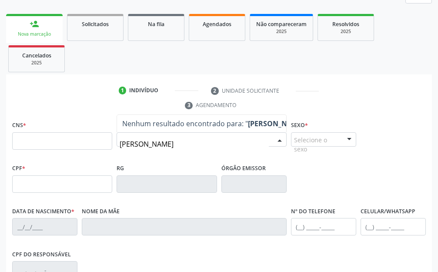
click at [195, 144] on input "[PERSON_NAME]" at bounding box center [194, 143] width 149 height 17
type input "[PERSON_NAME]"
click at [203, 141] on input "[PERSON_NAME]" at bounding box center [194, 143] width 149 height 17
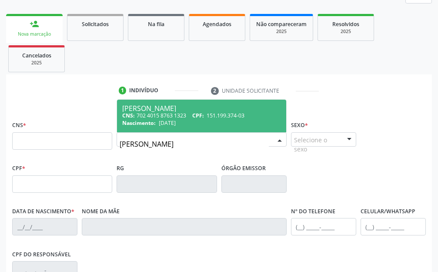
click at [217, 122] on div "Nascimento: [DATE]" at bounding box center [201, 122] width 158 height 7
type input "702 4015 8763 1323"
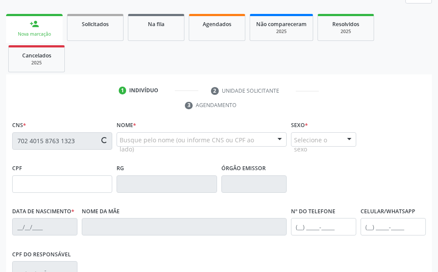
type input "151.199.374-03"
type input "[DATE]"
type input "Cicera [PERSON_NAME]"
type input "[PHONE_NUMBER]"
type input "063.260.234-16"
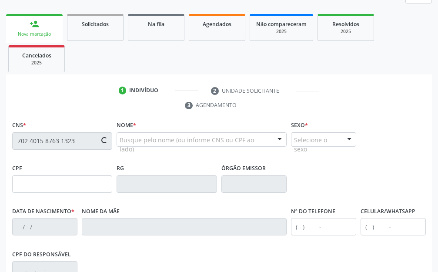
type input "488"
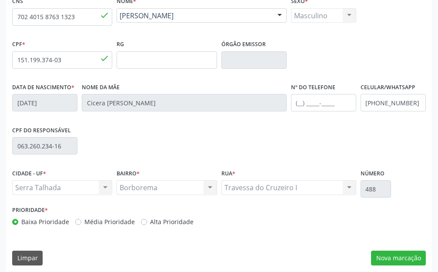
scroll to position [246, 0]
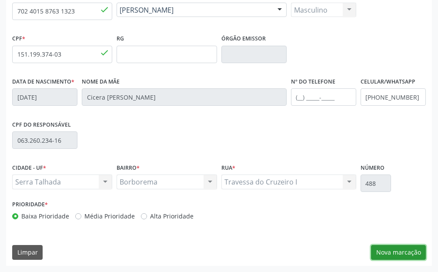
click at [393, 249] on button "Nova marcação" at bounding box center [398, 252] width 55 height 15
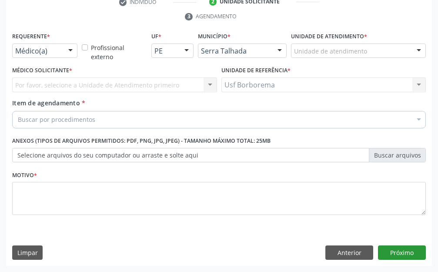
scroll to position [205, 0]
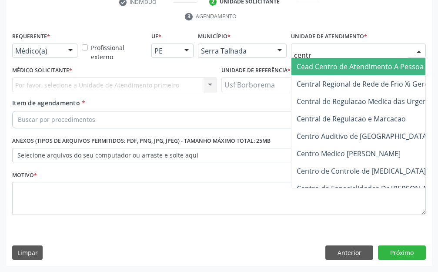
type input "centro"
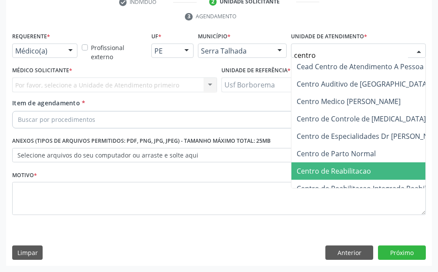
click at [380, 165] on span "Centro de Reabilitacao" at bounding box center [397, 170] width 210 height 17
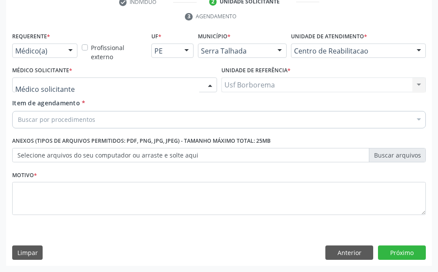
click at [152, 87] on div at bounding box center [114, 84] width 205 height 15
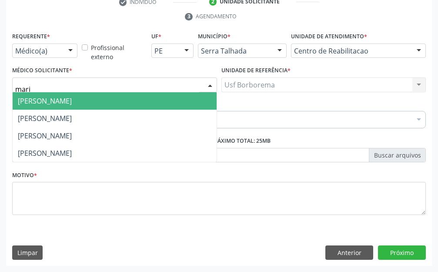
type input "maria"
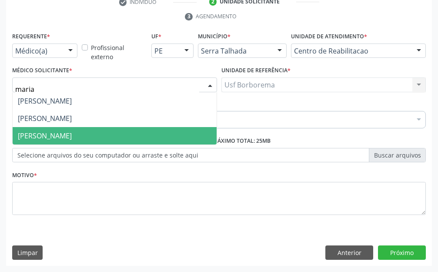
click at [171, 135] on span "[PERSON_NAME]" at bounding box center [115, 135] width 204 height 17
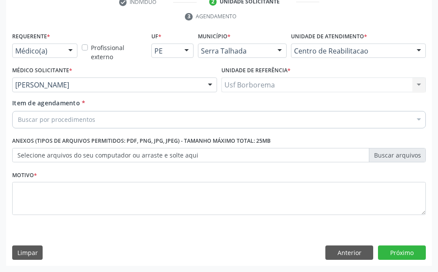
click at [149, 122] on div "Buscar por procedimentos" at bounding box center [219, 119] width 414 height 17
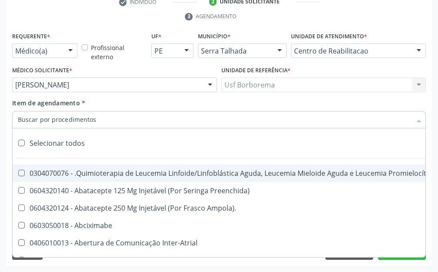
click at [124, 123] on input "Item de agendamento *" at bounding box center [215, 119] width 394 height 17
type input "0211020036"
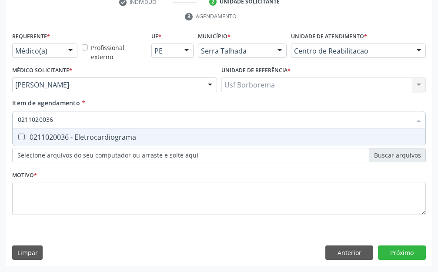
click at [64, 131] on span "0211020036 - Eletrocardiograma" at bounding box center [219, 136] width 413 height 17
checkbox Eletrocardiograma "true"
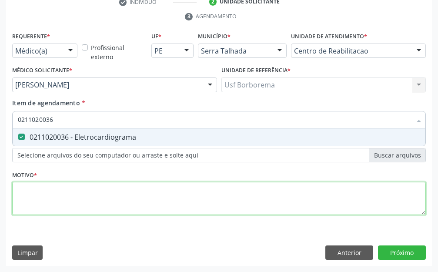
click at [89, 202] on div "Requerente * Médico(a) Médico(a) Enfermeiro(a) Paciente Nenhum resultado encont…" at bounding box center [219, 128] width 414 height 197
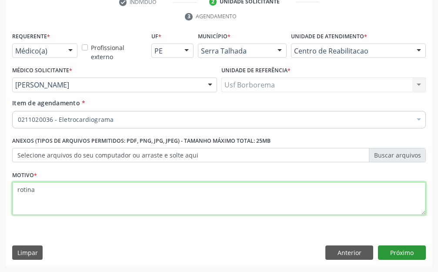
type textarea "rotina"
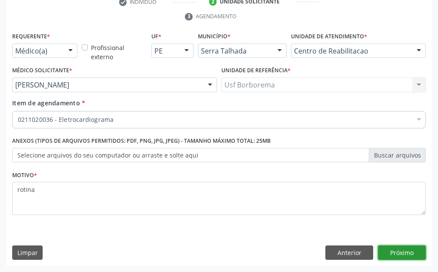
click at [387, 256] on button "Próximo" at bounding box center [402, 253] width 48 height 15
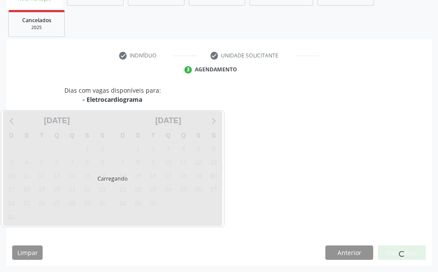
scroll to position [151, 0]
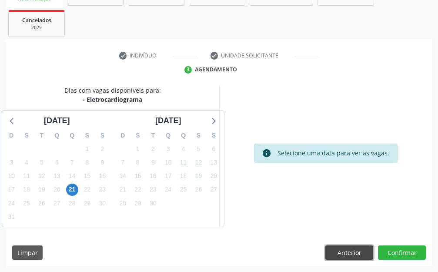
click at [330, 251] on button "Anterior" at bounding box center [350, 253] width 48 height 15
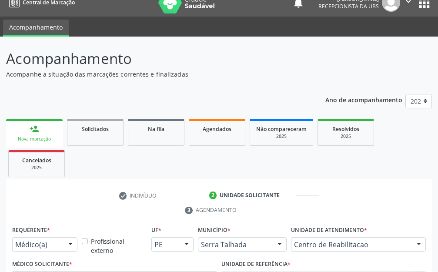
scroll to position [7, 0]
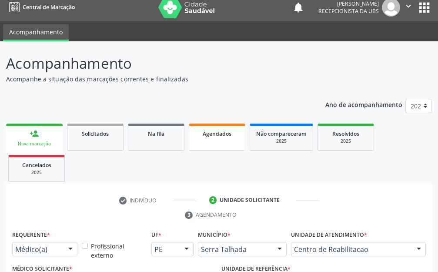
click at [219, 136] on span "Agendados" at bounding box center [217, 133] width 29 height 7
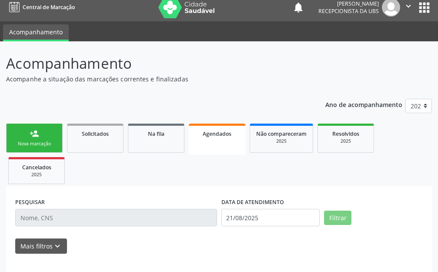
click at [219, 136] on span "Agendados" at bounding box center [217, 133] width 29 height 7
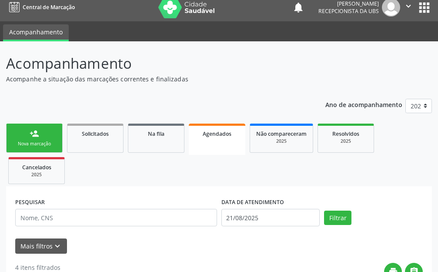
click at [210, 146] on link "Agendados" at bounding box center [217, 139] width 57 height 31
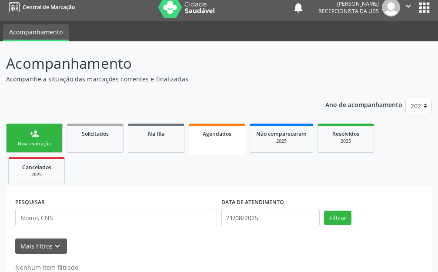
click at [199, 142] on link "Agendados" at bounding box center [217, 139] width 57 height 31
click at [219, 141] on link "Agendados" at bounding box center [217, 139] width 57 height 31
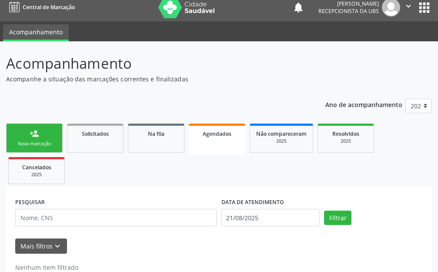
click at [219, 141] on link "Agendados" at bounding box center [217, 139] width 57 height 31
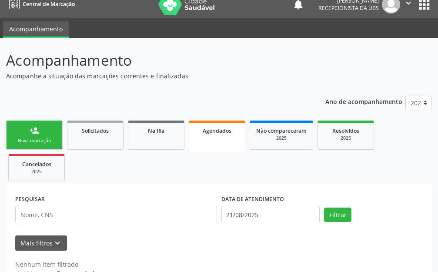
scroll to position [31, 0]
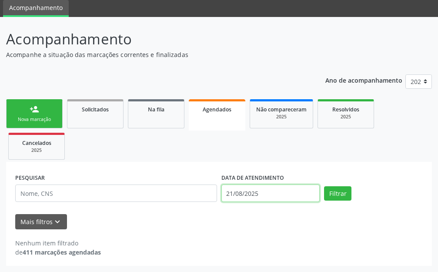
click at [256, 193] on input "21/08/2025" at bounding box center [271, 193] width 99 height 17
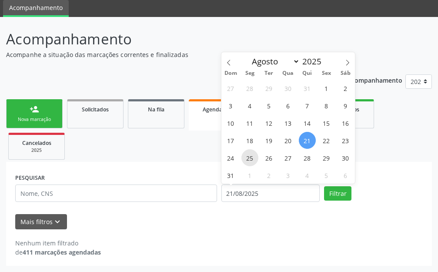
click at [252, 158] on span "25" at bounding box center [250, 157] width 17 height 17
type input "[DATE]"
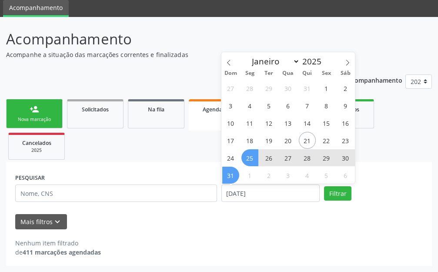
click at [228, 179] on span "31" at bounding box center [230, 175] width 17 height 17
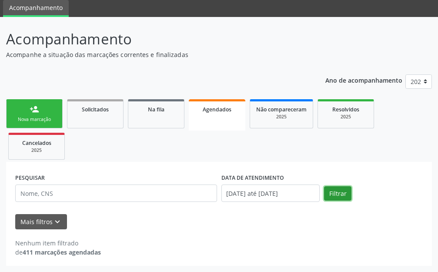
click at [334, 189] on button "Filtrar" at bounding box center [337, 193] width 27 height 15
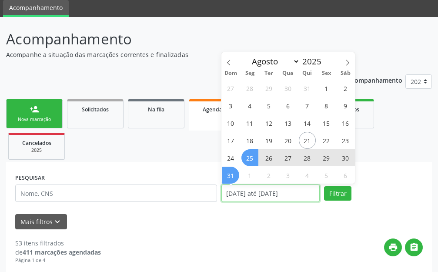
click at [303, 195] on input "[DATE] até [DATE]" at bounding box center [271, 193] width 99 height 17
click at [306, 156] on span "28" at bounding box center [307, 157] width 17 height 17
type input "[DATE]"
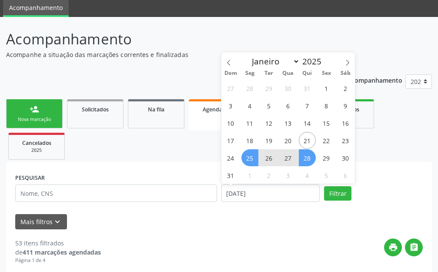
click at [248, 158] on span "25" at bounding box center [250, 157] width 17 height 17
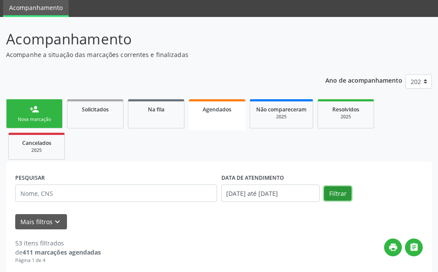
click at [333, 190] on button "Filtrar" at bounding box center [337, 193] width 27 height 15
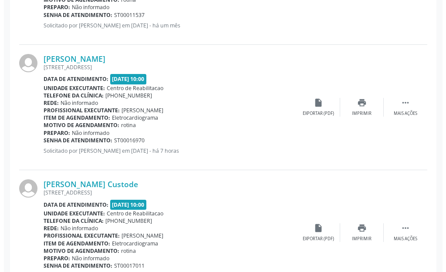
scroll to position [407, 0]
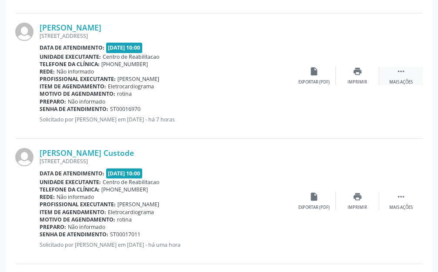
click at [404, 73] on icon "" at bounding box center [402, 72] width 10 height 10
click at [314, 71] on icon "cancel" at bounding box center [315, 72] width 10 height 10
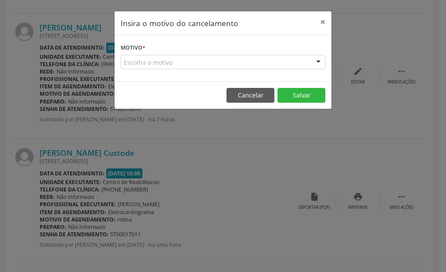
click at [265, 61] on div "Escolha o motivo" at bounding box center [223, 62] width 205 height 15
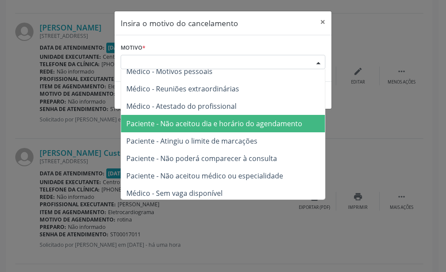
scroll to position [44, 0]
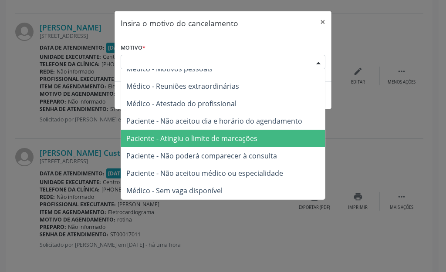
click at [238, 138] on span "Paciente - Atingiu o limite de marcações" at bounding box center [191, 139] width 131 height 10
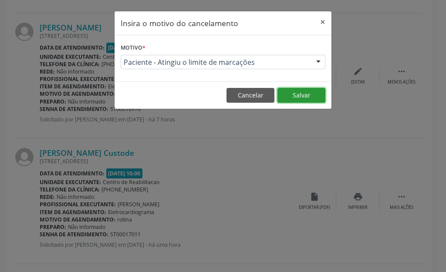
click at [308, 95] on button "Salvar" at bounding box center [301, 95] width 48 height 15
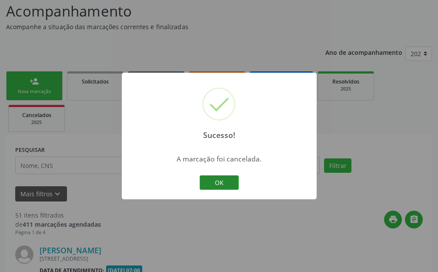
scroll to position [407, 0]
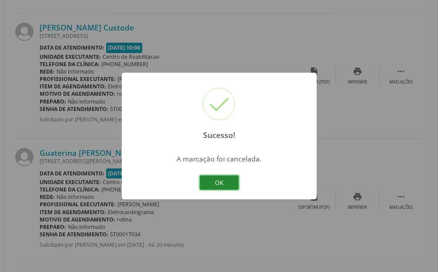
click at [208, 186] on button "OK" at bounding box center [219, 182] width 39 height 15
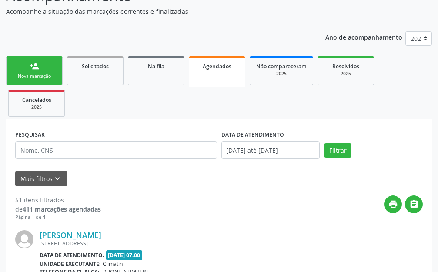
scroll to position [59, 0]
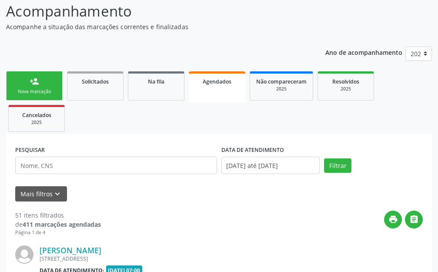
click at [36, 88] on div "Nova marcação" at bounding box center [35, 91] width 44 height 7
click at [40, 90] on div "Nova marcação" at bounding box center [35, 91] width 44 height 7
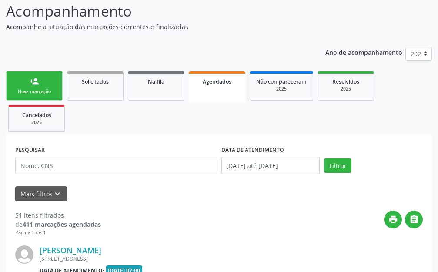
click at [40, 90] on div "Nova marcação" at bounding box center [35, 91] width 44 height 7
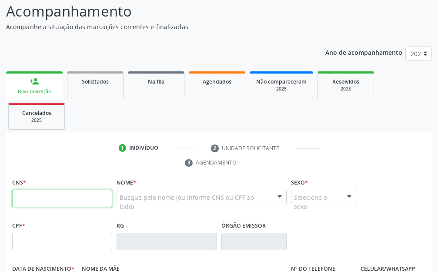
drag, startPoint x: 44, startPoint y: 202, endPoint x: 49, endPoint y: 201, distance: 4.4
click at [48, 202] on input "text" at bounding box center [62, 198] width 100 height 17
type input "709 6036 9462 1175"
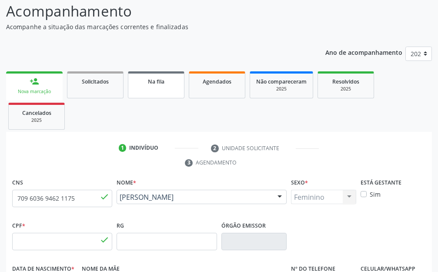
type input "963.813.454-20"
type input "[DATE]"
type input "[PERSON_NAME]"
type input "[PHONE_NUMBER]"
type input "624"
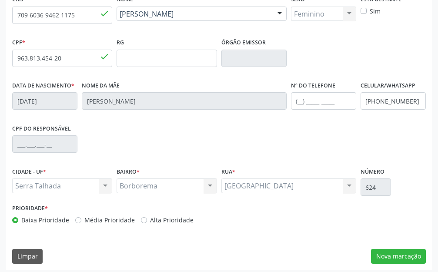
scroll to position [246, 0]
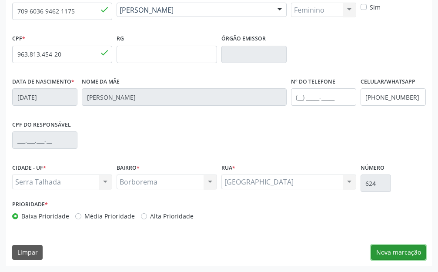
click at [386, 245] on button "Nova marcação" at bounding box center [398, 252] width 55 height 15
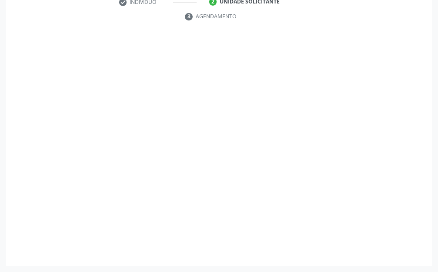
scroll to position [205, 0]
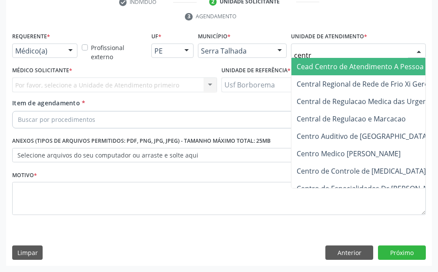
type input "centro"
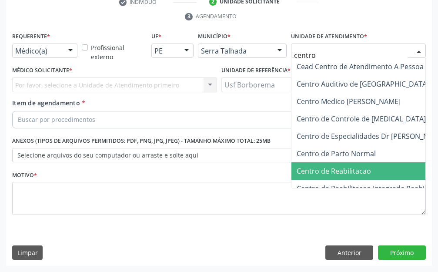
click at [347, 173] on span "Centro de Reabilitacao" at bounding box center [334, 171] width 74 height 10
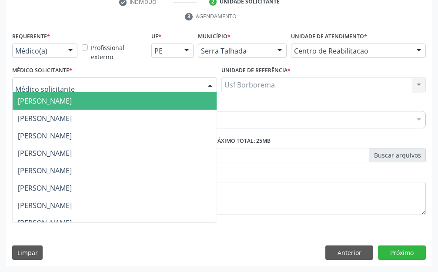
click at [78, 82] on div at bounding box center [114, 84] width 205 height 15
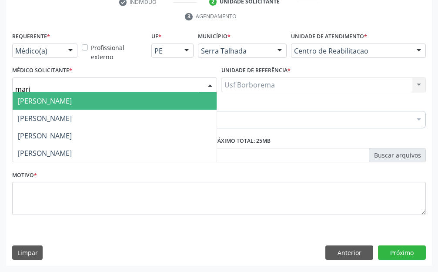
type input "maria"
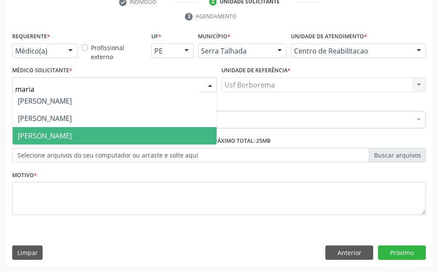
click at [49, 135] on span "[PERSON_NAME]" at bounding box center [45, 136] width 54 height 10
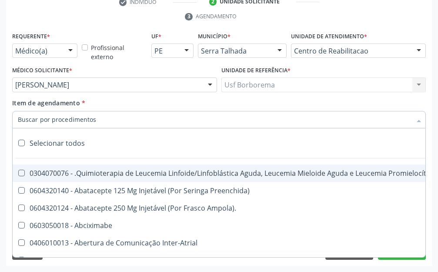
click at [47, 121] on input "Item de agendamento *" at bounding box center [215, 119] width 394 height 17
type input "0211020036"
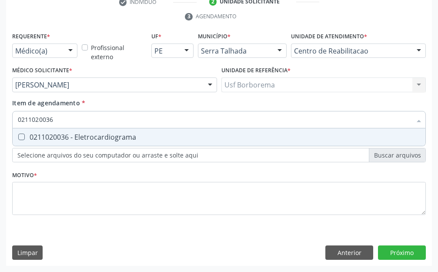
click at [77, 138] on div "0211020036 - Eletrocardiograma" at bounding box center [219, 137] width 403 height 7
checkbox Eletrocardiograma "true"
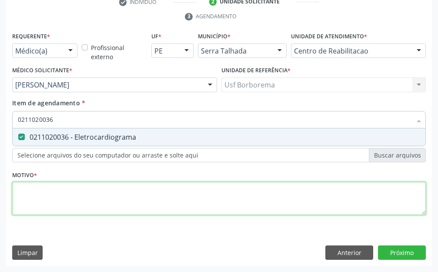
click at [91, 192] on div "Requerente * Médico(a) Médico(a) Enfermeiro(a) Paciente Nenhum resultado encont…" at bounding box center [219, 128] width 414 height 197
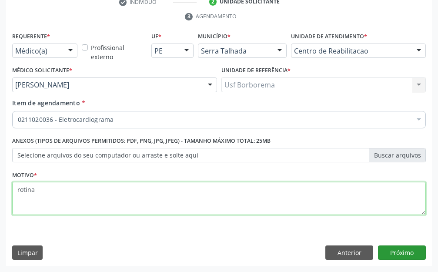
type textarea "rotina"
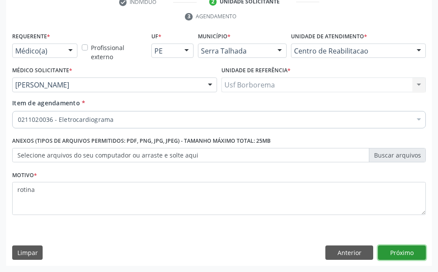
click at [405, 247] on button "Próximo" at bounding box center [402, 253] width 48 height 15
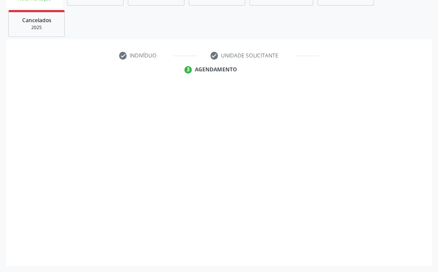
scroll to position [151, 0]
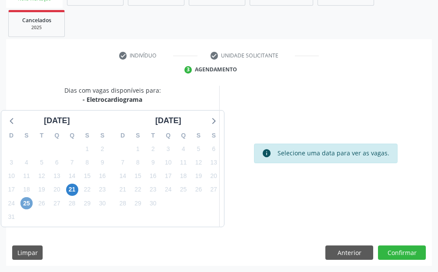
click at [23, 200] on span "25" at bounding box center [26, 203] width 12 height 12
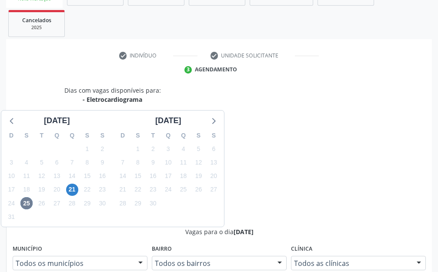
click at [364, 256] on div "Todos as clínicas" at bounding box center [358, 263] width 135 height 15
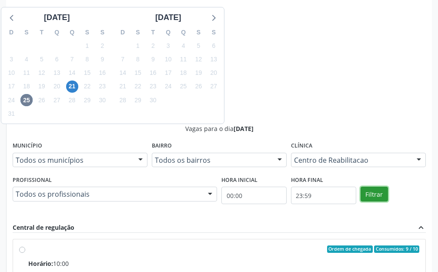
scroll to position [268, 0]
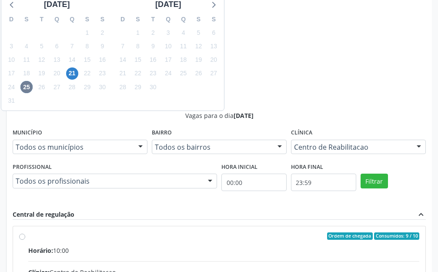
click at [25, 232] on input "Ordem de chegada Consumidos: 9 / 10 Horário: 10:00 Clínica: Centro de Reabilita…" at bounding box center [22, 236] width 6 height 8
radio input "true"
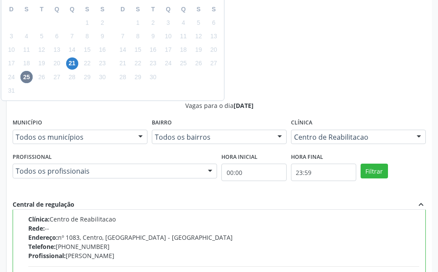
scroll to position [298, 0]
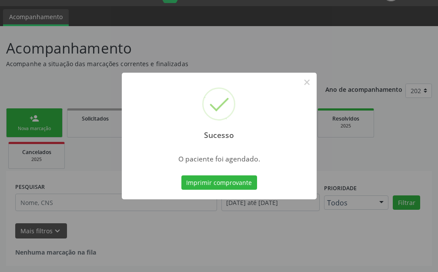
scroll to position [22, 0]
click at [305, 84] on button "×" at bounding box center [307, 82] width 15 height 15
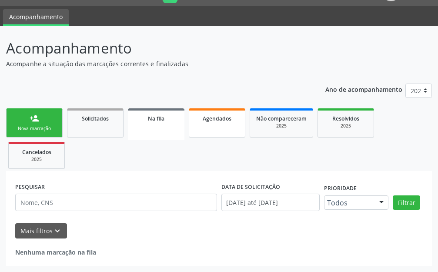
click at [226, 125] on link "Agendados" at bounding box center [217, 122] width 57 height 29
click at [226, 126] on link "Agendados" at bounding box center [217, 122] width 57 height 29
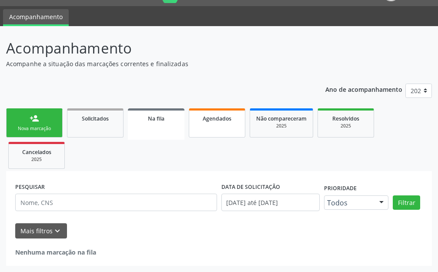
click at [226, 126] on link "Agendados" at bounding box center [217, 122] width 57 height 29
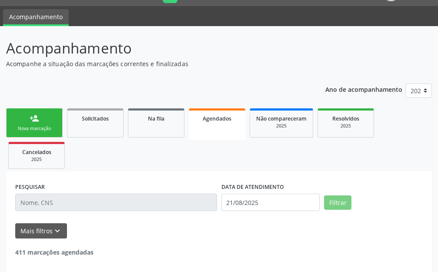
click at [226, 126] on link "Agendados" at bounding box center [217, 123] width 57 height 31
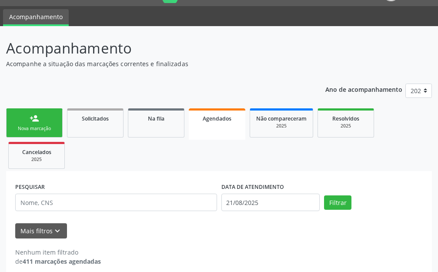
scroll to position [31, 0]
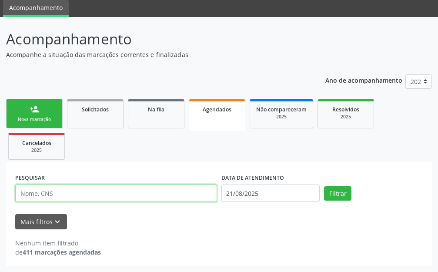
click at [131, 191] on input "text" at bounding box center [116, 193] width 202 height 17
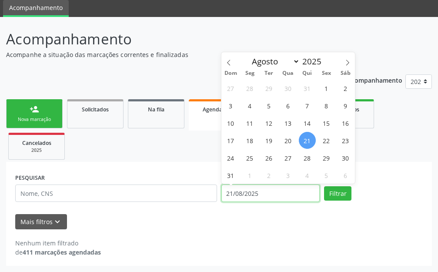
click at [287, 197] on input "21/08/2025" at bounding box center [271, 193] width 99 height 17
click at [250, 159] on span "25" at bounding box center [250, 157] width 17 height 17
type input "[DATE]"
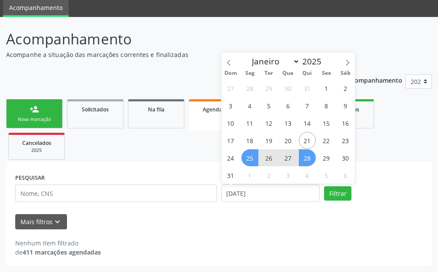
click at [306, 158] on span "28" at bounding box center [307, 157] width 17 height 17
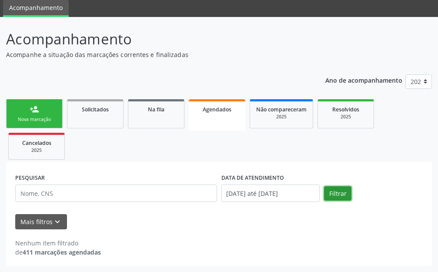
click at [344, 191] on button "Filtrar" at bounding box center [337, 193] width 27 height 15
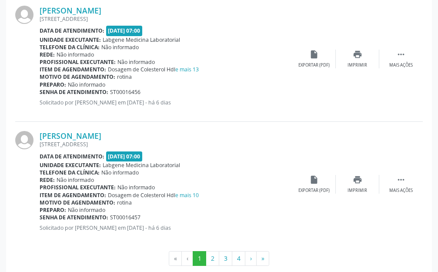
scroll to position [1944, 0]
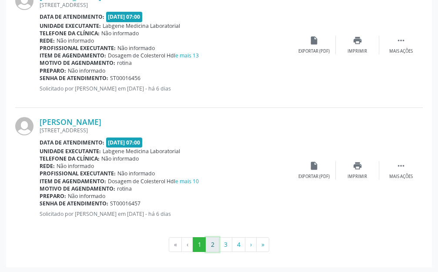
click at [213, 242] on button "2" at bounding box center [212, 244] width 13 height 15
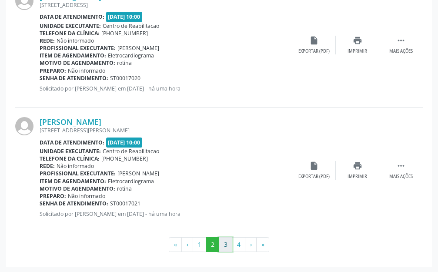
click at [229, 246] on button "3" at bounding box center [225, 244] width 13 height 15
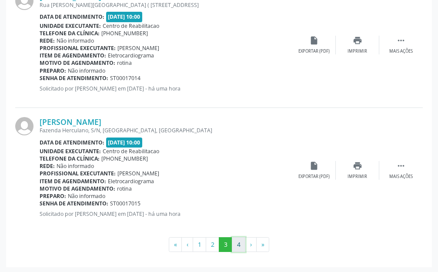
click at [236, 244] on button "4" at bounding box center [238, 244] width 13 height 15
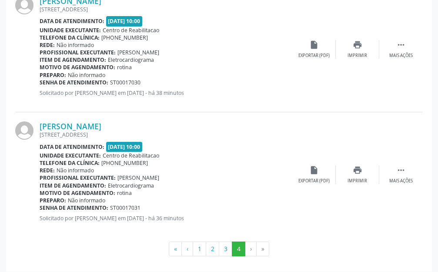
scroll to position [941, 0]
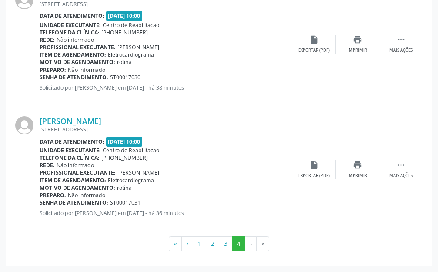
click at [248, 240] on li "›" at bounding box center [251, 243] width 11 height 15
click at [260, 242] on li "»" at bounding box center [263, 243] width 13 height 15
click at [253, 242] on li "›" at bounding box center [251, 243] width 11 height 15
click at [259, 244] on li "»" at bounding box center [263, 243] width 13 height 15
click at [261, 243] on li "»" at bounding box center [263, 243] width 13 height 15
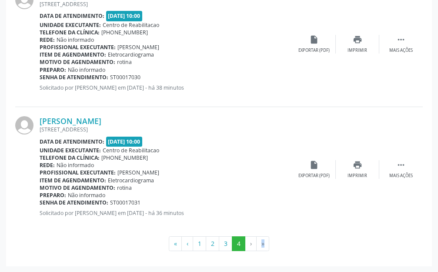
click at [262, 243] on li "»" at bounding box center [263, 243] width 13 height 15
click at [252, 243] on li "›" at bounding box center [251, 243] width 11 height 15
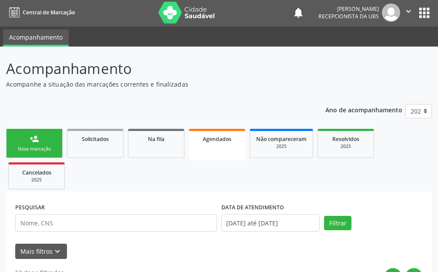
scroll to position [0, 0]
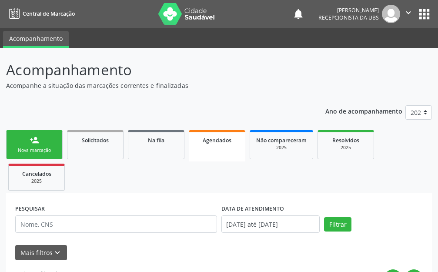
click at [38, 148] on div "Nova marcação" at bounding box center [35, 150] width 44 height 7
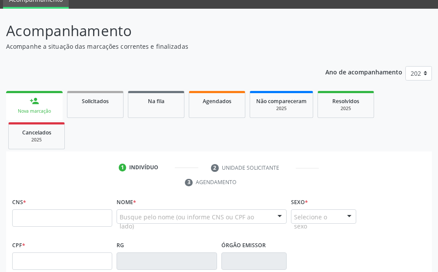
scroll to position [58, 0]
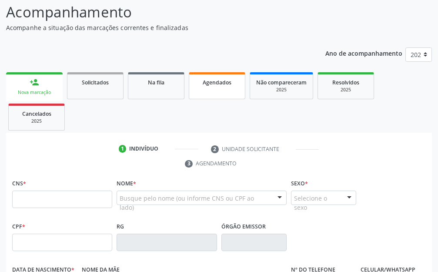
click at [226, 91] on link "Agendados" at bounding box center [217, 85] width 57 height 27
click at [226, 86] on span "Agendados" at bounding box center [217, 82] width 29 height 7
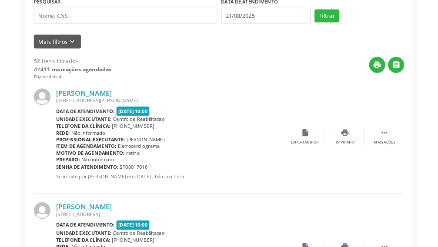
scroll to position [232, 0]
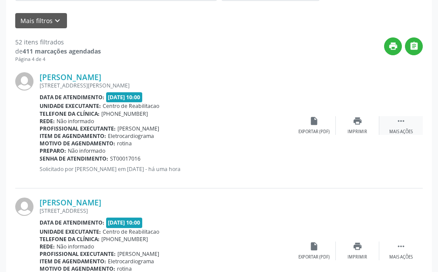
click at [401, 125] on icon "" at bounding box center [402, 121] width 10 height 10
click at [404, 120] on icon "" at bounding box center [402, 121] width 10 height 10
click at [402, 121] on icon "" at bounding box center [402, 121] width 10 height 10
click at [239, 126] on div "insert_drive_file Exportar (PDF)" at bounding box center [227, 125] width 44 height 19
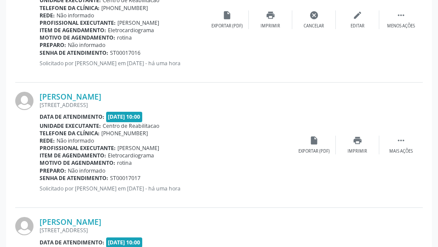
scroll to position [348, 0]
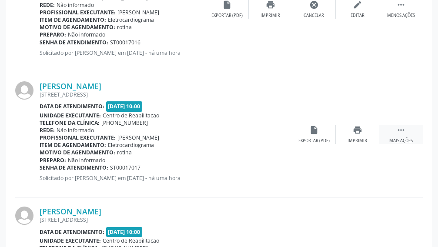
click at [397, 135] on icon "" at bounding box center [402, 130] width 10 height 10
click at [277, 142] on div "Imprimir" at bounding box center [271, 141] width 20 height 6
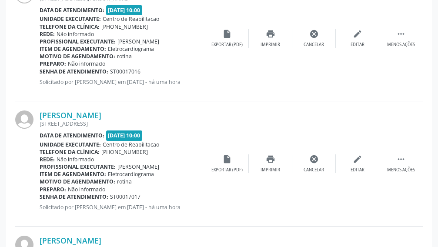
scroll to position [290, 0]
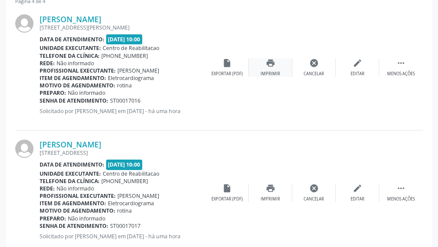
click at [279, 69] on div "print Imprimir" at bounding box center [271, 67] width 44 height 19
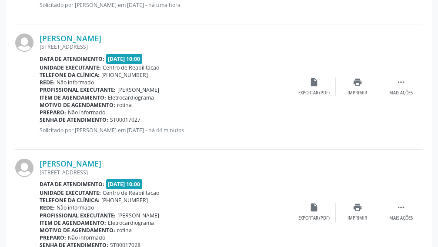
scroll to position [522, 0]
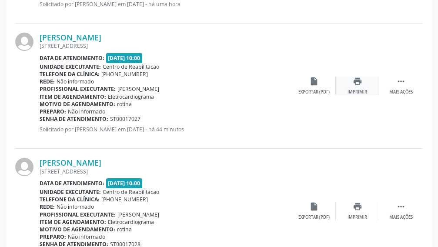
click at [353, 86] on div "print Imprimir" at bounding box center [358, 86] width 44 height 19
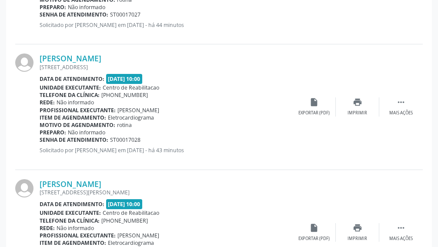
scroll to position [638, 0]
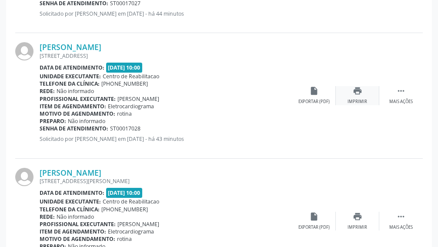
click at [354, 98] on div "print Imprimir" at bounding box center [358, 95] width 44 height 19
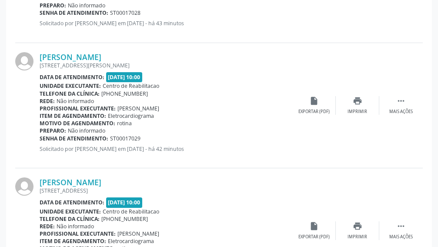
scroll to position [754, 0]
click at [350, 109] on div "Imprimir" at bounding box center [358, 111] width 20 height 6
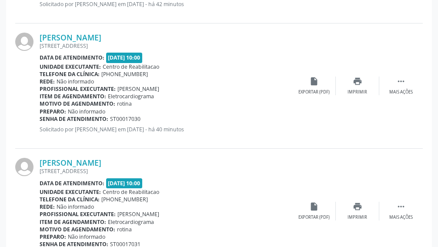
scroll to position [899, 0]
click at [367, 91] on div "print Imprimir" at bounding box center [358, 85] width 44 height 19
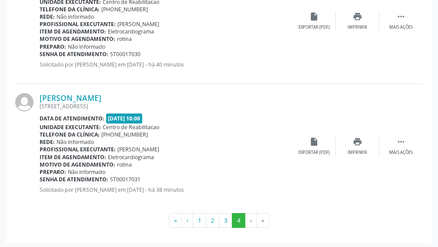
scroll to position [966, 0]
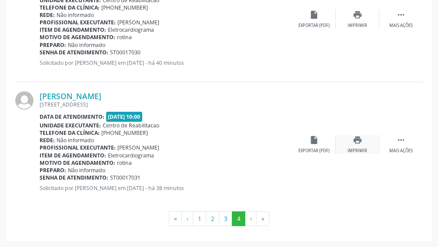
click at [354, 149] on div "Imprimir" at bounding box center [358, 151] width 20 height 6
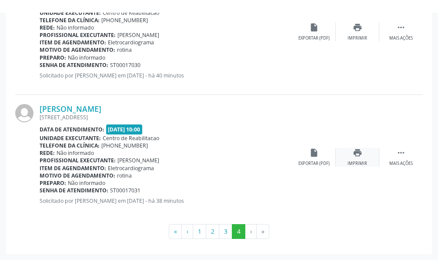
scroll to position [941, 0]
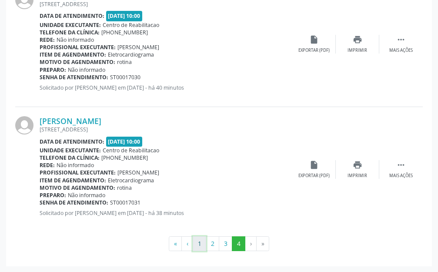
click at [195, 243] on button "1" at bounding box center [199, 243] width 13 height 15
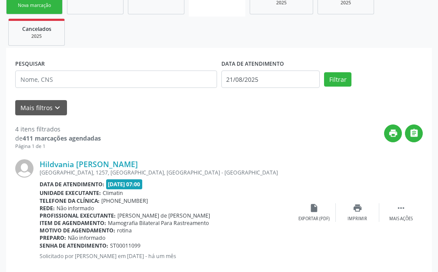
scroll to position [133, 0]
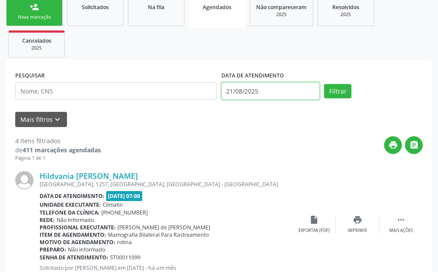
click at [284, 91] on input "21/08/2025" at bounding box center [271, 90] width 99 height 17
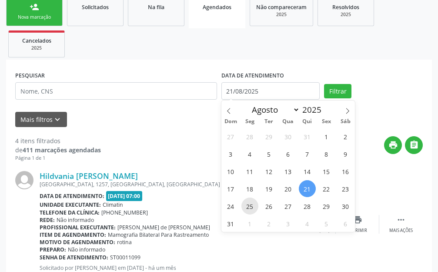
click at [249, 210] on span "25" at bounding box center [250, 206] width 17 height 17
type input "[DATE]"
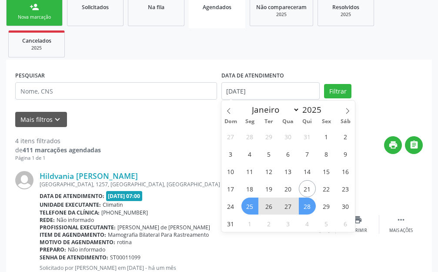
click at [305, 204] on span "28" at bounding box center [307, 206] width 17 height 17
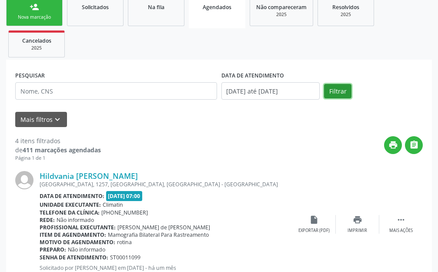
click at [328, 91] on button "Filtrar" at bounding box center [337, 91] width 27 height 15
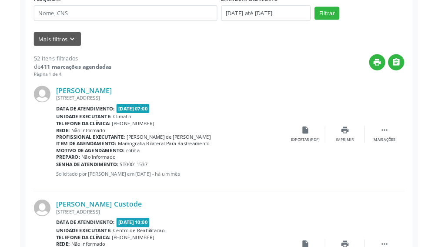
scroll to position [220, 0]
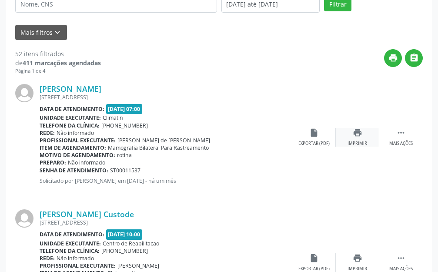
click at [352, 144] on div "Imprimir" at bounding box center [358, 144] width 20 height 6
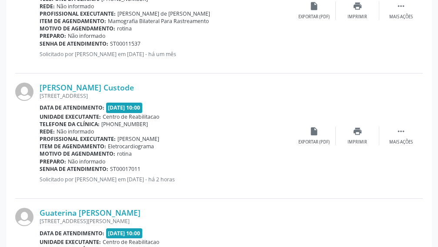
scroll to position [365, 0]
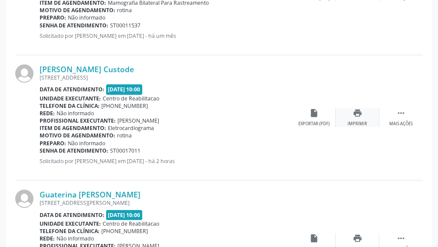
click at [356, 121] on div "Imprimir" at bounding box center [358, 124] width 20 height 6
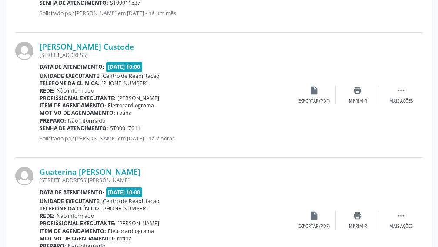
scroll to position [394, 0]
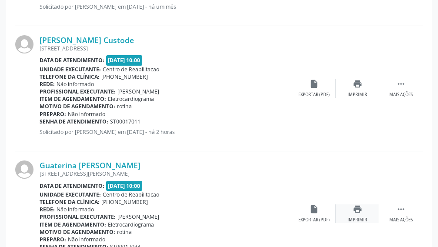
click at [367, 212] on div "print Imprimir" at bounding box center [358, 214] width 44 height 19
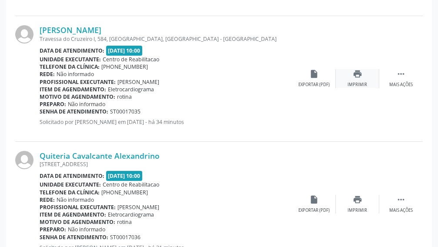
scroll to position [656, 0]
click at [351, 76] on div "print Imprimir" at bounding box center [358, 78] width 44 height 19
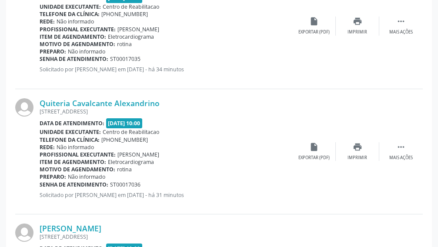
scroll to position [714, 0]
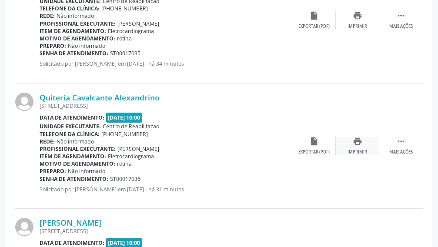
click at [351, 148] on div "print Imprimir" at bounding box center [358, 146] width 44 height 19
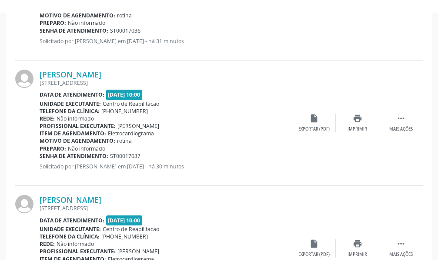
scroll to position [888, 0]
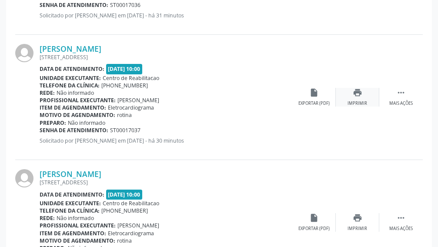
click at [355, 97] on div "print Imprimir" at bounding box center [358, 97] width 44 height 19
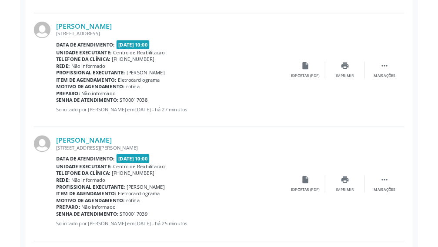
scroll to position [1033, 0]
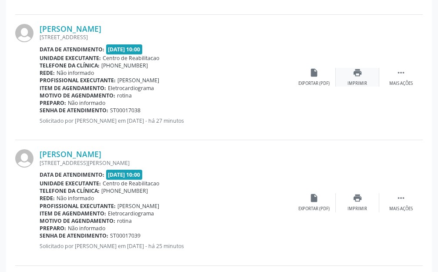
click at [355, 77] on div "print Imprimir" at bounding box center [358, 77] width 44 height 19
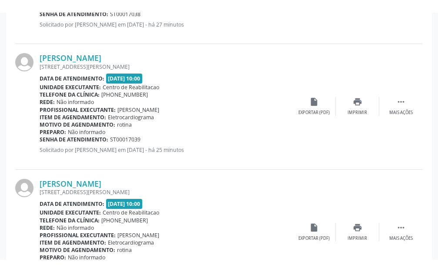
scroll to position [1149, 0]
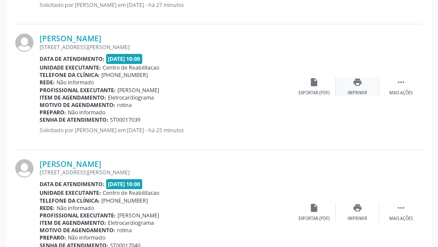
click at [348, 90] on div "Imprimir" at bounding box center [358, 93] width 20 height 6
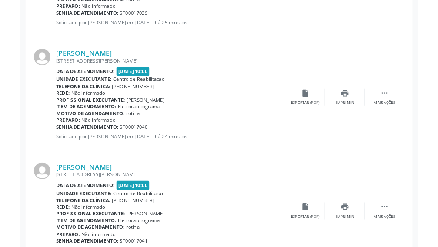
scroll to position [1265, 0]
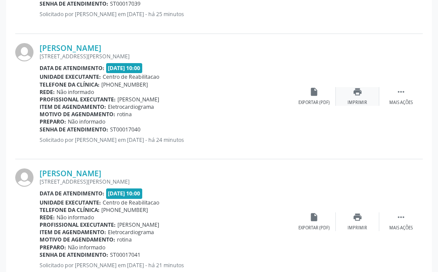
click at [351, 101] on div "Imprimir" at bounding box center [358, 103] width 20 height 6
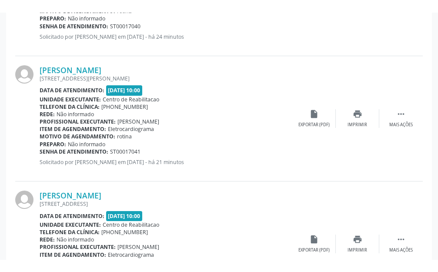
scroll to position [1381, 0]
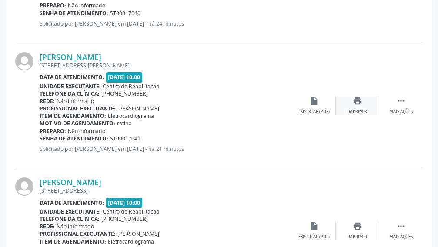
click at [366, 109] on div "Imprimir" at bounding box center [358, 112] width 20 height 6
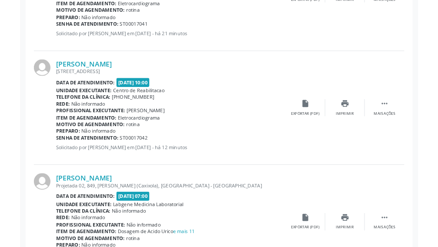
scroll to position [1497, 0]
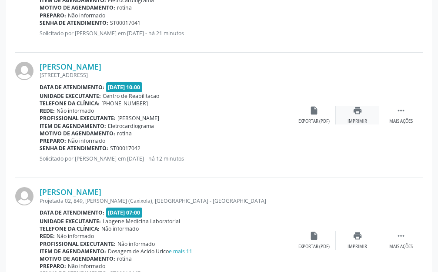
click at [360, 121] on div "Imprimir" at bounding box center [358, 121] width 20 height 6
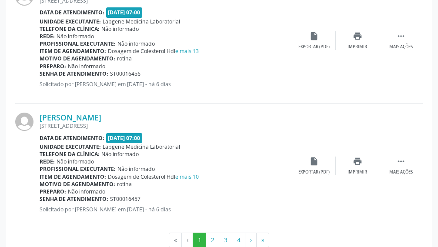
scroll to position [1969, 0]
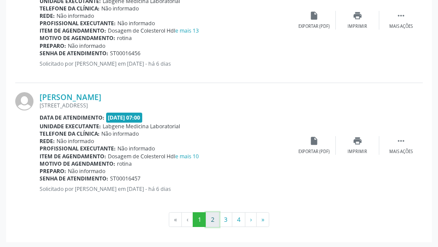
click at [209, 220] on button "2" at bounding box center [212, 219] width 13 height 15
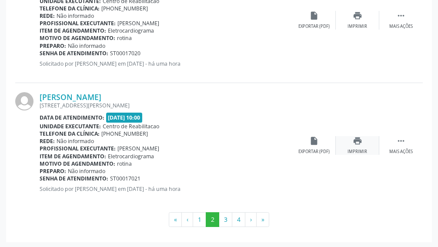
click at [367, 147] on div "print Imprimir" at bounding box center [358, 145] width 44 height 19
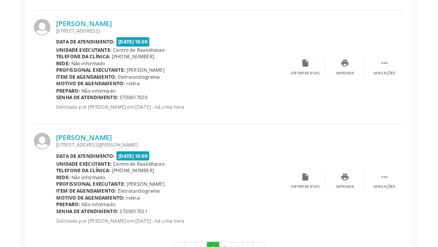
scroll to position [1886, 0]
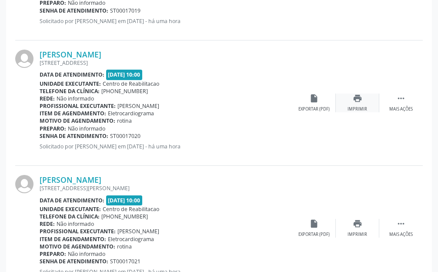
click at [364, 101] on div "print Imprimir" at bounding box center [358, 103] width 44 height 19
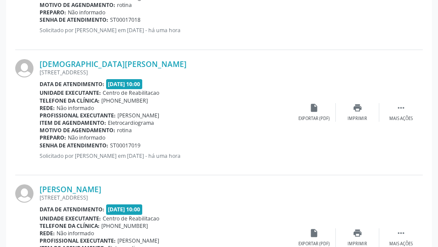
scroll to position [1740, 0]
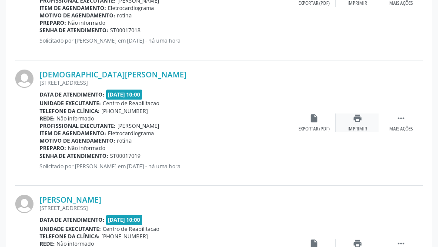
click at [354, 126] on div "Imprimir" at bounding box center [358, 129] width 20 height 6
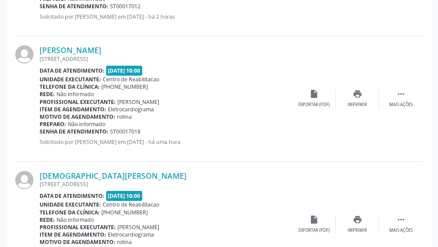
scroll to position [1625, 0]
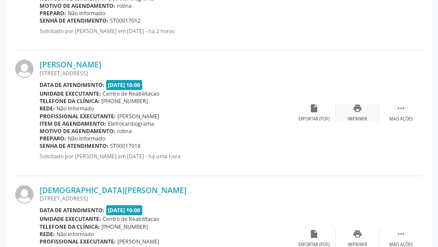
click at [358, 115] on div "print Imprimir" at bounding box center [358, 113] width 44 height 19
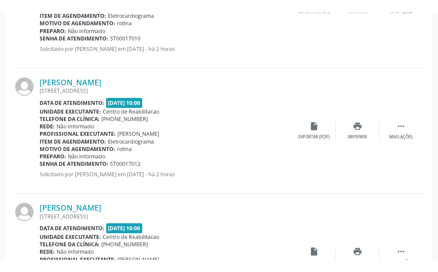
scroll to position [1479, 0]
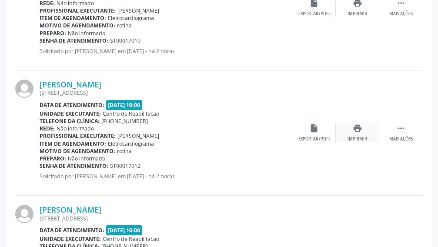
click at [353, 135] on div "print Imprimir" at bounding box center [358, 133] width 44 height 19
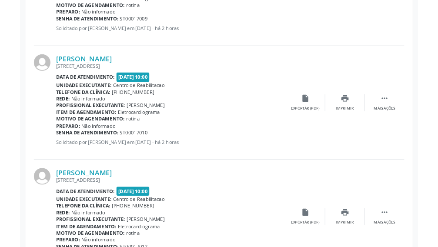
scroll to position [1363, 0]
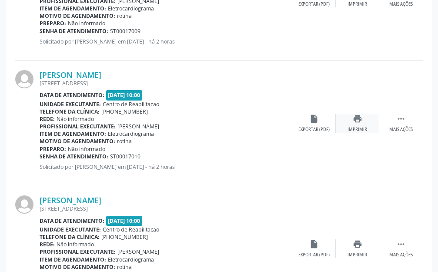
click at [356, 116] on icon "print" at bounding box center [358, 119] width 10 height 10
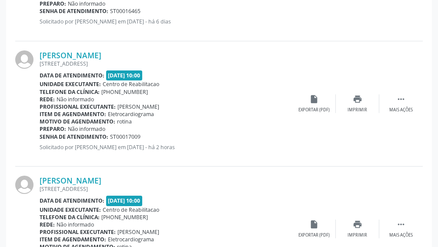
scroll to position [1247, 0]
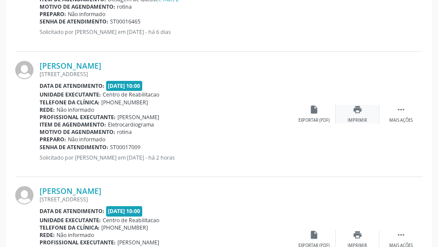
click at [367, 112] on div "print Imprimir" at bounding box center [358, 114] width 44 height 19
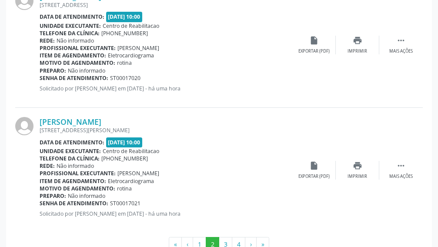
scroll to position [1969, 0]
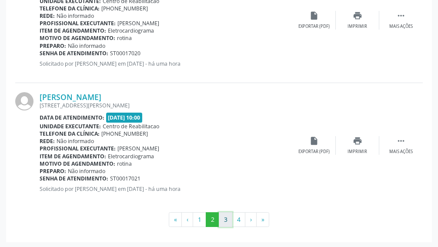
click at [227, 216] on button "3" at bounding box center [225, 219] width 13 height 15
click at [353, 147] on div "print Imprimir" at bounding box center [358, 145] width 44 height 19
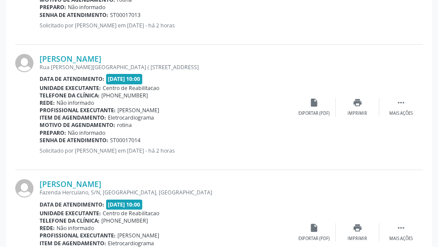
scroll to position [1852, 0]
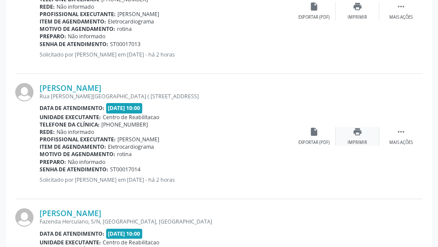
click at [367, 136] on div "print Imprimir" at bounding box center [358, 136] width 44 height 19
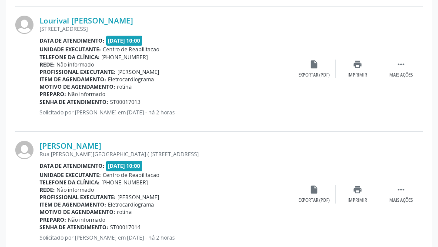
scroll to position [1765, 0]
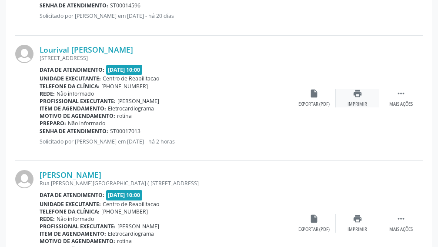
click at [367, 100] on div "print Imprimir" at bounding box center [358, 98] width 44 height 19
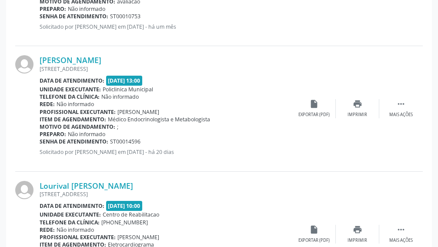
scroll to position [1620, 0]
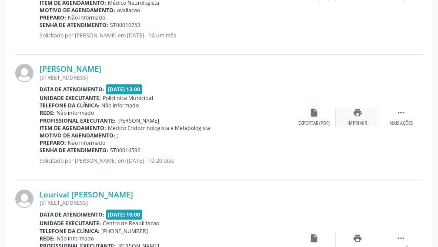
click at [365, 119] on div "print Imprimir" at bounding box center [358, 117] width 44 height 19
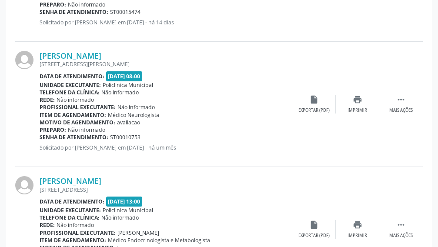
scroll to position [1504, 0]
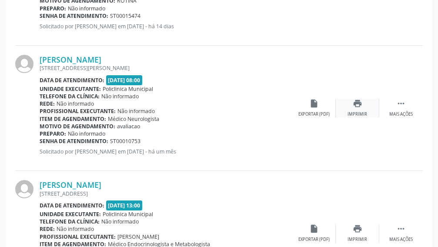
click at [356, 108] on div "print Imprimir" at bounding box center [358, 108] width 44 height 19
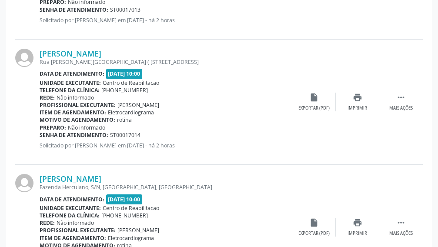
scroll to position [1969, 0]
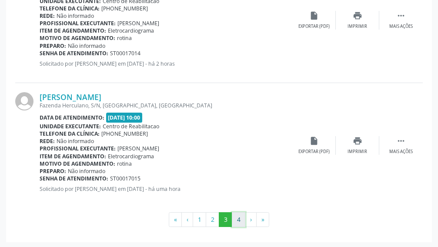
click at [233, 219] on button "4" at bounding box center [238, 219] width 13 height 15
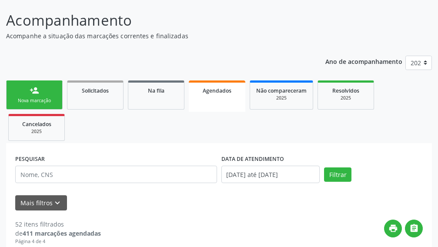
scroll to position [37, 0]
